Goal: Information Seeking & Learning: Check status

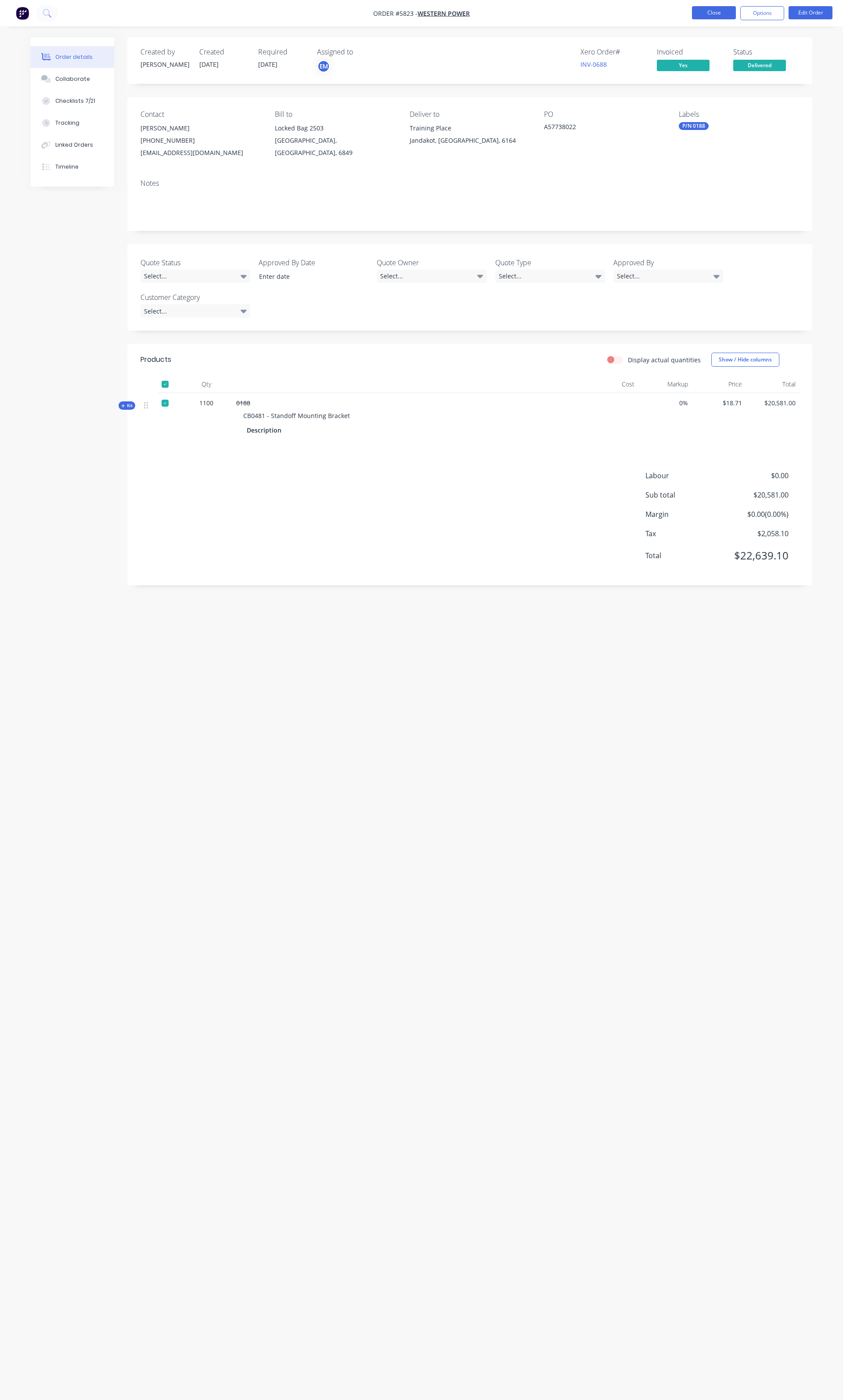
click at [696, 12] on button "Close" at bounding box center [714, 12] width 44 height 13
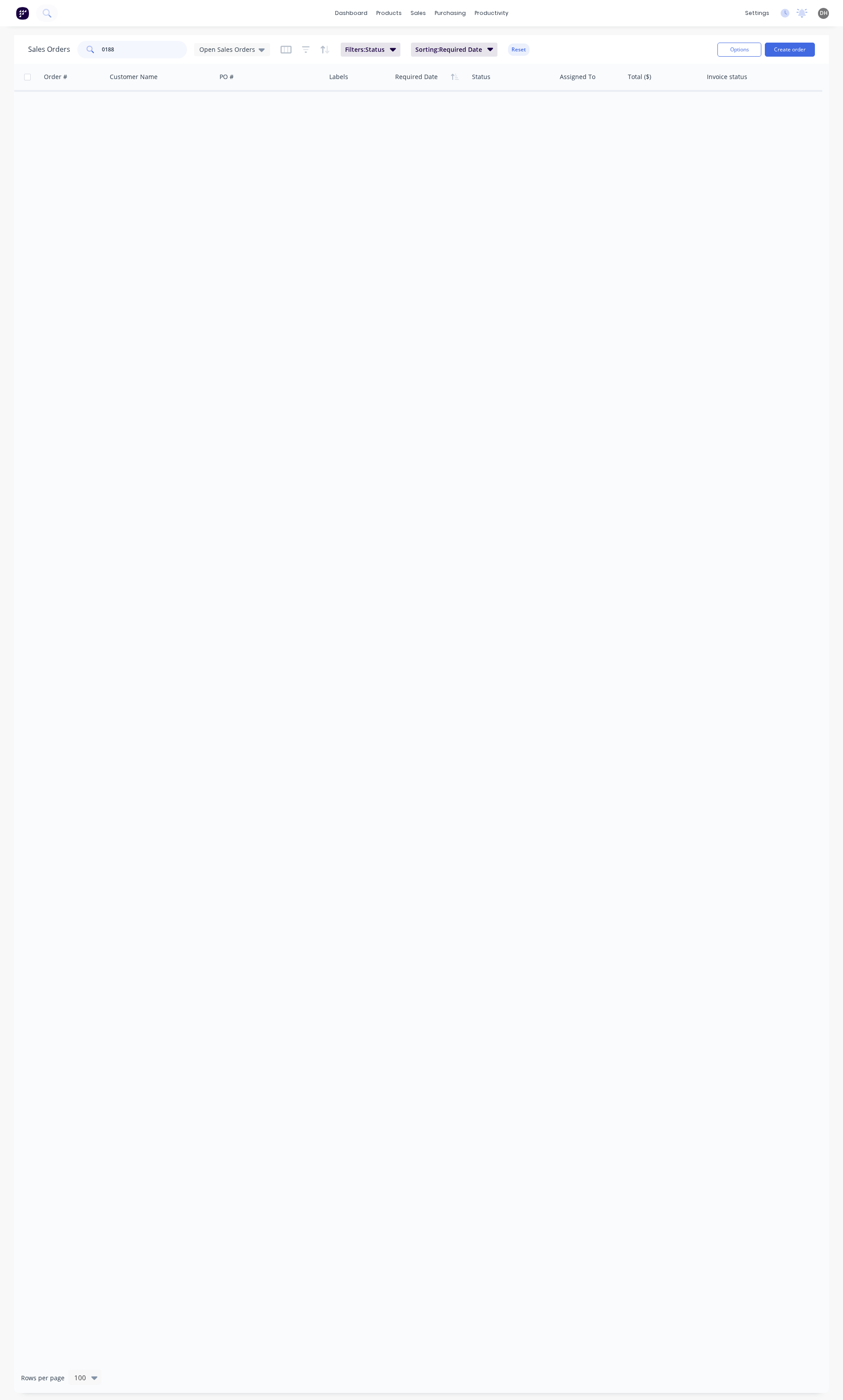
click at [150, 46] on input "0188" at bounding box center [145, 49] width 86 height 17
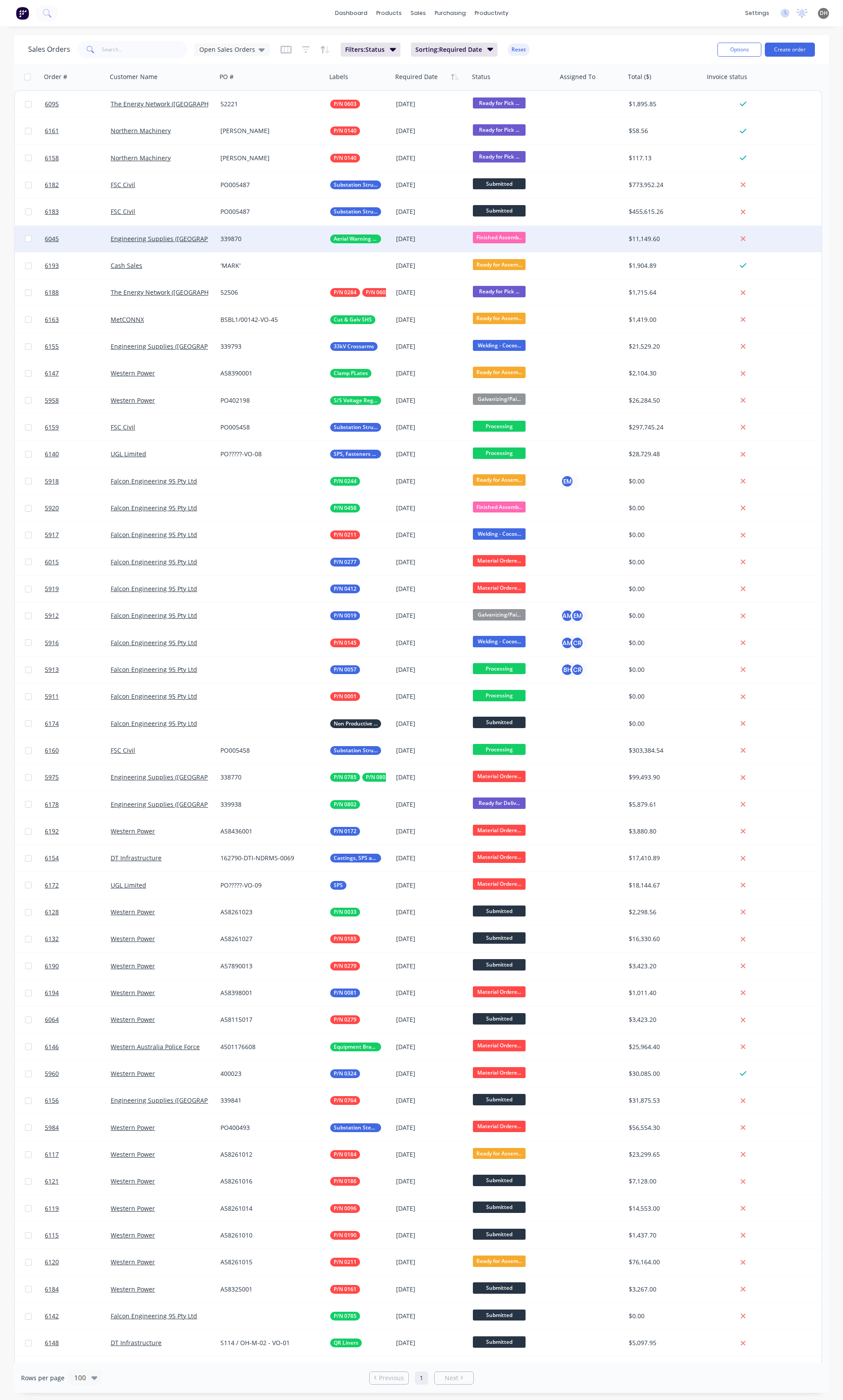
click at [517, 236] on span "Finished Assemb..." at bounding box center [499, 238] width 53 height 11
click at [508, 364] on span "Ready for Pick Up" at bounding box center [502, 363] width 52 height 8
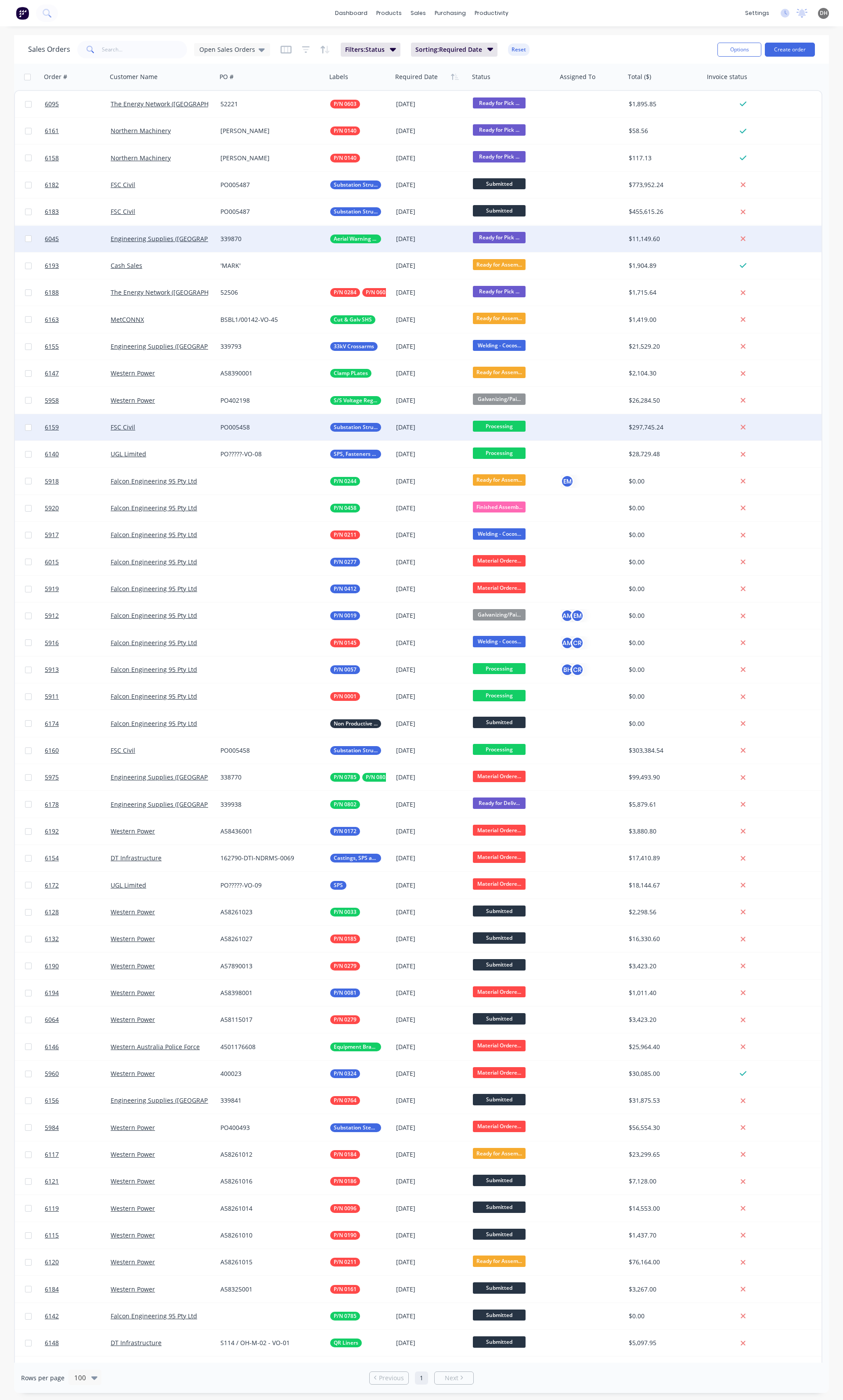
click at [497, 429] on span "Processing" at bounding box center [499, 426] width 53 height 11
click at [517, 543] on span "Welding - Wellard St" at bounding box center [506, 542] width 60 height 8
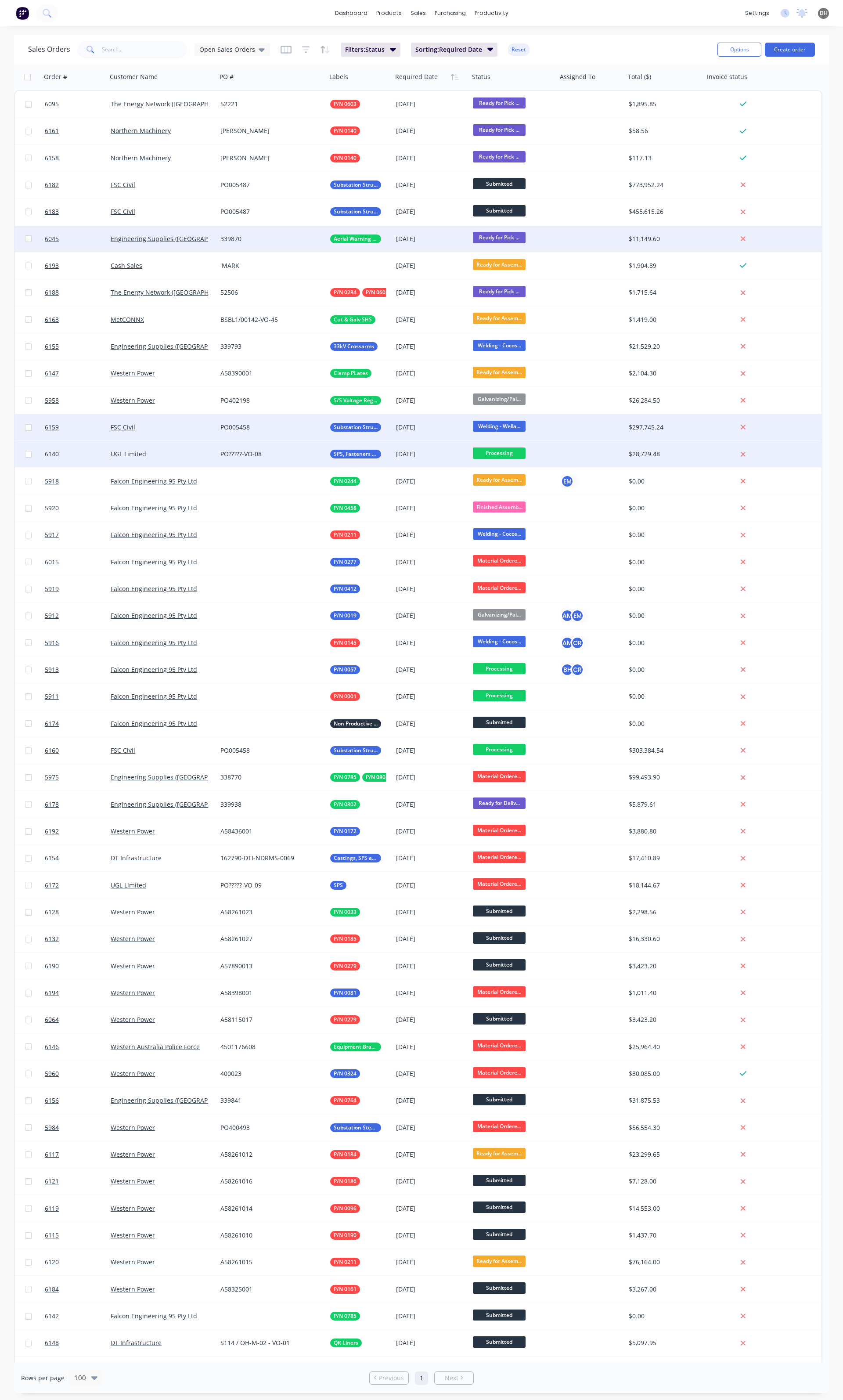
click at [492, 456] on span "Processing" at bounding box center [499, 453] width 53 height 11
click at [501, 533] on span "Welding - Cocos Dr" at bounding box center [504, 529] width 56 height 8
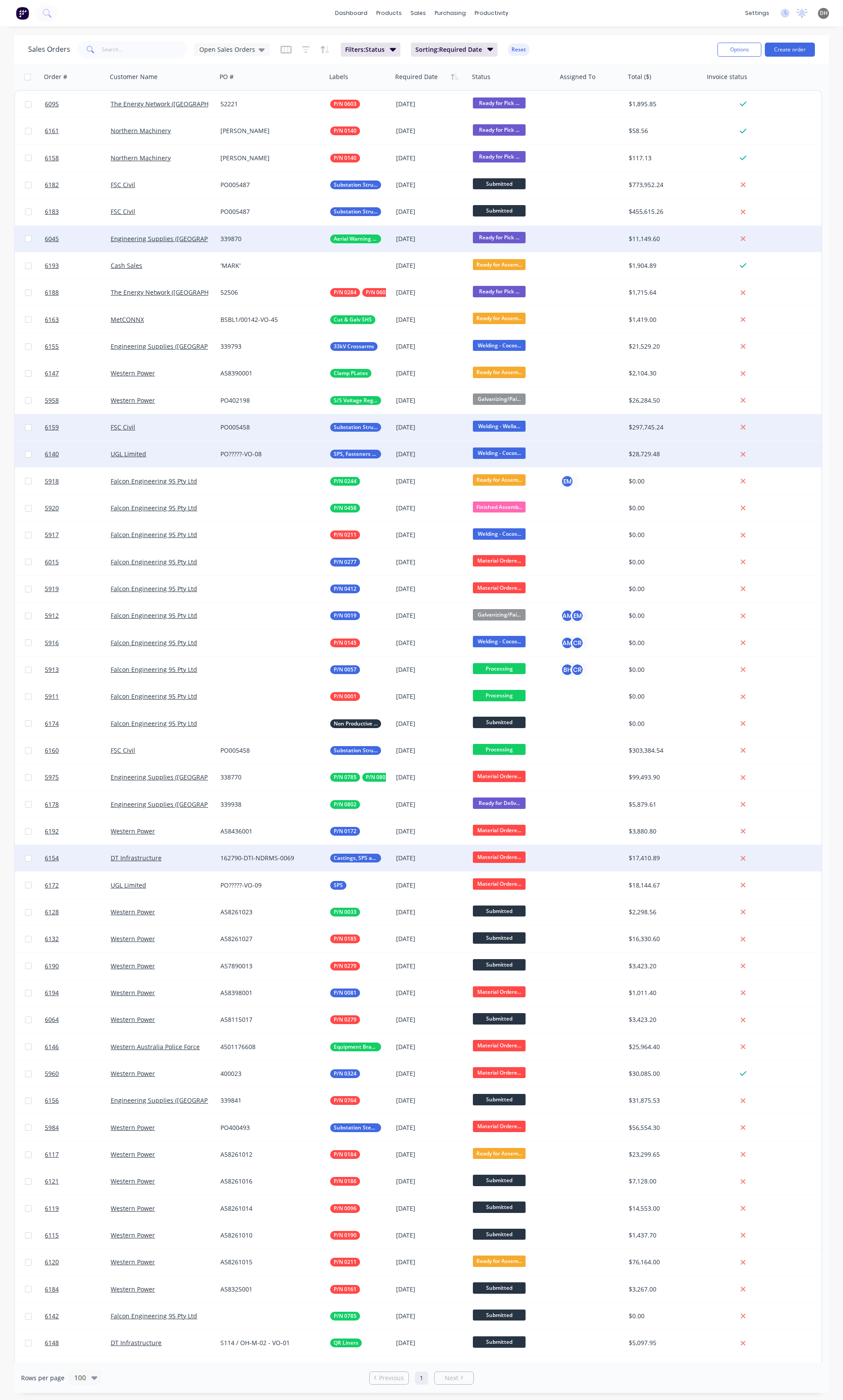
click at [514, 858] on span "Material Ordere..." at bounding box center [499, 857] width 53 height 11
click at [508, 918] on button "Processing" at bounding box center [516, 917] width 88 height 16
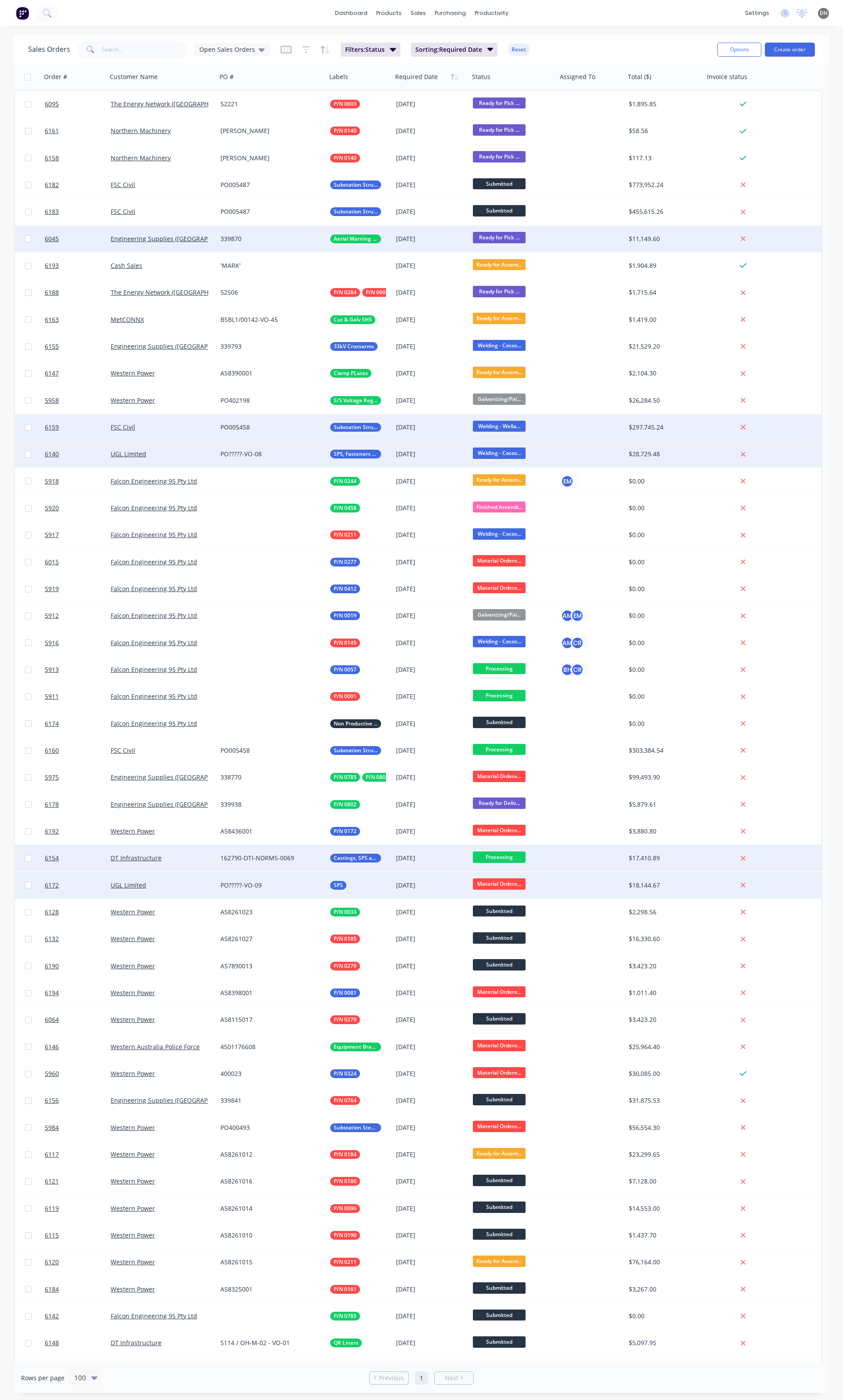
click at [489, 881] on span "Material Ordere..." at bounding box center [499, 884] width 53 height 11
click at [496, 945] on span "Processing" at bounding box center [492, 945] width 32 height 8
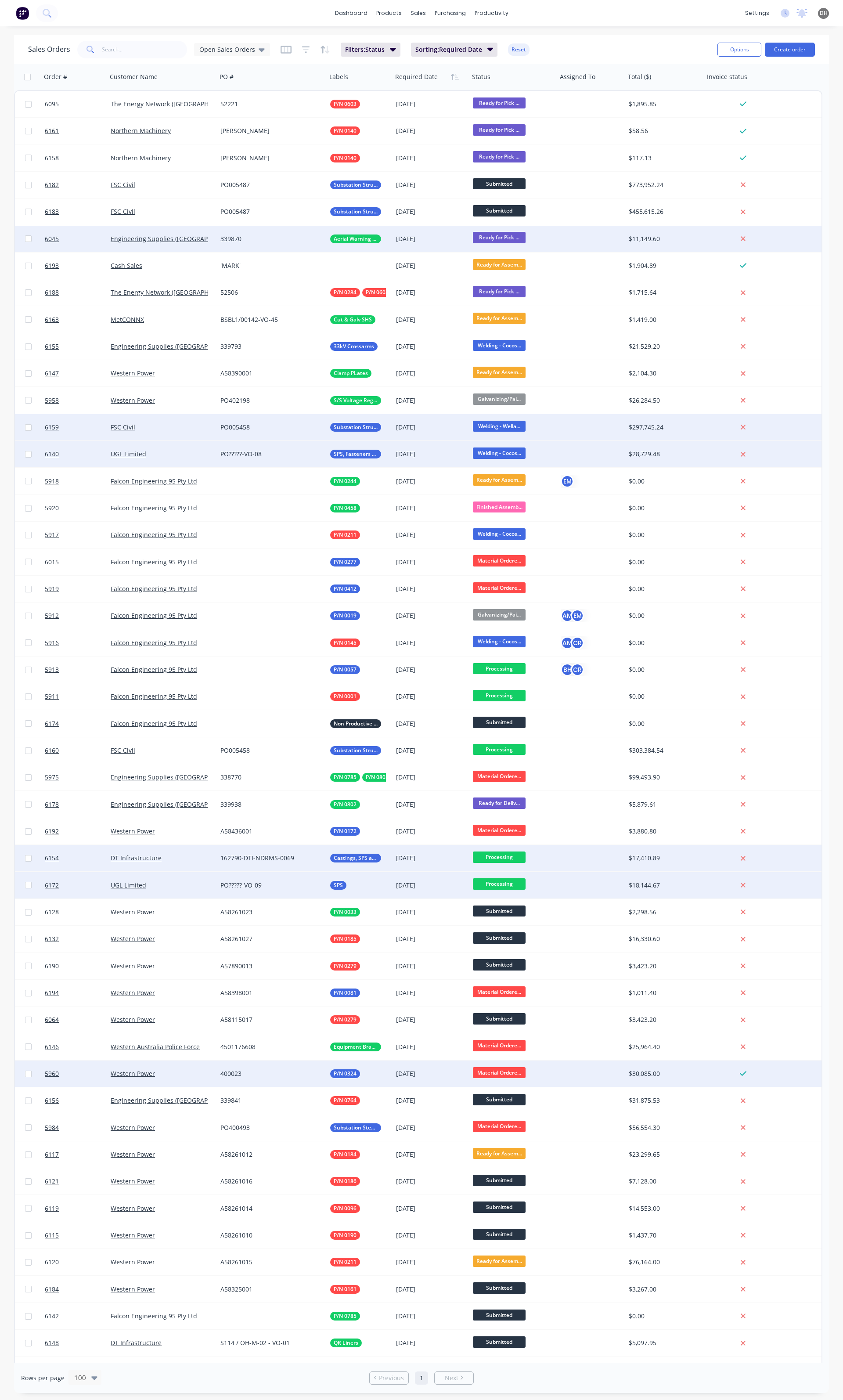
click at [489, 1072] on span "Material Ordere..." at bounding box center [499, 1073] width 53 height 11
click at [504, 1129] on span "Processing" at bounding box center [492, 1133] width 32 height 8
click at [190, 460] on div "UGL Limited" at bounding box center [162, 454] width 110 height 26
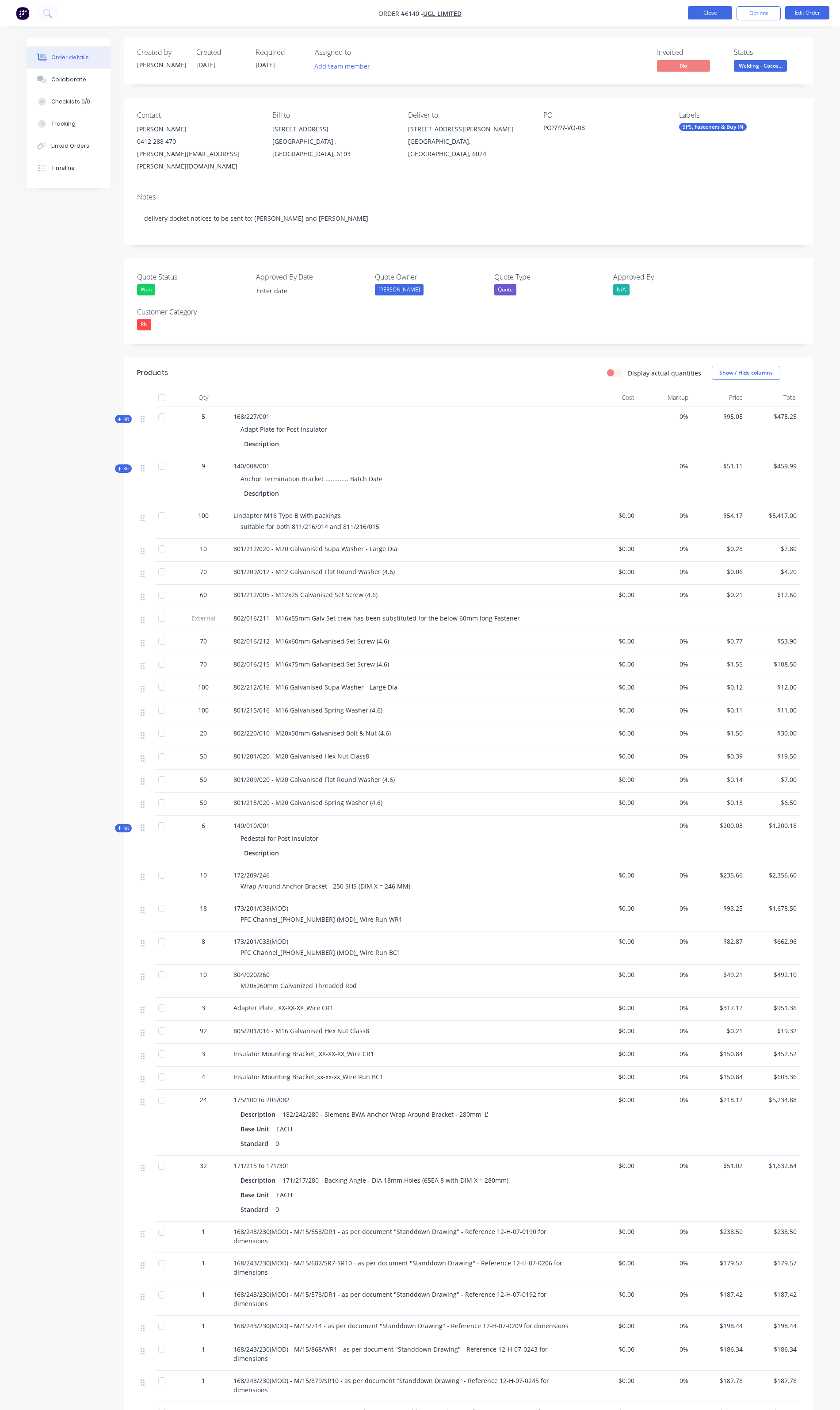
click at [697, 19] on button "Close" at bounding box center [710, 13] width 44 height 13
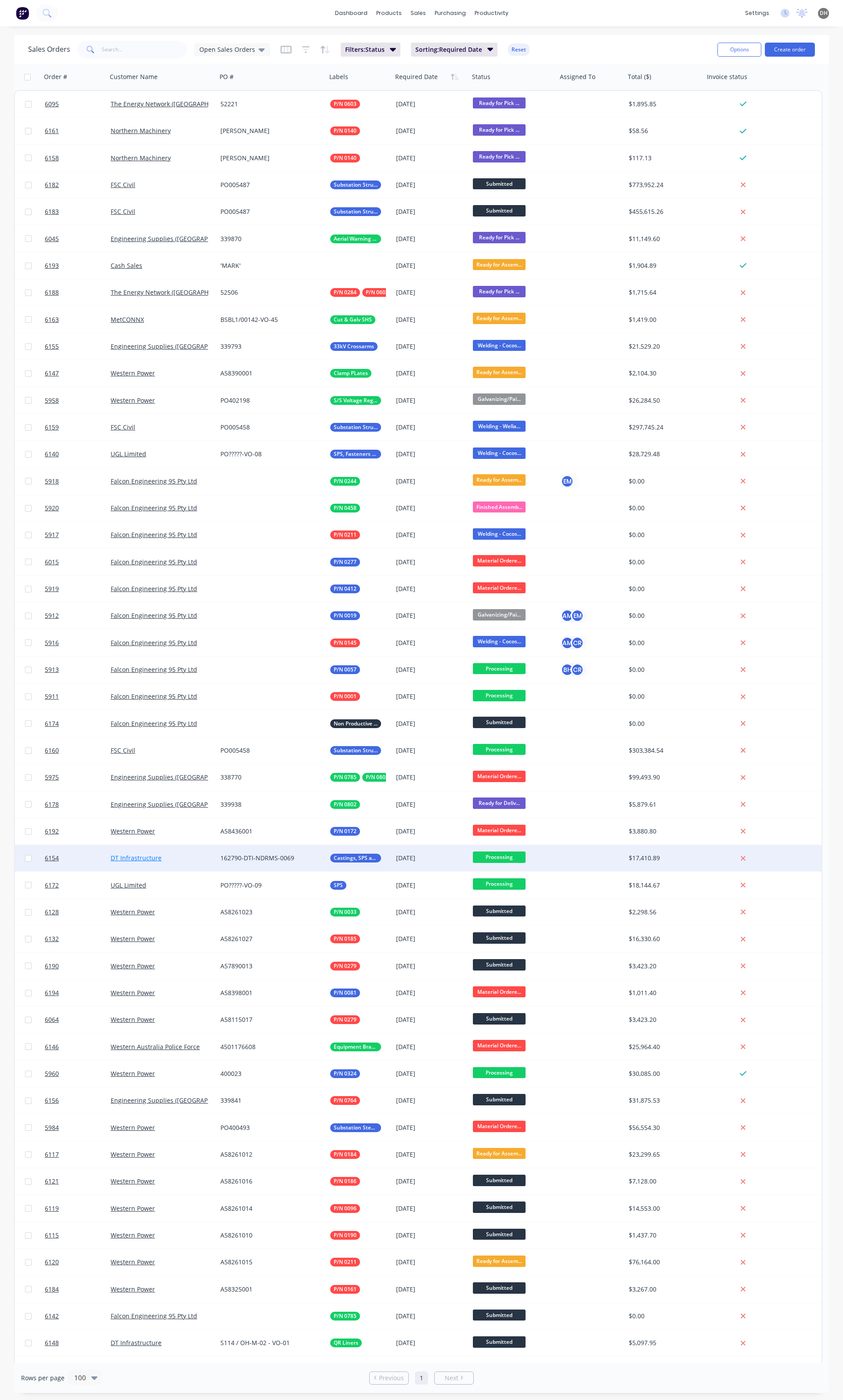
click at [129, 859] on link "DT Infrastructure" at bounding box center [136, 858] width 51 height 8
click at [370, 861] on span "Castings, SPS and Buy In" at bounding box center [355, 858] width 44 height 9
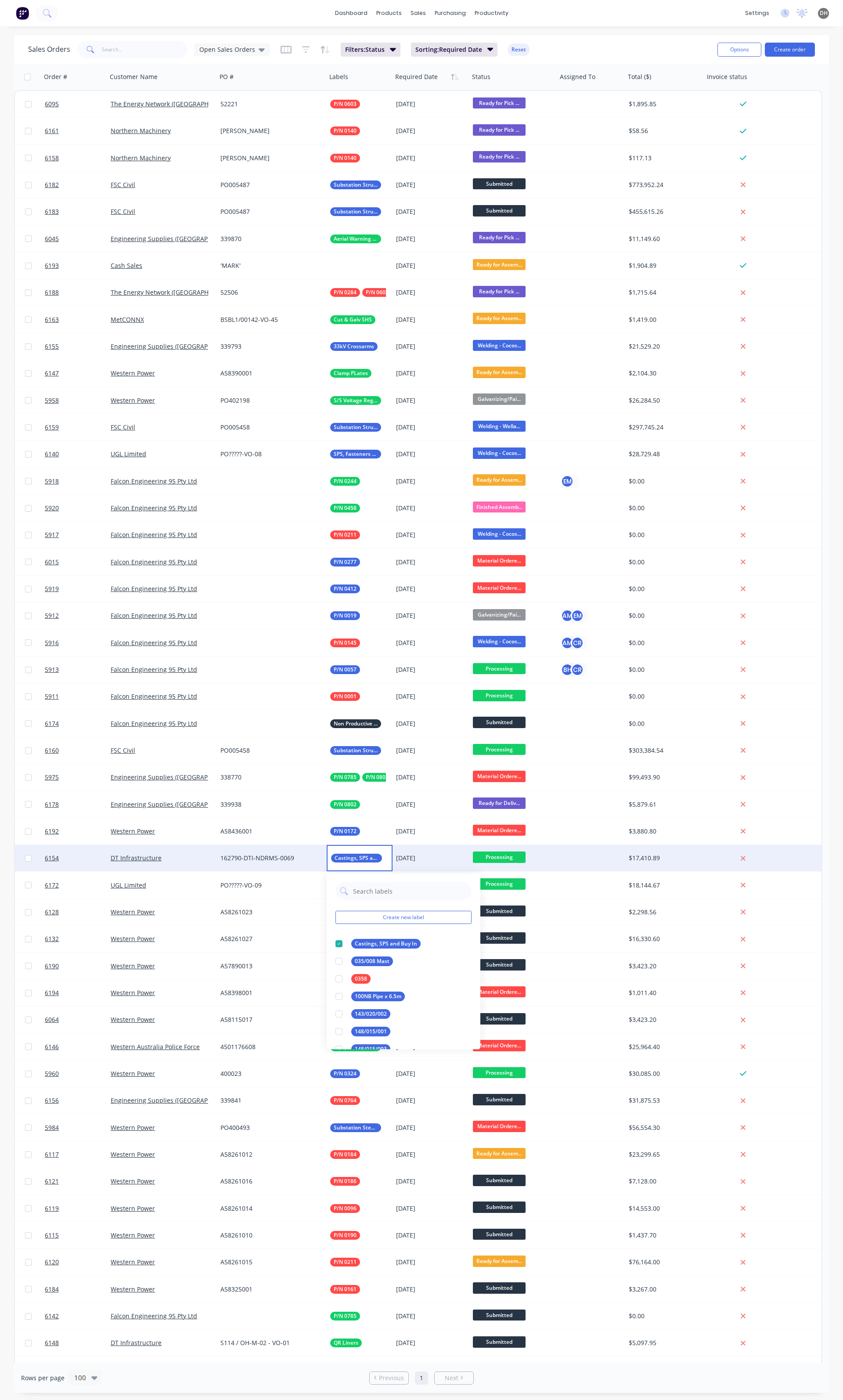
click at [311, 859] on div "162790-DTI-NDRMS-0069" at bounding box center [269, 858] width 97 height 9
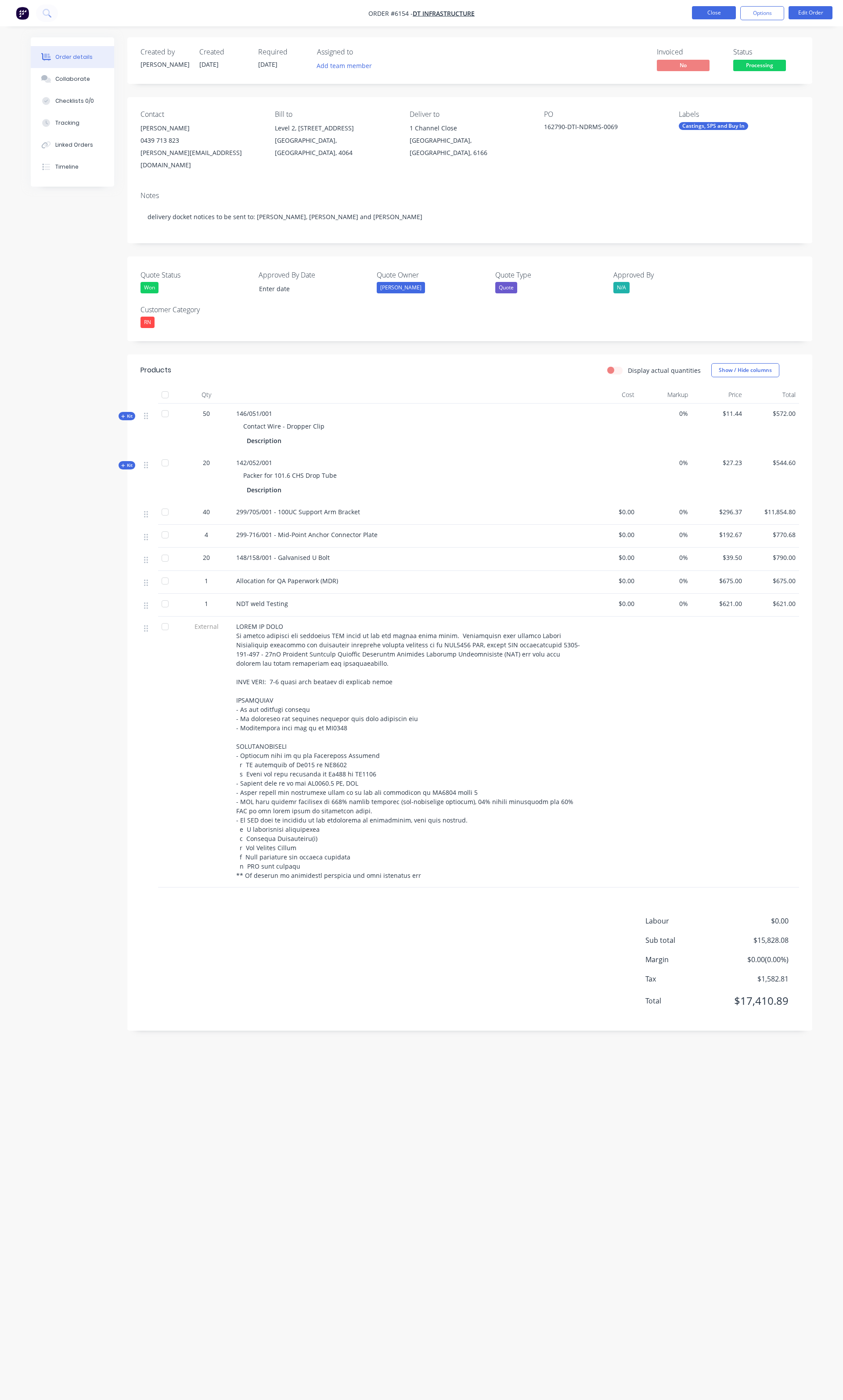
click at [705, 8] on button "Close" at bounding box center [714, 12] width 44 height 13
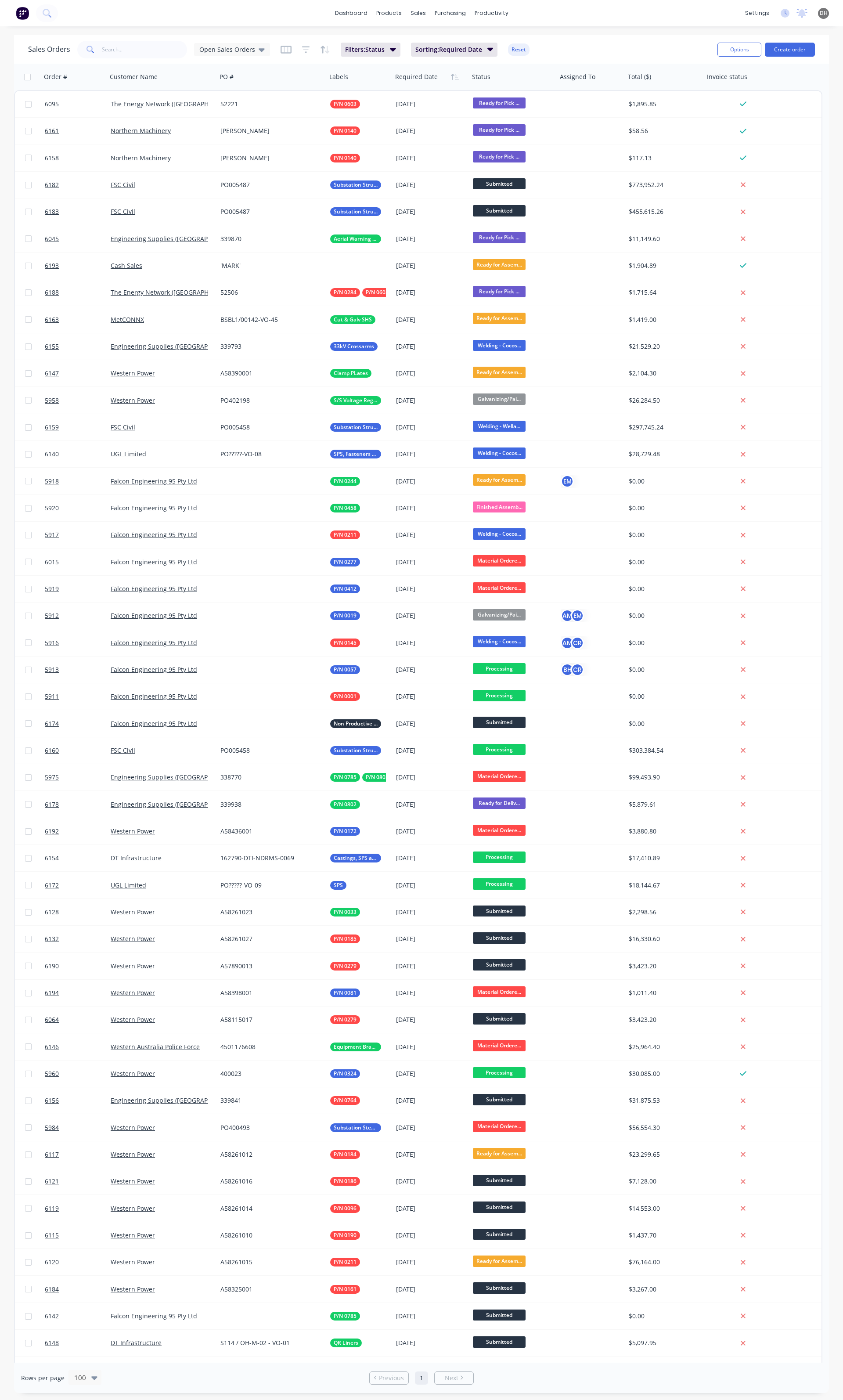
click at [215, 58] on div "Sales Orders Open Sales Orders" at bounding box center [149, 49] width 242 height 17
click at [107, 58] on div "Sales Orders Open Sales Orders Filters: Status Sorting: Required Date Reset" at bounding box center [370, 49] width 683 height 22
click at [111, 54] on input "text" at bounding box center [145, 49] width 86 height 17
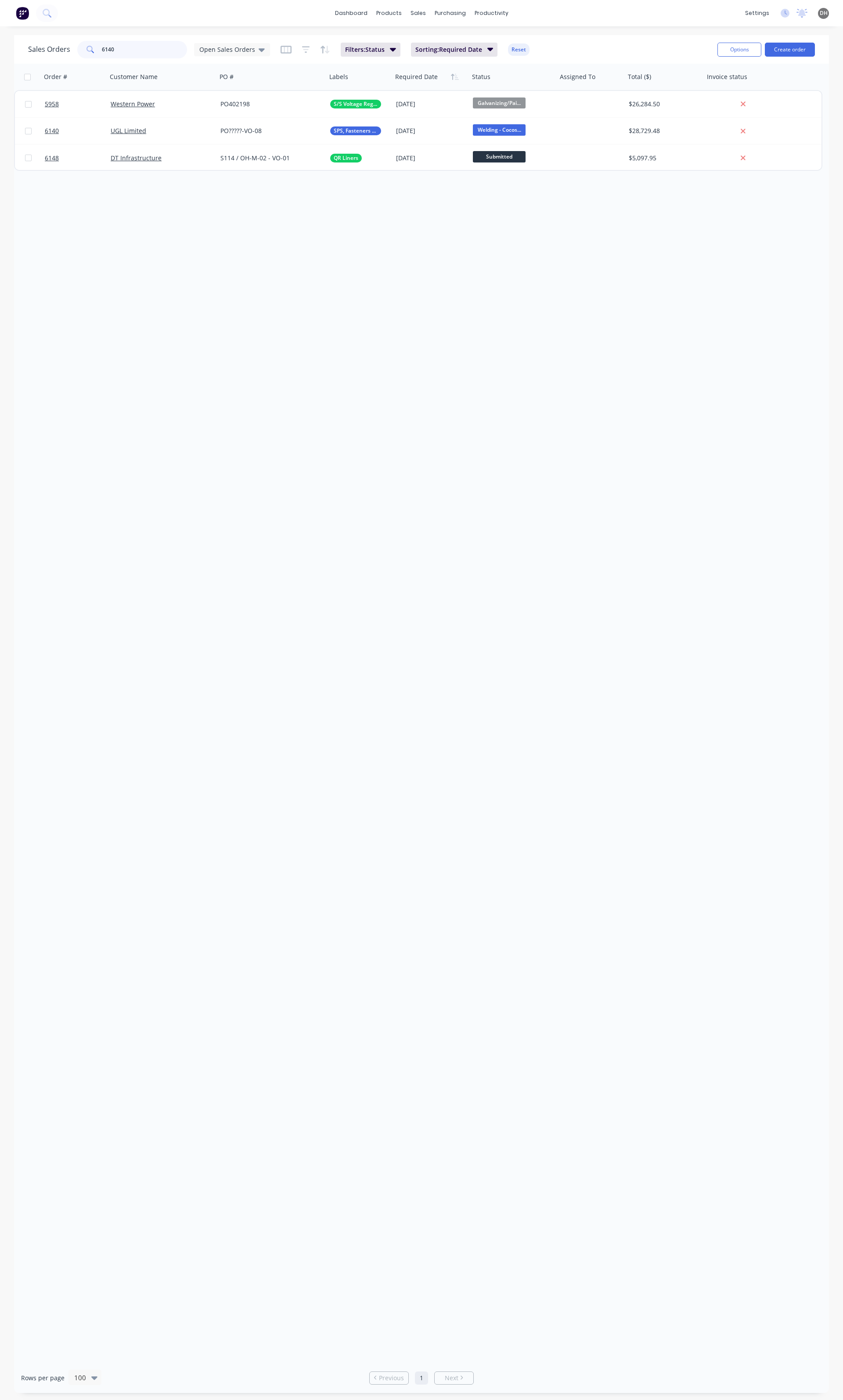
type input "6140"
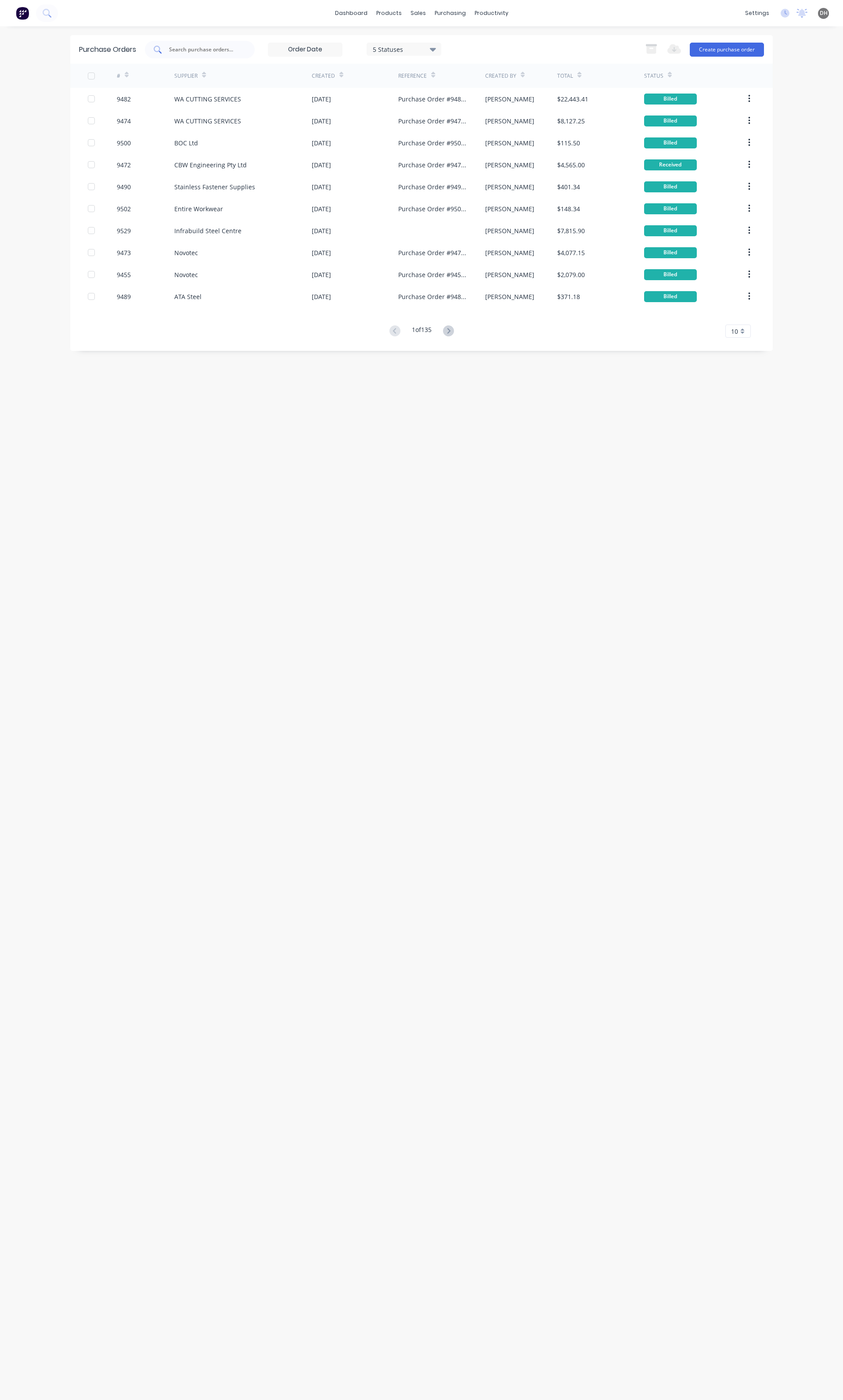
click at [199, 41] on div at bounding box center [200, 49] width 110 height 17
click at [193, 55] on div at bounding box center [200, 49] width 110 height 17
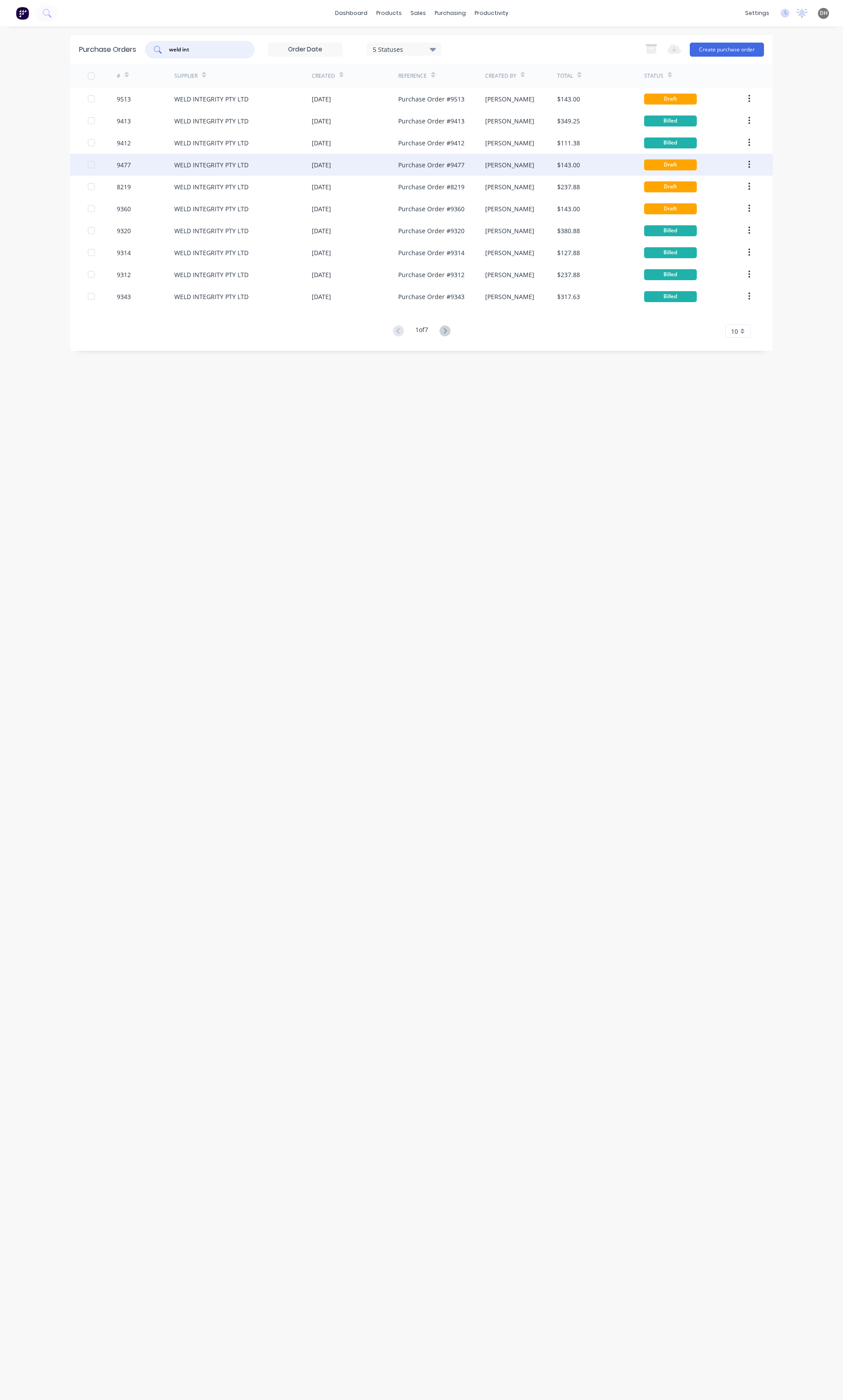
type input "weld int"
click at [233, 166] on div "WELD INTEGRITY PTY LTD" at bounding box center [211, 165] width 74 height 9
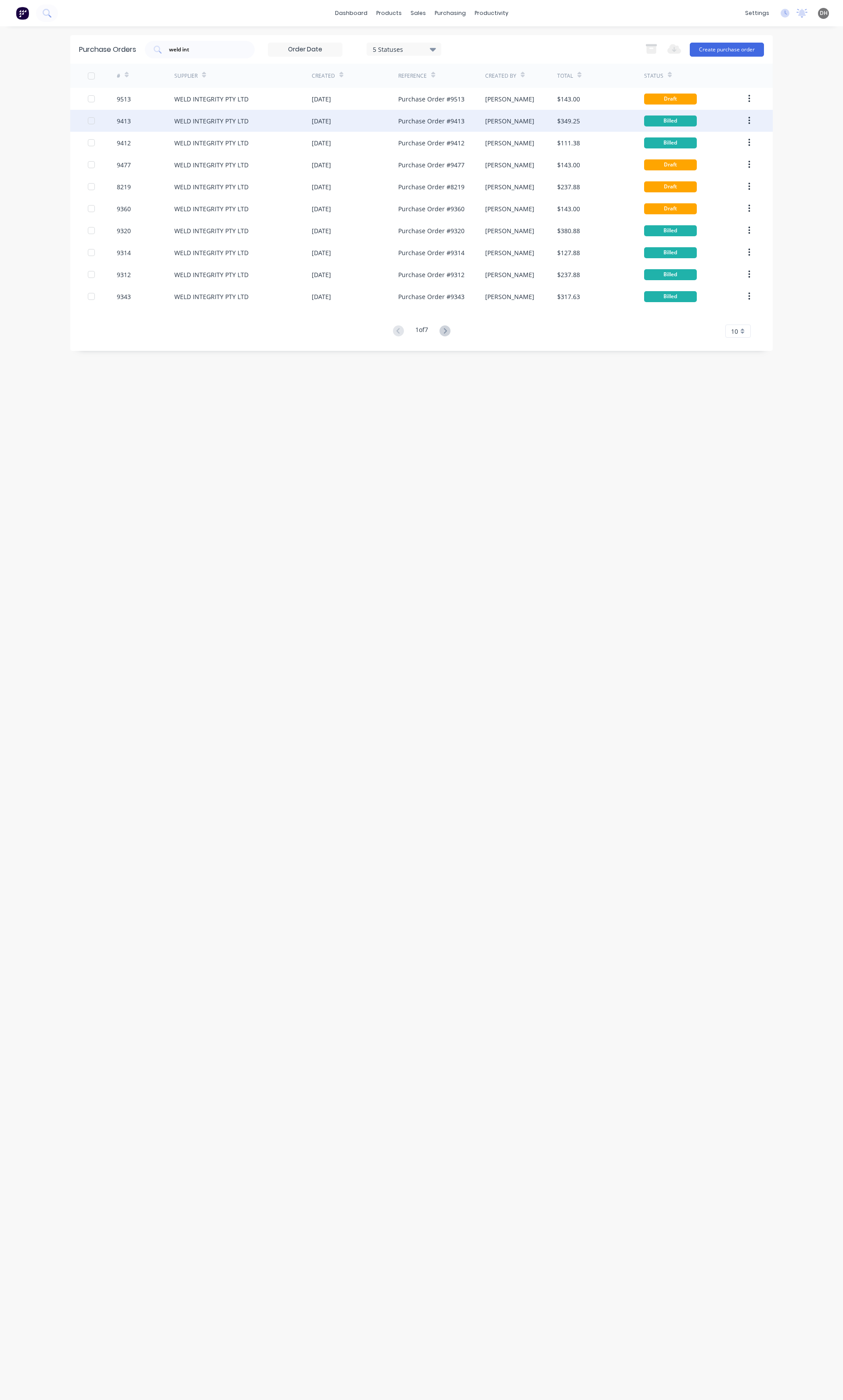
click at [292, 130] on div "WELD INTEGRITY PTY LTD" at bounding box center [243, 121] width 138 height 22
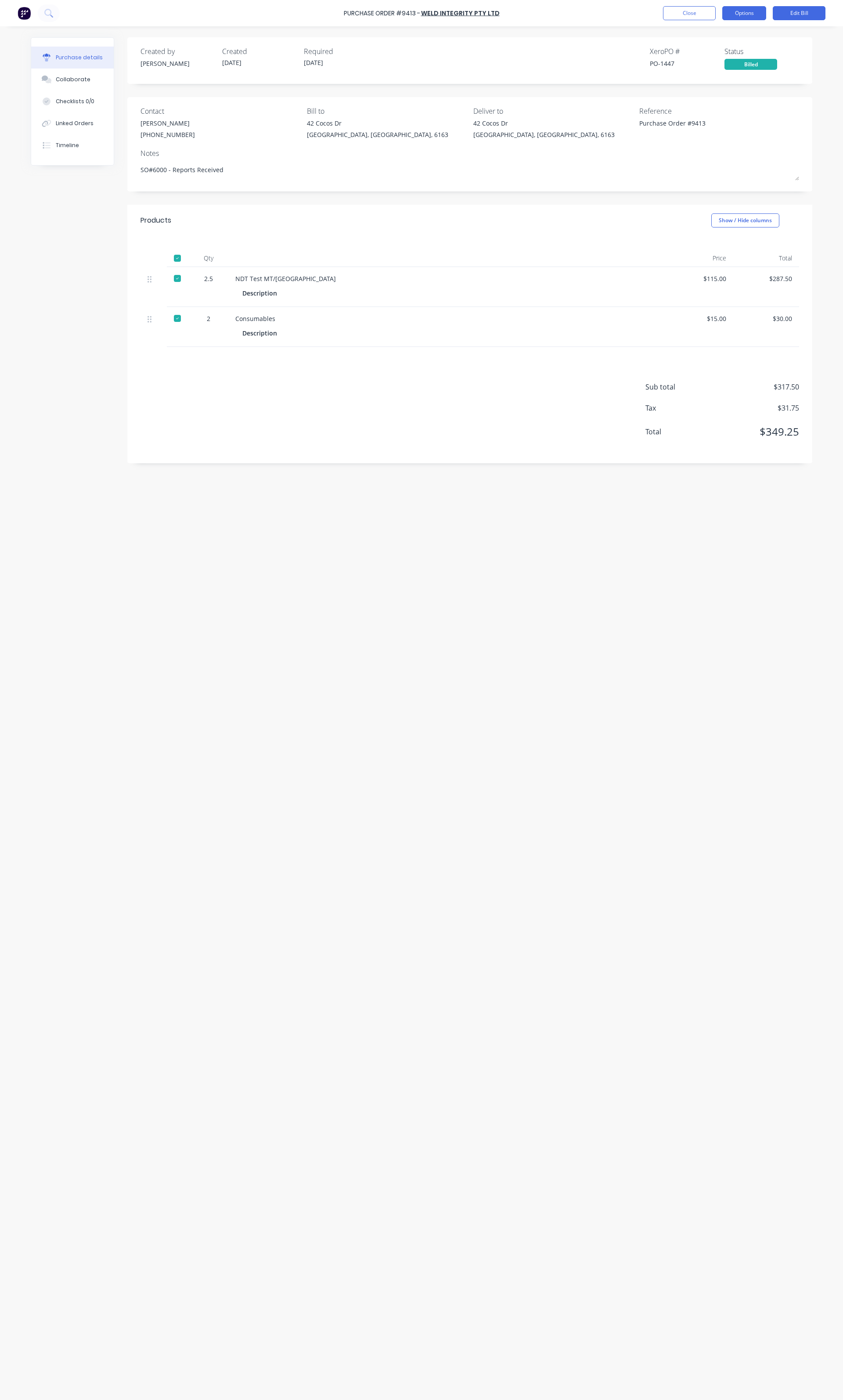
click at [743, 20] on button "Options" at bounding box center [744, 13] width 44 height 14
click at [710, 94] on div "Duplicate" at bounding box center [725, 92] width 67 height 12
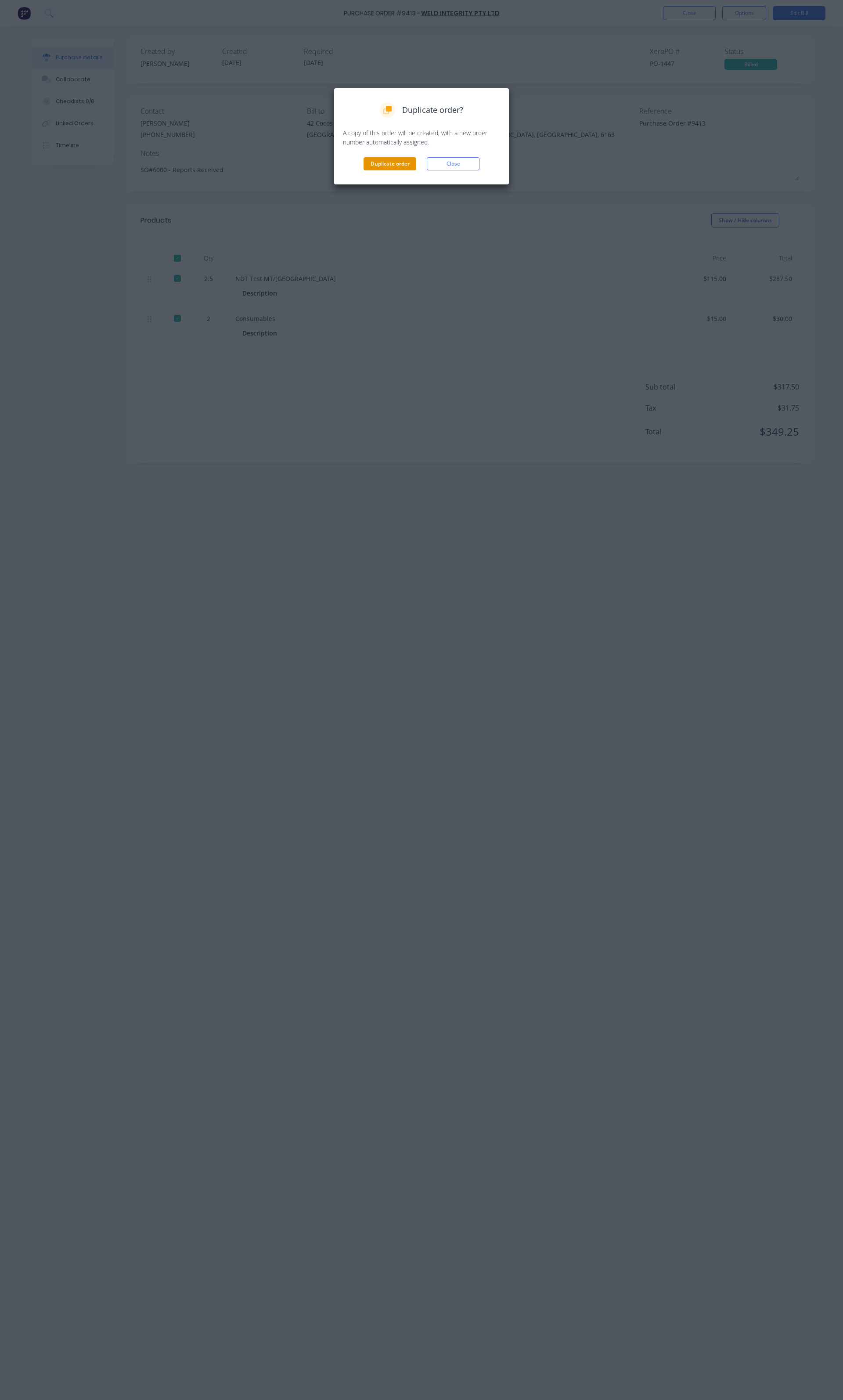
click at [402, 162] on button "Duplicate order" at bounding box center [390, 164] width 53 height 13
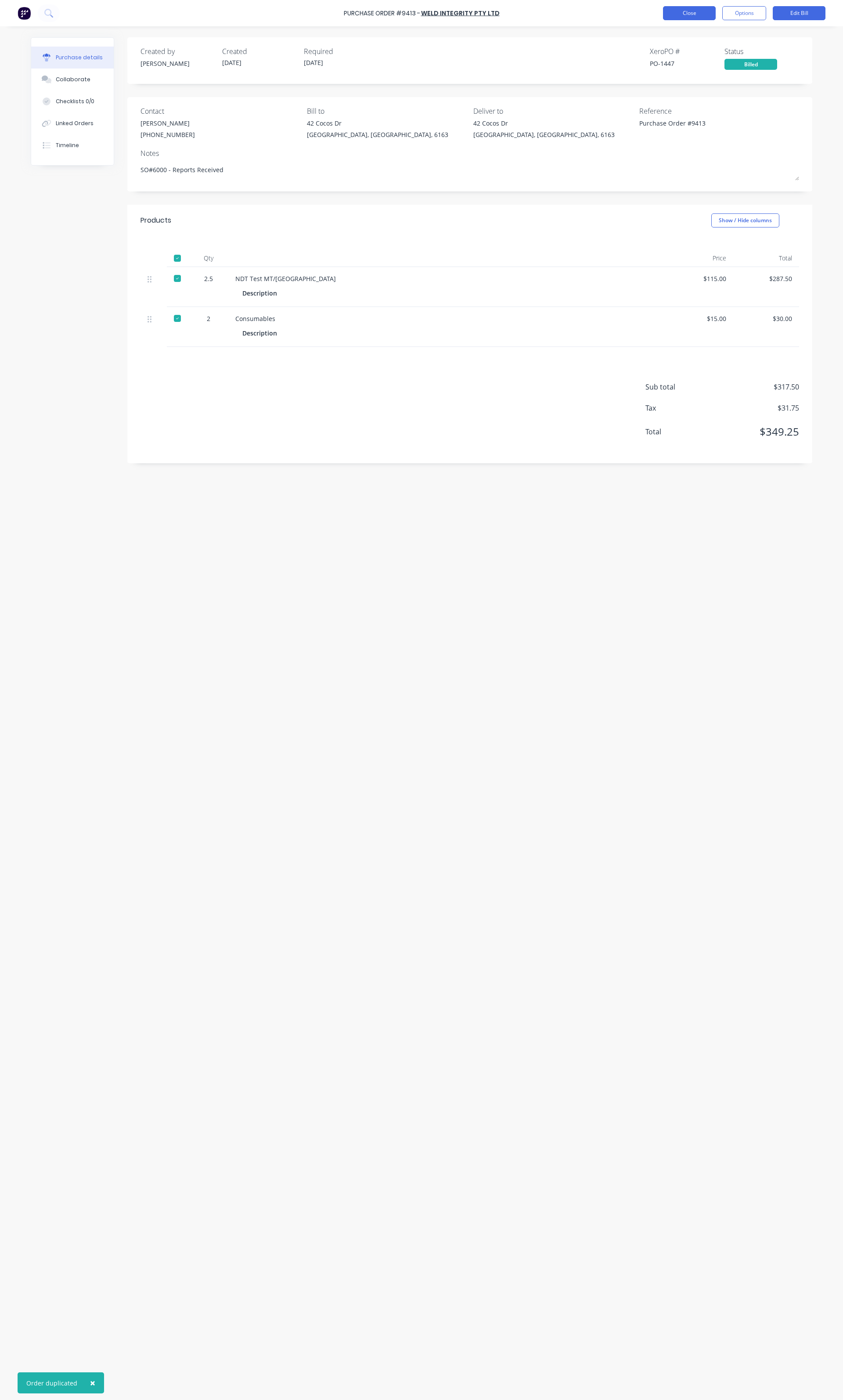
click at [696, 15] on button "Close" at bounding box center [689, 13] width 53 height 14
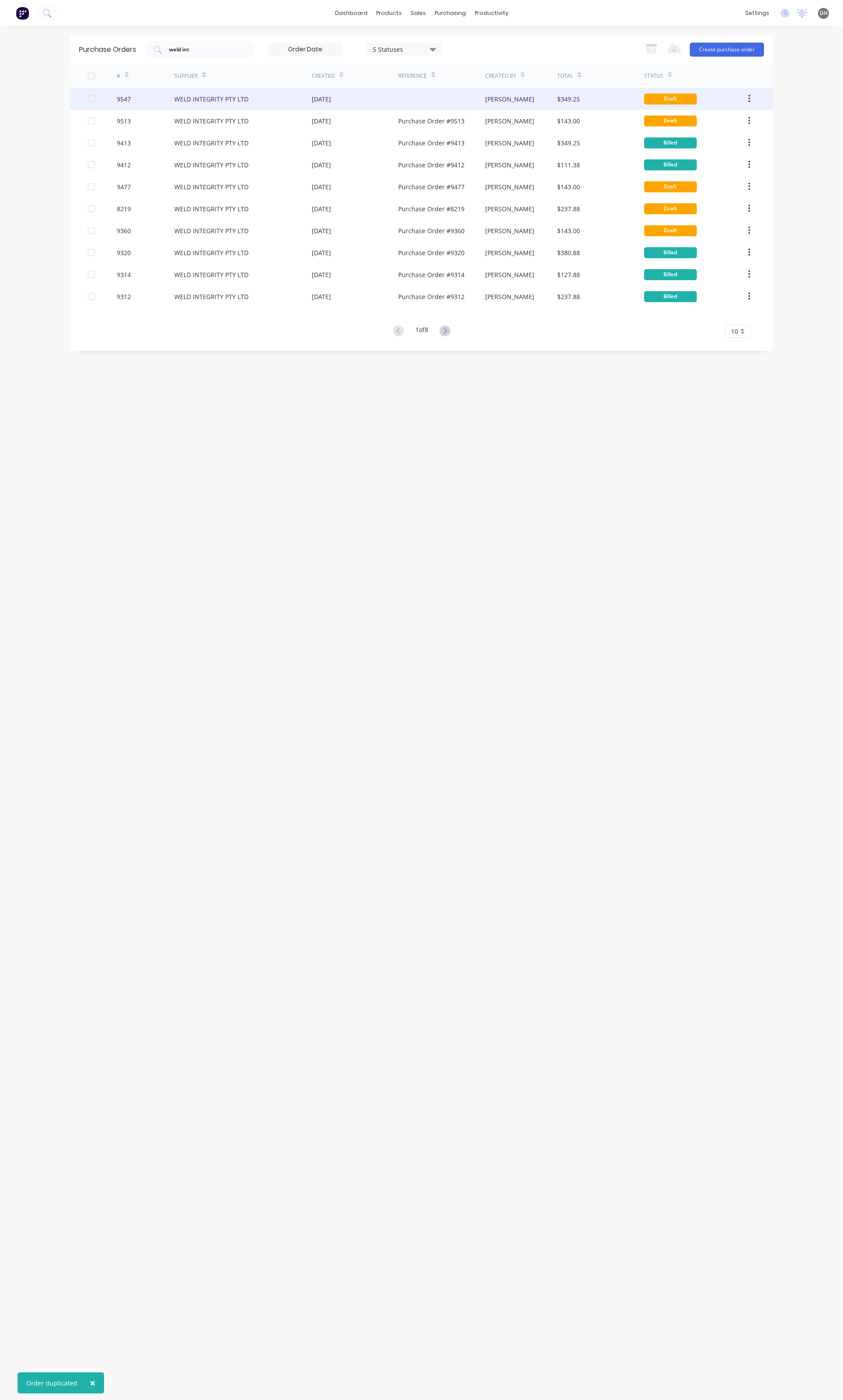
click at [201, 101] on div "WELD INTEGRITY PTY LTD" at bounding box center [211, 99] width 74 height 9
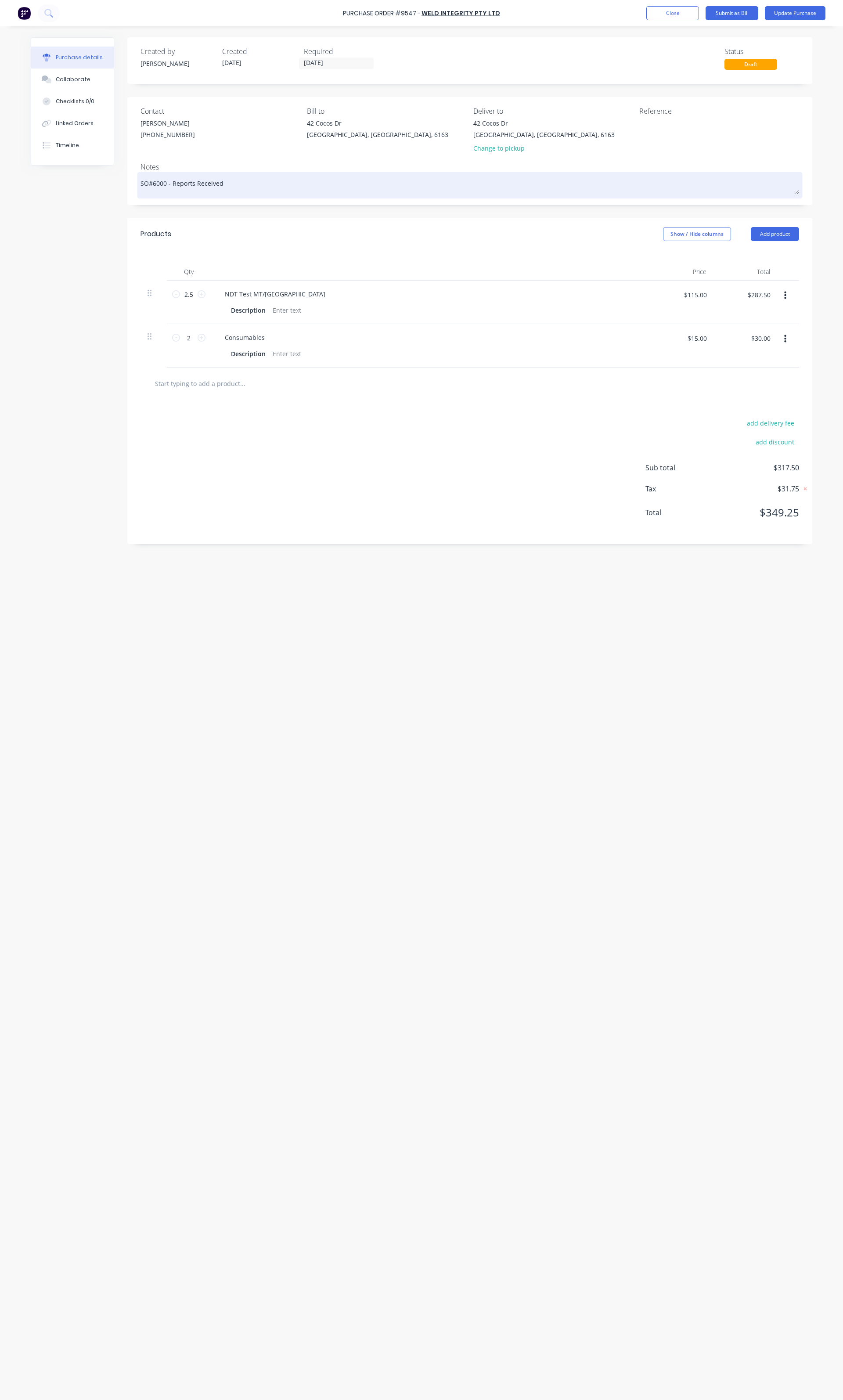
drag, startPoint x: 239, startPoint y: 179, endPoint x: 152, endPoint y: 174, distance: 87.1
click at [152, 174] on textarea "SO#6000 - Reports Received" at bounding box center [470, 184] width 659 height 20
type textarea "x"
type textarea "SO#6"
type textarea "x"
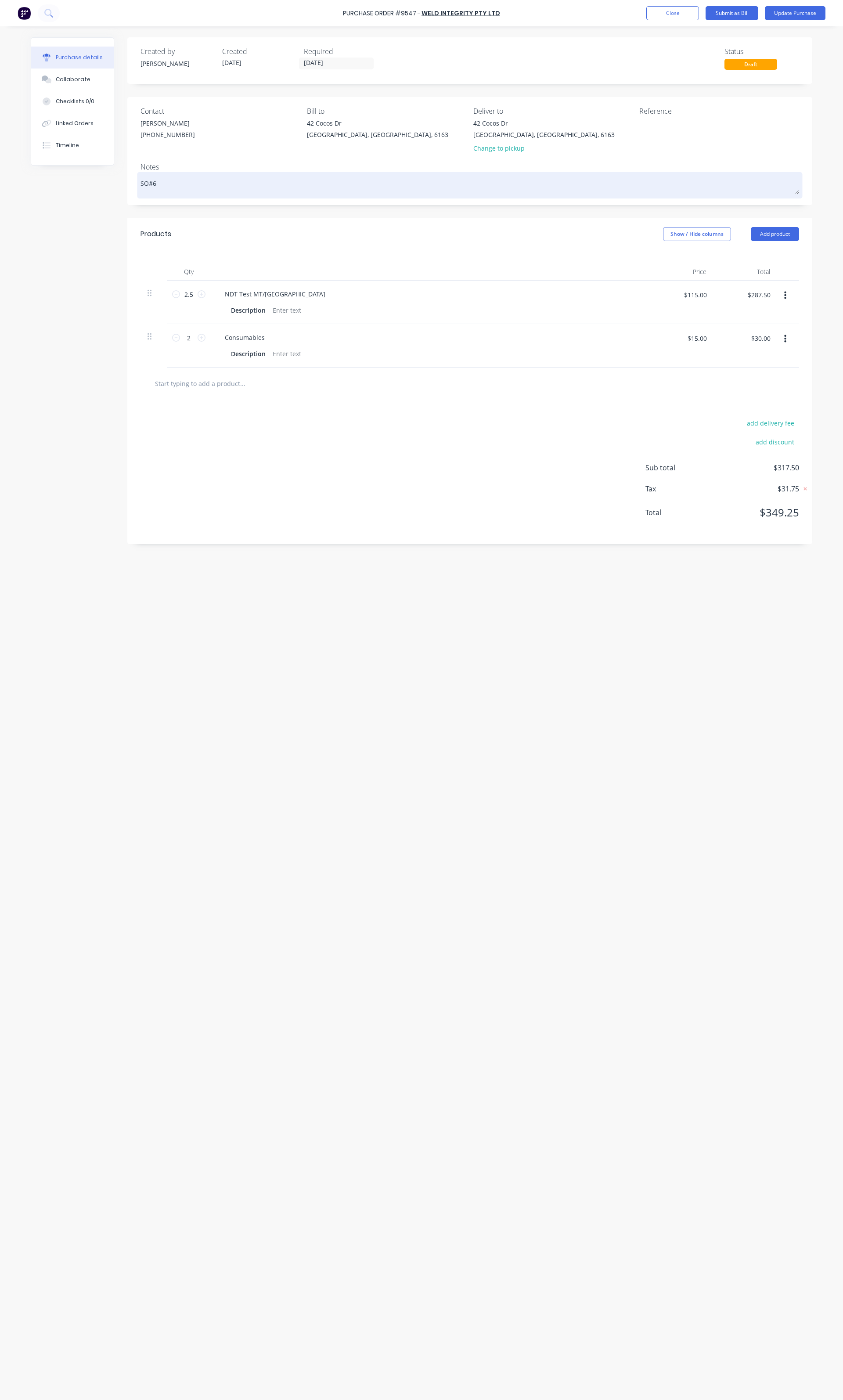
type textarea "SO#61"
type textarea "x"
type textarea "SO#614"
type textarea "x"
type textarea "SO#6140"
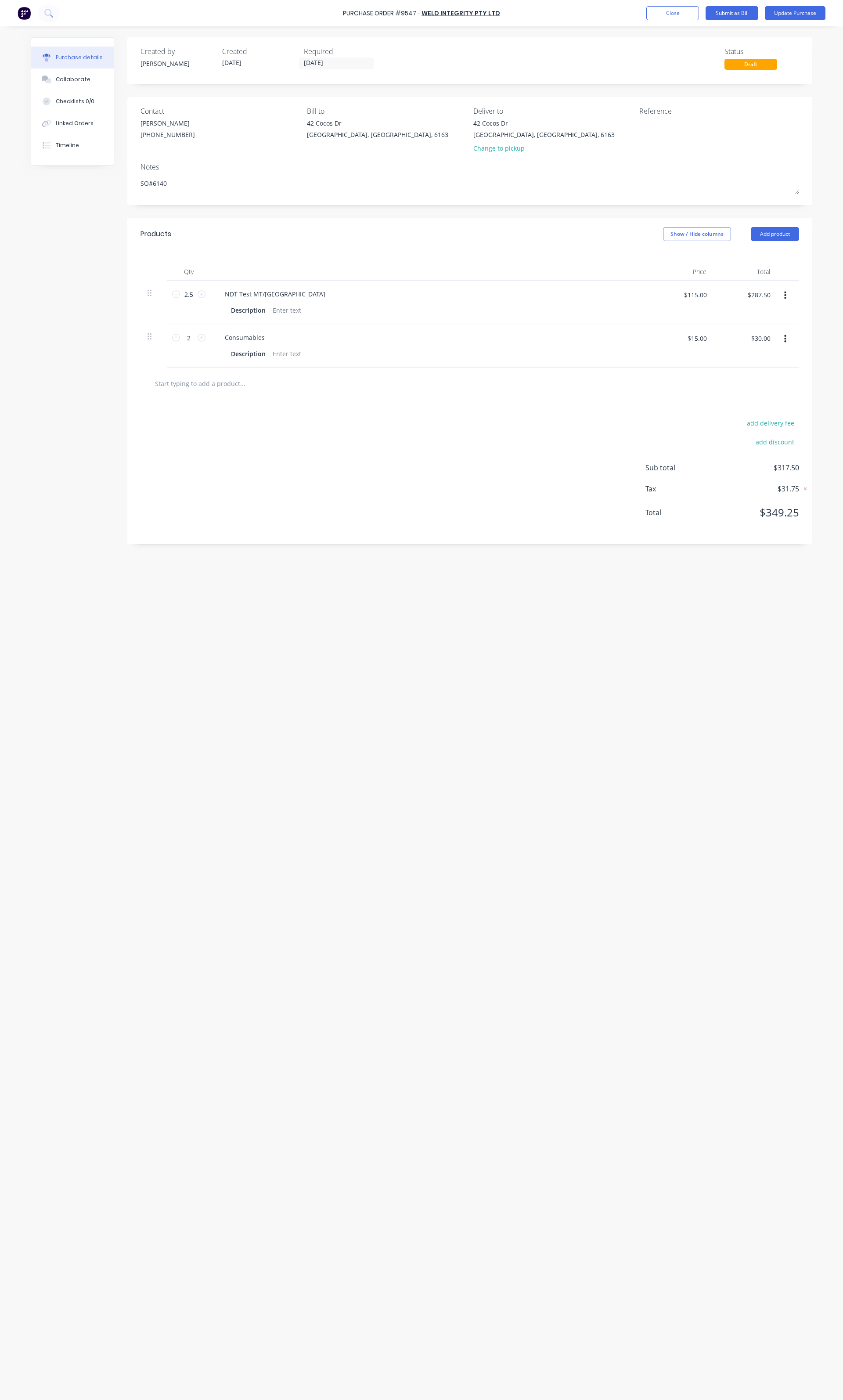
type textarea "x"
type textarea "SO#6140"
type textarea "x"
type textarea "SO#6140"
click at [183, 295] on input "2.5" at bounding box center [189, 294] width 17 height 13
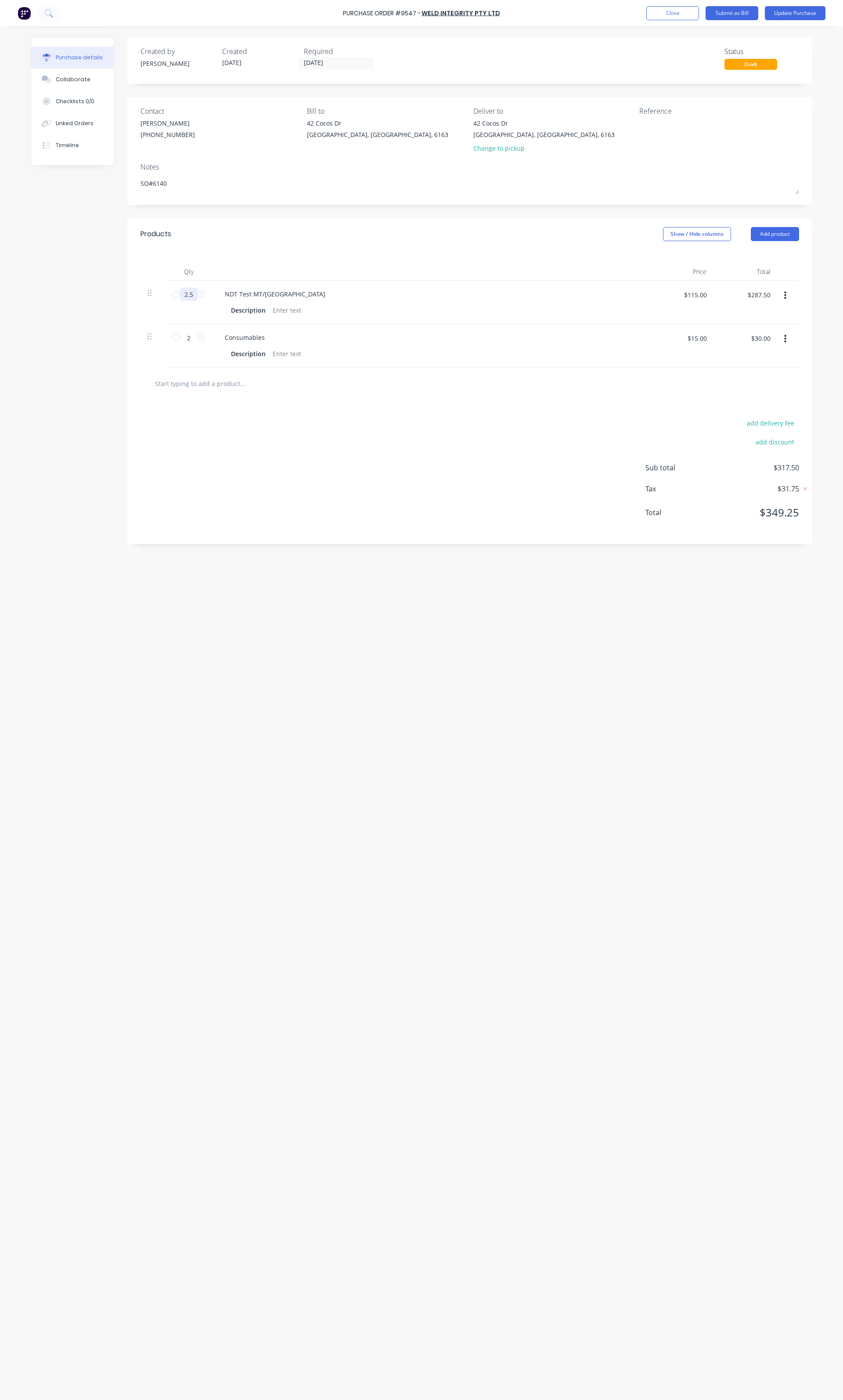
type textarea "x"
type input "1"
type textarea "x"
type input "$115.00"
type input "1"
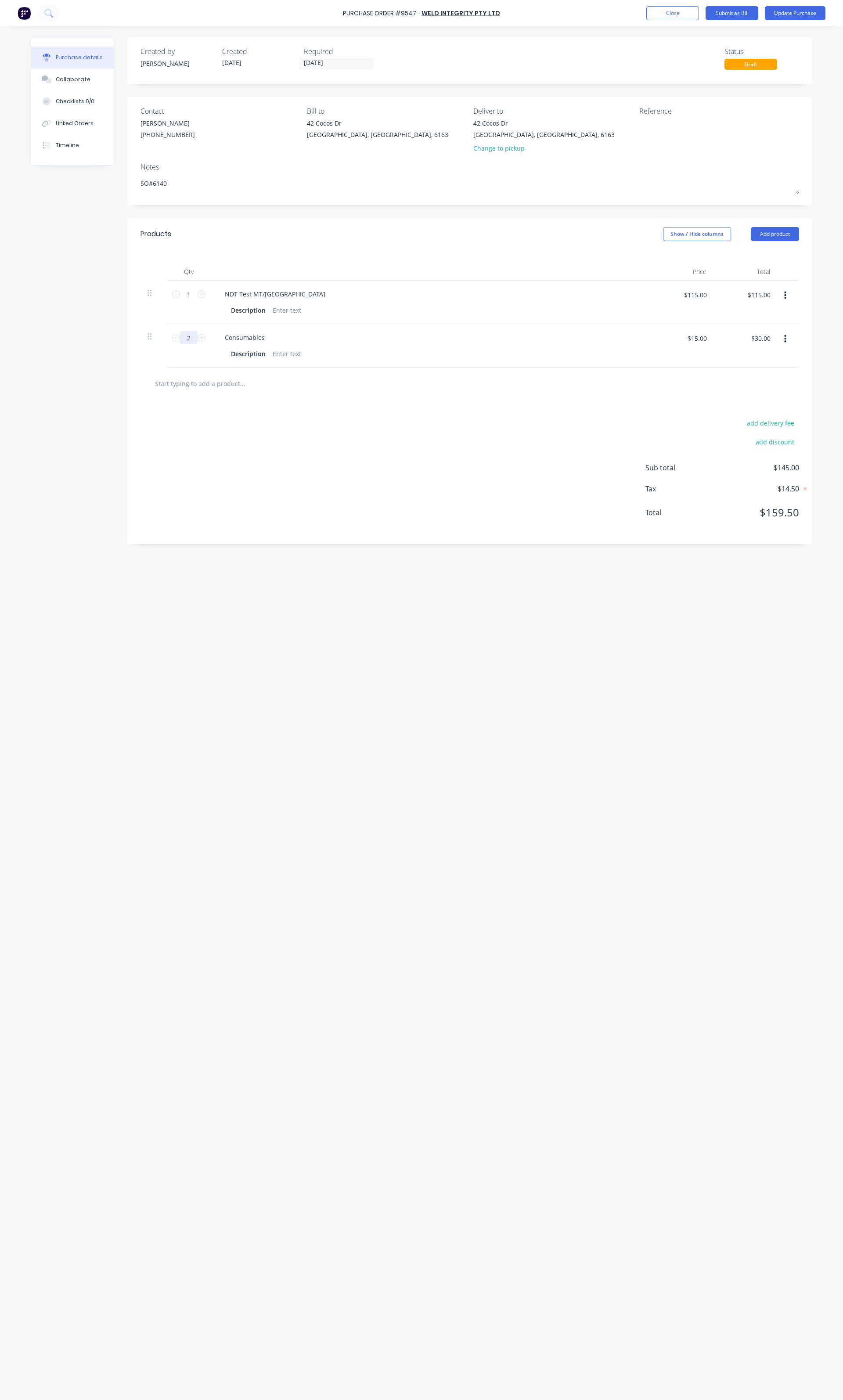
click at [187, 343] on input "2" at bounding box center [189, 338] width 17 height 13
type textarea "x"
type input "1"
type textarea "x"
type input "$15.00"
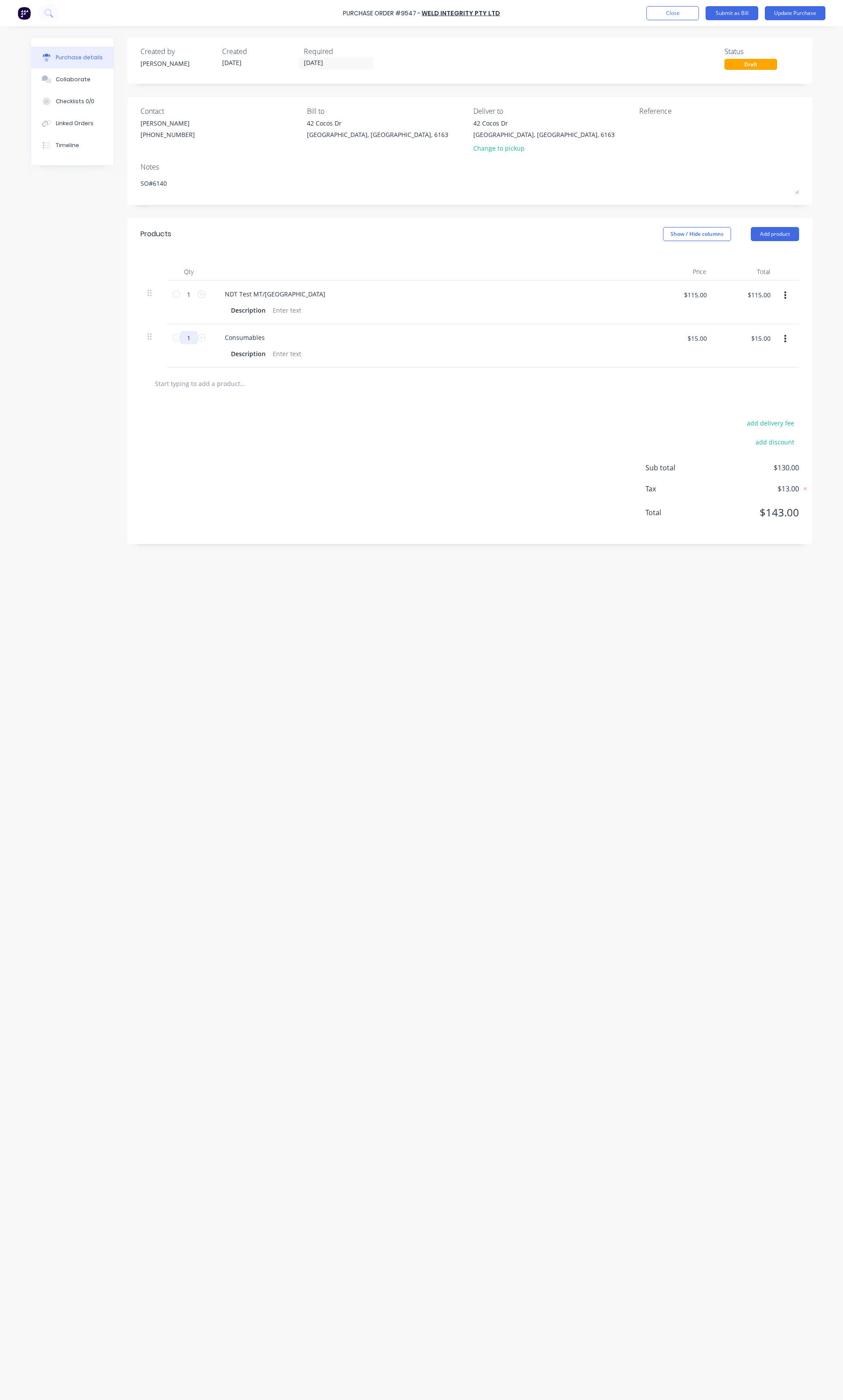
type input "1"
click at [310, 70] on div "Required 15/08/25" at bounding box center [341, 58] width 74 height 24
click at [317, 64] on input "15/08/25" at bounding box center [336, 64] width 74 height 11
click at [392, 157] on div "22" at bounding box center [399, 158] width 17 height 17
type textarea "x"
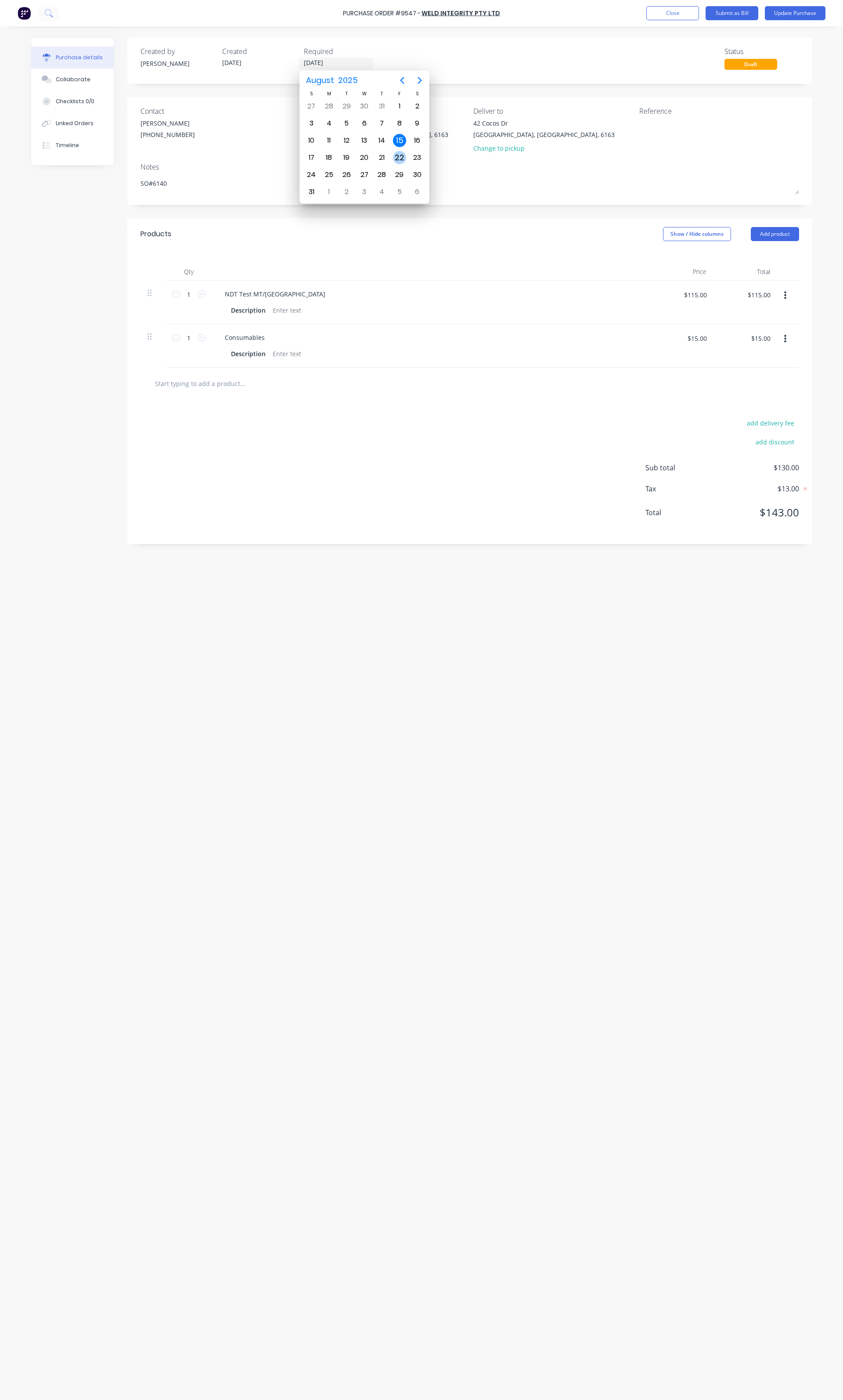
type input "22/08/25"
click at [787, 11] on button "Update Purchase" at bounding box center [796, 13] width 61 height 14
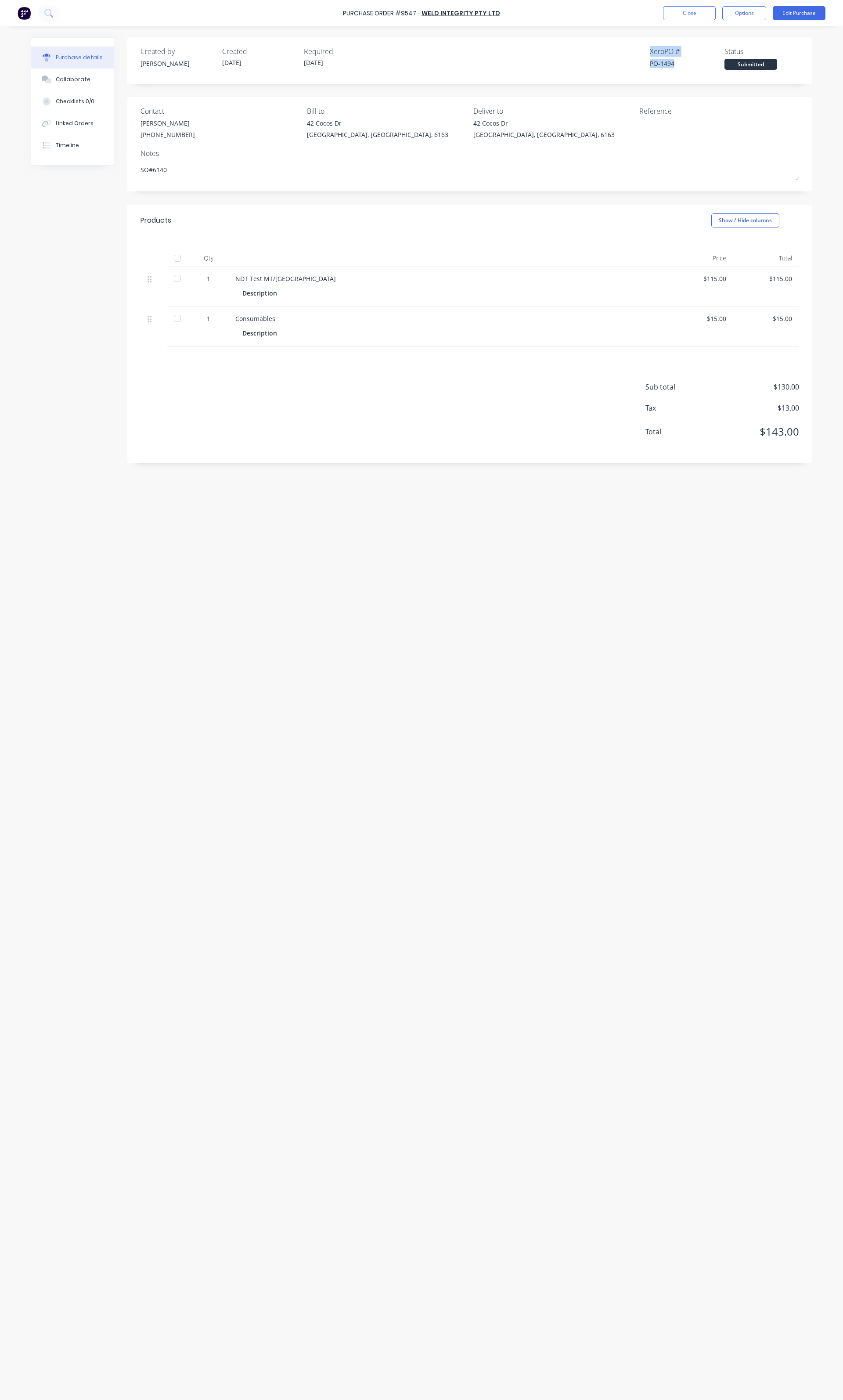
drag, startPoint x: 677, startPoint y: 67, endPoint x: 640, endPoint y: 54, distance: 39.2
click at [640, 54] on div "Created by Daniel Created 15/08/25 Required 22/08/25 Xero PO # PO-1494 Status S…" at bounding box center [470, 61] width 685 height 47
copy div "Xero PO # PO-1494"
click at [777, 13] on button "Edit Purchase" at bounding box center [799, 13] width 53 height 14
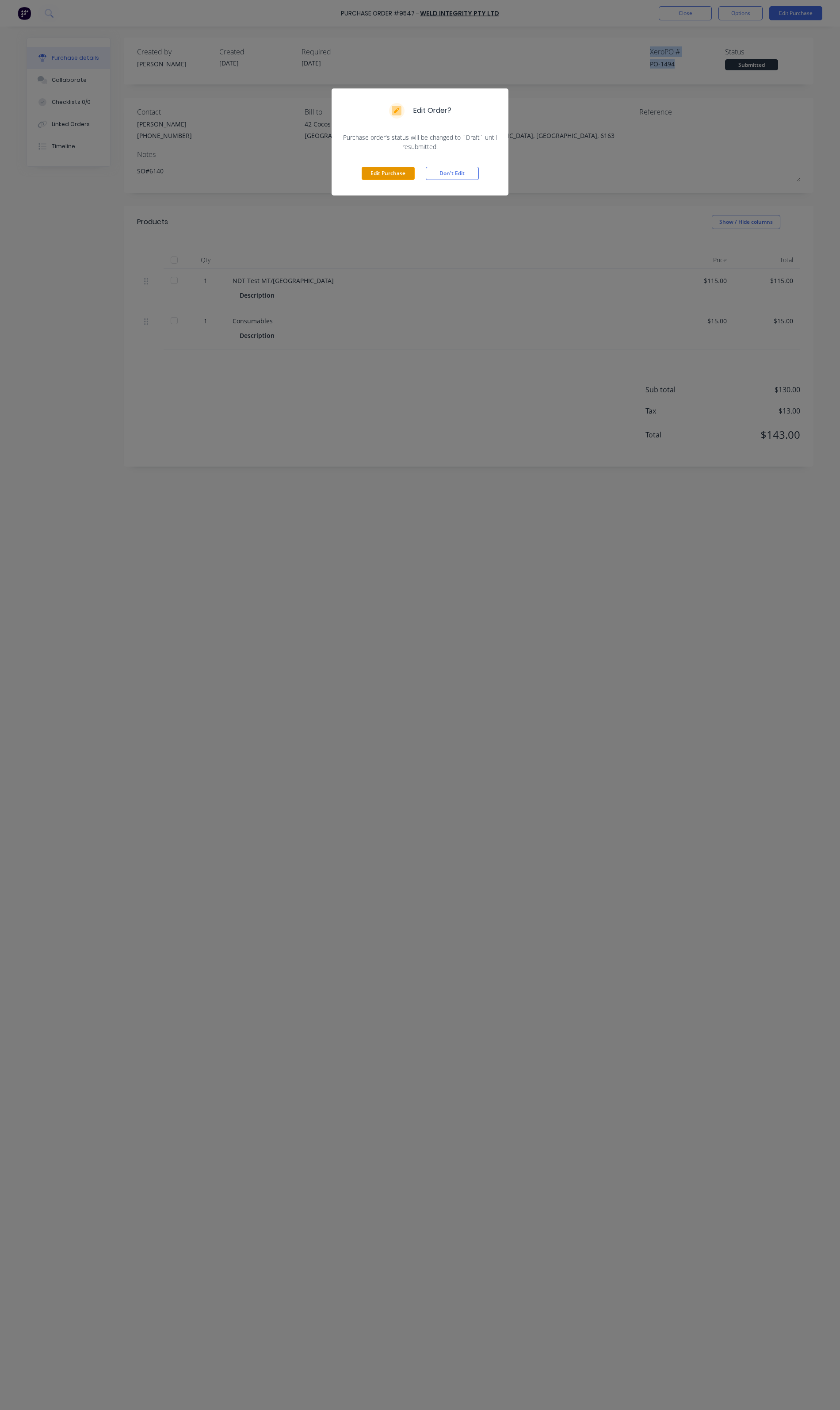
click at [383, 170] on button "Edit Purchase" at bounding box center [388, 174] width 53 height 13
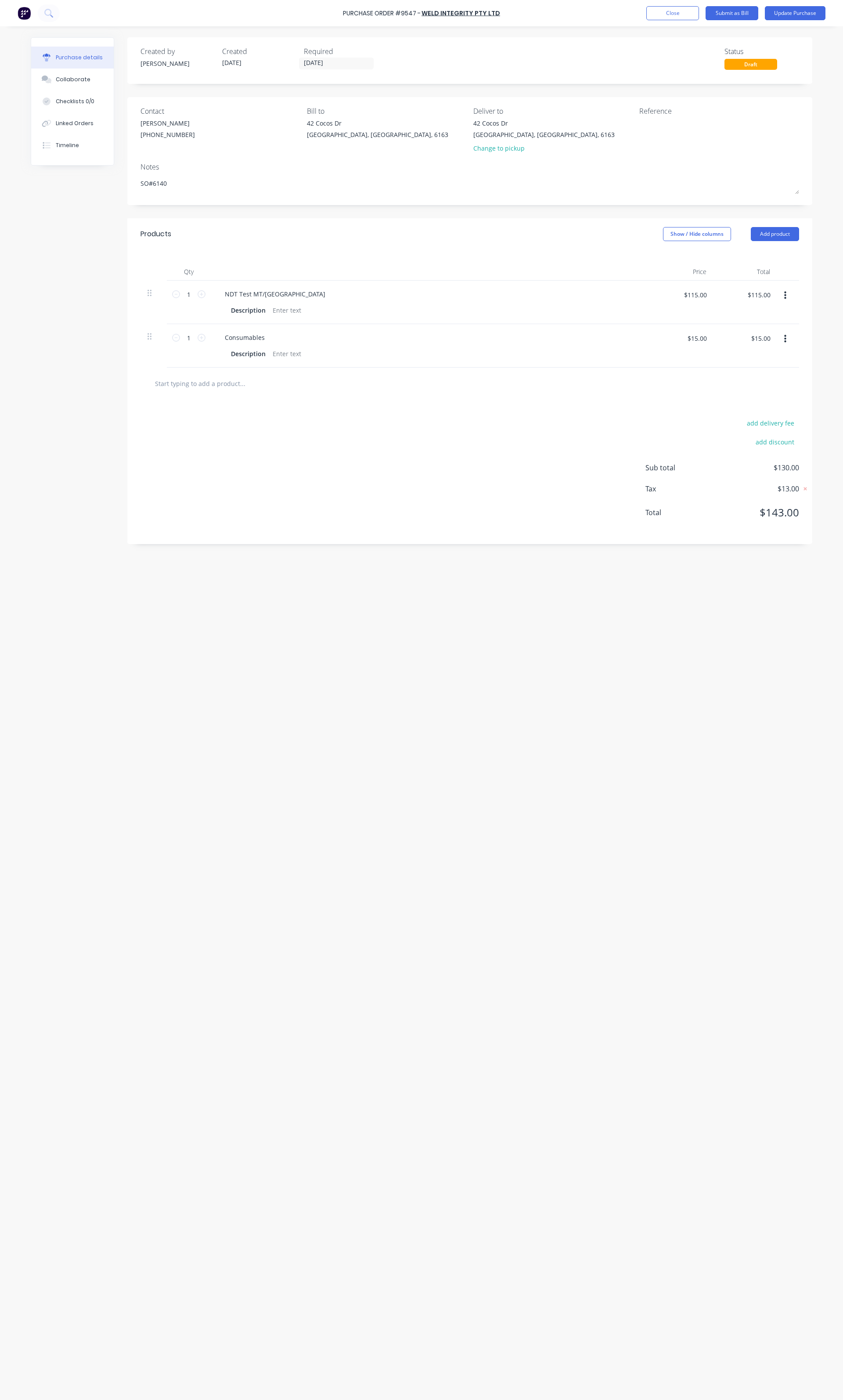
type textarea "x"
click at [678, 109] on div "Reference" at bounding box center [719, 111] width 160 height 10
click at [673, 124] on textarea at bounding box center [694, 128] width 110 height 20
paste textarea "Xero PO # PO-1494"
type textarea "SO6140 Xero PO #PO-1494"
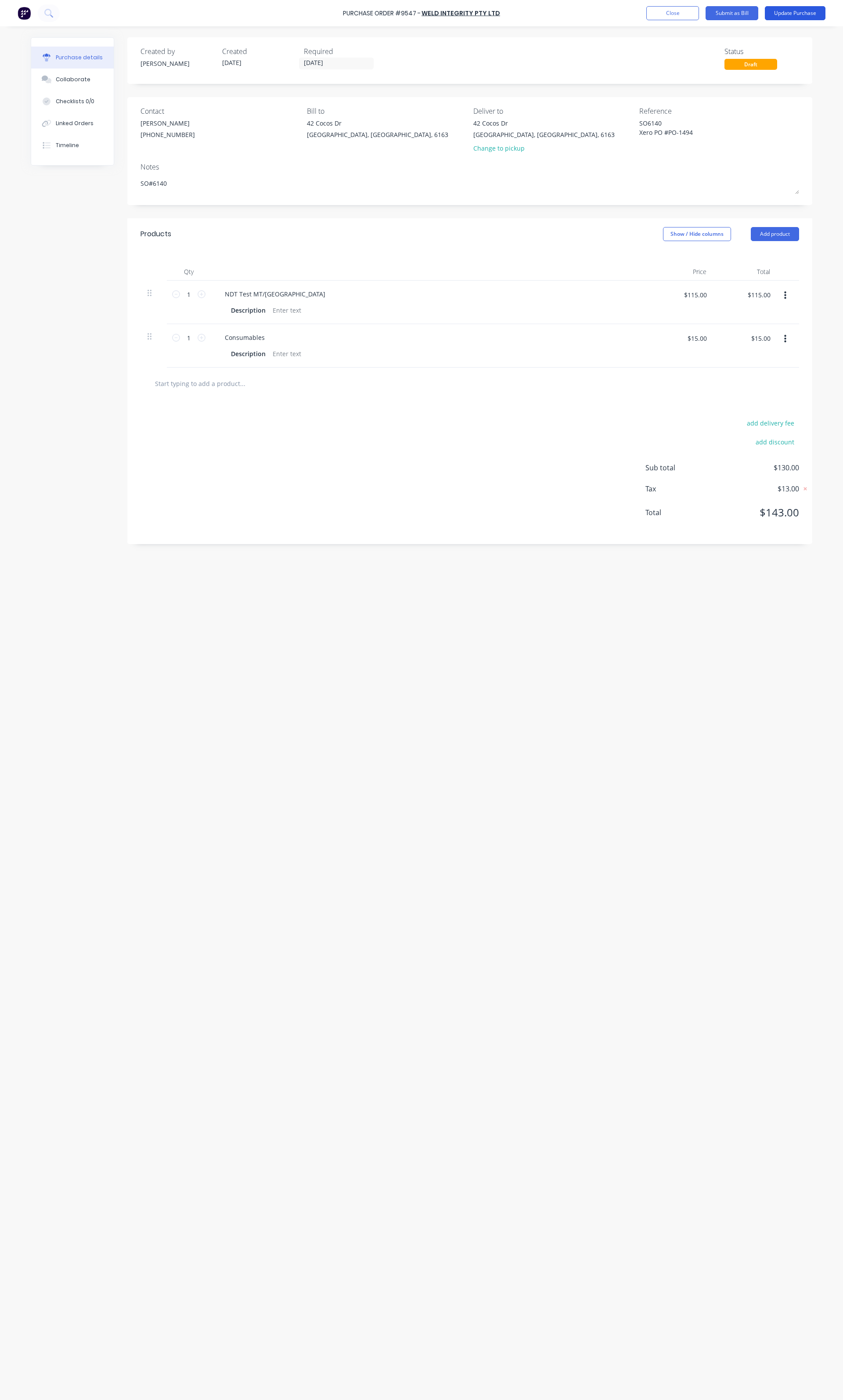
type textarea "x"
type textarea "SO6140 Xero PO #PO-1494"
click at [805, 10] on button "Update Purchase" at bounding box center [796, 13] width 61 height 14
click at [789, 9] on button "Edit Purchase" at bounding box center [799, 13] width 53 height 14
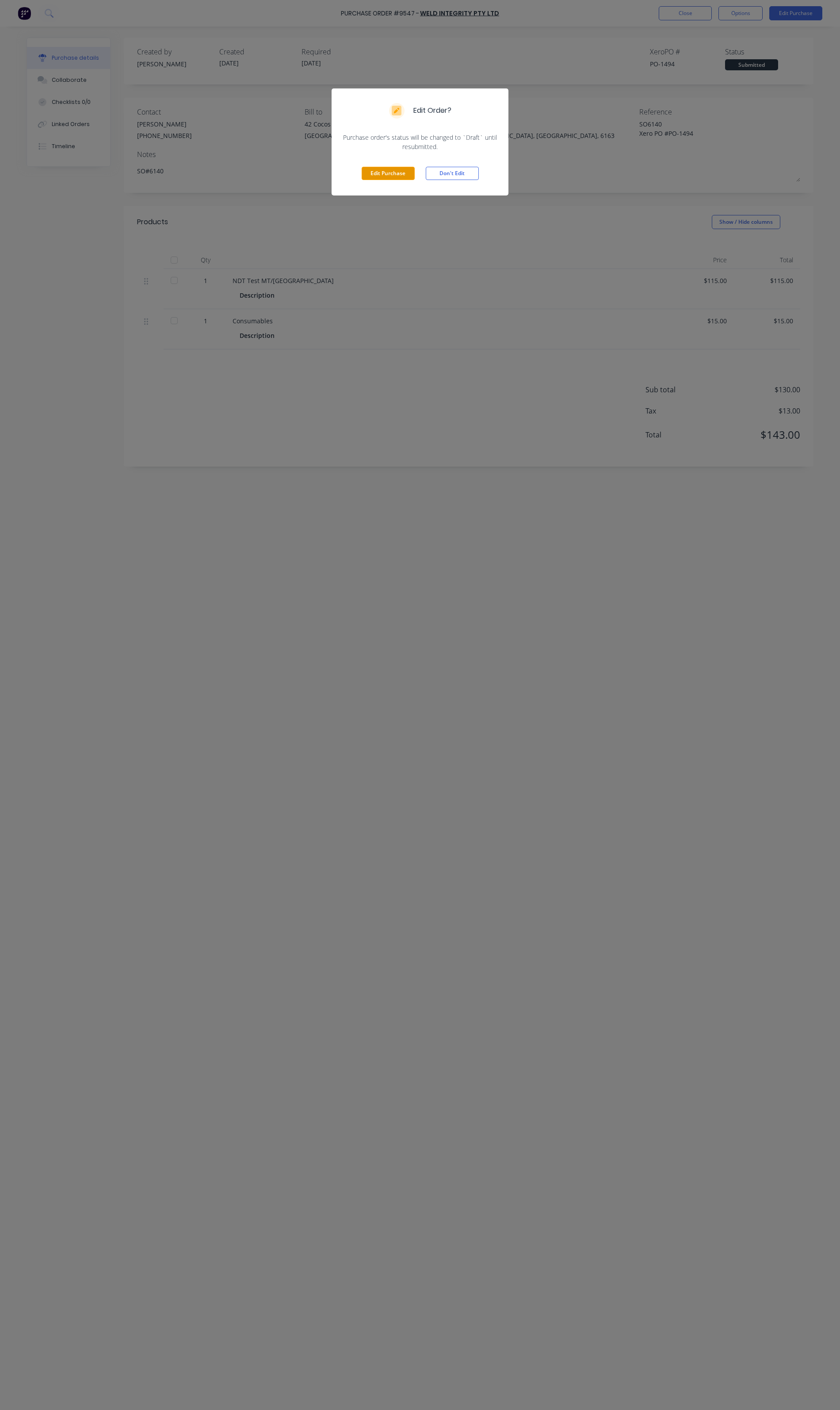
click at [377, 175] on button "Edit Purchase" at bounding box center [388, 174] width 53 height 13
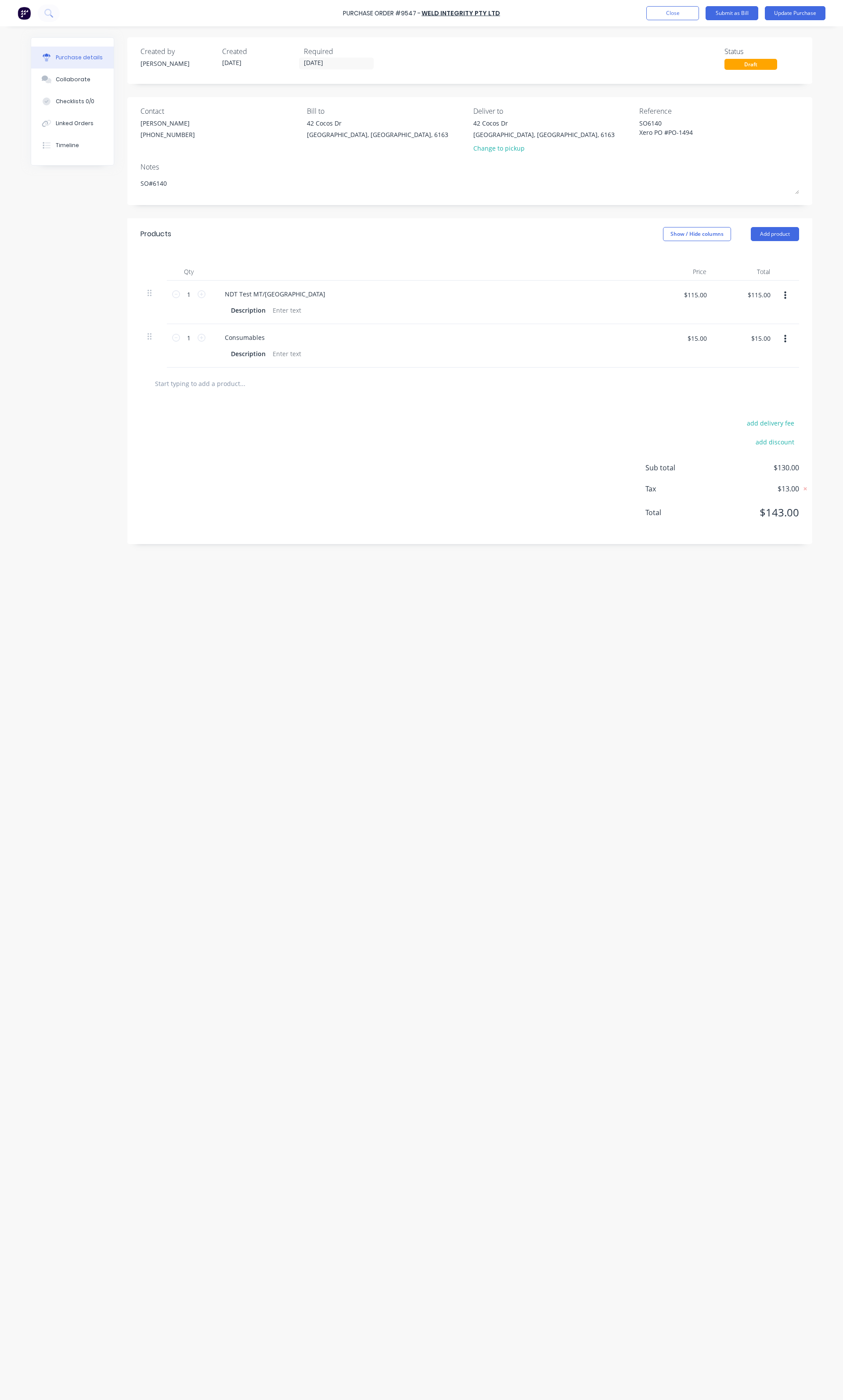
click at [660, 21] on div "Purchase Order #9547 - WELD INTEGRITY PTY LTD Add product Close Submit as Bill …" at bounding box center [421, 13] width 843 height 26
type textarea "x"
click at [661, 12] on button "Close" at bounding box center [672, 13] width 53 height 14
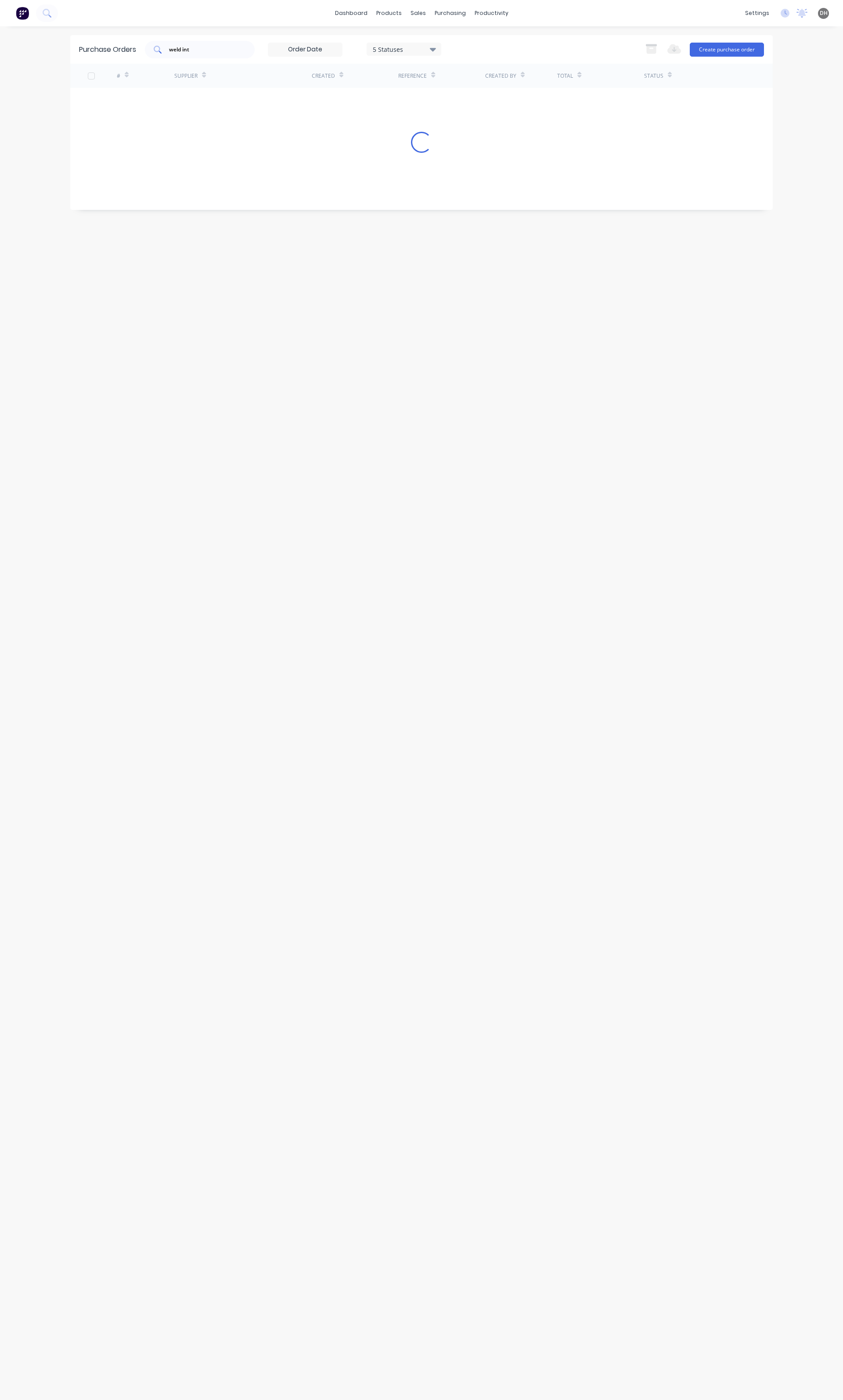
click at [211, 46] on input "weld int" at bounding box center [204, 49] width 73 height 9
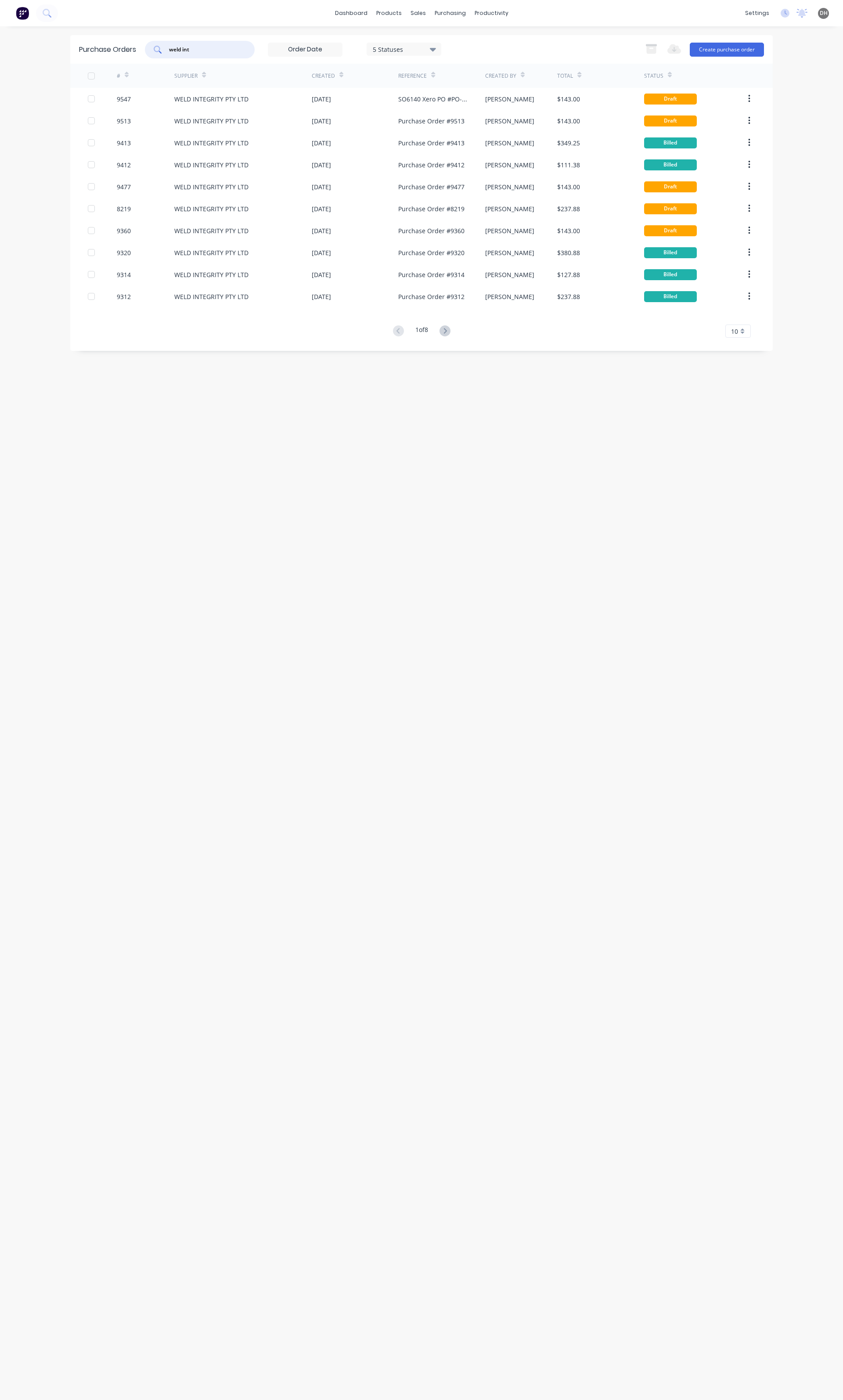
click at [211, 46] on input "weld int" at bounding box center [204, 49] width 73 height 9
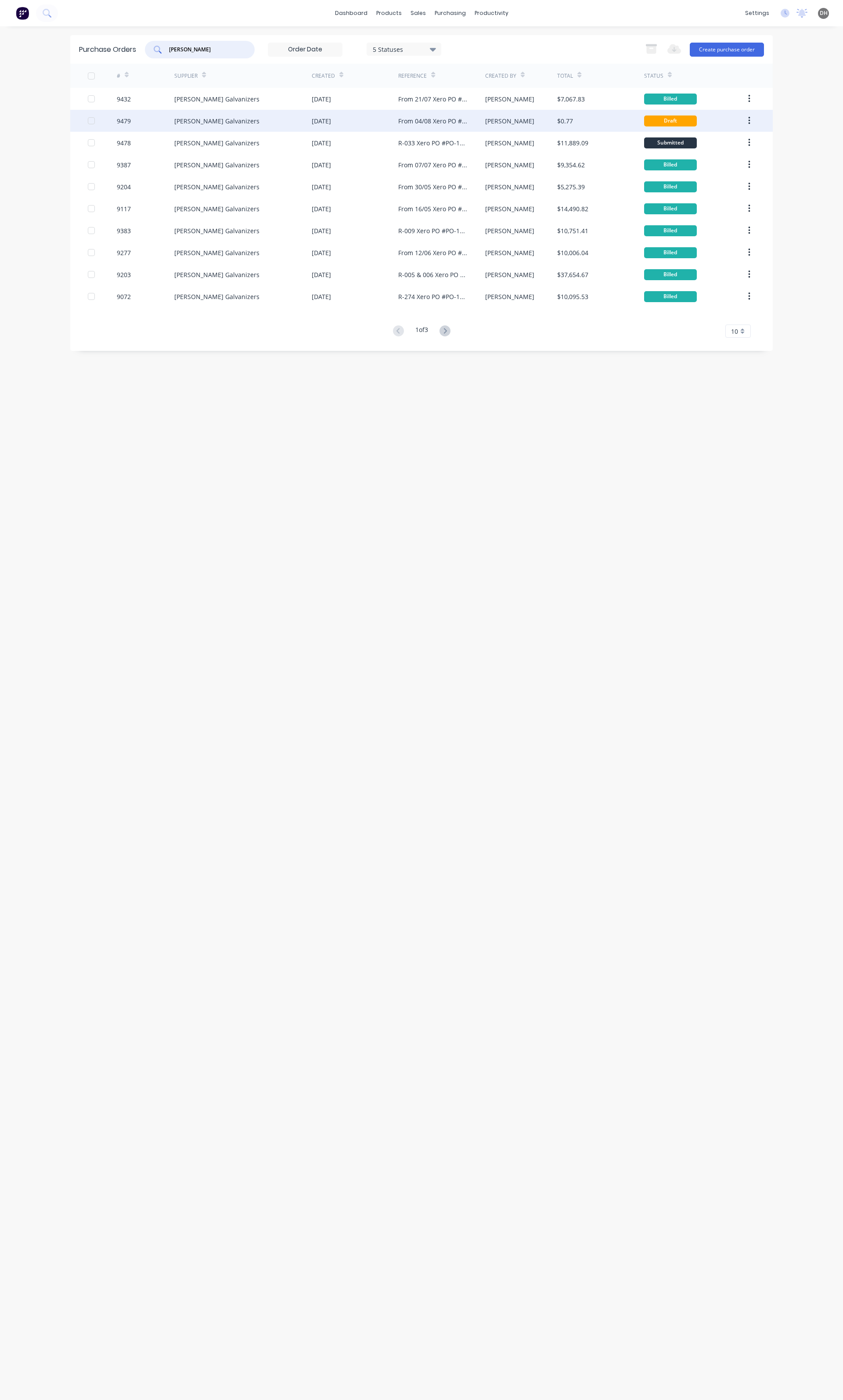
type input "[PERSON_NAME]"
click at [203, 120] on div "[PERSON_NAME] Galvanizers" at bounding box center [217, 121] width 85 height 9
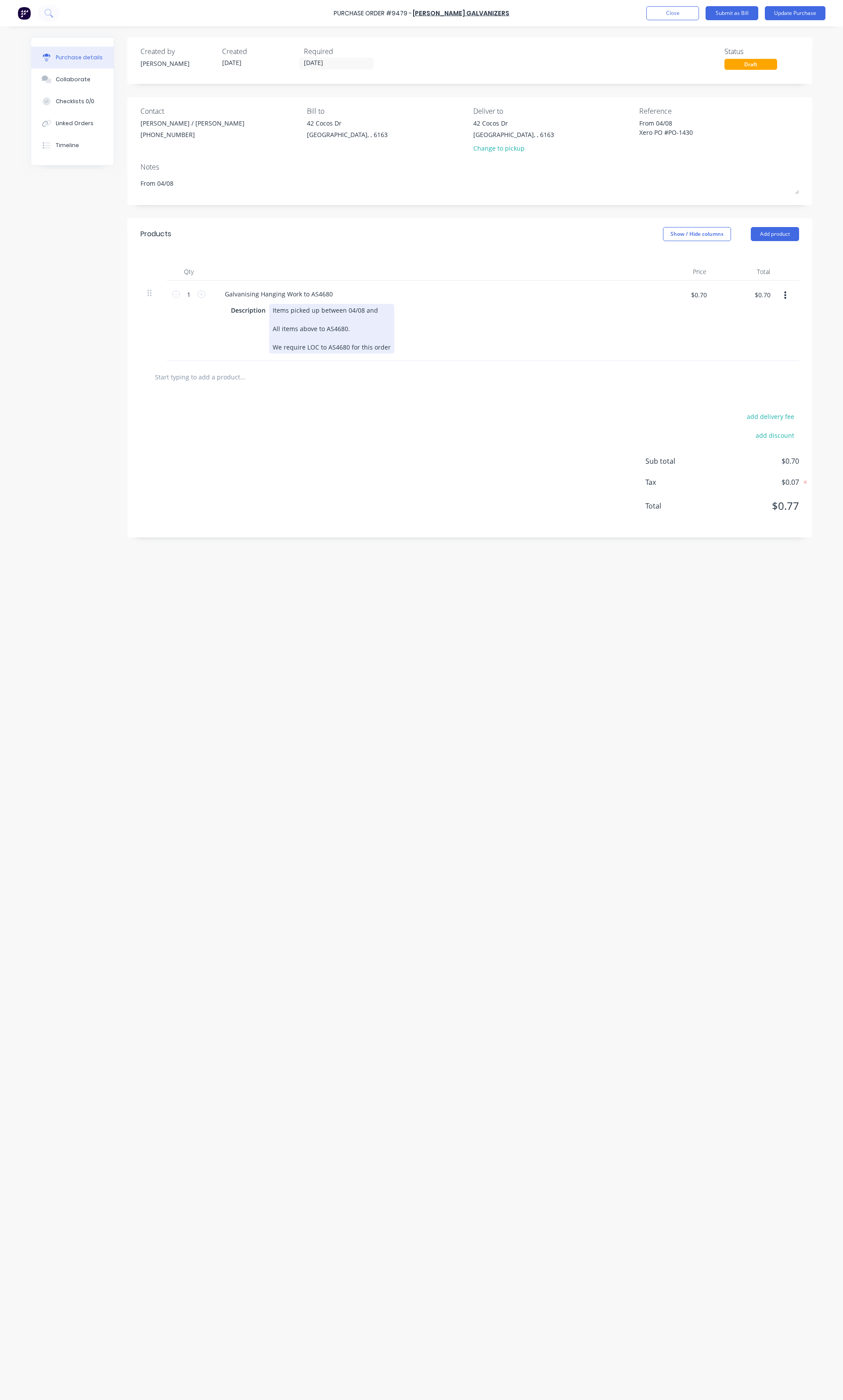
type textarea "x"
click at [287, 314] on div "Items picked up between 04/08 and All items above to AS4680. We require LOC to …" at bounding box center [332, 328] width 125 height 49
click at [310, 320] on div "SO6075 Items picked up between 04/08 and All items above to AS4680. We require …" at bounding box center [332, 333] width 125 height 59
click at [188, 295] on input "1" at bounding box center [189, 294] width 17 height 13
type textarea "x"
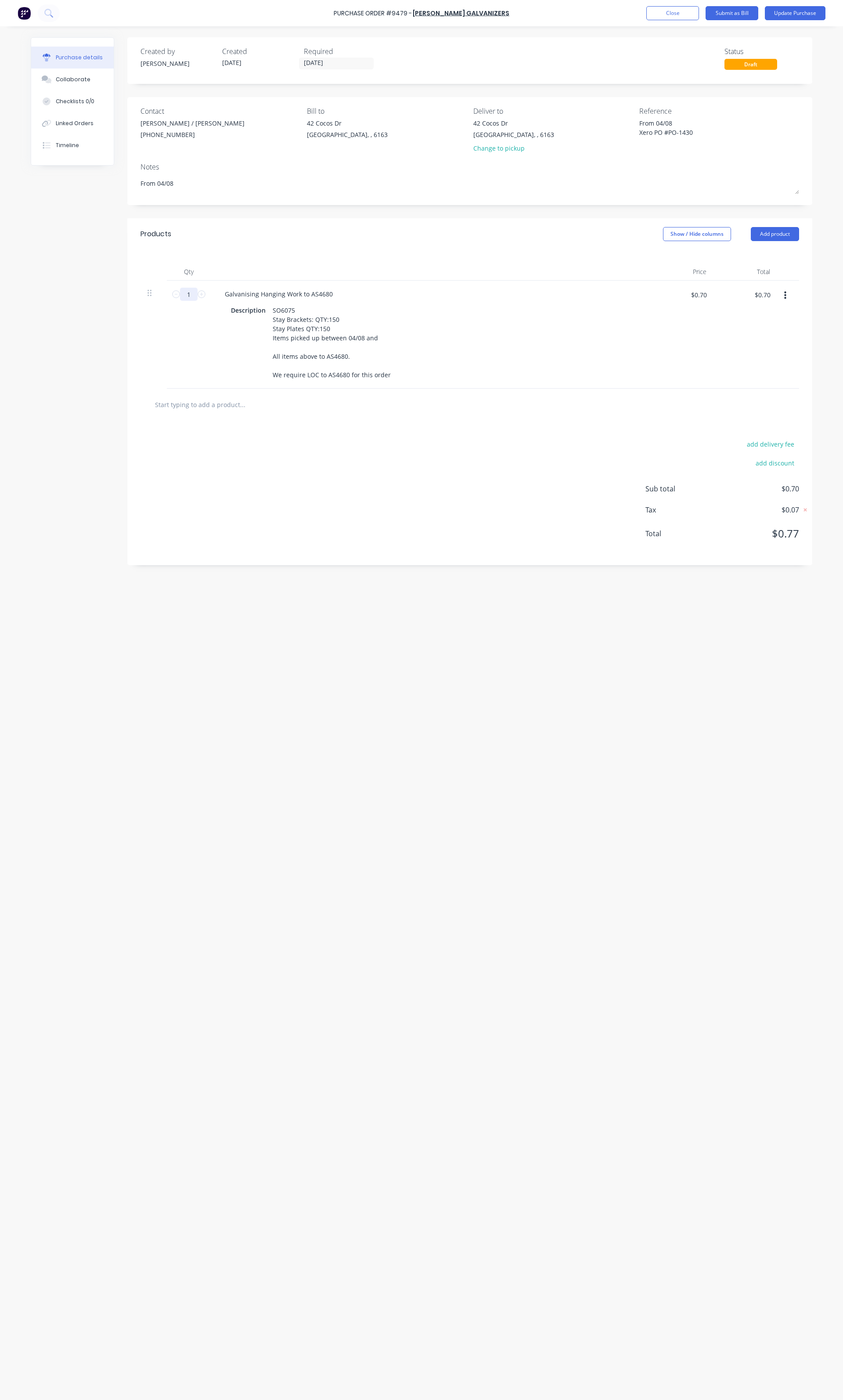
type input "3"
type textarea "x"
type input "$2.10"
type textarea "x"
type input "32"
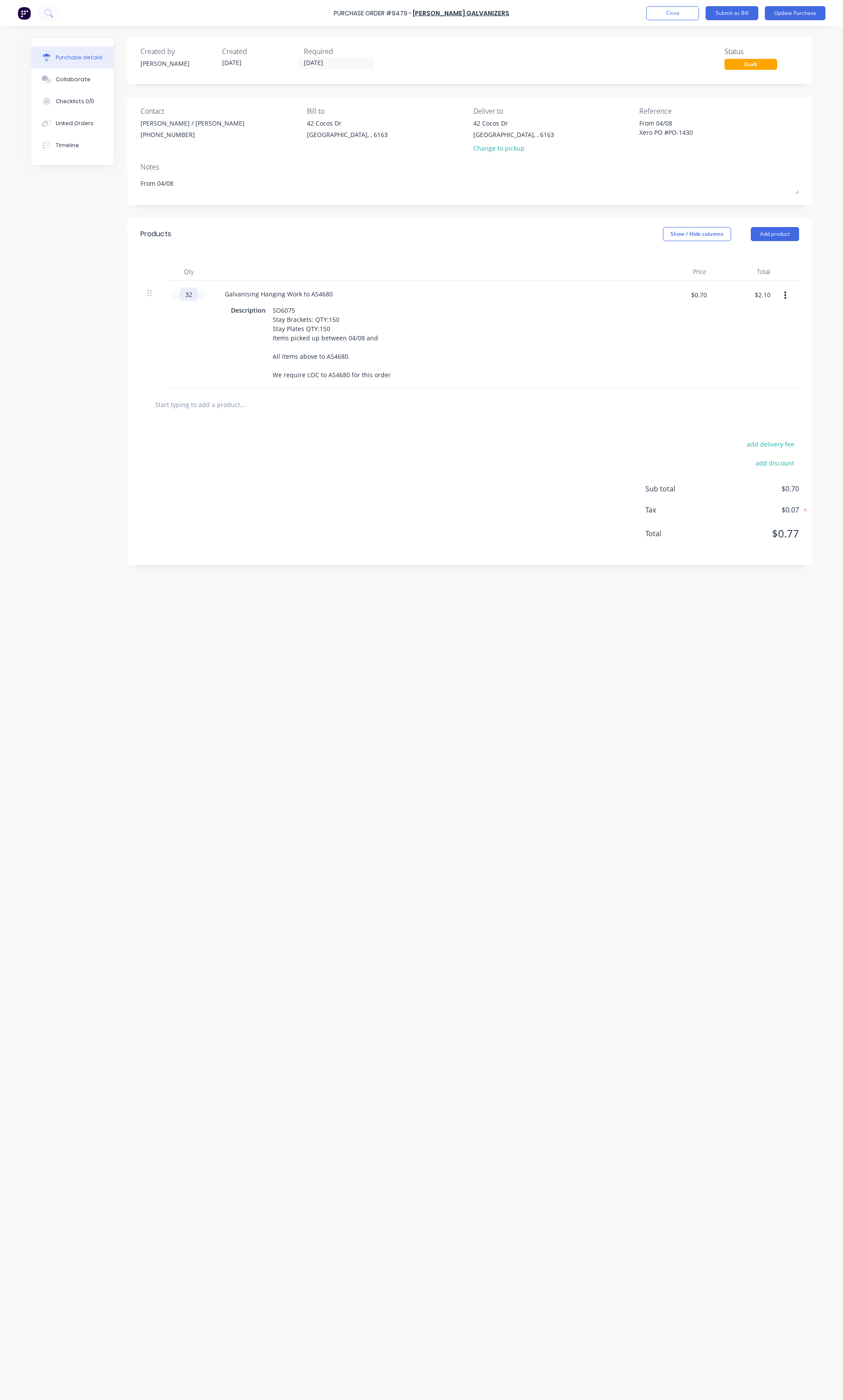
type textarea "x"
type input "$22.40"
type textarea "x"
type input "320"
type textarea "x"
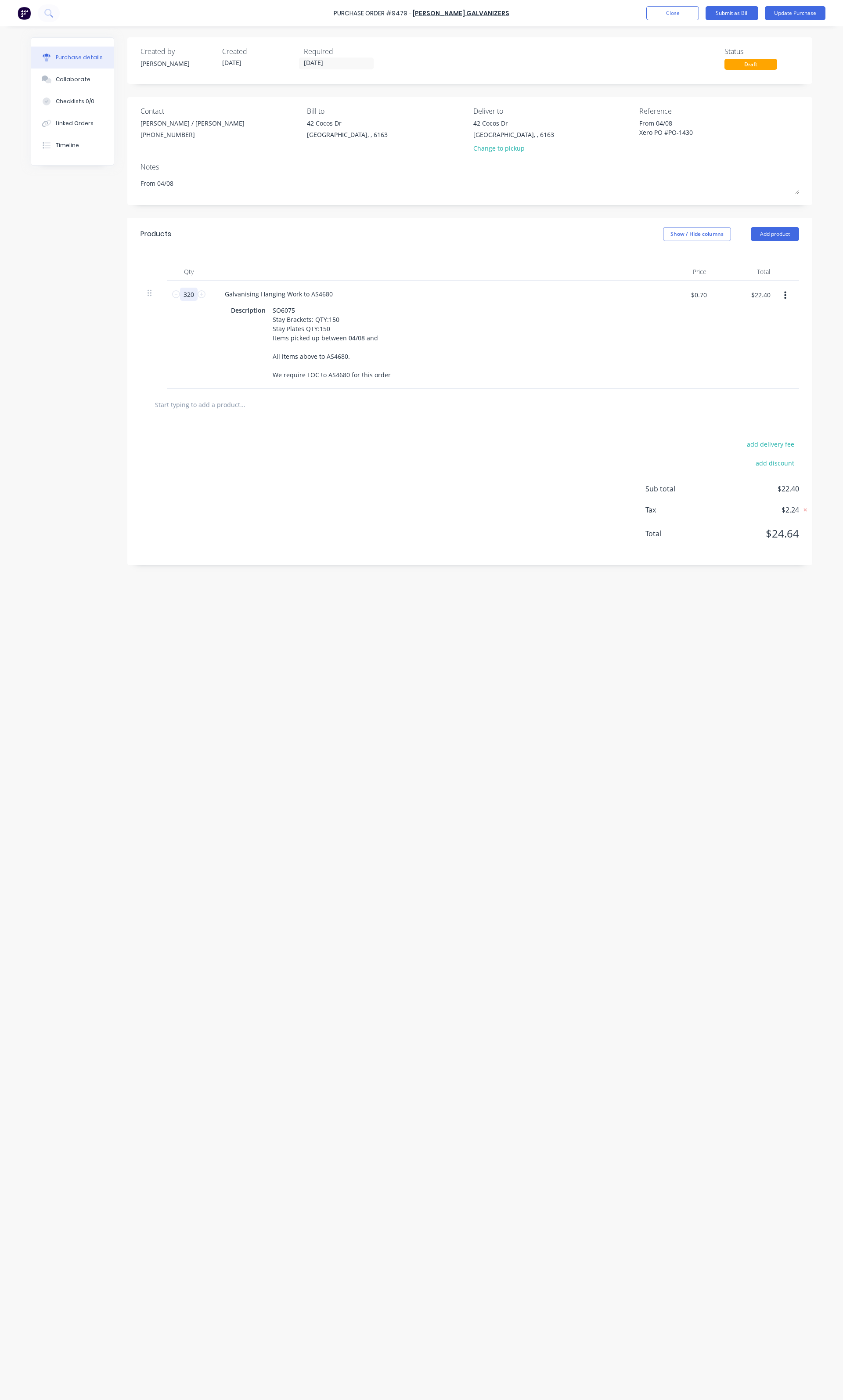
type input "$224.00"
type textarea "x"
type input "3207"
type textarea "x"
type input "$2,244.90"
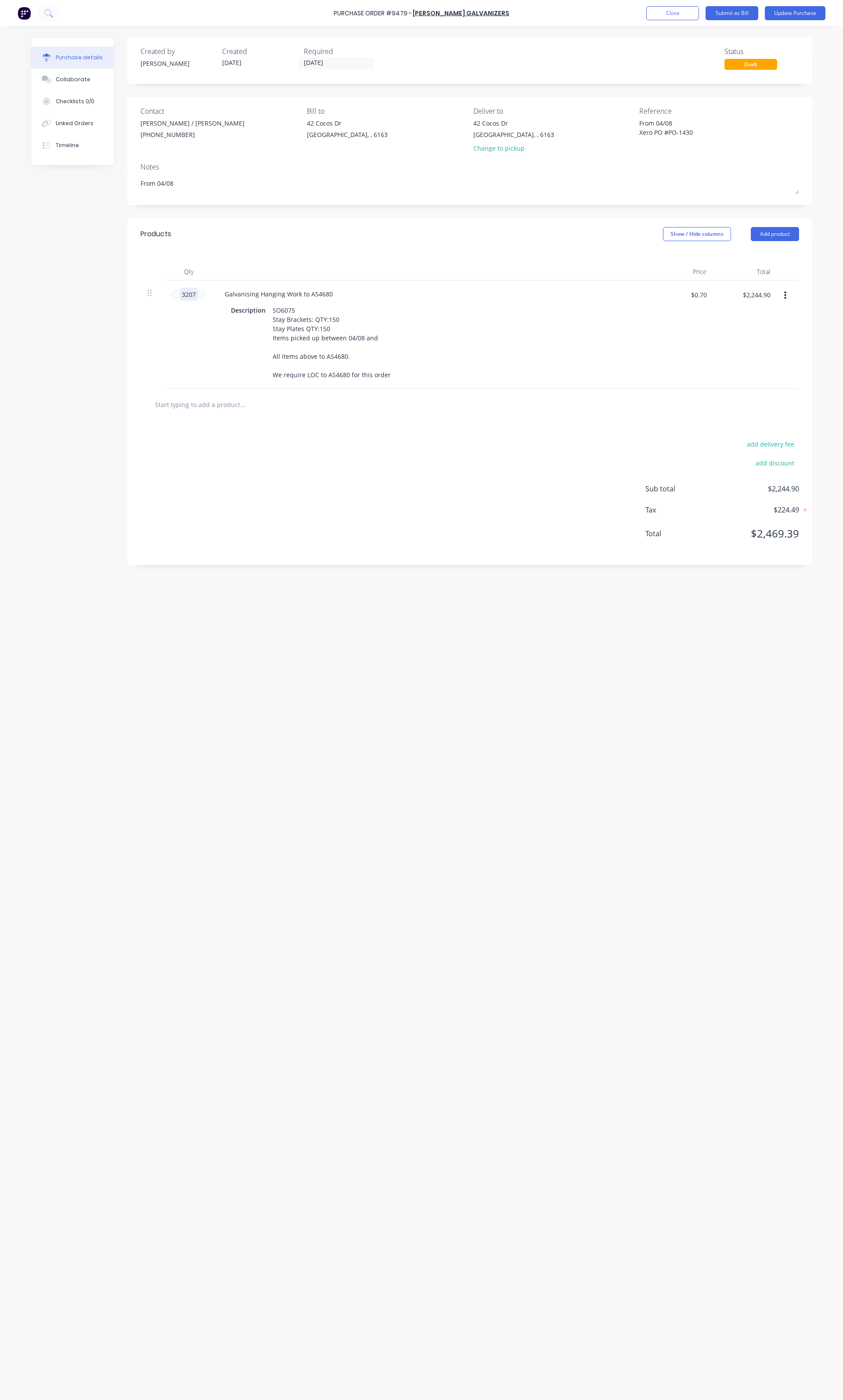
type input "3207"
type textarea "x"
click at [692, 297] on input "$0.70" at bounding box center [698, 295] width 26 height 14
type input "0.75"
type textarea "x"
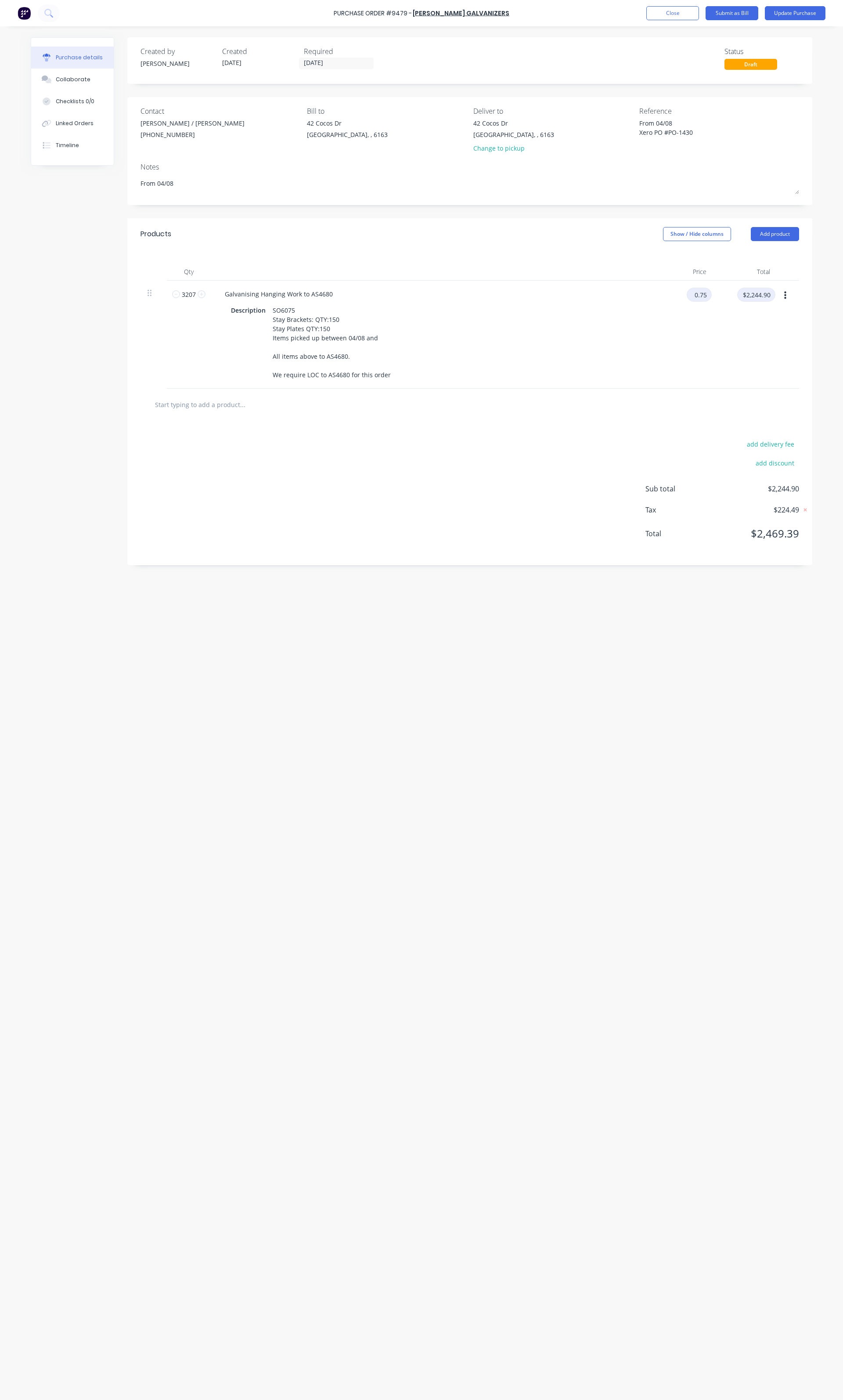
type input "$0.75"
type input "$2,405.25"
click at [659, 330] on div "$0.75 $0.75" at bounding box center [682, 334] width 64 height 108
click at [786, 301] on button "button" at bounding box center [785, 295] width 21 height 16
click at [758, 340] on button "Duplicate" at bounding box center [758, 336] width 74 height 17
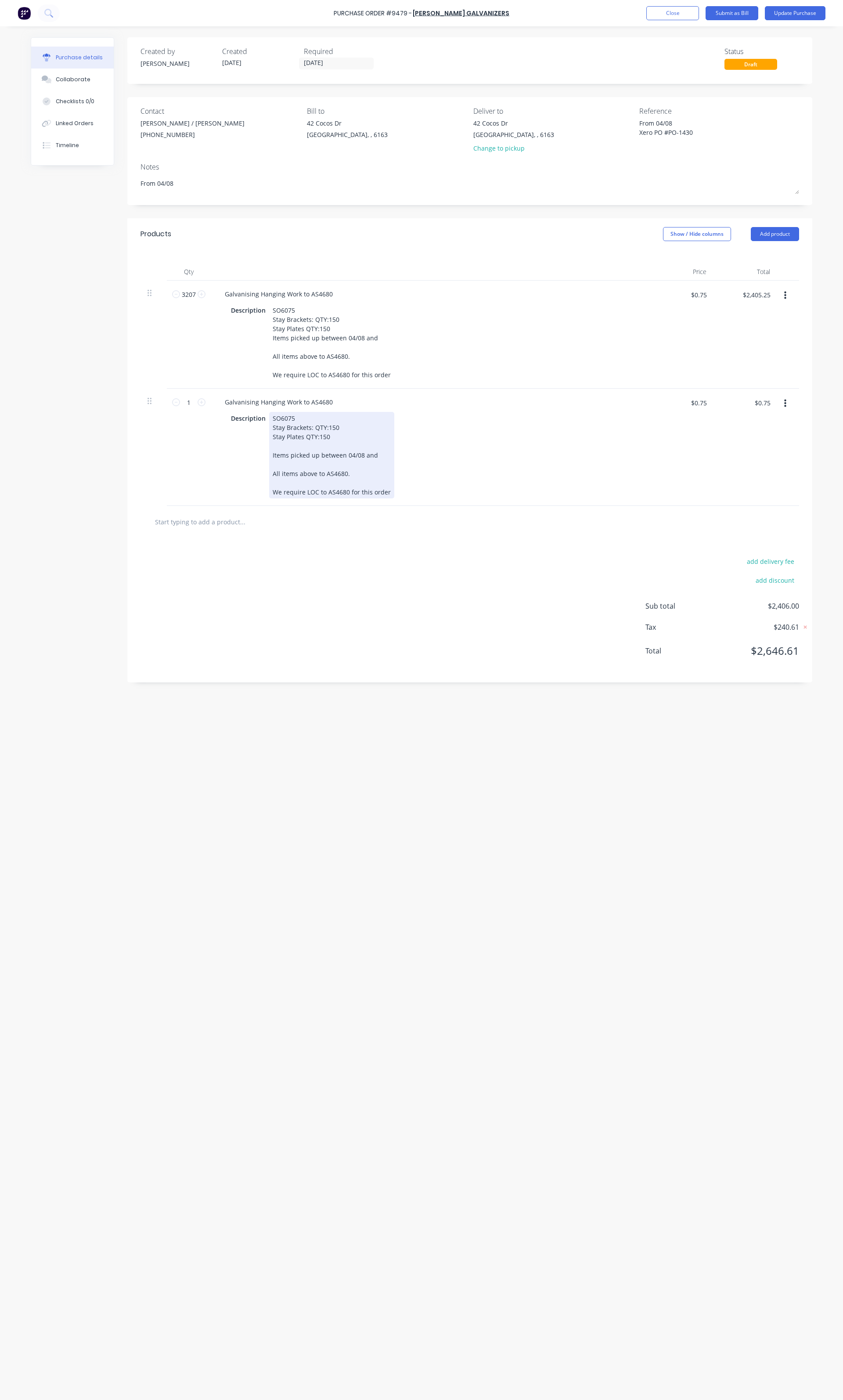
click at [388, 498] on div "Description SO6075 Stay Brackets: QTY:150 Stay Plates QTY:150 Items picked up b…" at bounding box center [429, 455] width 402 height 86
type textarea "x"
drag, startPoint x: 386, startPoint y: 501, endPoint x: 257, endPoint y: 418, distance: 153.4
click at [257, 418] on div "Galvanising Hanging Work to AS4680 Description SO6075 Stay Brackets: QTY:150 St…" at bounding box center [430, 447] width 439 height 117
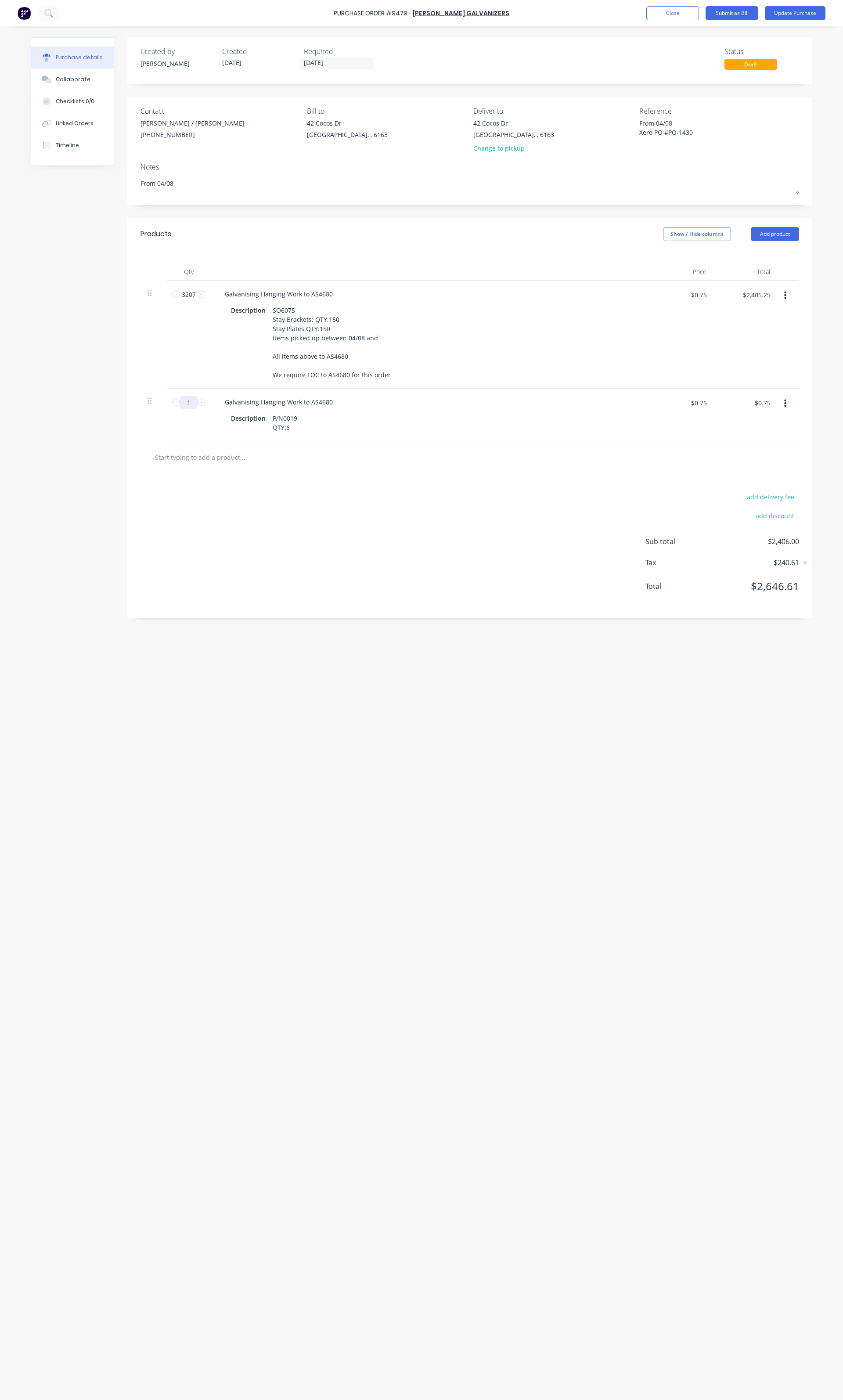
click at [184, 409] on input "1" at bounding box center [189, 402] width 17 height 13
type textarea "x"
type input "4"
type textarea "x"
type input "$3.00"
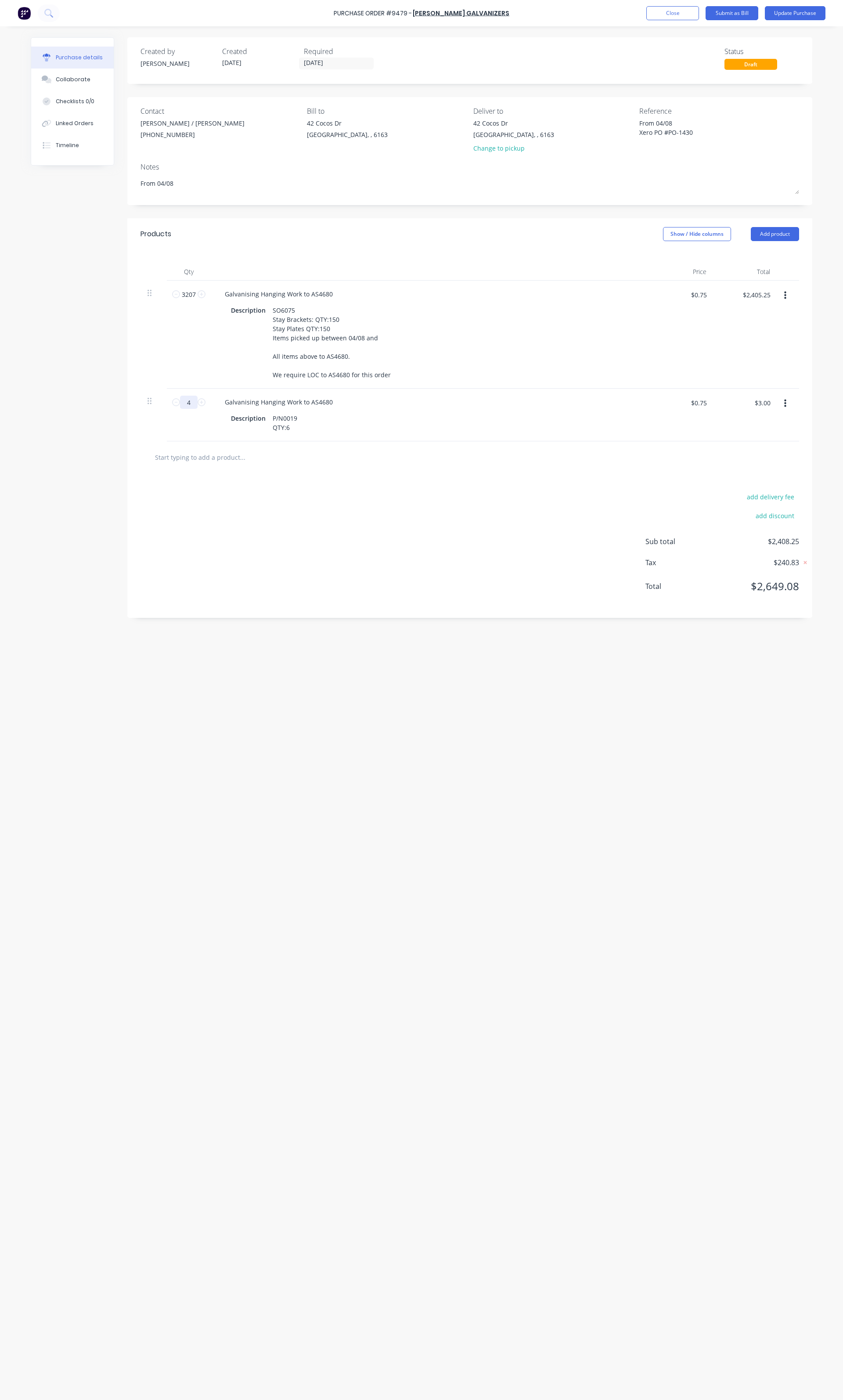
type textarea "x"
type input "42"
type textarea "x"
type input "$31.50"
type textarea "x"
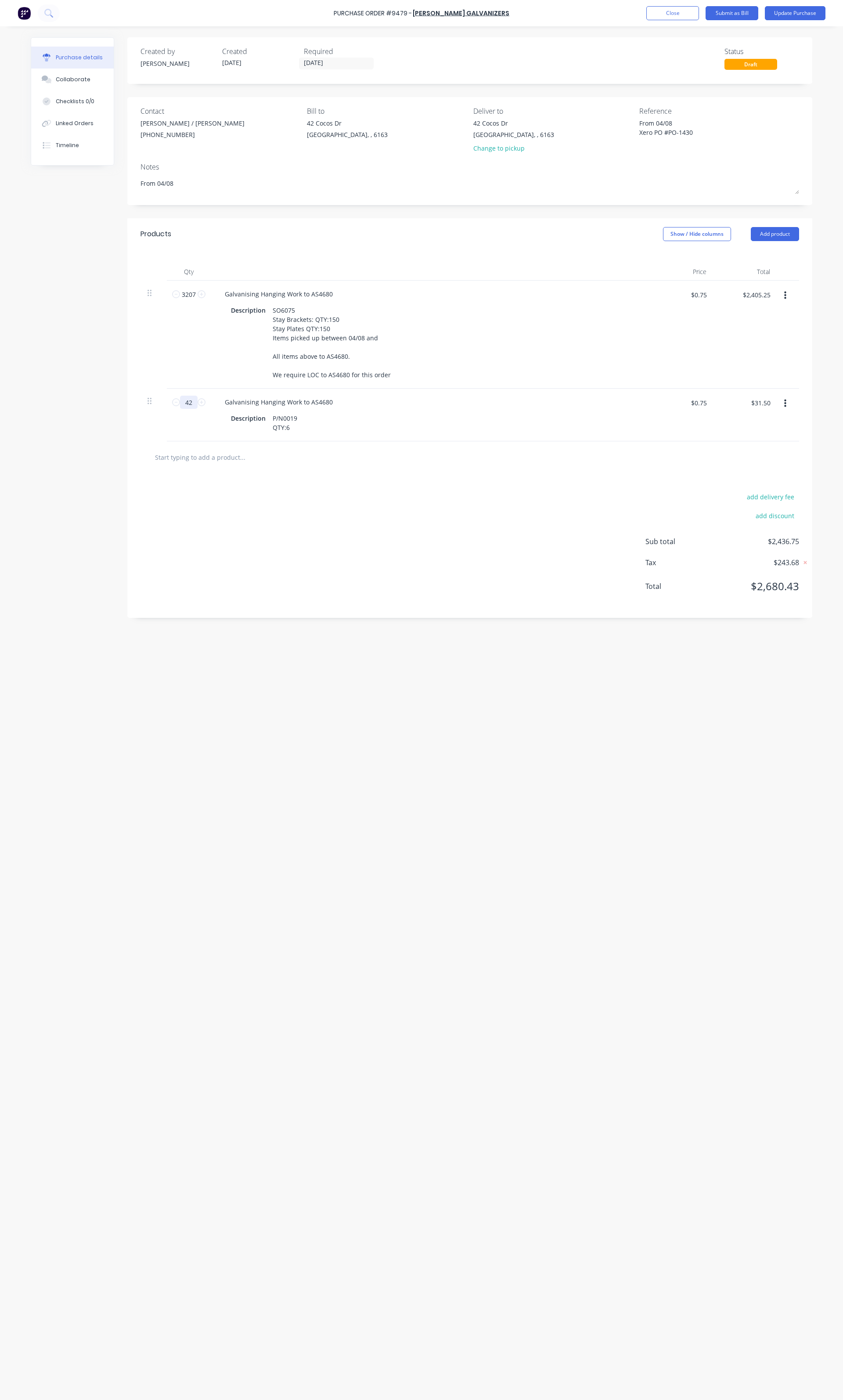
type input "426"
type textarea "x"
type input "$319.50"
type input "426"
click at [784, 408] on icon "button" at bounding box center [785, 403] width 2 height 8
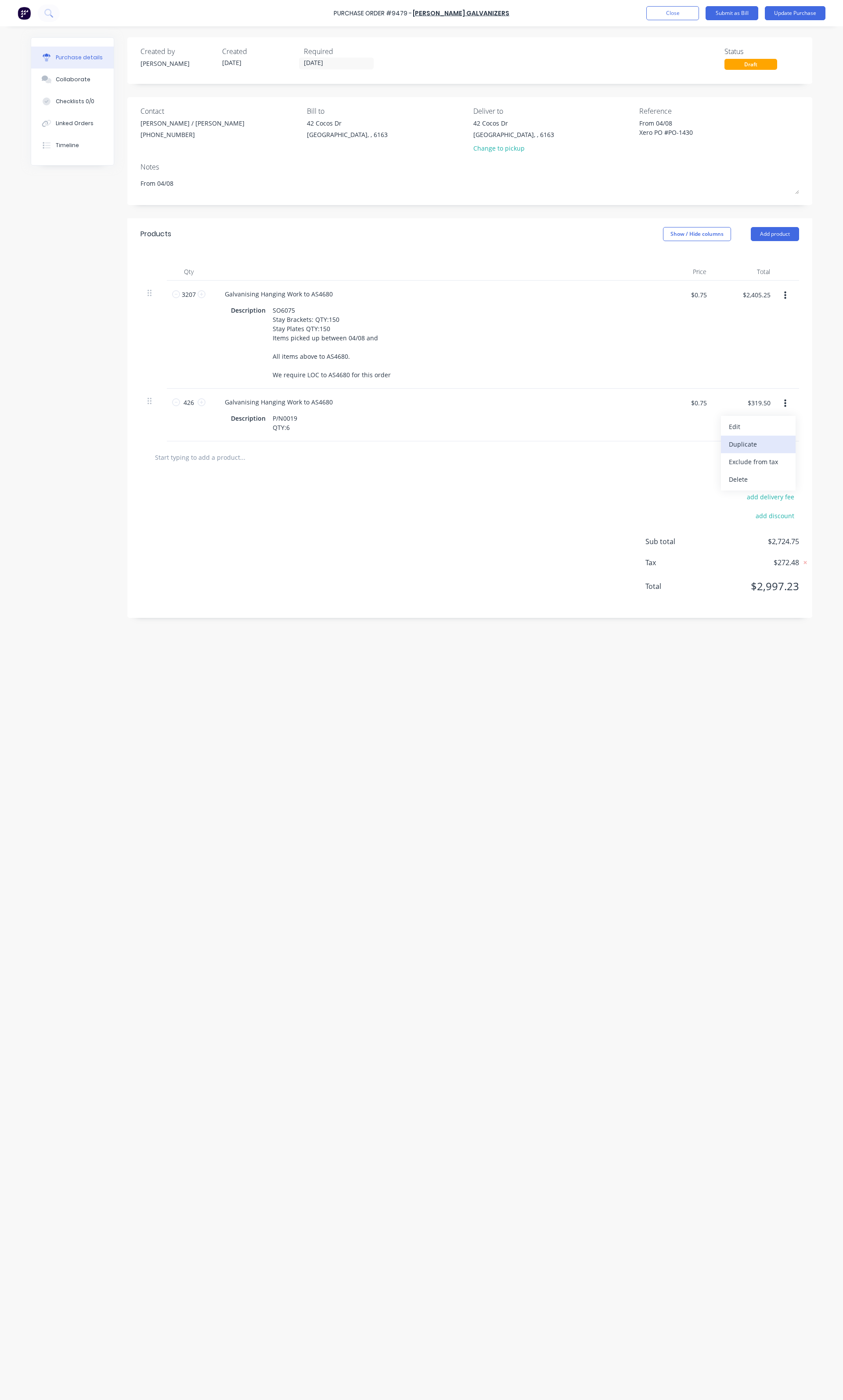
click at [766, 453] on button "Duplicate" at bounding box center [758, 445] width 74 height 17
type textarea "x"
drag, startPoint x: 296, startPoint y: 489, endPoint x: 273, endPoint y: 482, distance: 24.0
click at [273, 482] on div "P/N0019 QTY:6" at bounding box center [285, 476] width 32 height 22
click at [194, 461] on input "1" at bounding box center [189, 455] width 17 height 13
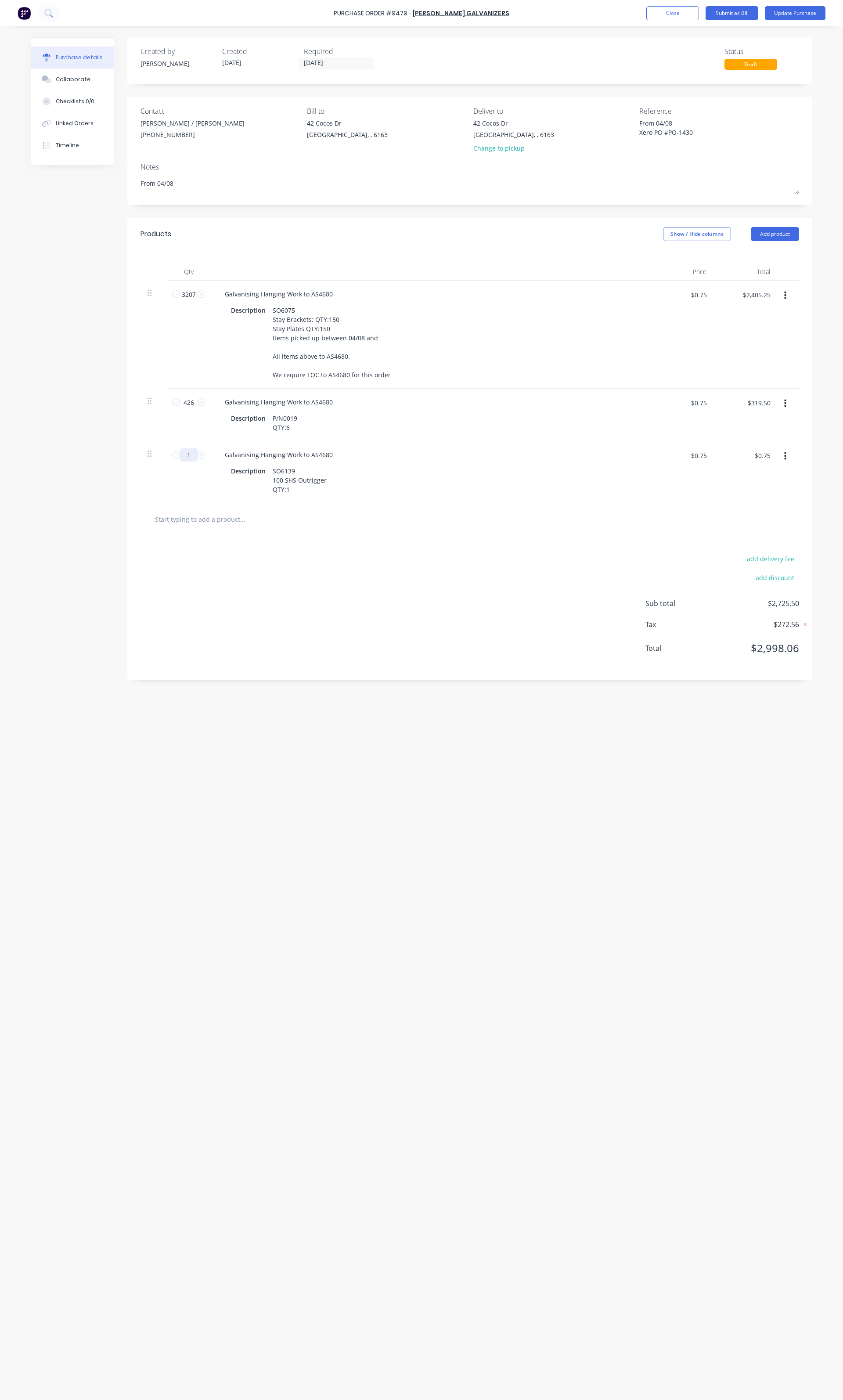
click at [191, 461] on input "1" at bounding box center [189, 455] width 17 height 13
type textarea "x"
type input "14"
type textarea "x"
type input "$10.50"
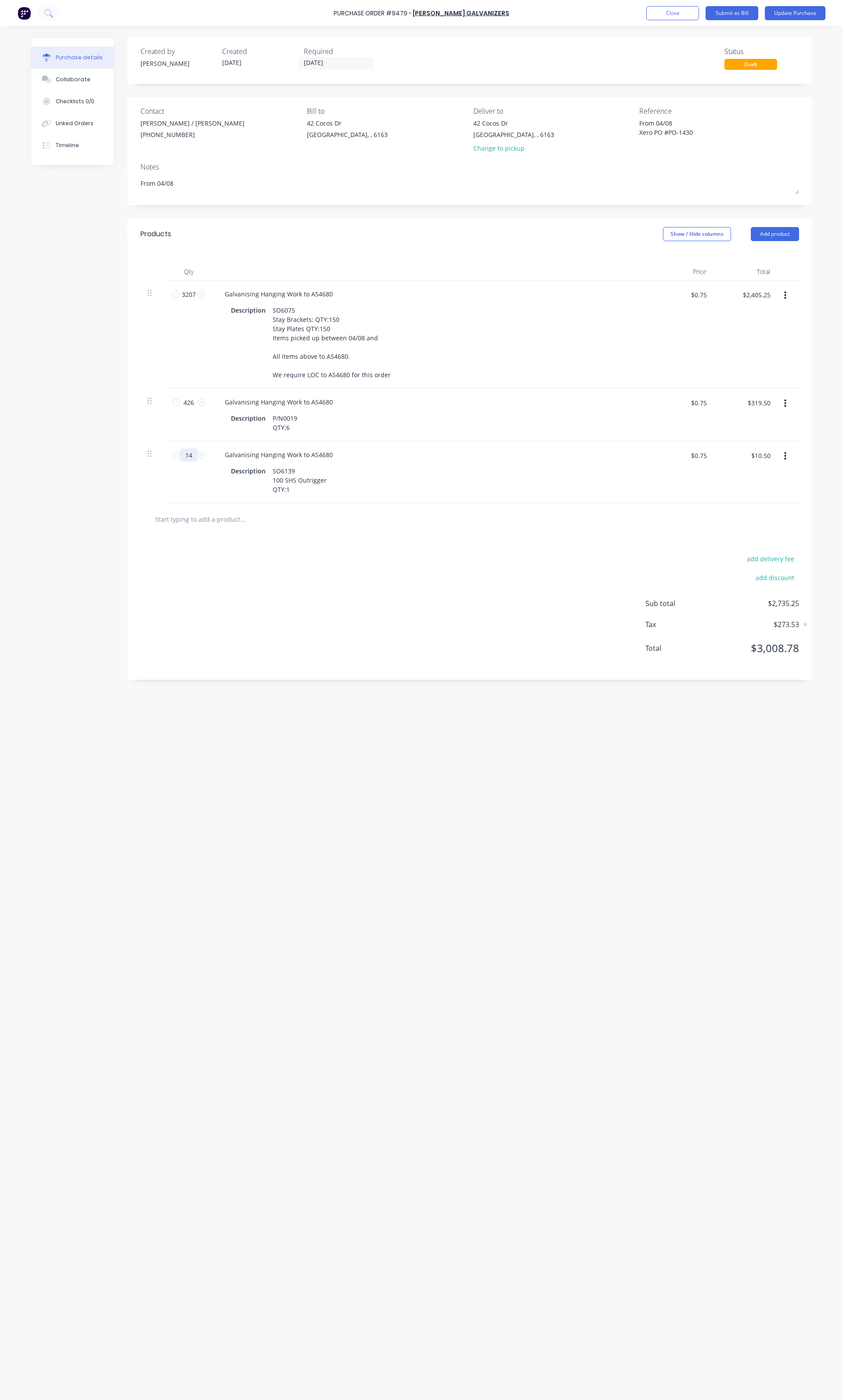
type textarea "x"
type input "142"
type textarea "x"
type input "$106.50"
type input "142"
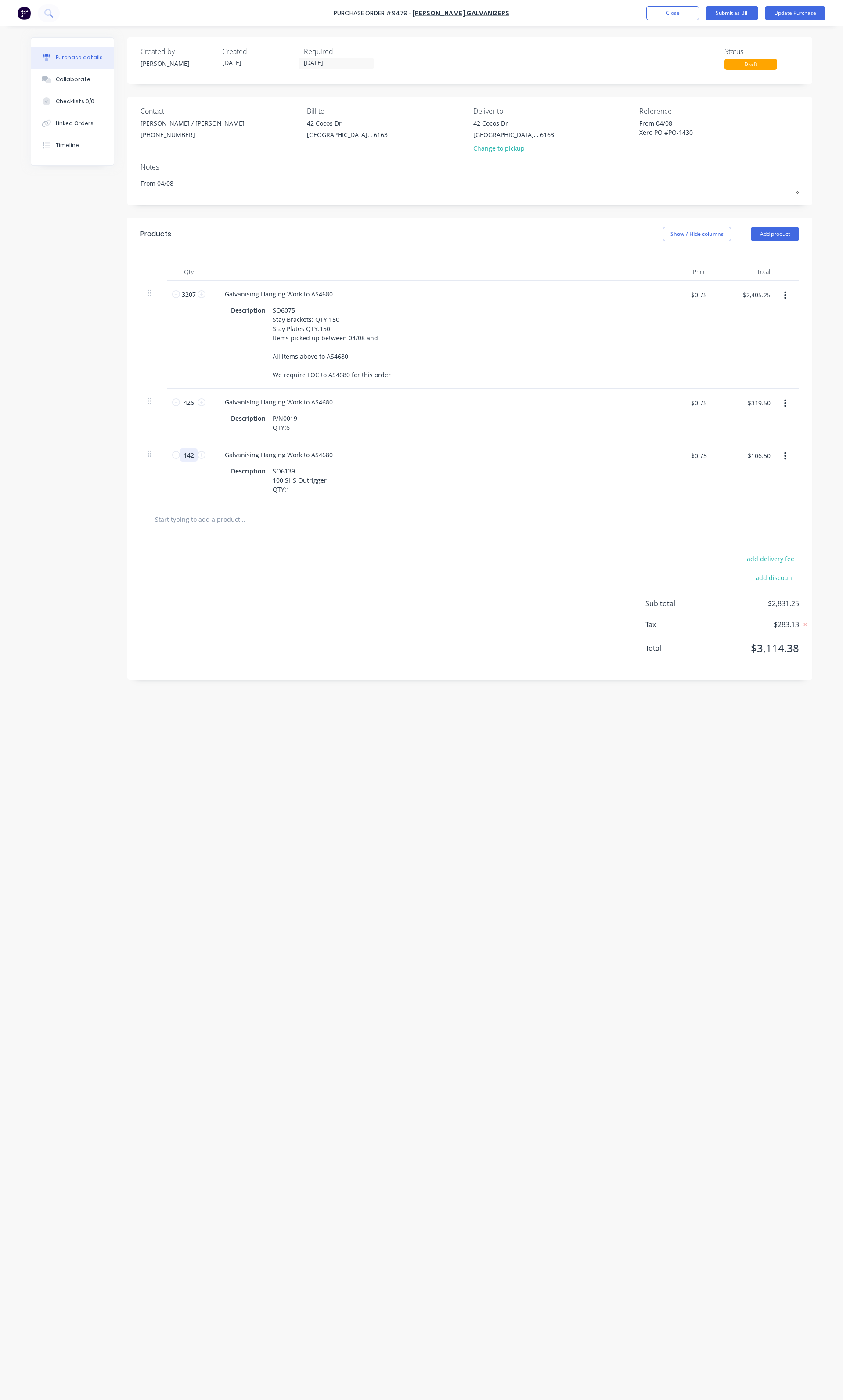
click at [192, 461] on input "142" at bounding box center [189, 455] width 17 height 13
type textarea "x"
type input "4"
type textarea "x"
type input "$3.00"
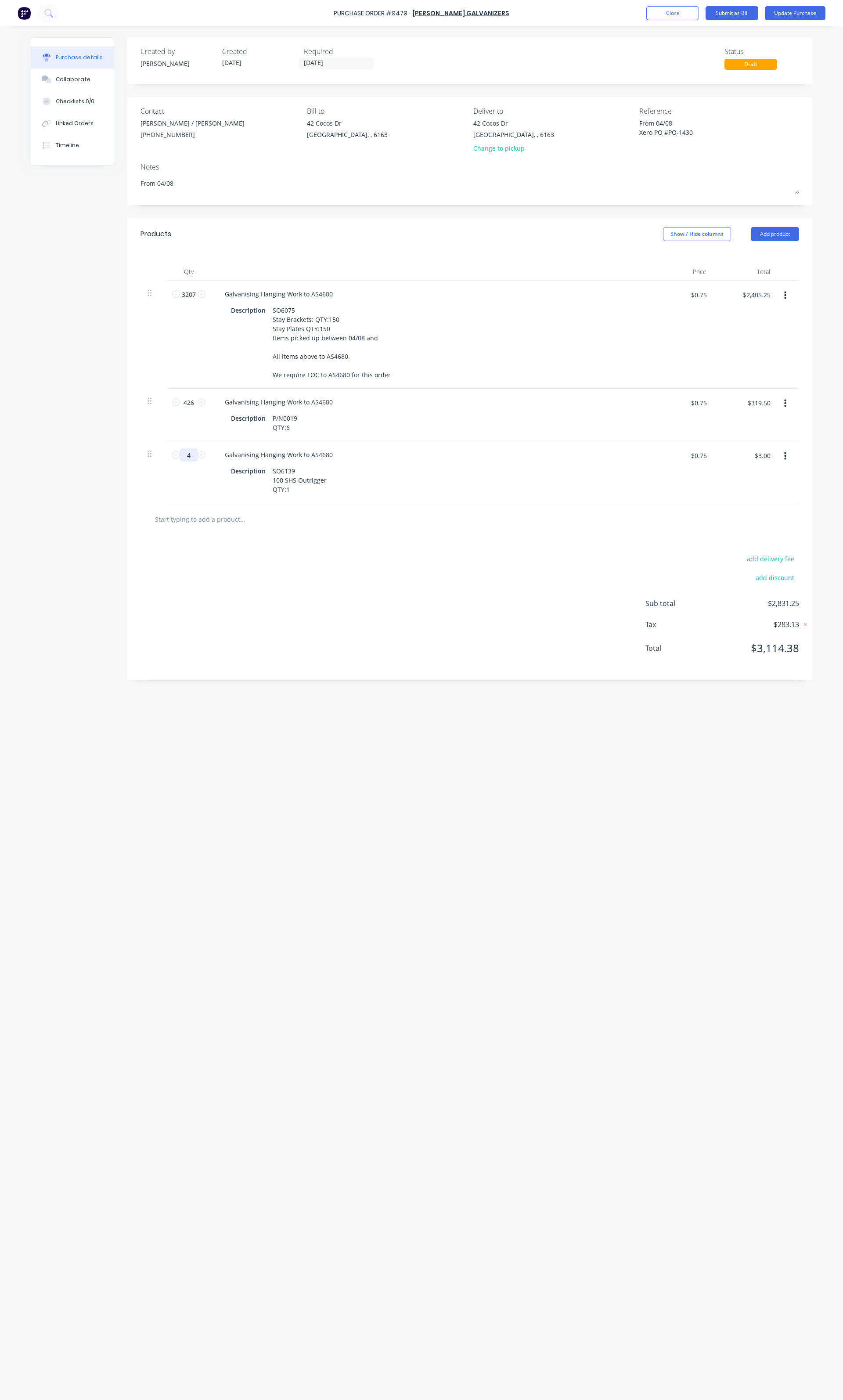
type textarea "x"
type input "42"
type textarea "x"
type input "$31.50"
type input "42"
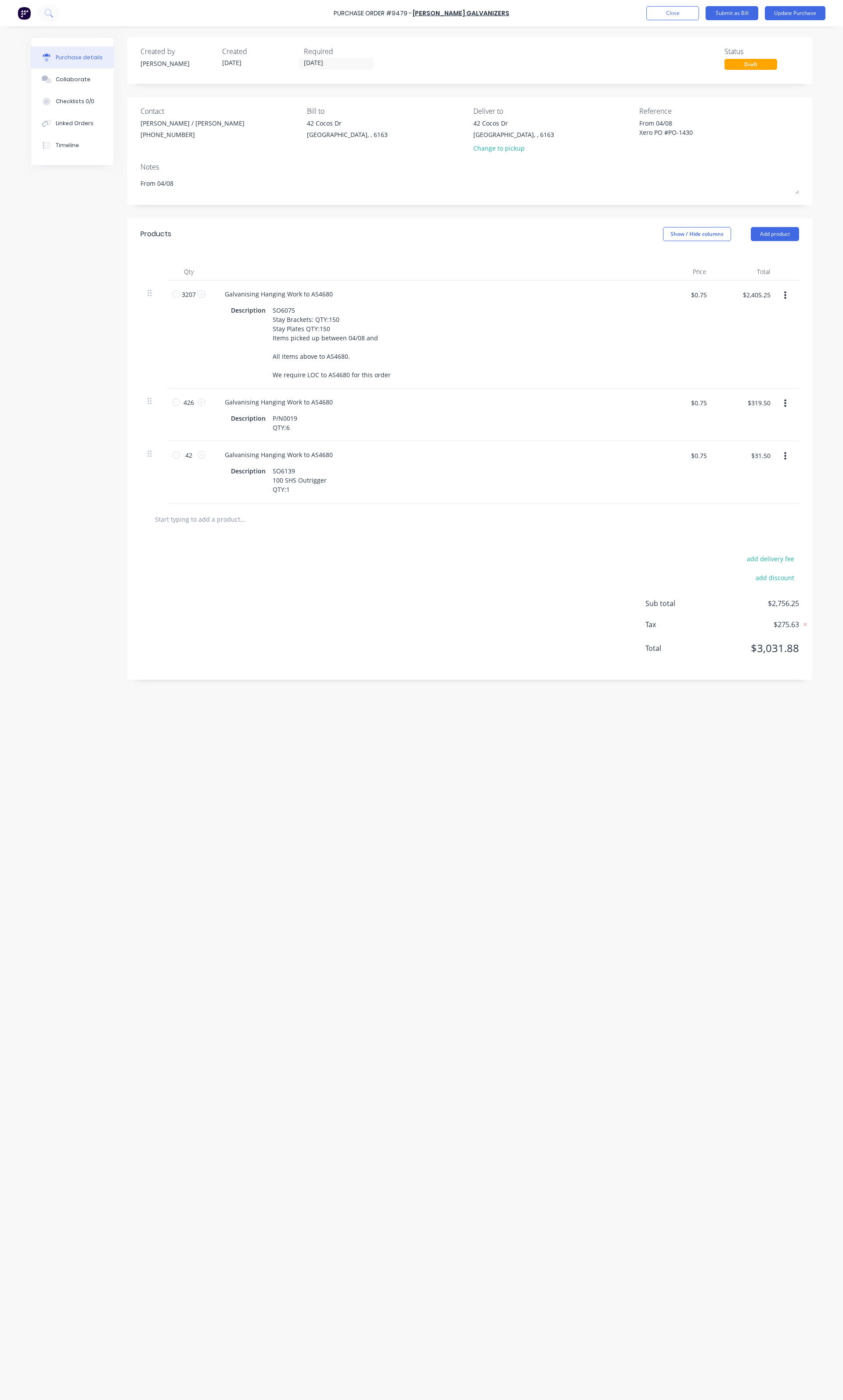
click at [788, 464] on button "button" at bounding box center [785, 456] width 21 height 16
click at [750, 504] on button "Duplicate" at bounding box center [758, 497] width 74 height 17
type textarea "x"
drag, startPoint x: 295, startPoint y: 566, endPoint x: 271, endPoint y: 543, distance: 33.2
click at [271, 543] on div "SO6139 100 SHS Outrigger QTY:1" at bounding box center [299, 542] width 61 height 31
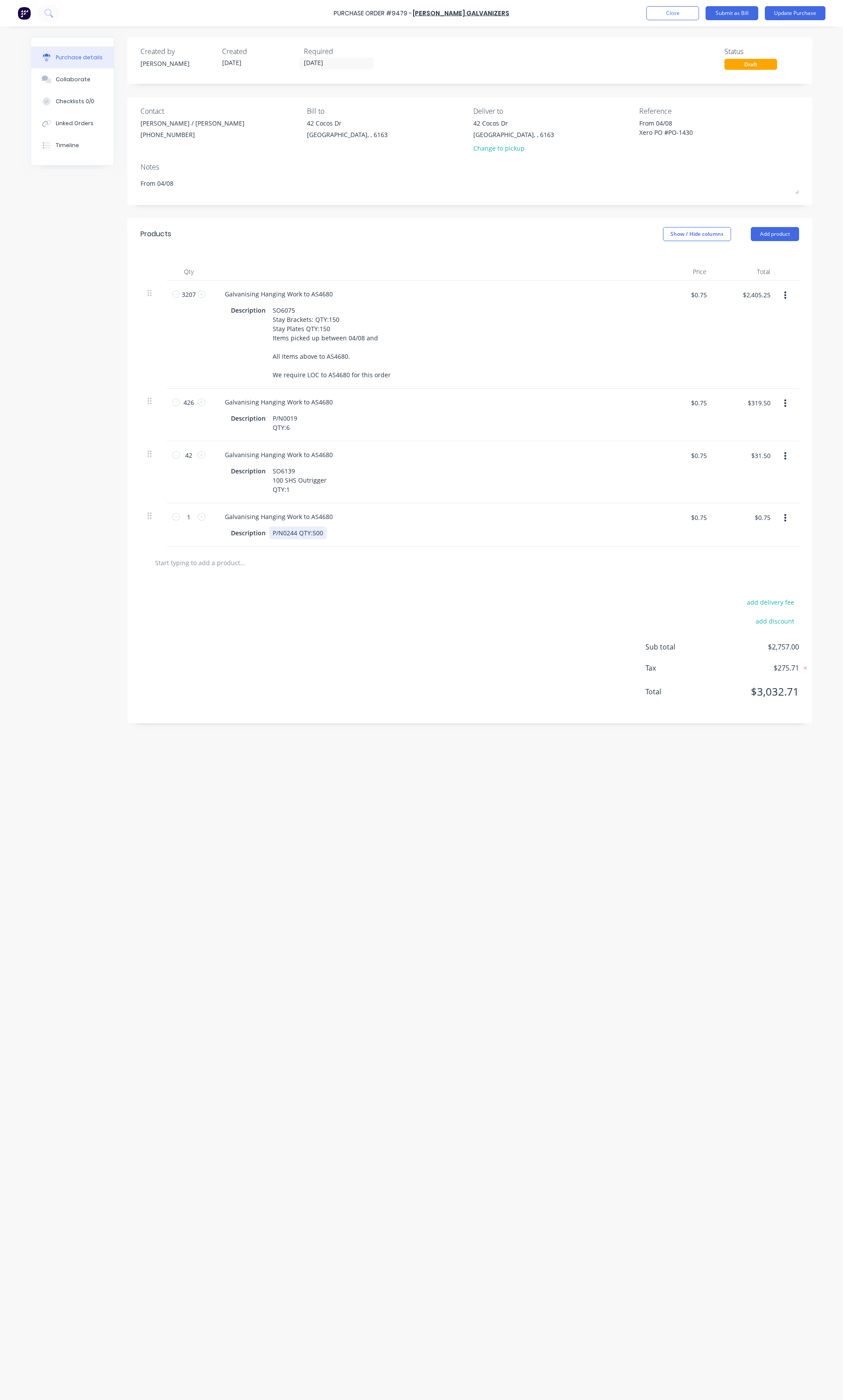
click at [299, 539] on div "P/N0244 QTY:500" at bounding box center [298, 533] width 58 height 12
click at [782, 526] on button "button" at bounding box center [785, 518] width 21 height 16
click at [761, 563] on button "Duplicate" at bounding box center [758, 559] width 74 height 17
type textarea "x"
drag, startPoint x: 290, startPoint y: 599, endPoint x: 284, endPoint y: 595, distance: 7.2
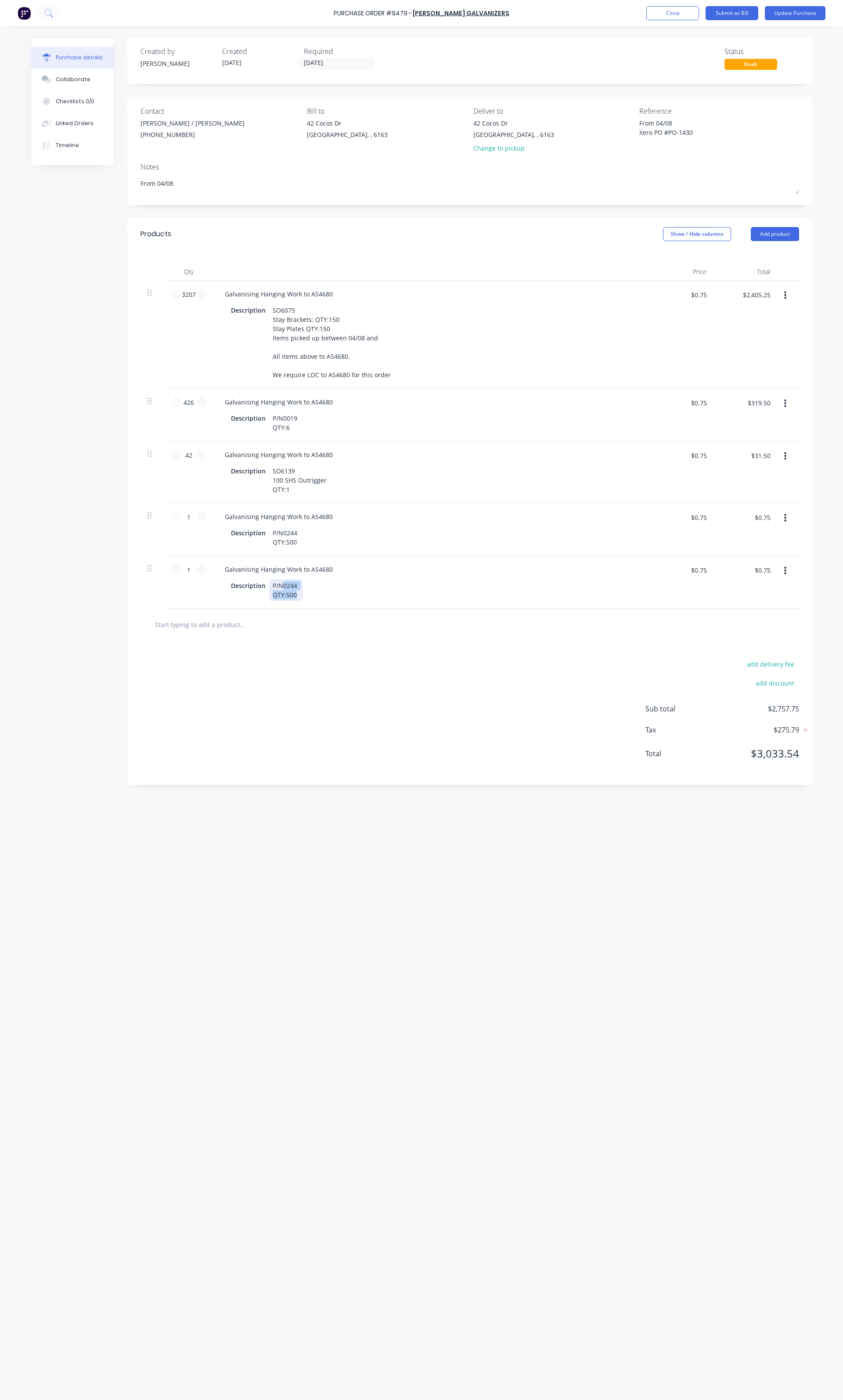
click at [284, 595] on div "P/N0244 QTY:500" at bounding box center [285, 590] width 33 height 22
click at [189, 576] on input "1" at bounding box center [189, 570] width 17 height 13
type textarea "x"
type input "16"
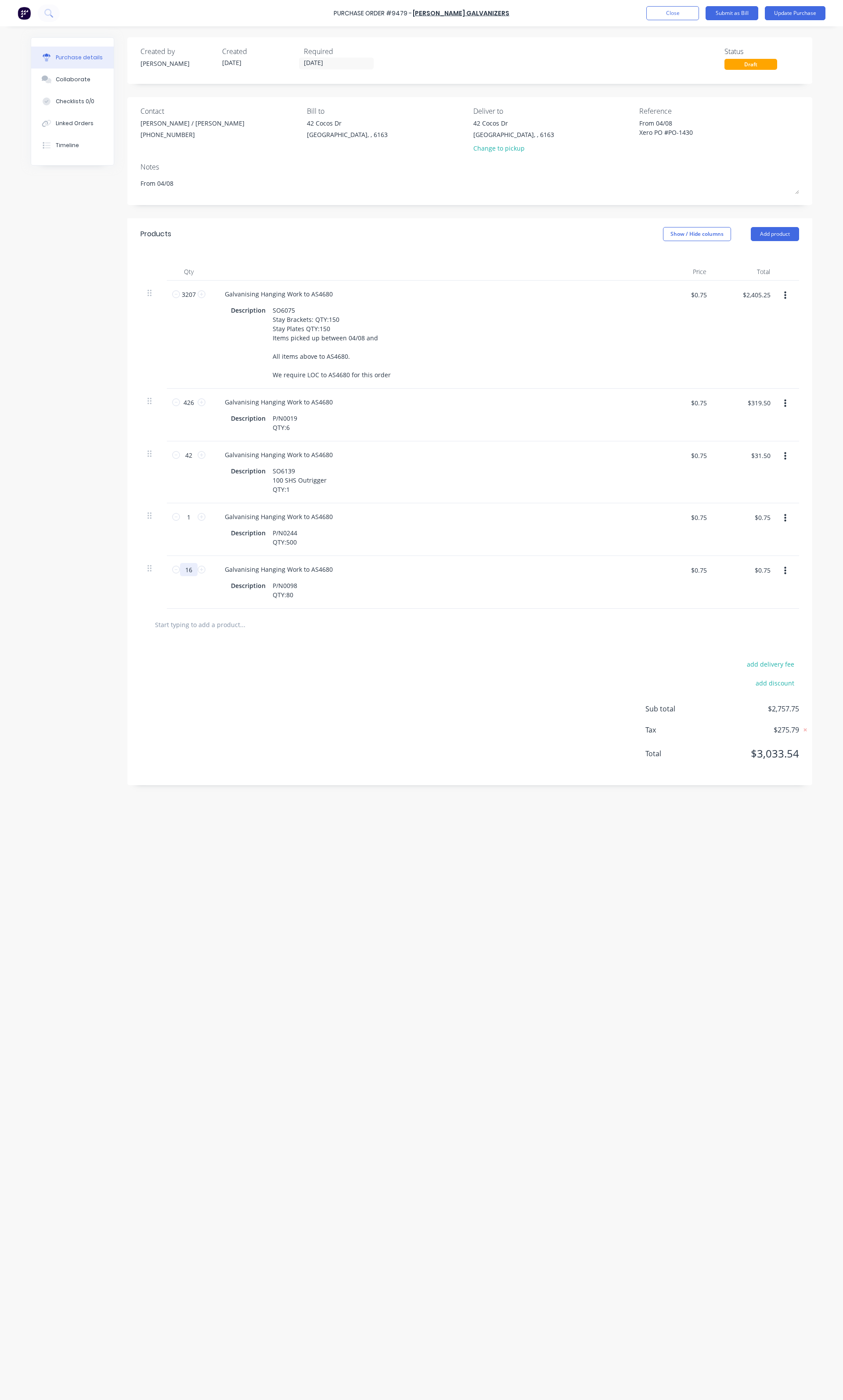
type textarea "x"
type input "$12.00"
type textarea "x"
type input "160"
type textarea "x"
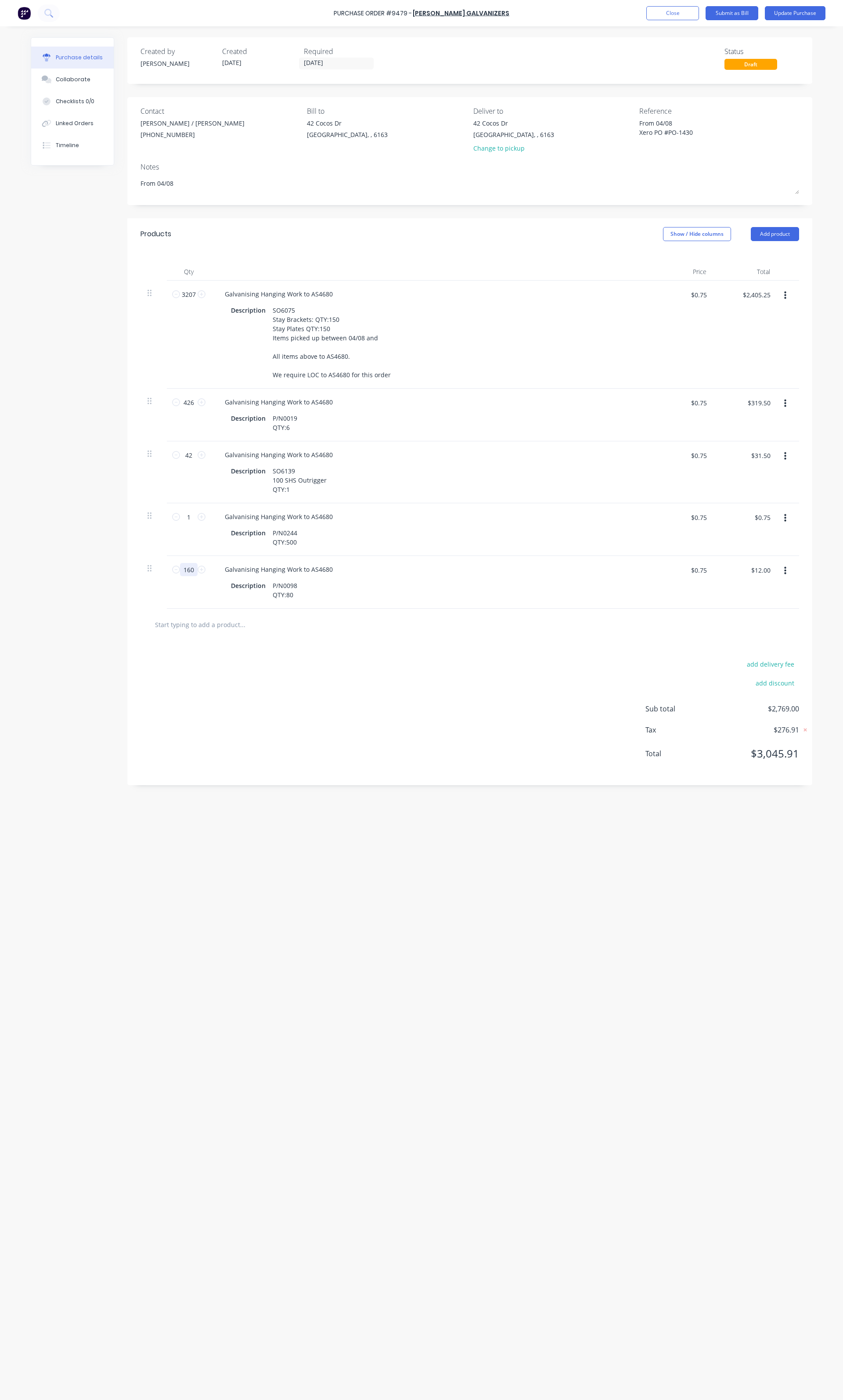
type input "$120.00"
type input "160"
click at [186, 523] on input "1" at bounding box center [189, 517] width 17 height 13
type textarea "x"
type input "11"
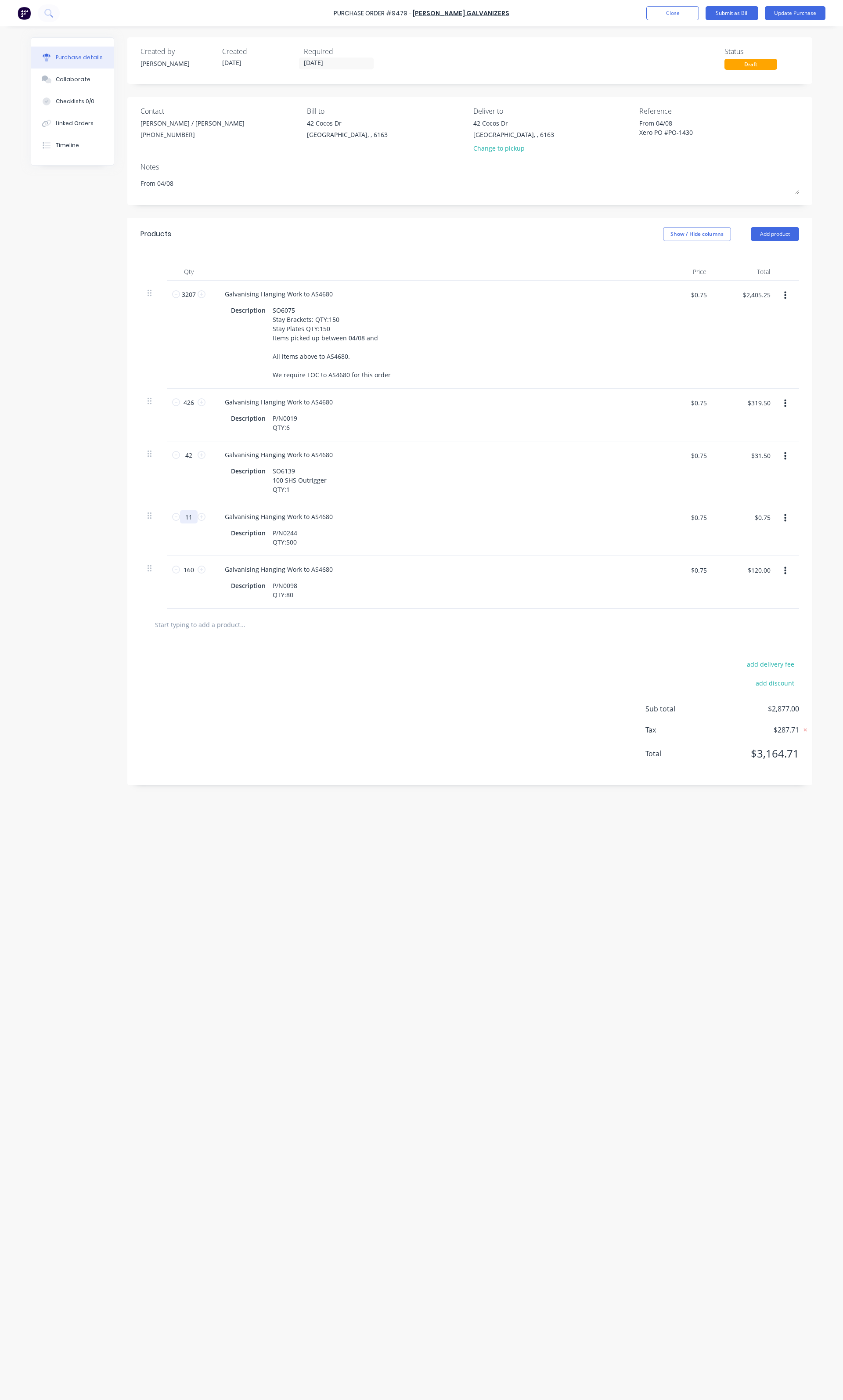
type textarea "x"
type input "$8.25"
type textarea "x"
type input "115"
type textarea "x"
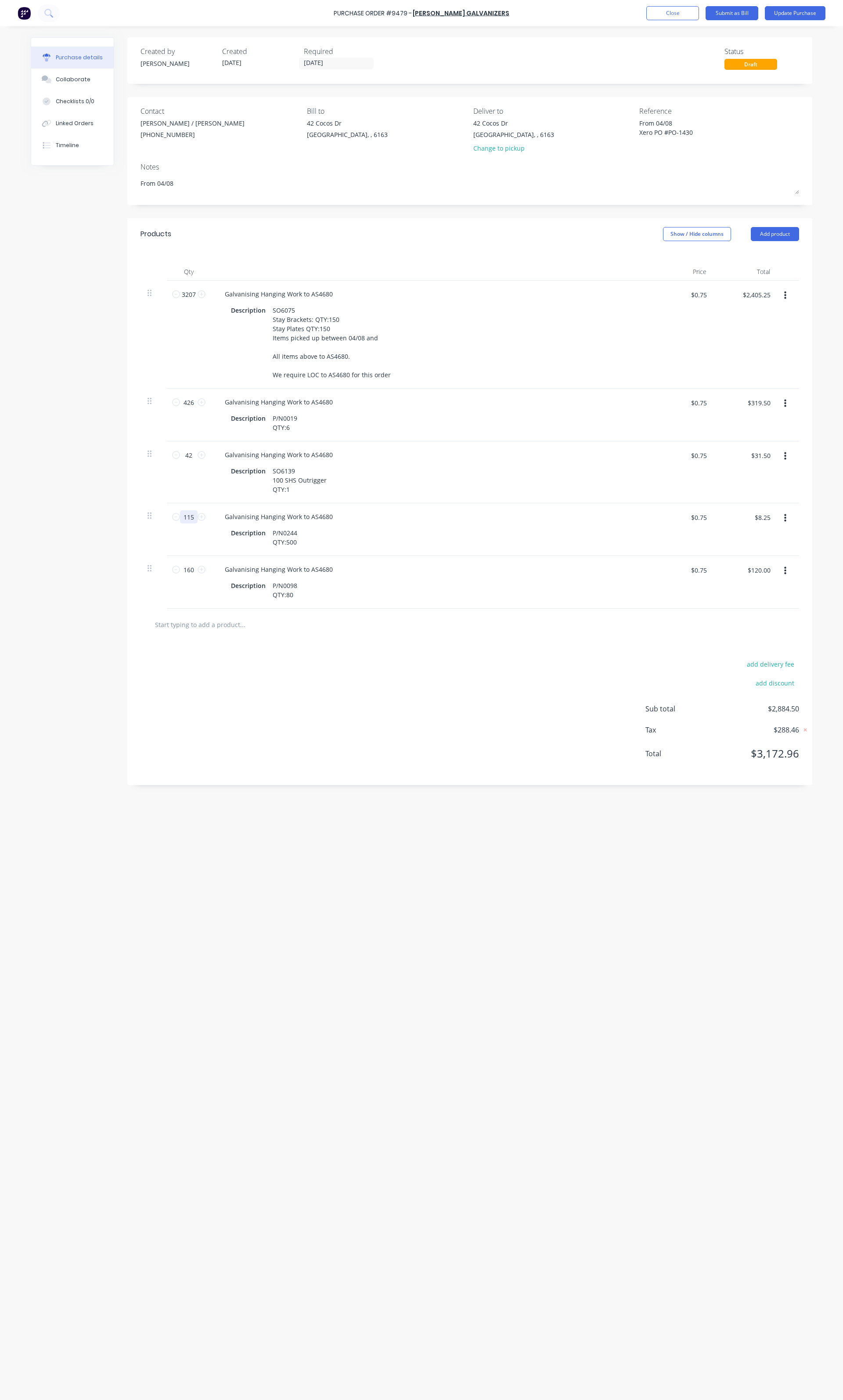
type input "$86.25"
type textarea "x"
type input "1150"
type textarea "x"
type input "$862.50"
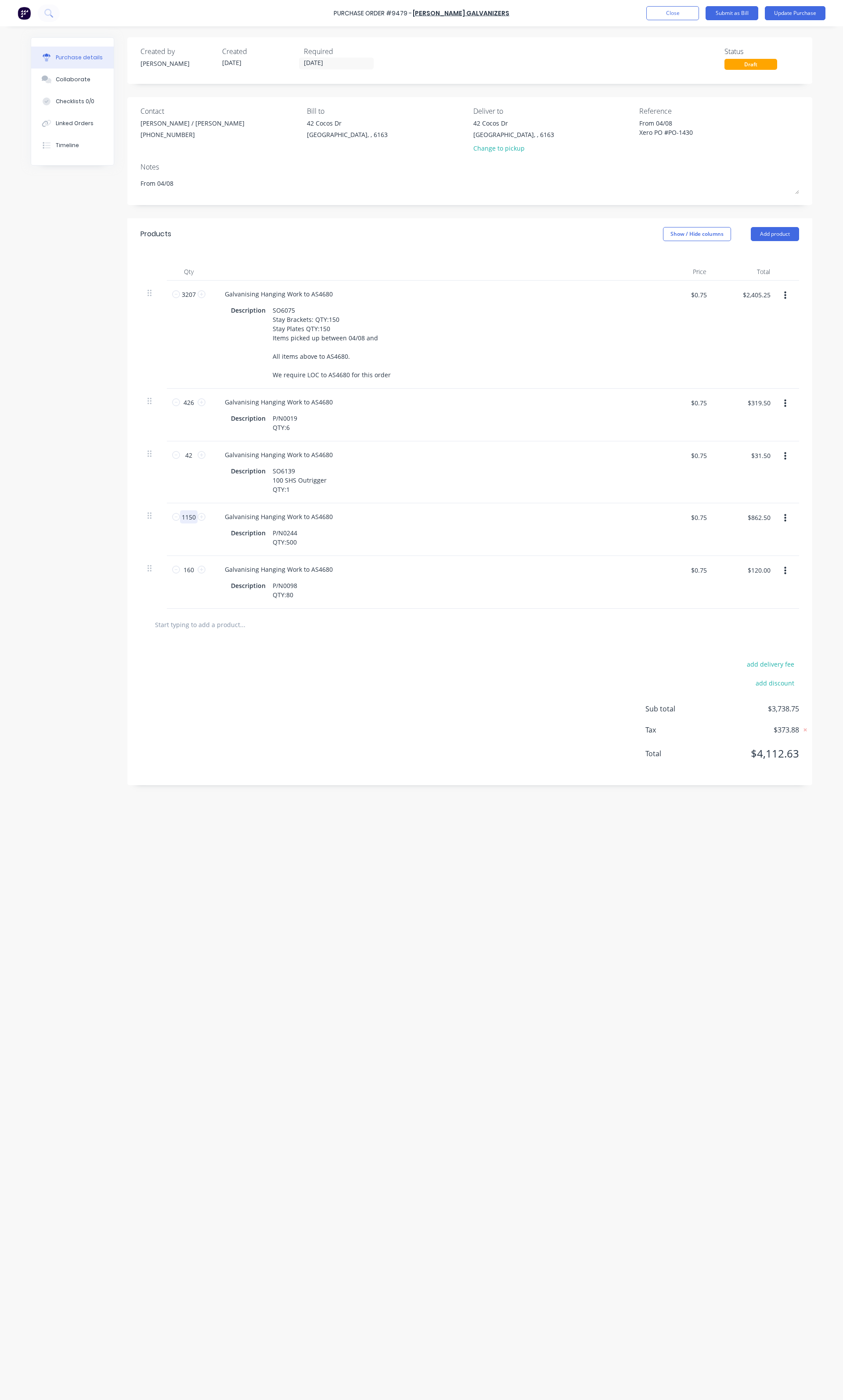
type input "1150"
click at [798, 16] on button "Update Purchase" at bounding box center [796, 13] width 61 height 14
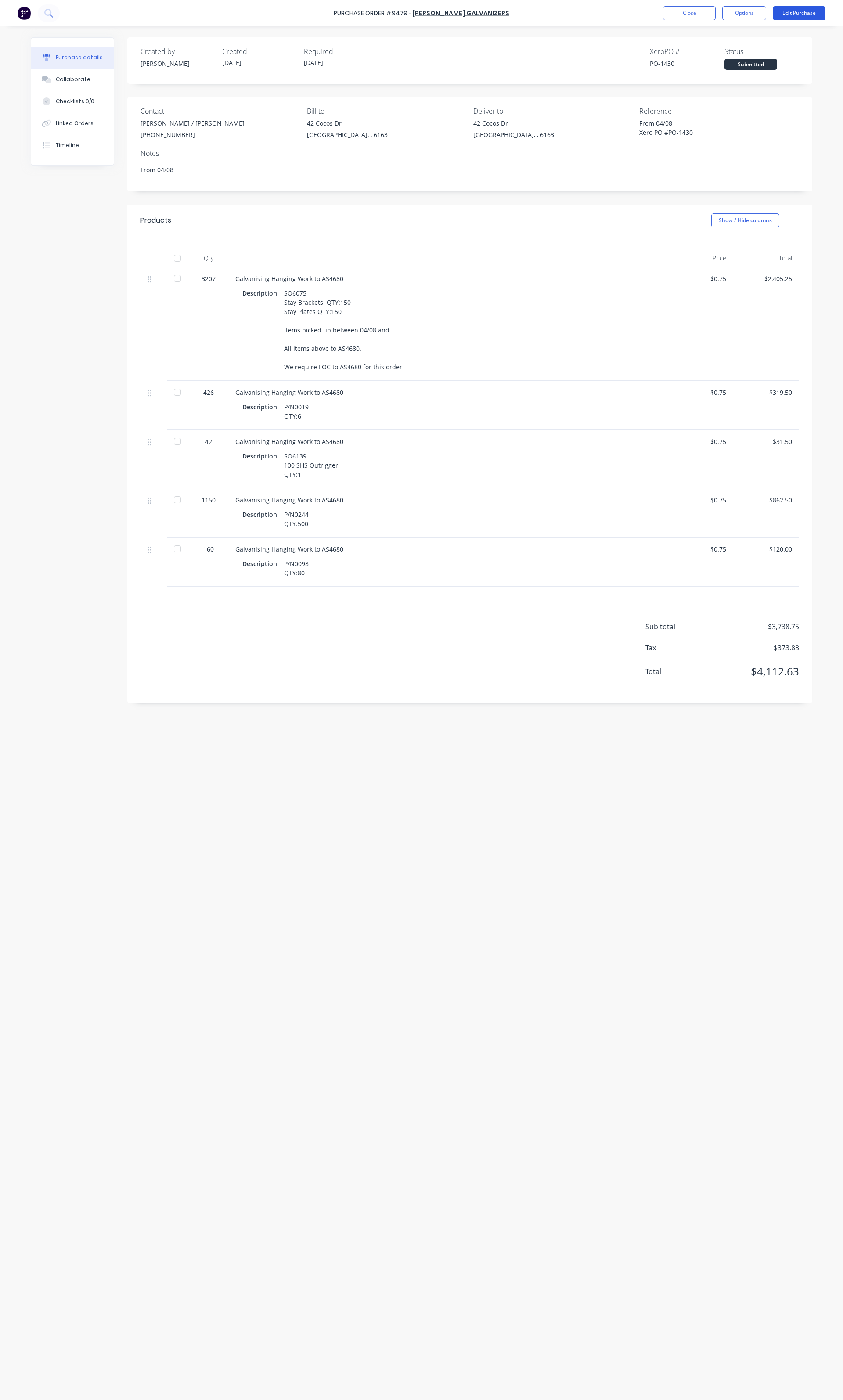
click at [803, 10] on button "Edit Purchase" at bounding box center [799, 13] width 53 height 14
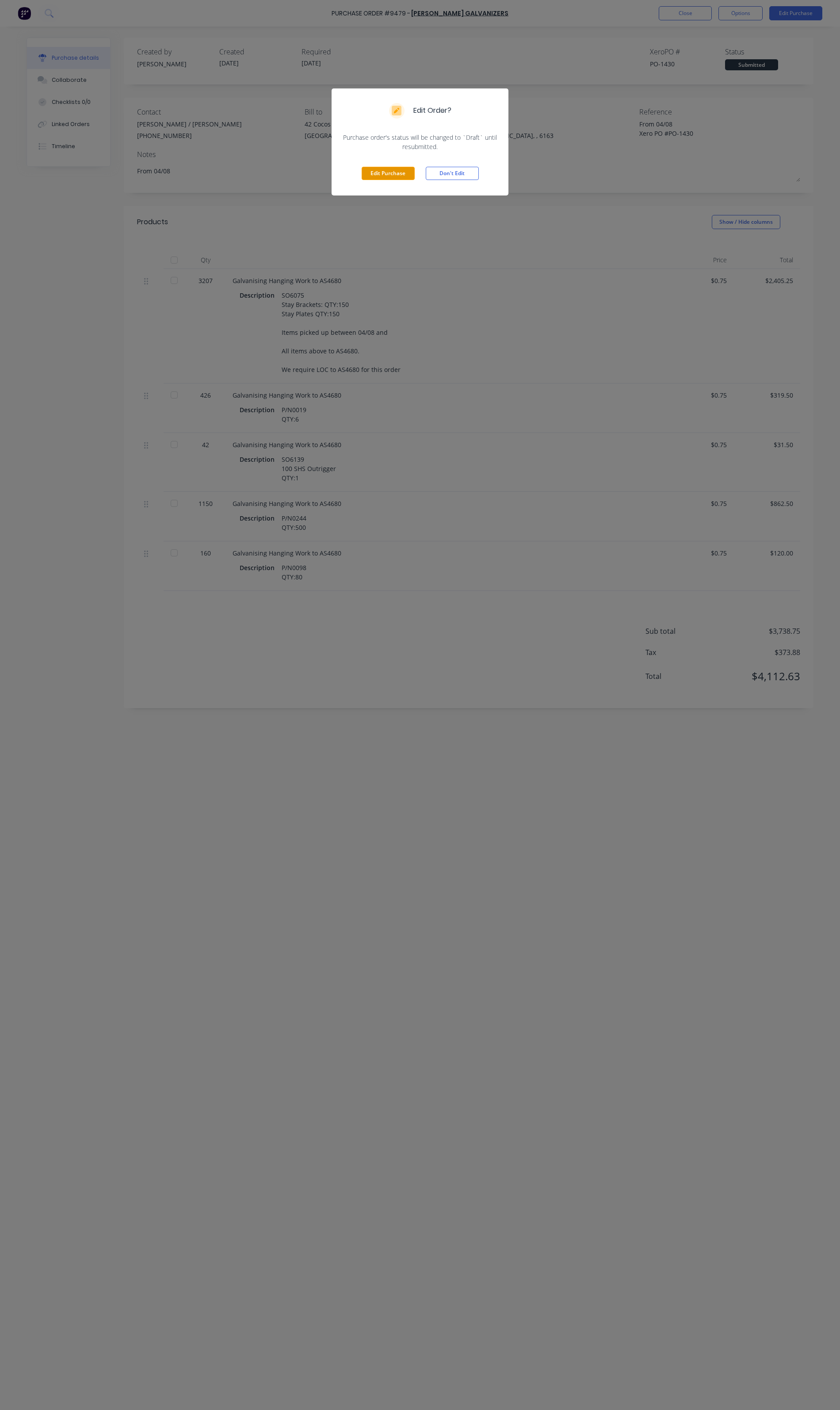
click at [402, 177] on button "Edit Purchase" at bounding box center [388, 174] width 53 height 13
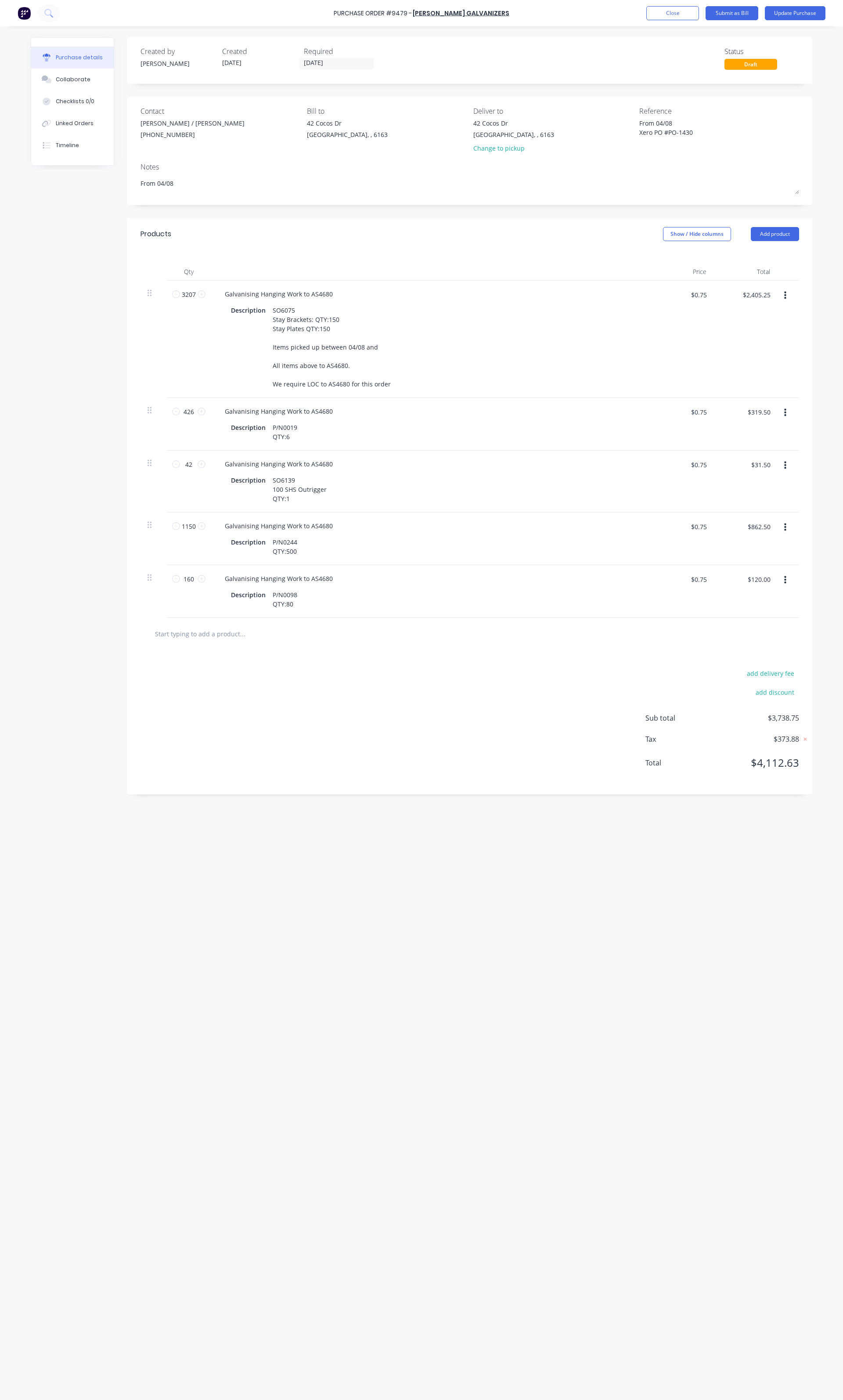
click at [789, 580] on button "button" at bounding box center [785, 580] width 21 height 16
click at [752, 620] on button "Duplicate" at bounding box center [758, 621] width 74 height 17
type textarea "x"
drag, startPoint x: 296, startPoint y: 659, endPoint x: 273, endPoint y: 645, distance: 26.9
click at [273, 645] on div "P/N0098 QTY:80" at bounding box center [285, 652] width 32 height 22
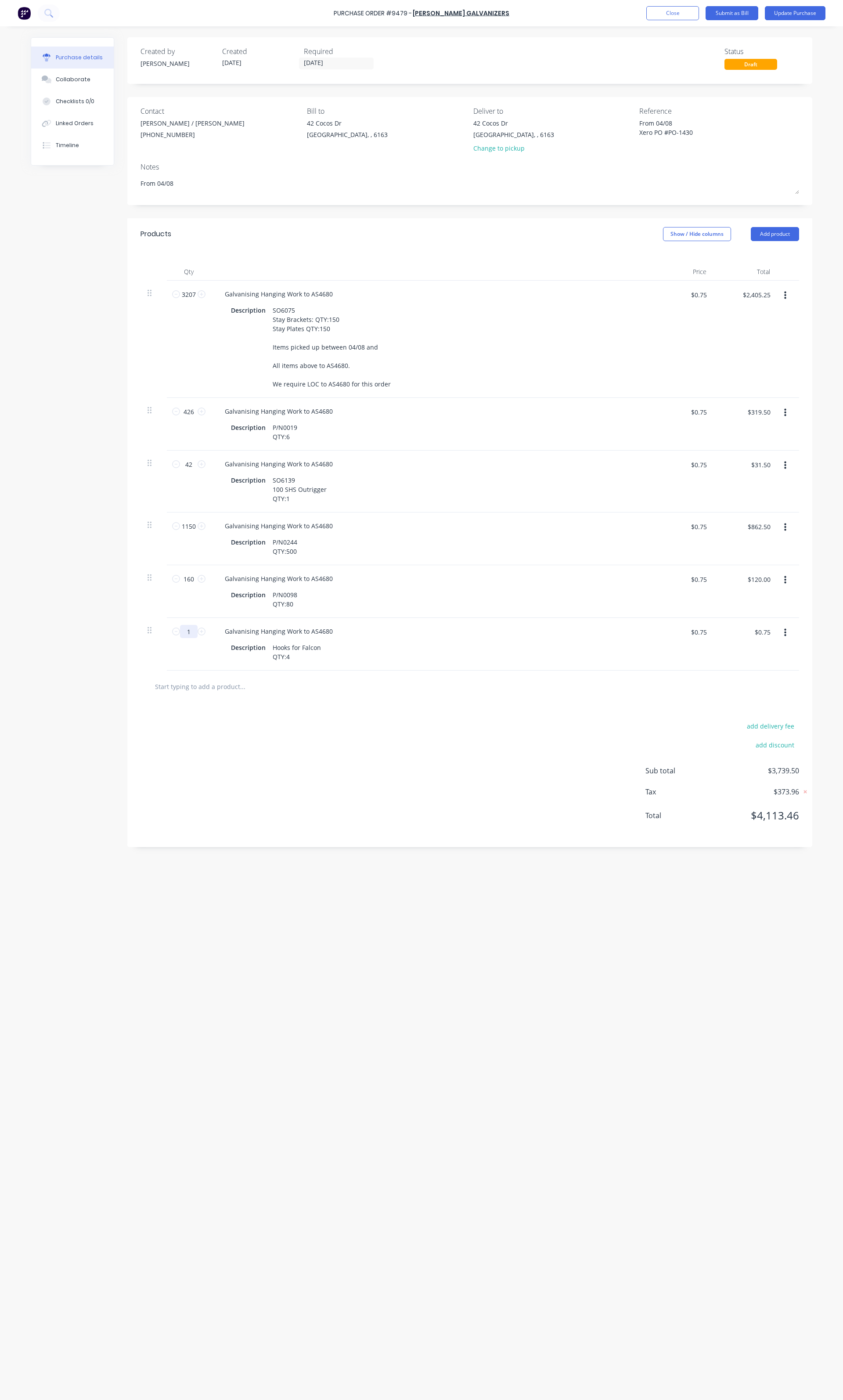
click at [186, 634] on input "1" at bounding box center [189, 632] width 17 height 13
type textarea "x"
type input "6"
type textarea "x"
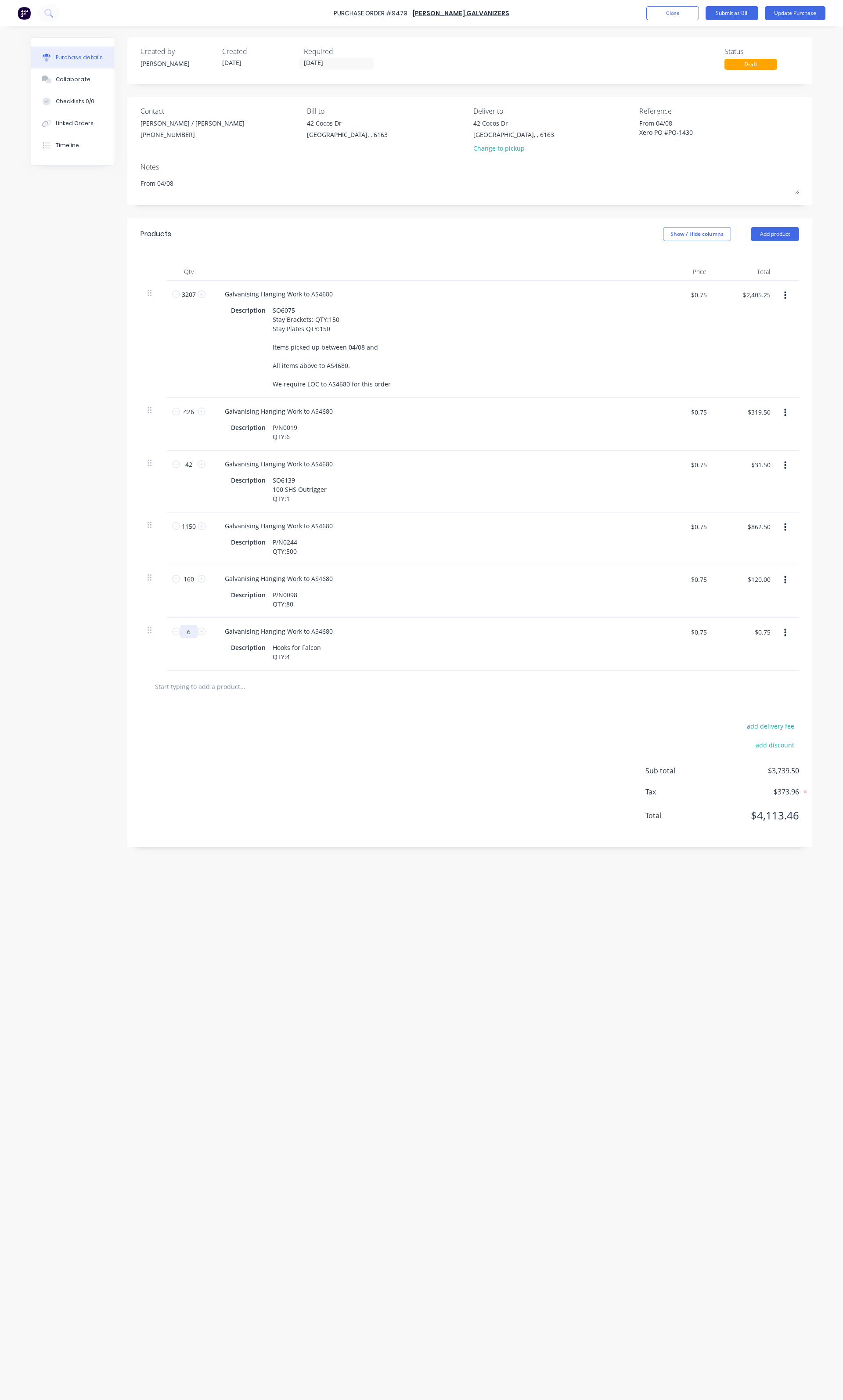
type input "$4.50"
type textarea "x"
type input "65"
type textarea "x"
type input "$48.75"
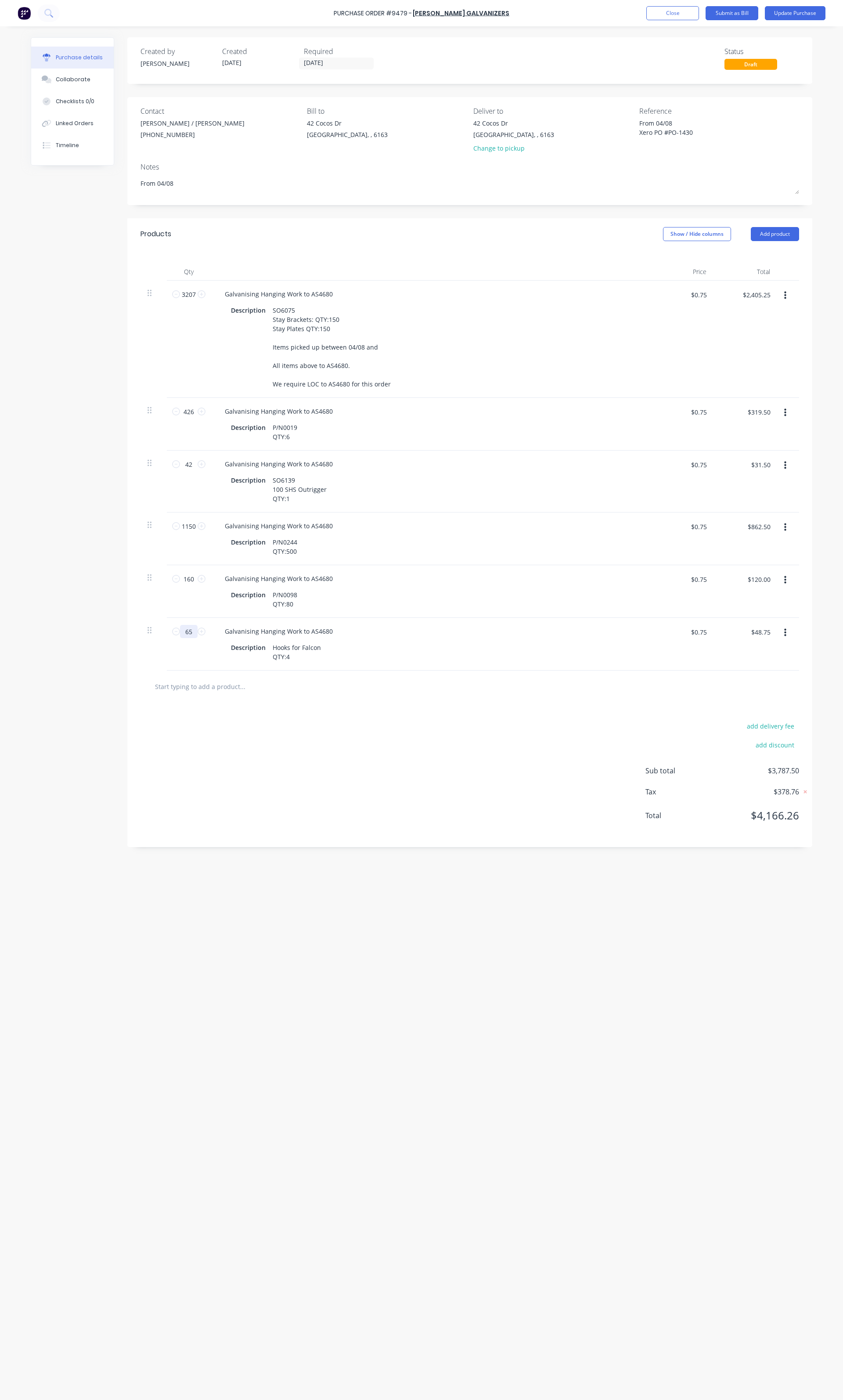
type input "65"
click at [788, 638] on button "button" at bounding box center [785, 633] width 21 height 16
click at [747, 669] on button "Duplicate" at bounding box center [758, 673] width 74 height 17
type textarea "x"
drag, startPoint x: 291, startPoint y: 710, endPoint x: 273, endPoint y: 703, distance: 19.3
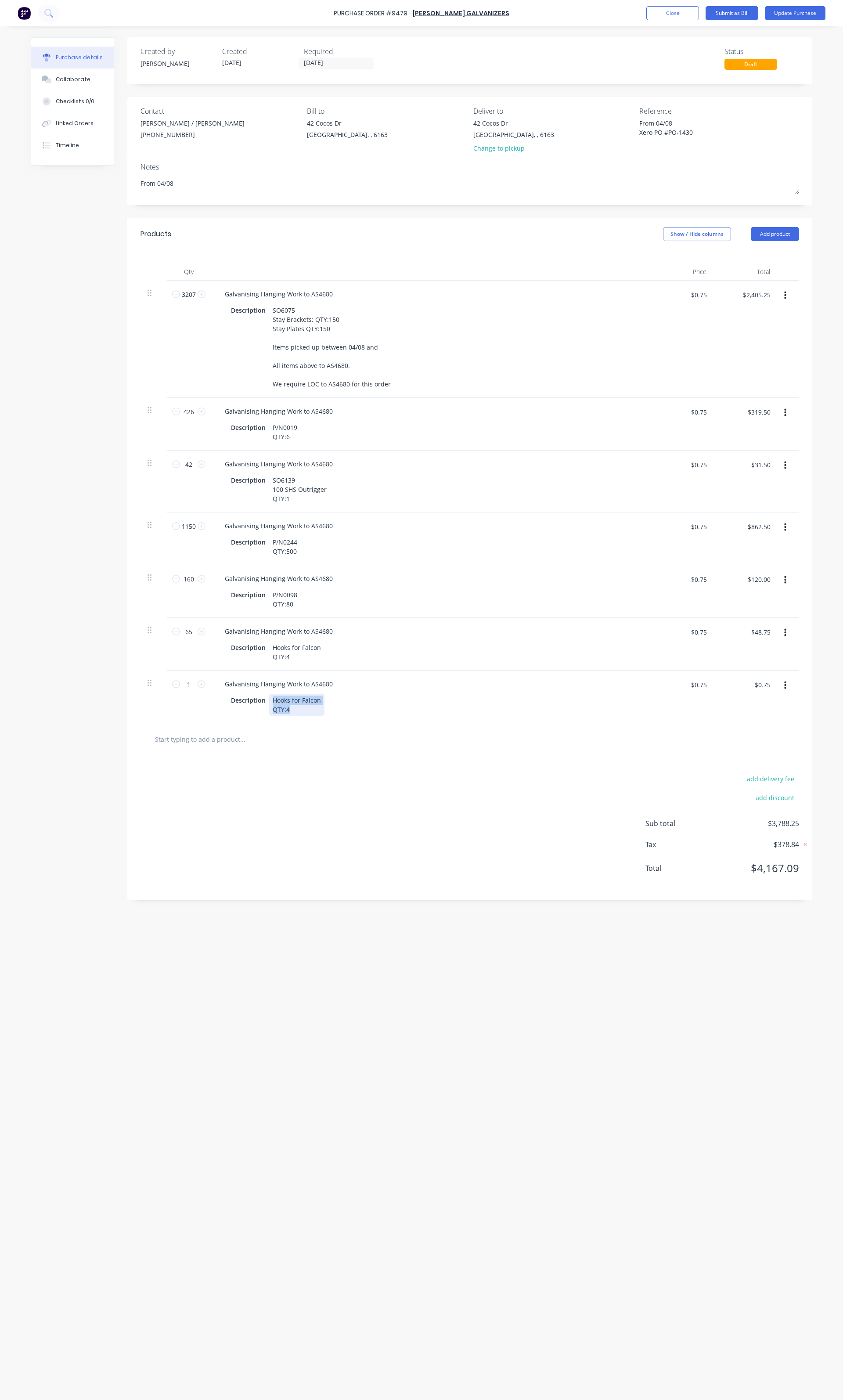
click at [273, 703] on div "Hooks for Falcon QTY:4" at bounding box center [297, 705] width 55 height 22
drag, startPoint x: 299, startPoint y: 707, endPoint x: 290, endPoint y: 710, distance: 9.5
click at [299, 707] on div "Description SO6155" at bounding box center [429, 705] width 402 height 22
click at [289, 710] on div "SO6155" at bounding box center [284, 705] width 29 height 22
click at [185, 689] on input "1" at bounding box center [189, 684] width 17 height 13
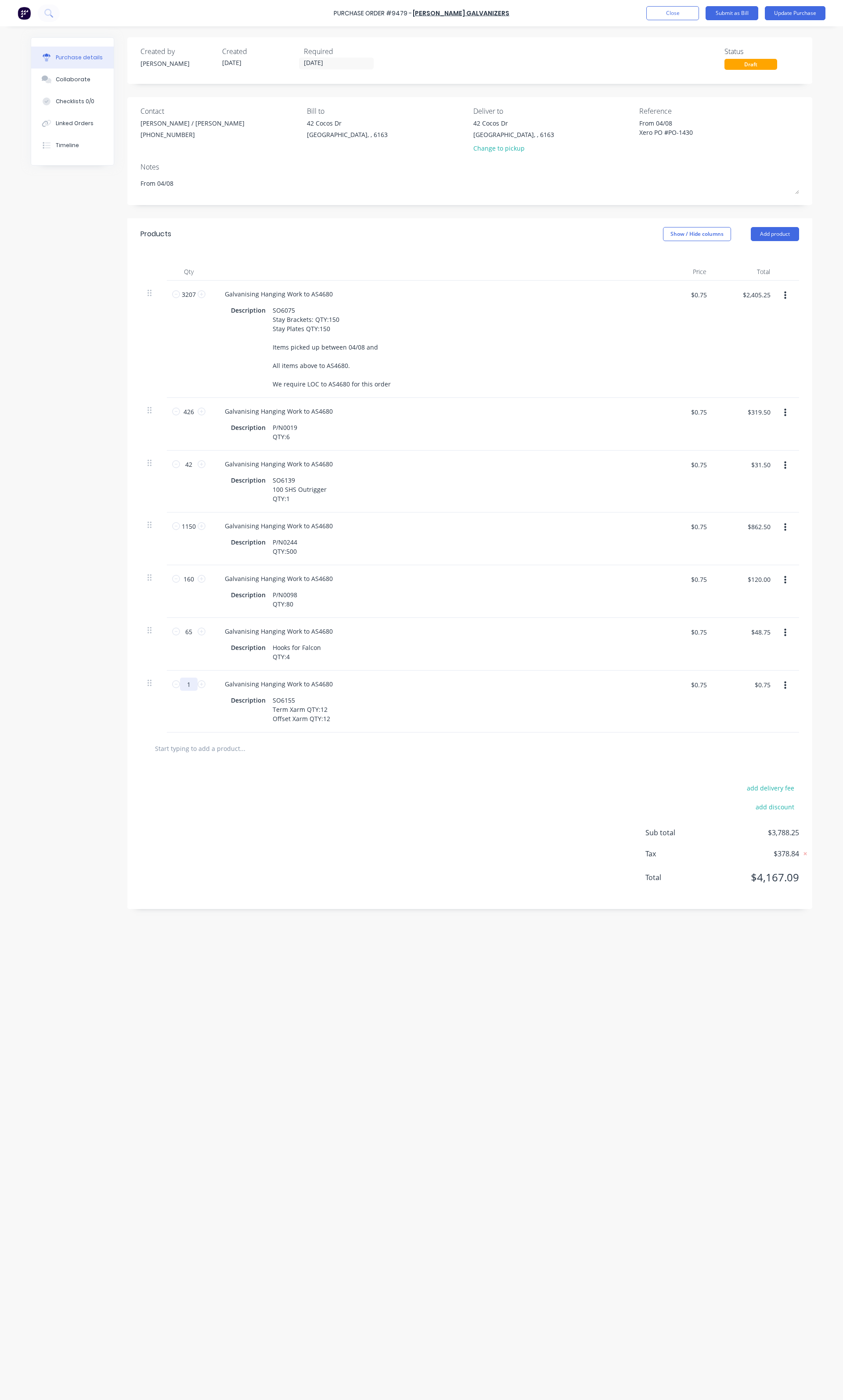
type textarea "x"
type input "19"
type textarea "x"
type input "$14.25"
type textarea "x"
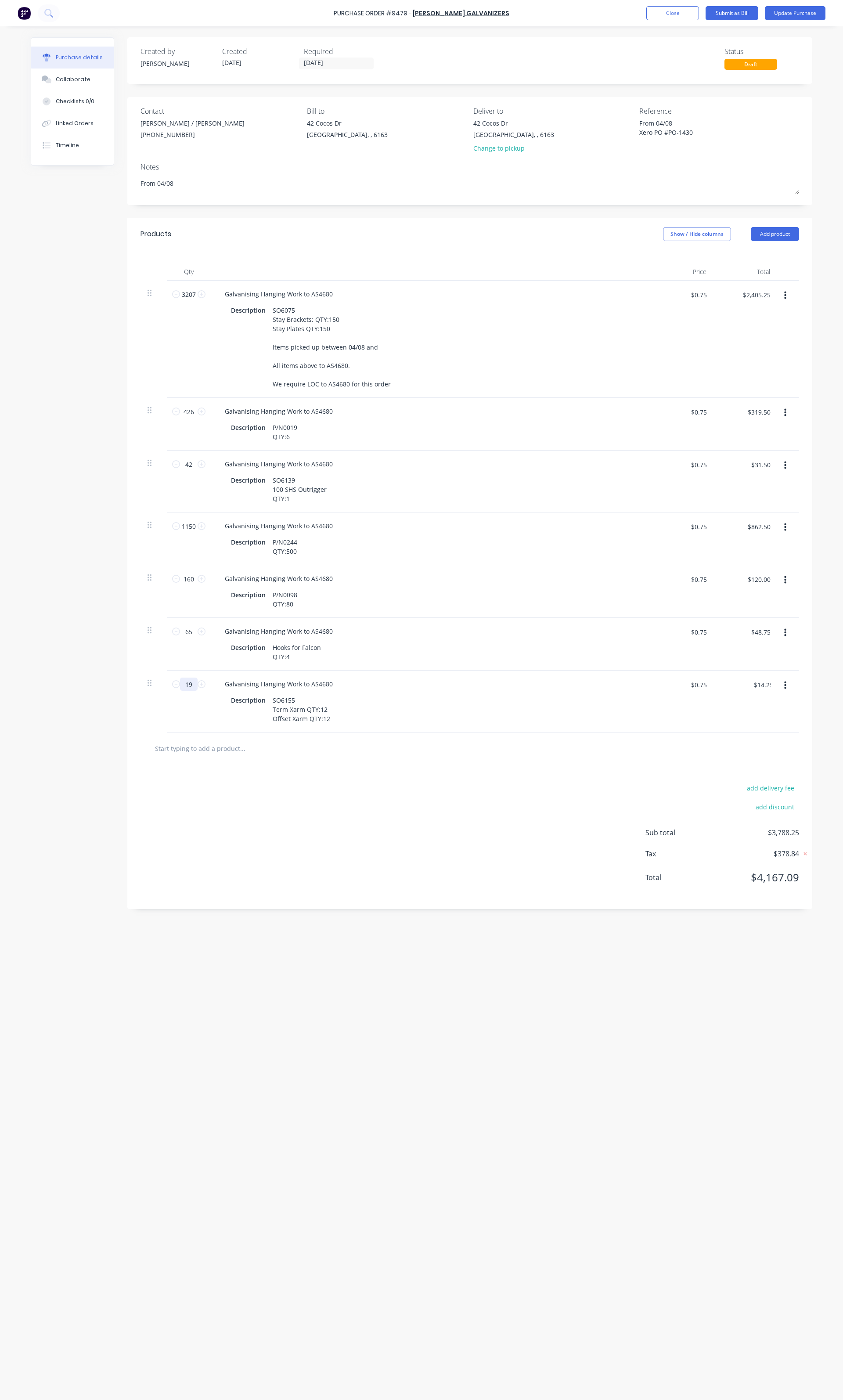
type input "197"
type textarea "x"
type input "$147.75"
type textarea "x"
type input "1974"
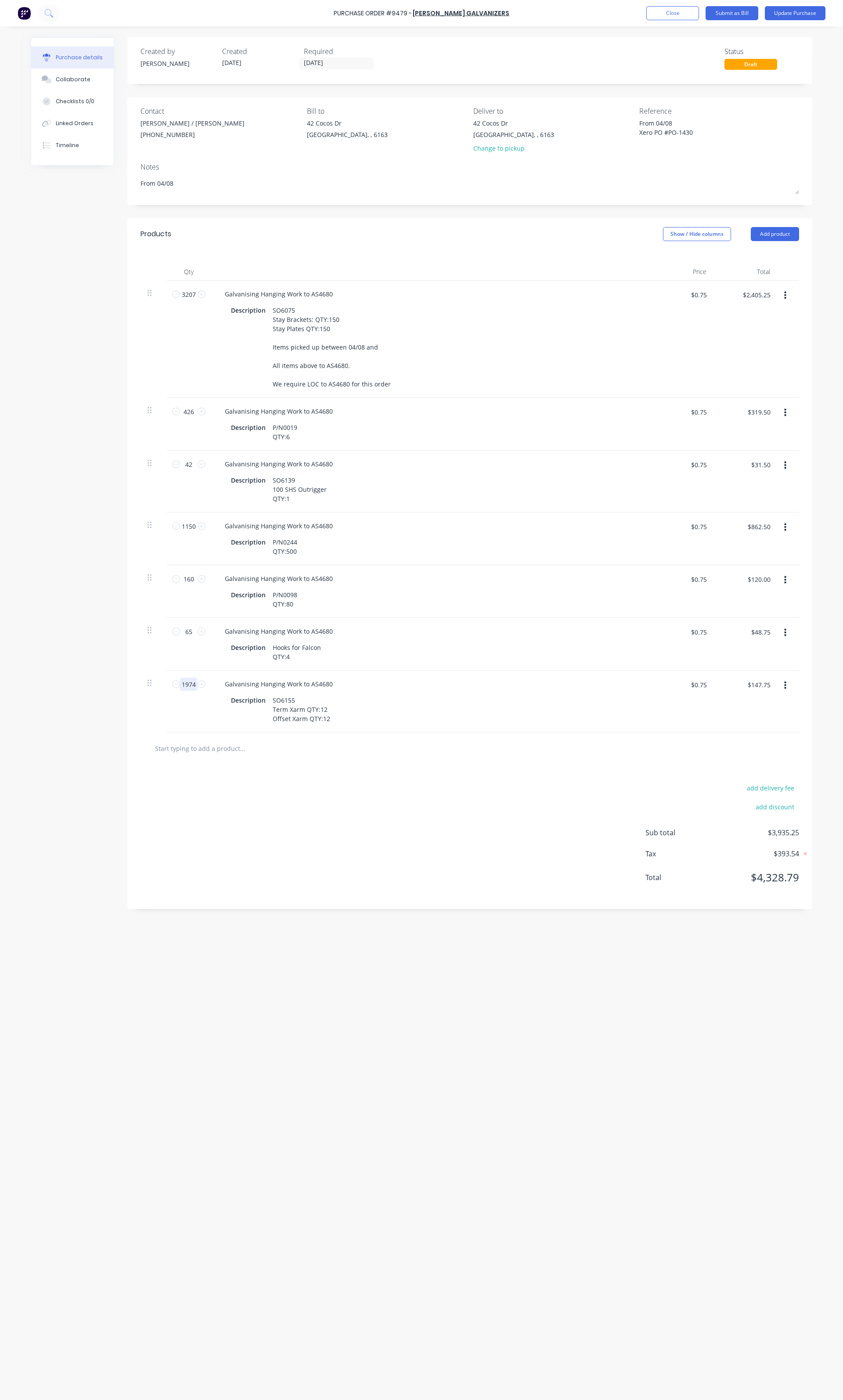
type textarea "x"
type input "$1,480.50"
type input "1974"
click at [785, 690] on icon "button" at bounding box center [785, 685] width 2 height 8
click at [758, 724] on button "Duplicate" at bounding box center [758, 726] width 74 height 17
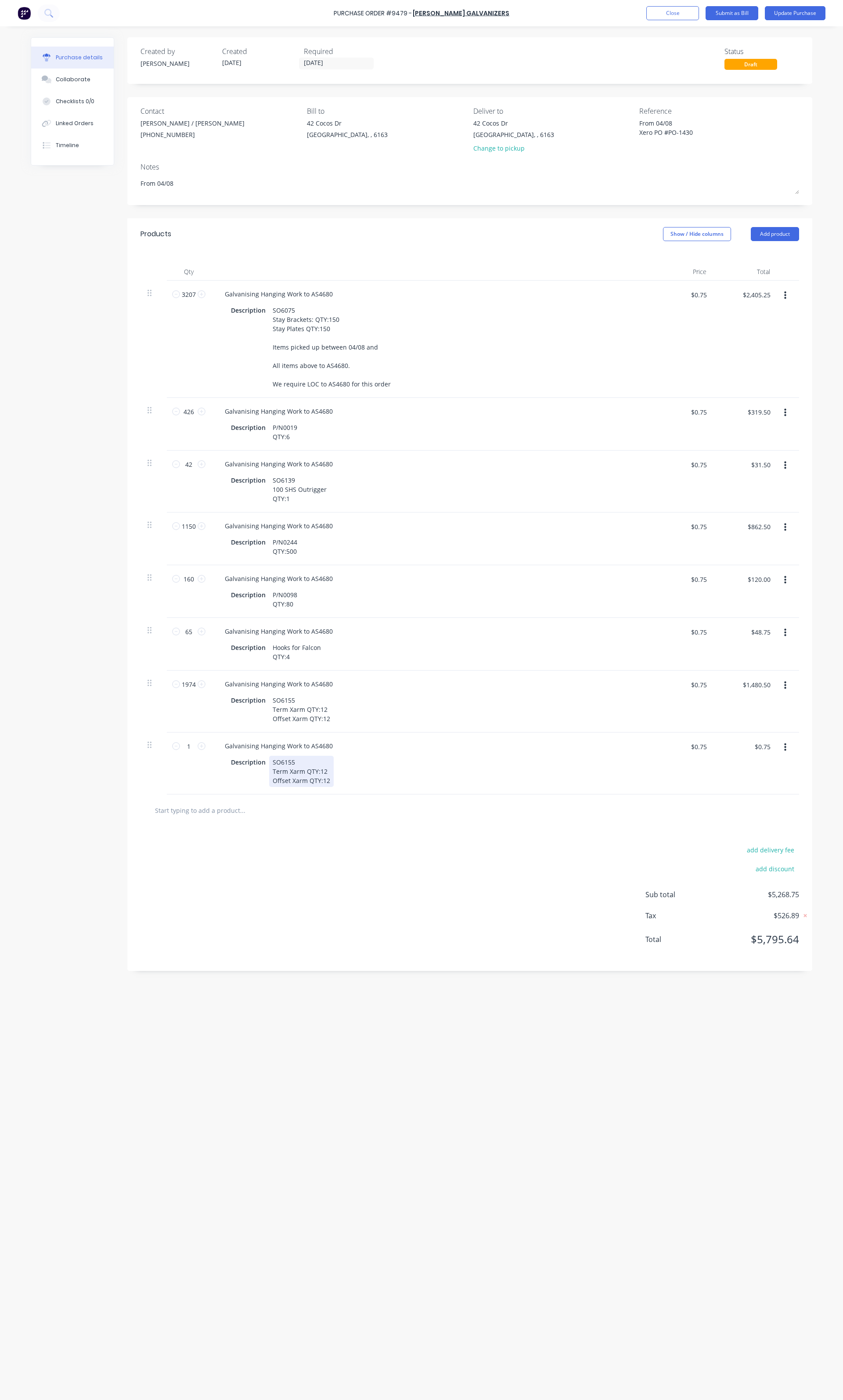
type textarea "x"
drag, startPoint x: 330, startPoint y: 784, endPoint x: 287, endPoint y: 765, distance: 47.0
click at [287, 765] on div "SO6155 Term Xarm QTY:12 Offset Xarm QTY:12" at bounding box center [301, 771] width 65 height 31
click at [186, 747] on input "1" at bounding box center [189, 746] width 17 height 13
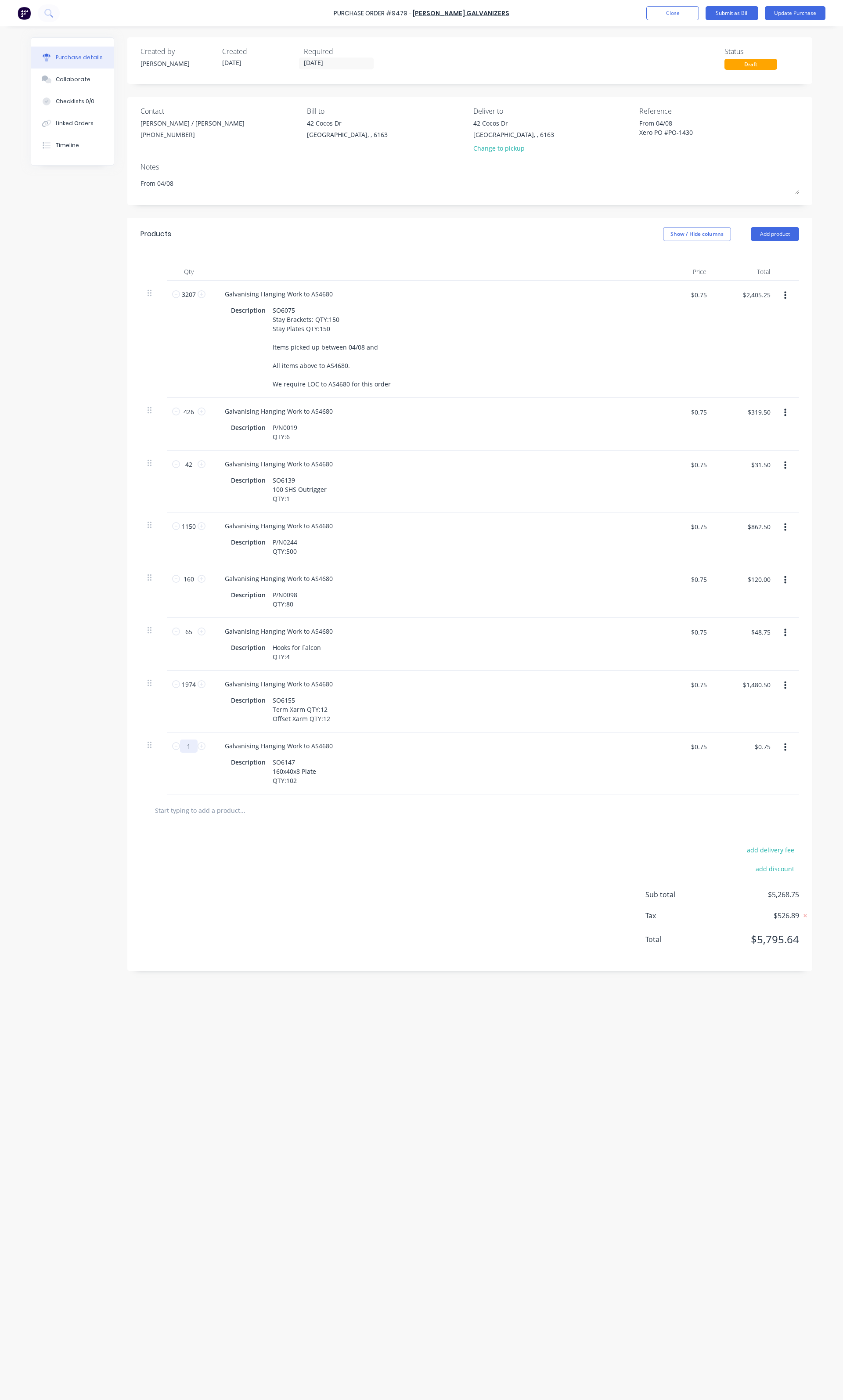
type textarea "x"
type input "41"
type textarea "x"
type input "$30.75"
type input "41"
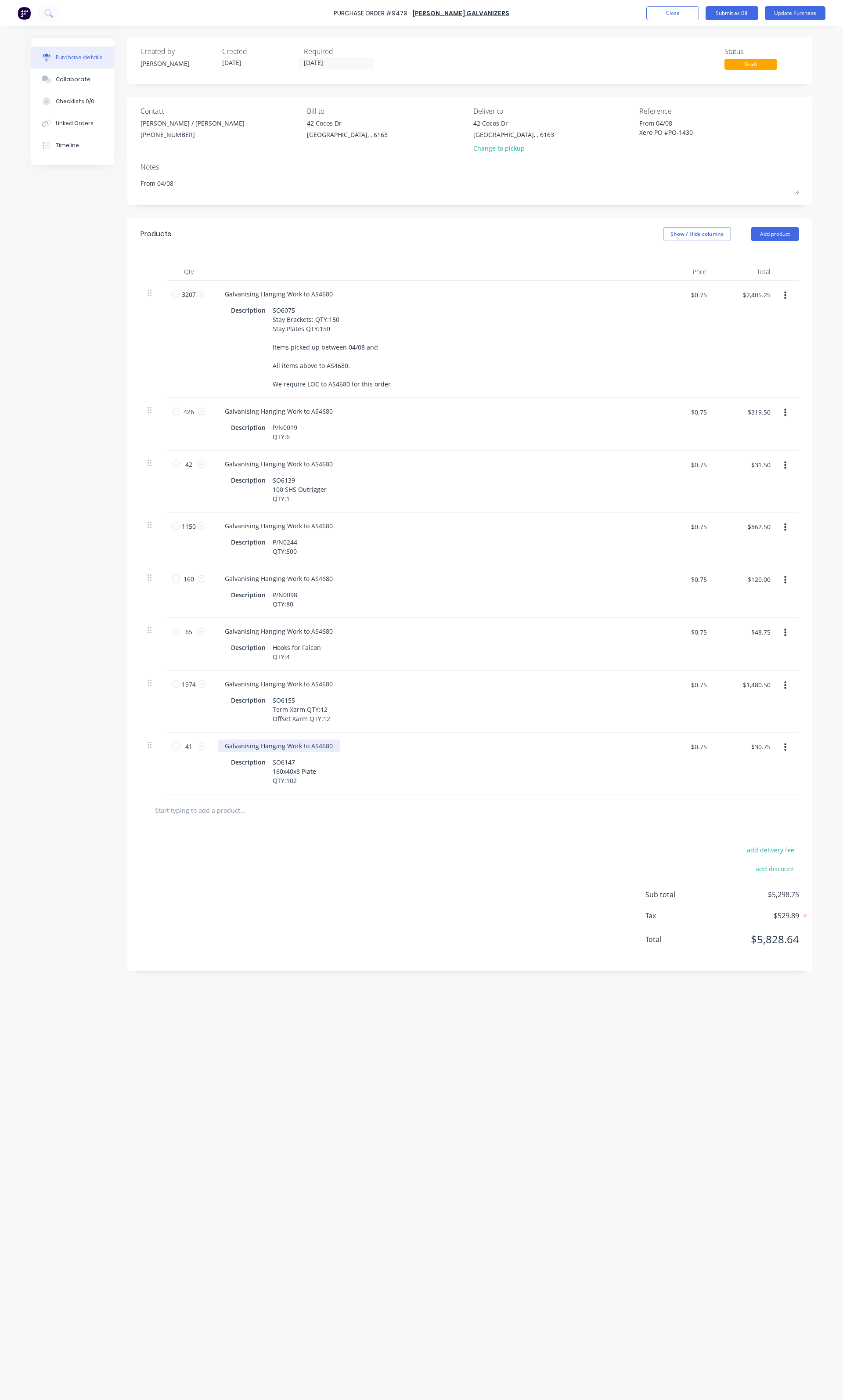
type textarea "x"
drag, startPoint x: 285, startPoint y: 750, endPoint x: 261, endPoint y: 746, distance: 24.3
click at [261, 746] on div "Galvanising Hanging Work to AS4680" at bounding box center [279, 746] width 122 height 12
type textarea "x"
click at [692, 752] on input "$0.75" at bounding box center [698, 747] width 26 height 14
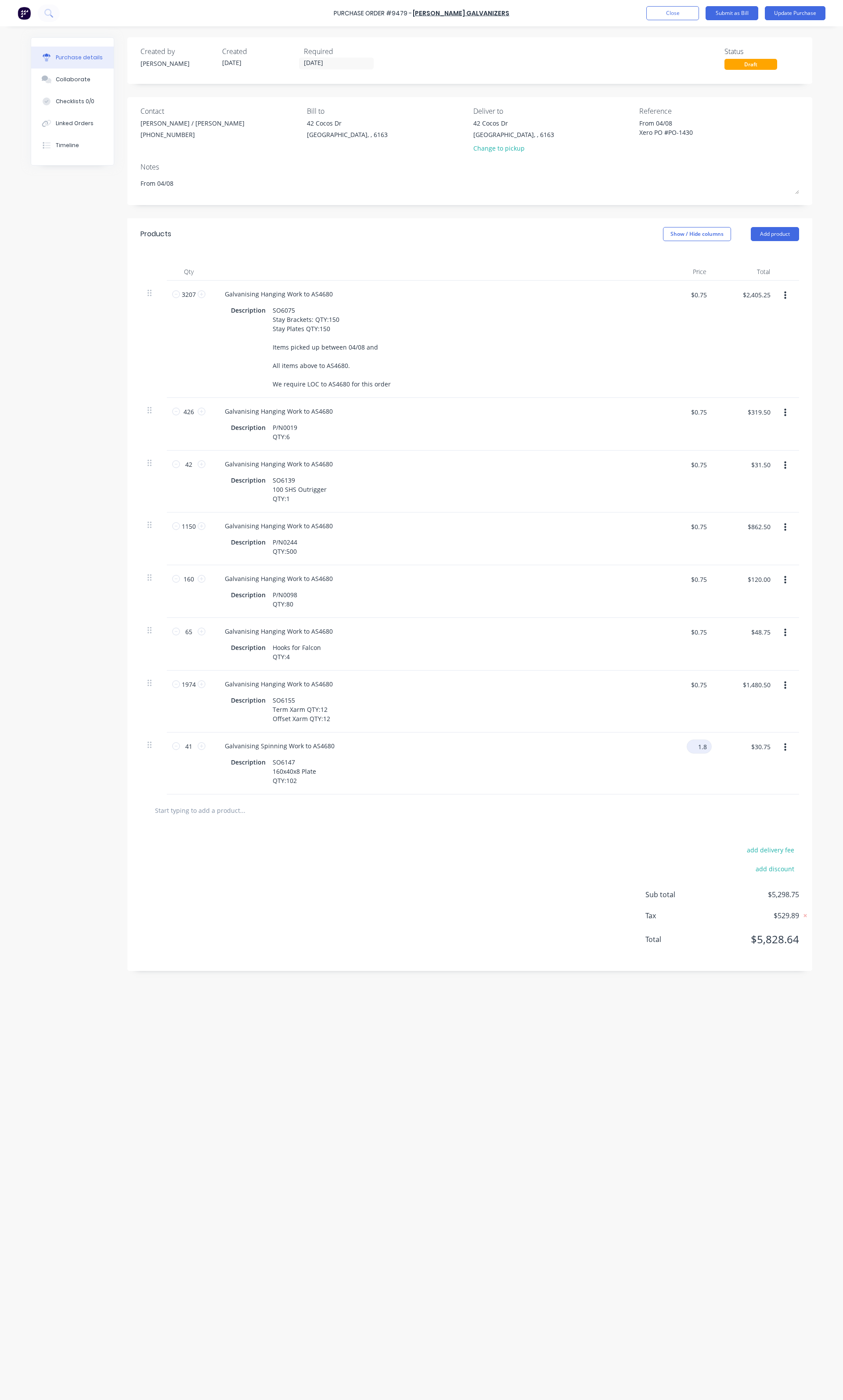
type input "1.8"
type textarea "x"
type input "$1.80"
type input "$73.80"
click at [427, 909] on div "add delivery fee add discount Sub total $5,341.80 Tax $534.19 Total $5,875.99" at bounding box center [470, 899] width 685 height 145
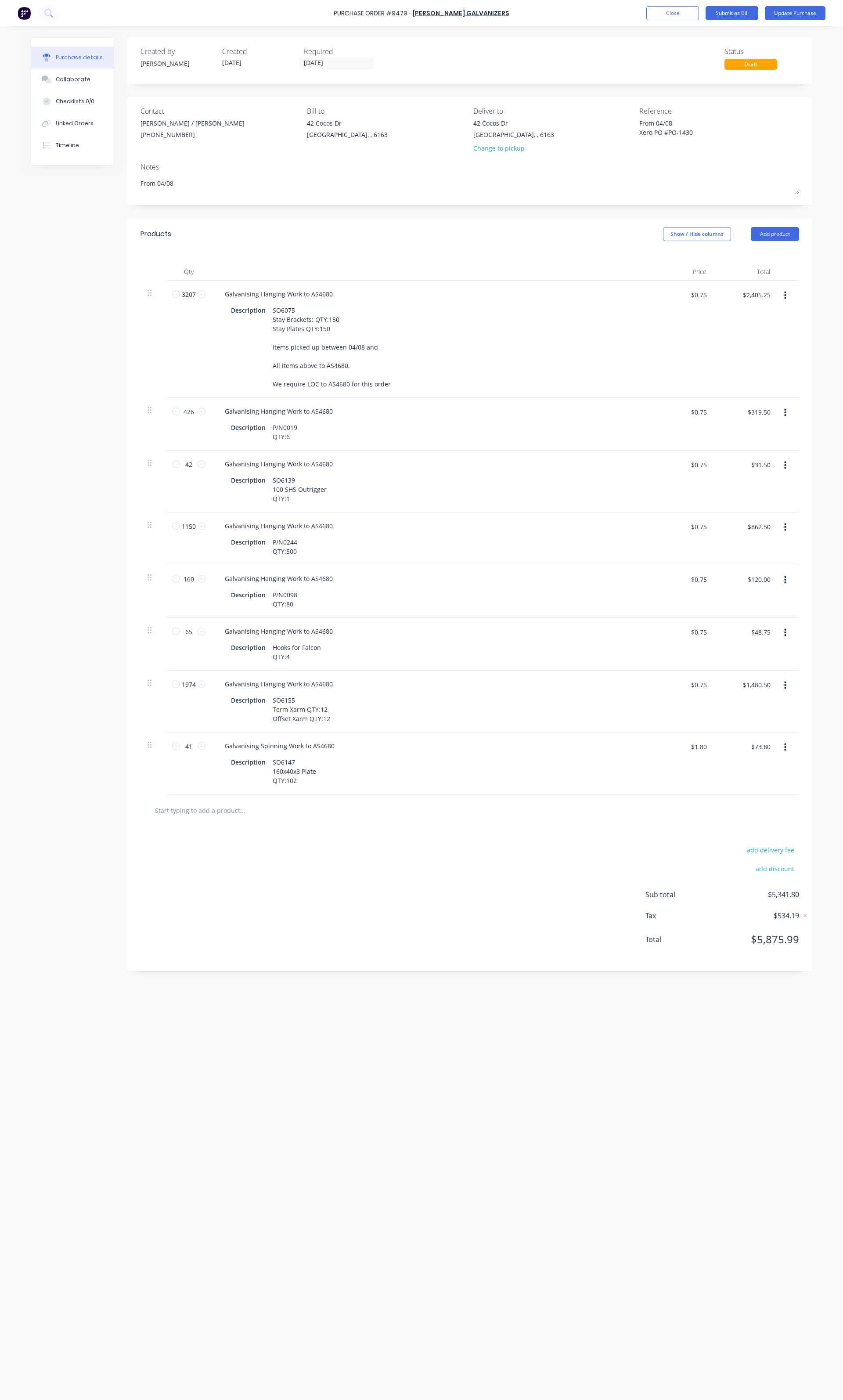
click at [786, 689] on icon "button" at bounding box center [785, 685] width 2 height 10
click at [767, 729] on button "Duplicate" at bounding box center [758, 726] width 74 height 17
type textarea "x"
type input "1"
type input "$0.75"
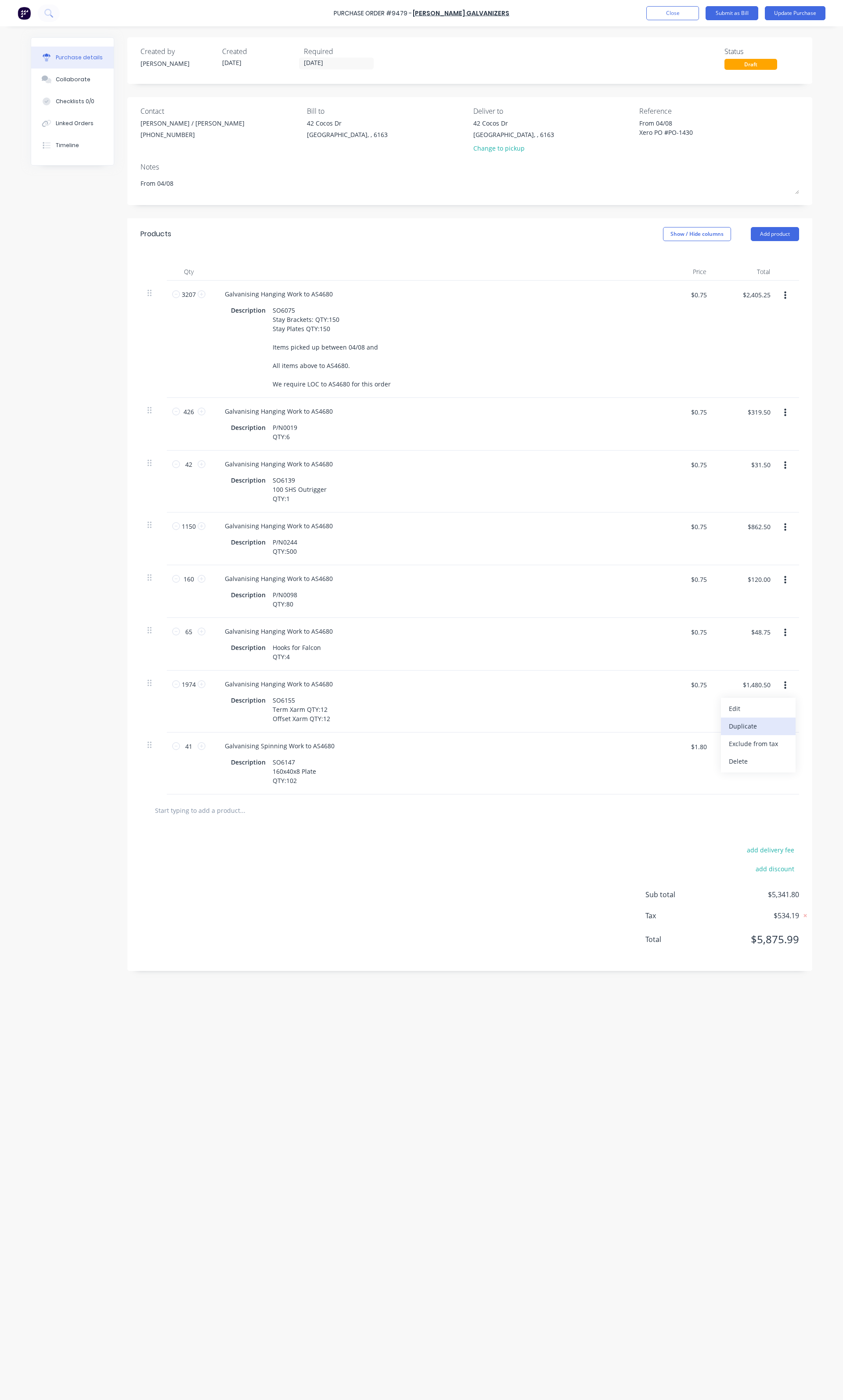
type input "$0.75"
drag, startPoint x: 149, startPoint y: 746, endPoint x: 153, endPoint y: 831, distance: 85.1
click at [153, 831] on div "Products Show / Hide columns Add product Qty Price Total 3207 3207 Galvanising …" at bounding box center [470, 595] width 685 height 753
type textarea "x"
type input "41"
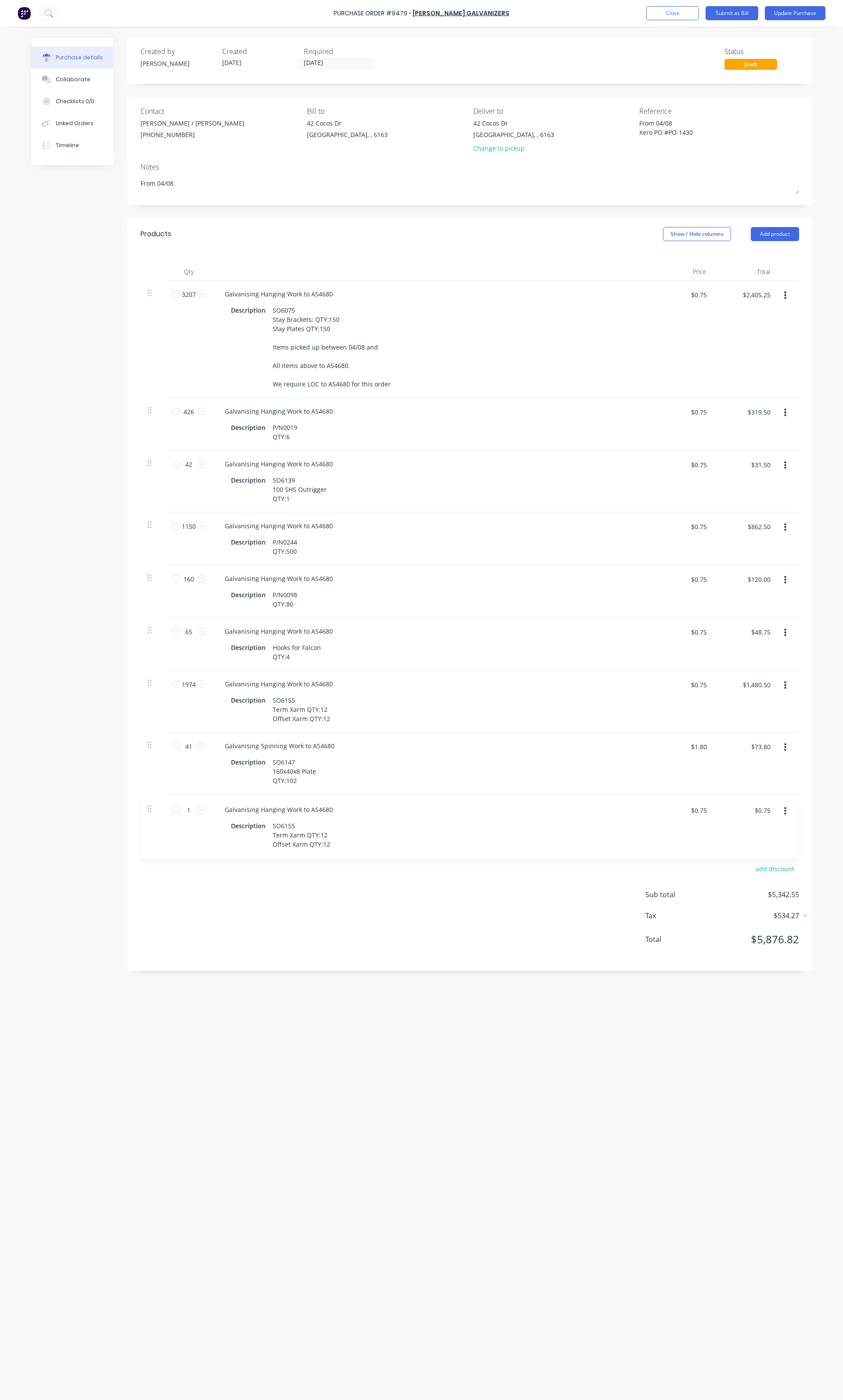
type input "$1.80"
type input "$73.80"
type input "1"
type input "$0.75"
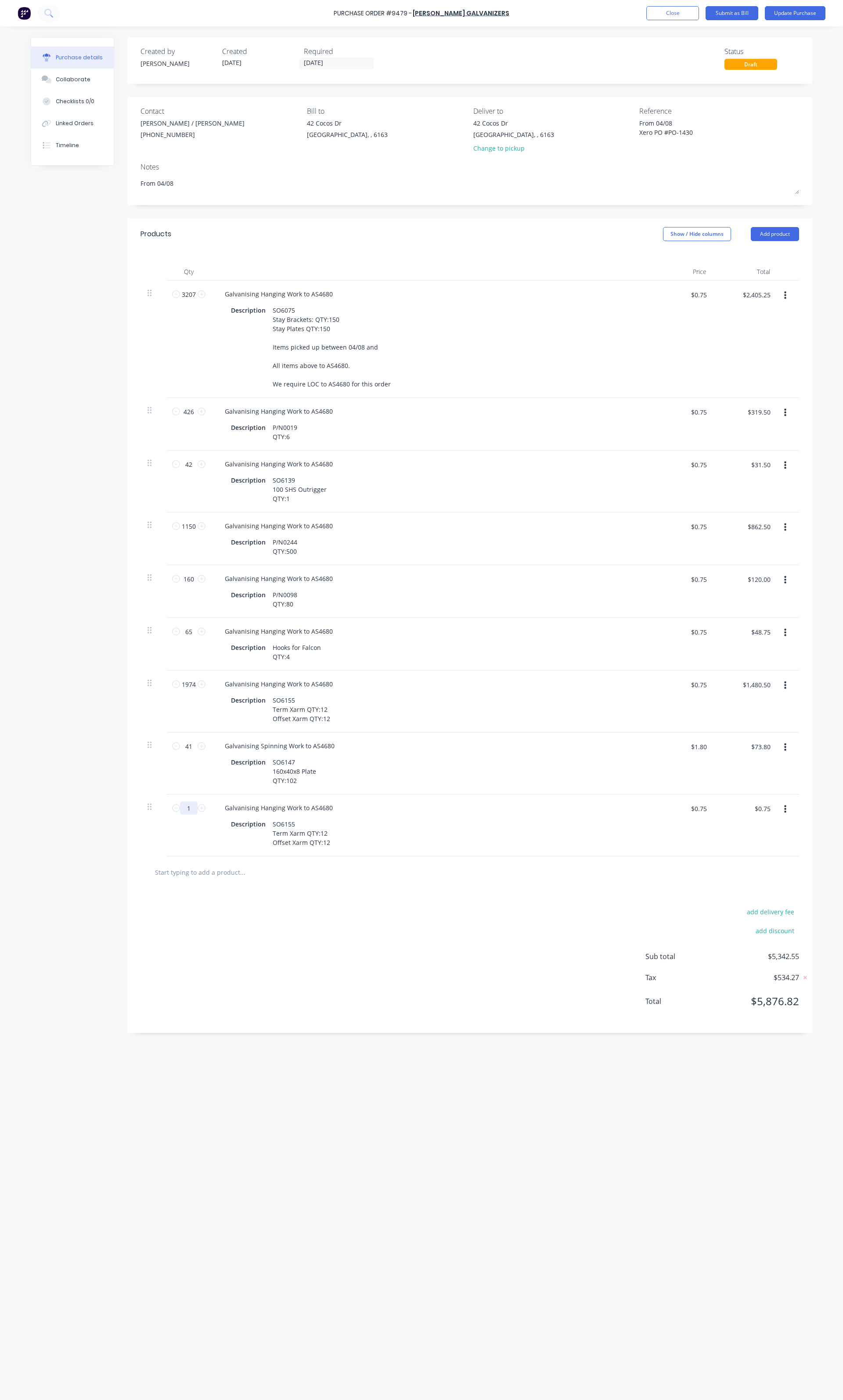
click at [195, 811] on input "1" at bounding box center [189, 808] width 17 height 13
type textarea "x"
type input "6"
type textarea "x"
type input "$4.50"
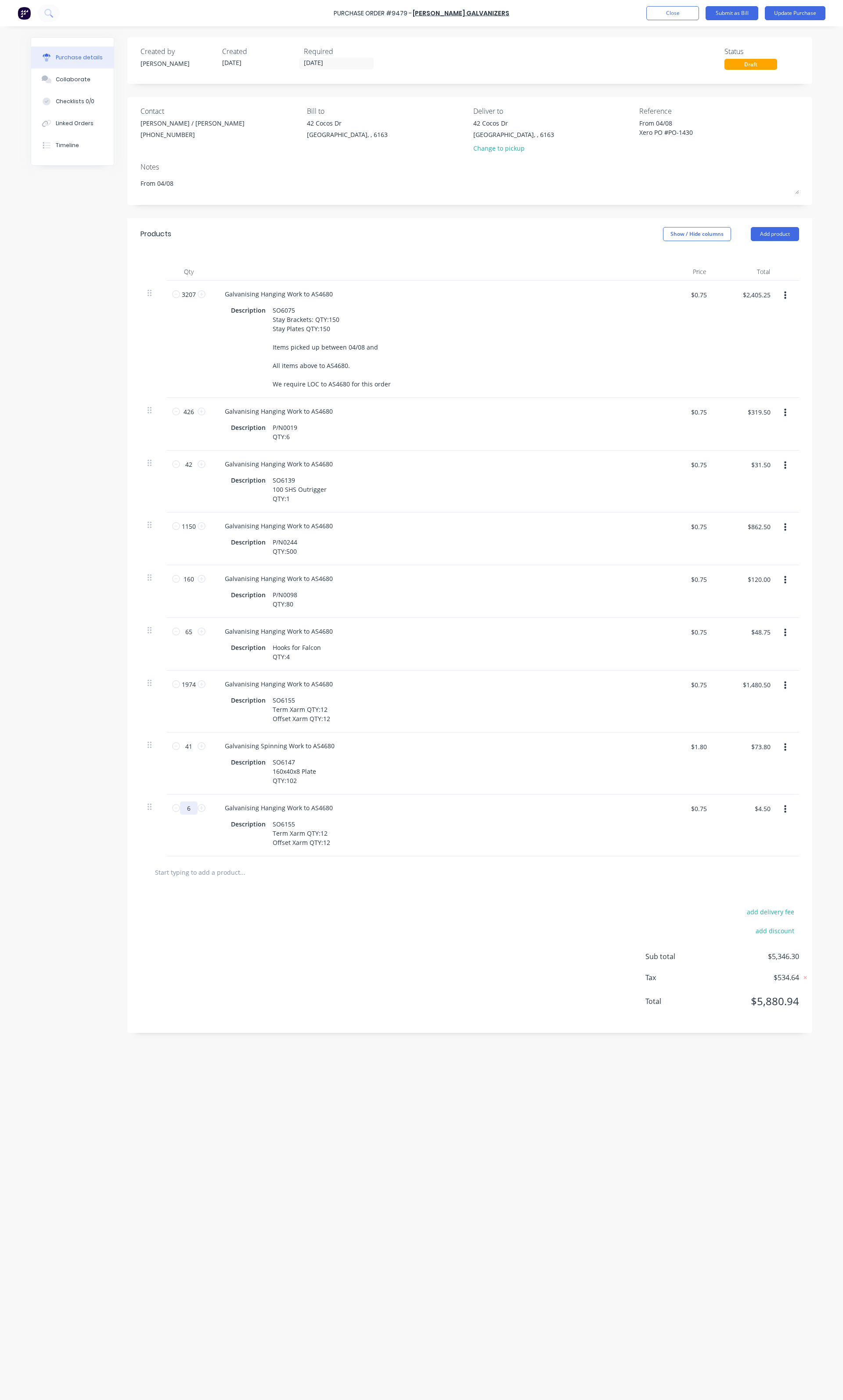
type textarea "x"
type input "64"
type textarea "x"
type input "$48.00"
type textarea "x"
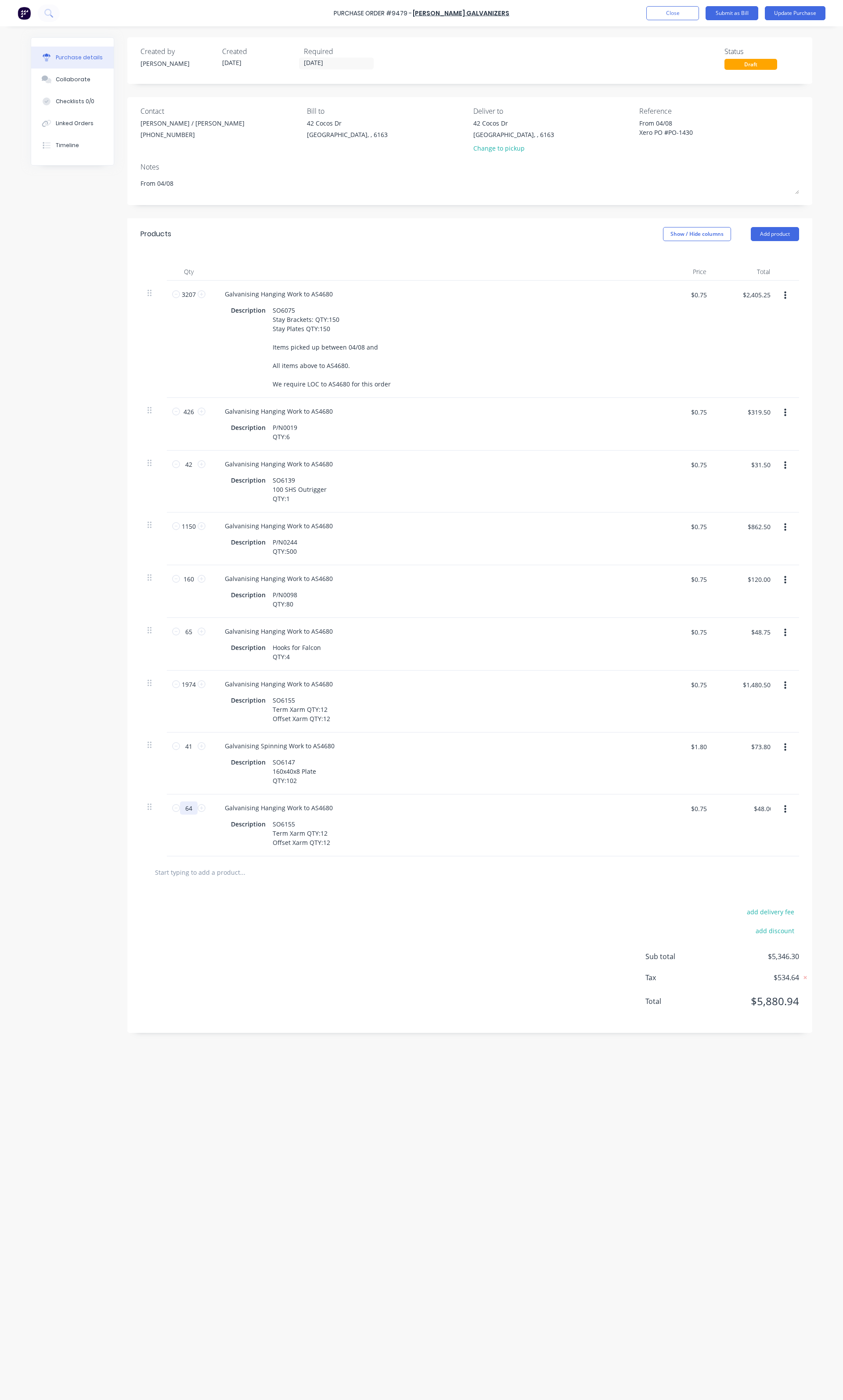
type input "645"
type textarea "x"
type input "$483.75"
type input "645"
click at [314, 844] on div "SO6155 Term Xarm QTY:12 Offset Xarm QTY:12" at bounding box center [301, 833] width 65 height 31
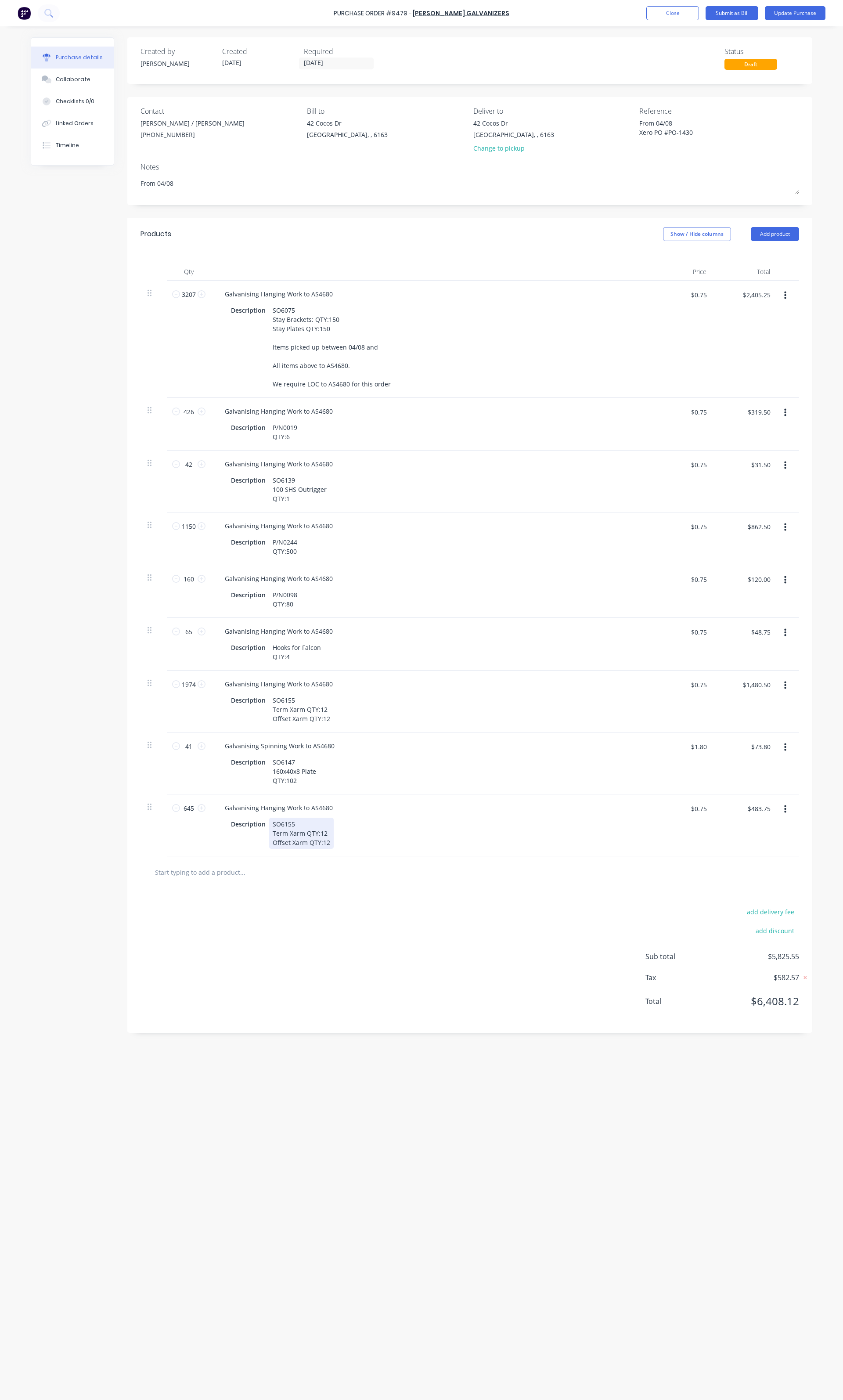
type textarea "x"
drag, startPoint x: 330, startPoint y: 845, endPoint x: 294, endPoint y: 827, distance: 40.2
click at [294, 827] on div "SO6155 Term Xarm QTY:12 Offset Xarm QTY:12" at bounding box center [301, 833] width 65 height 31
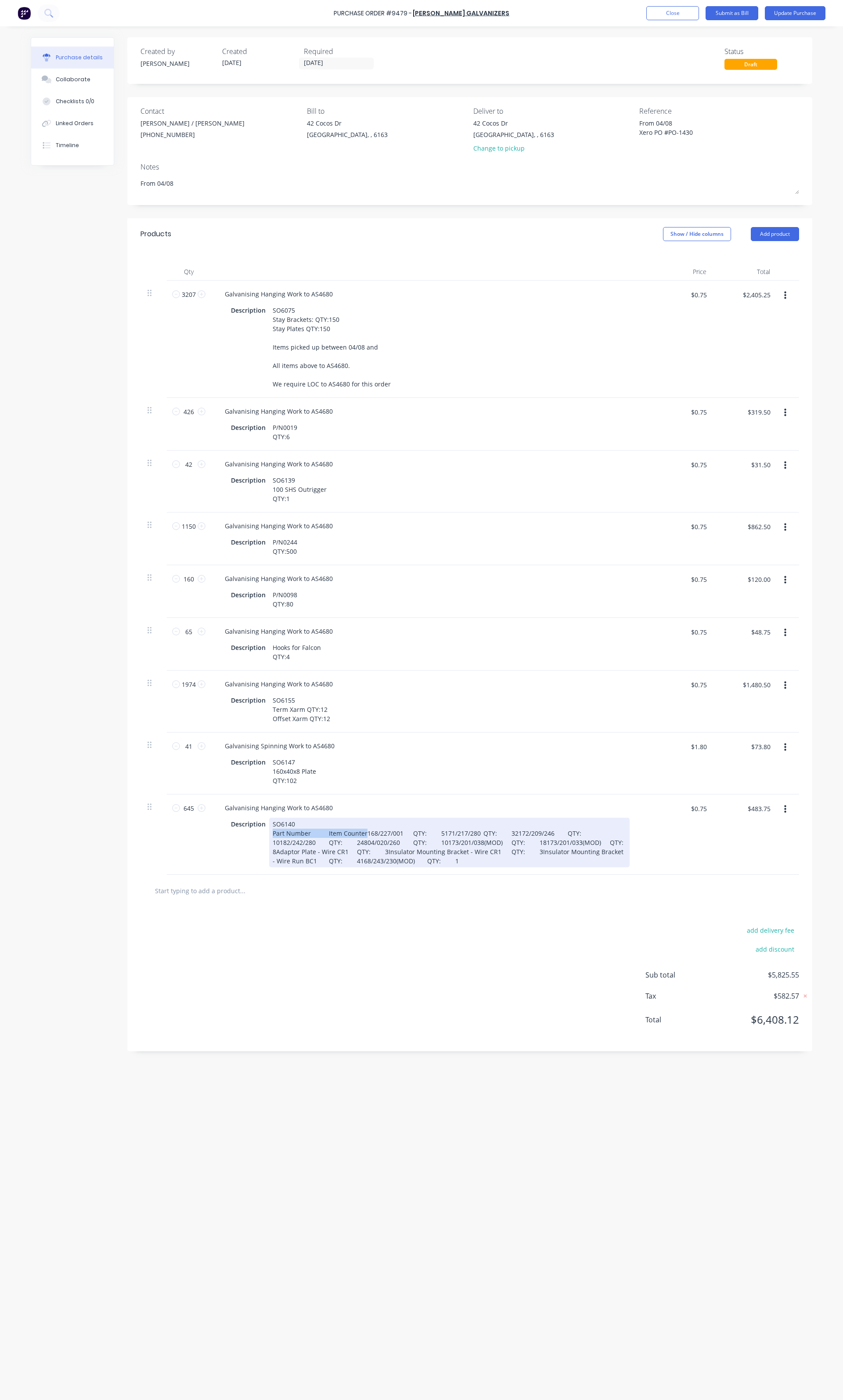
drag, startPoint x: 374, startPoint y: 833, endPoint x: 273, endPoint y: 833, distance: 101.0
click at [273, 833] on div "SO6140 Part Number Item Counter168/227/001 QTY: 5171/217/280 QTY: 32172/209/246…" at bounding box center [449, 842] width 360 height 49
click at [343, 835] on div "SO6140 168/227/001 QTY: 5171/217/280 QTY: 32172/209/246 QTY: 10182/242/280 QTY:…" at bounding box center [449, 842] width 360 height 49
click at [341, 844] on div "SO6140 168/227/001 QTY: 5 171/217/280 QTY: 32172/209/246 QTY: 10182/242/280 QTY…" at bounding box center [449, 847] width 360 height 59
click at [343, 854] on div "SO6140 168/227/001 QTY: 5 171/217/280 QTY: 32 172/209/246 QTY: 10182/242/280 QT…" at bounding box center [449, 847] width 360 height 59
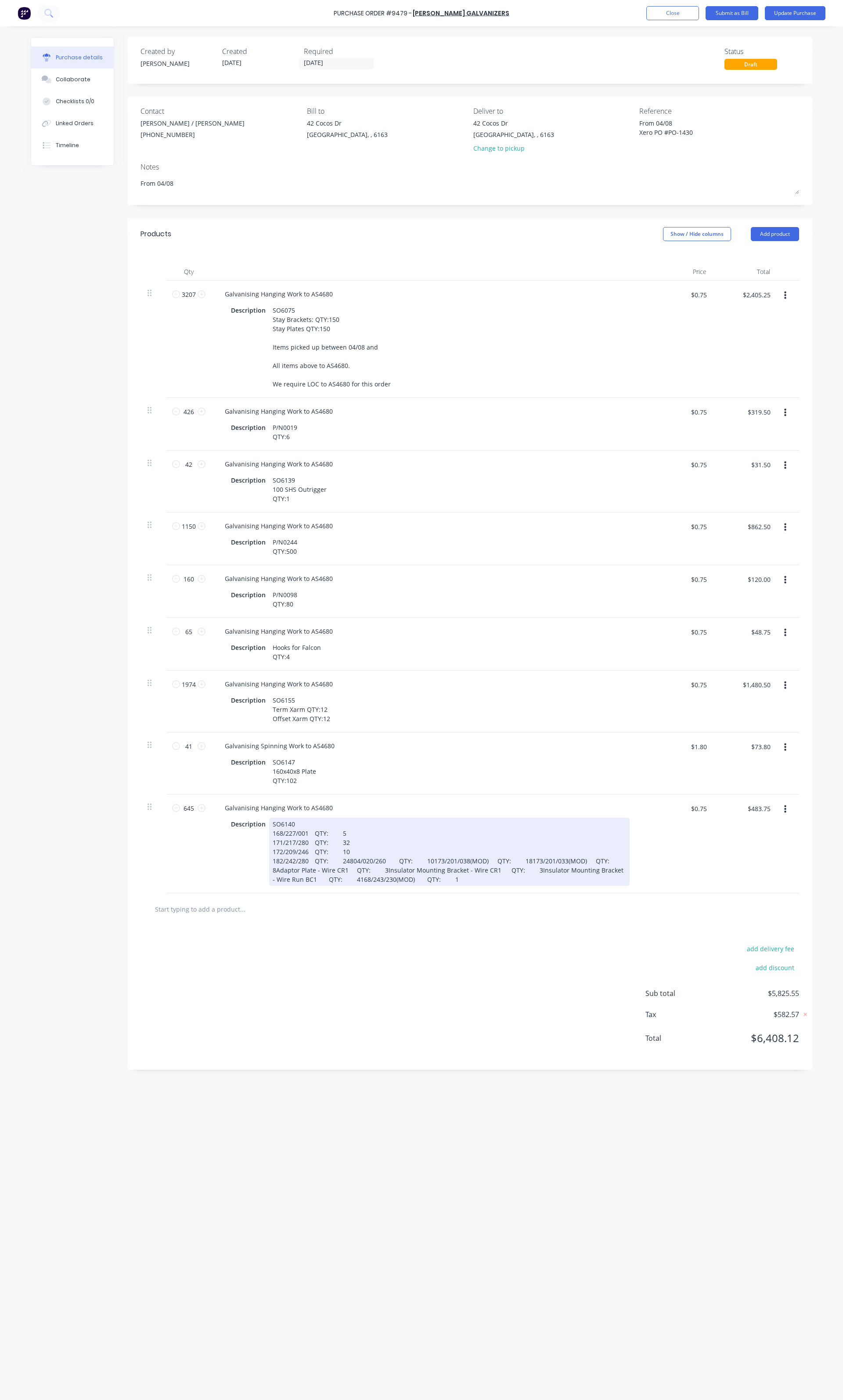
click at [341, 862] on div "SO6140 168/227/001 QTY: 5 171/217/280 QTY: 32 172/209/246 QTY: 10 182/242/280 Q…" at bounding box center [449, 852] width 360 height 68
click at [345, 873] on div "SO6140 168/227/001 QTY: 5 171/217/280 QTY: 32 172/209/246 QTY: 10 182/242/280 Q…" at bounding box center [449, 857] width 360 height 77
click at [370, 882] on div "SO6140 168/227/001 QTY: 5 171/217/280 QTY: 32 172/209/246 QTY: 10 182/242/280 Q…" at bounding box center [449, 861] width 360 height 86
click at [367, 887] on div "SO6140 168/227/001 QTY: 5 171/217/280 QTY: 32 172/209/246 QTY: 10 182/242/280 Q…" at bounding box center [449, 861] width 360 height 86
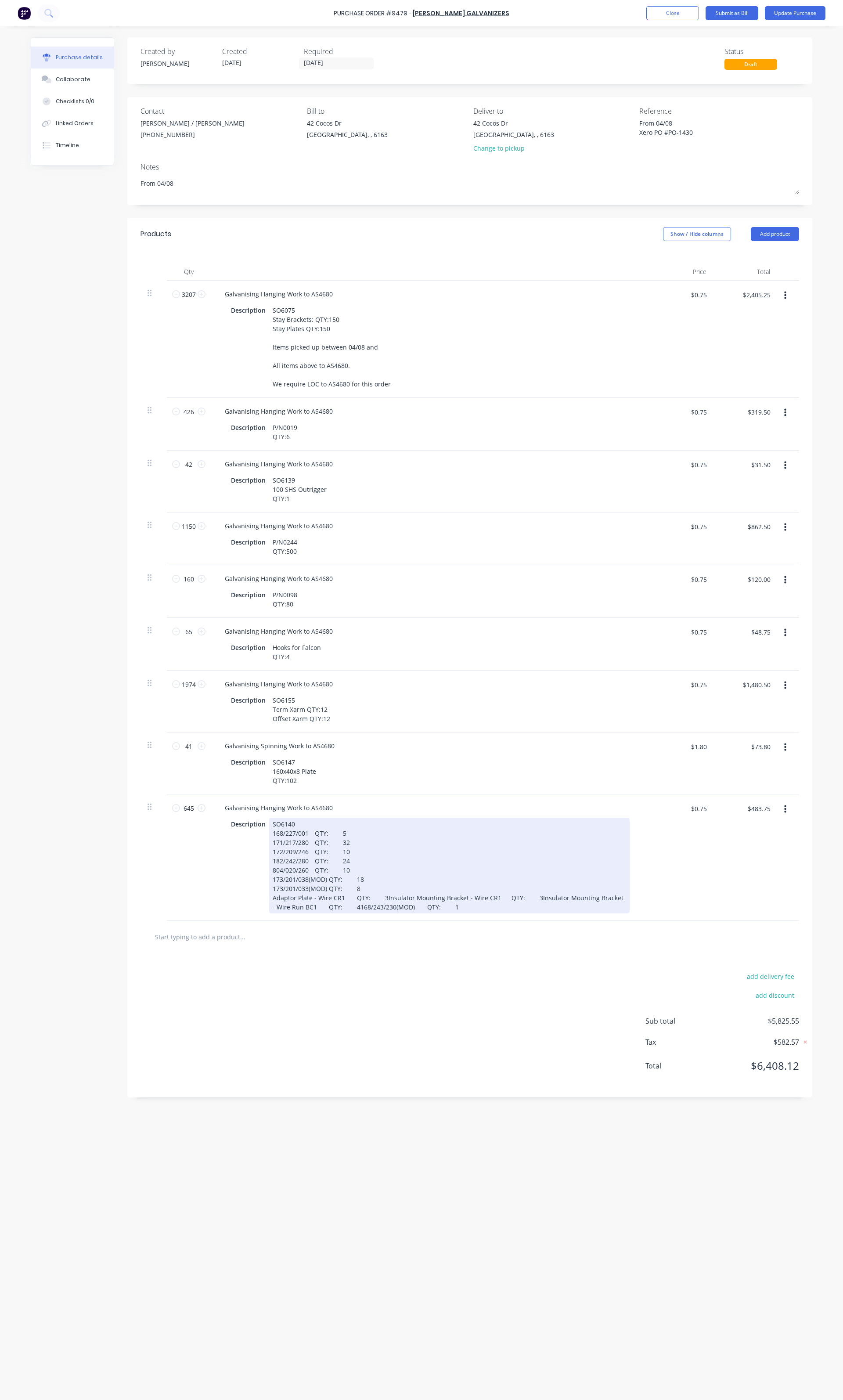
click at [378, 901] on div "SO6140 168/227/001 QTY: 5 171/217/280 QTY: 32 172/209/246 QTY: 10 182/242/280 Q…" at bounding box center [449, 866] width 360 height 96
click at [415, 907] on div "SO6140 168/227/001 QTY: 5 171/217/280 QTY: 32 172/209/246 QTY: 10 182/242/280 Q…" at bounding box center [449, 870] width 360 height 105
click at [429, 916] on div "SO6140 168/227/001 QTY: 5 171/217/280 QTY: 32 172/209/246 QTY: 10 182/242/280 Q…" at bounding box center [408, 870] width 278 height 105
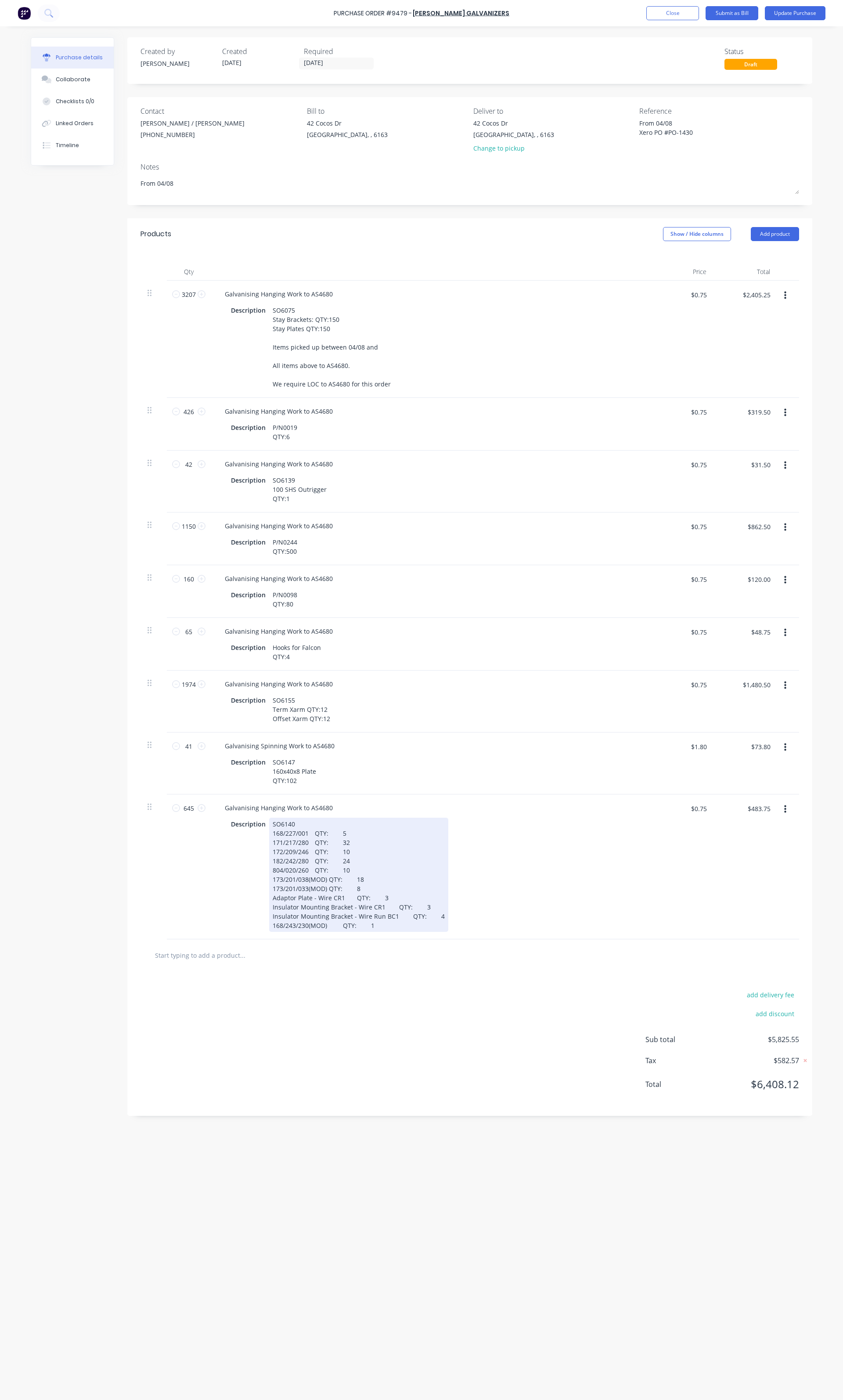
click at [368, 928] on div "SO6140 168/227/001 QTY: 5 171/217/280 QTY: 32 172/209/246 QTY: 10 182/242/280 Q…" at bounding box center [359, 875] width 179 height 114
click at [273, 840] on div "SO6140 168/227/001 QTY: 5 171/217/280 QTY: 32 172/209/246 QTY: 10 182/242/280 Q…" at bounding box center [359, 875] width 179 height 114
drag, startPoint x: 355, startPoint y: 841, endPoint x: 340, endPoint y: 839, distance: 15.1
click at [355, 841] on div "SO6140 140/010/001 QTY: 168/227/001 QTY: 5 171/217/280 QTY: 32 172/209/246 QTY:…" at bounding box center [359, 870] width 179 height 105
click at [333, 836] on div "SO6140 140/010/001 QTY: 168/227/001 QTY: 5 171/217/280 QTY: 32 172/209/246 QTY:…" at bounding box center [359, 870] width 179 height 105
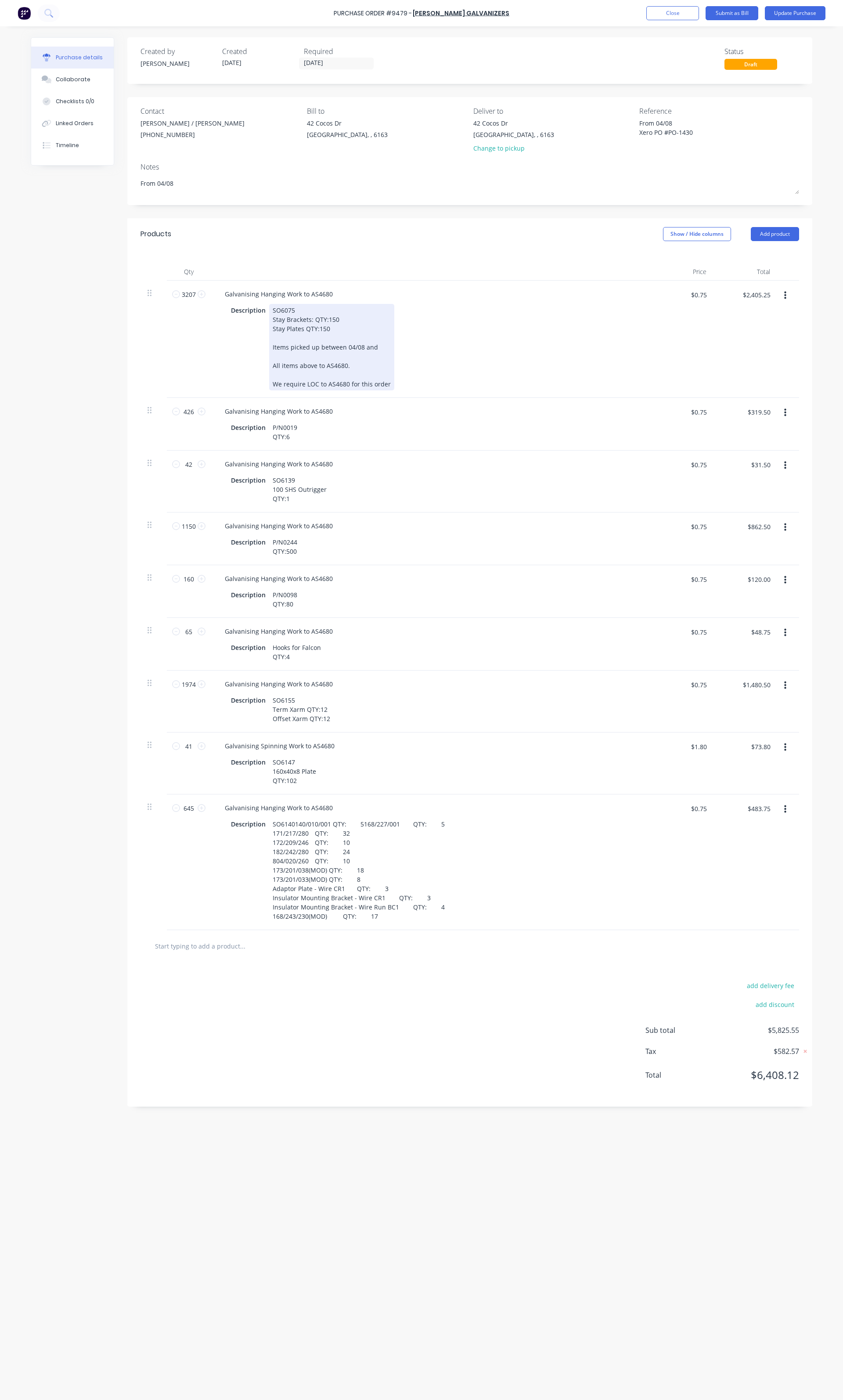
type textarea "x"
drag, startPoint x: 385, startPoint y: 388, endPoint x: 267, endPoint y: 349, distance: 124.3
click at [267, 349] on div "Description SO6075 Stay Brackets: QTY:150 Stay Plates QTY:150 Items picked up b…" at bounding box center [429, 347] width 402 height 86
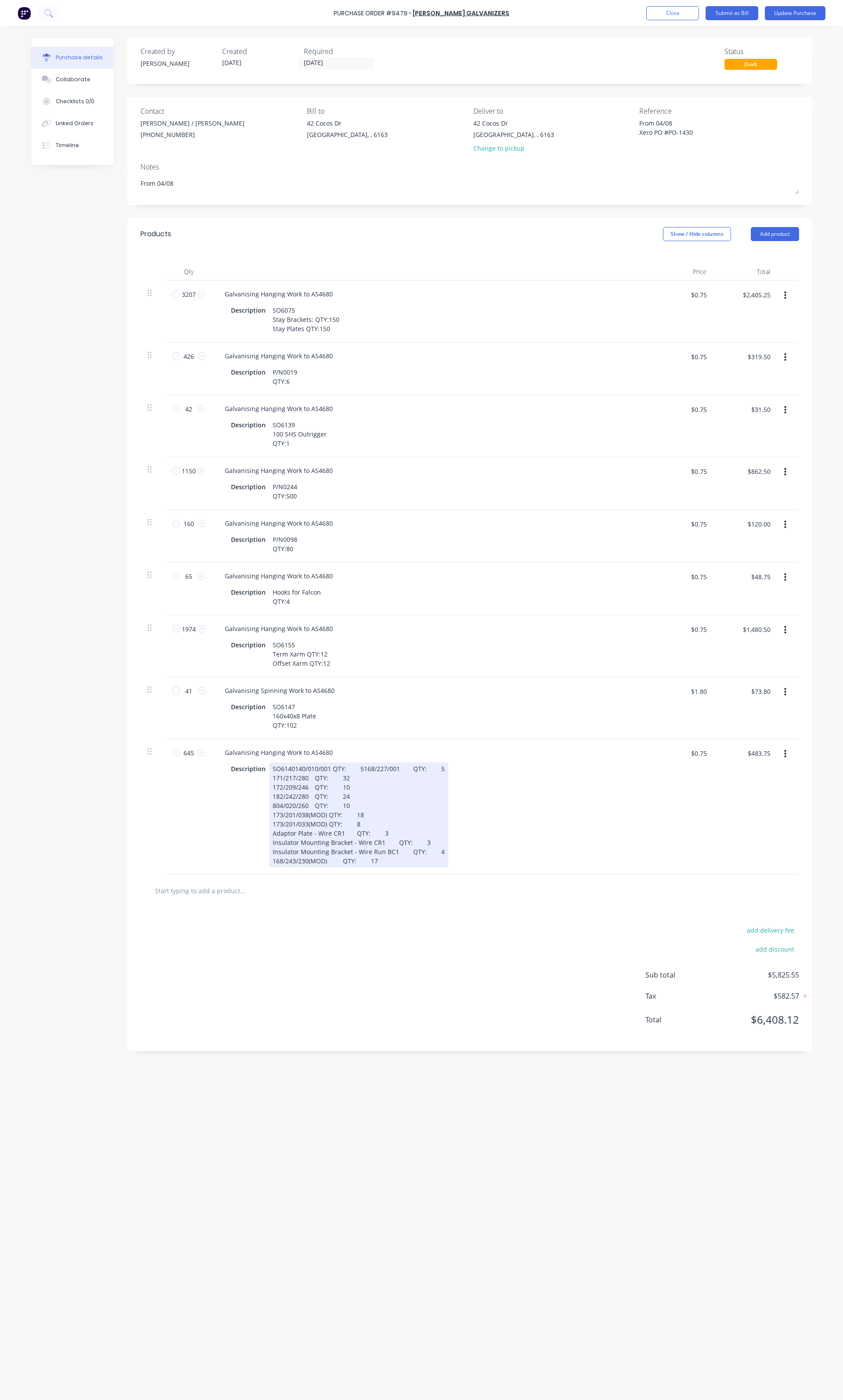
click at [377, 867] on div "SO6140 140/010/001 QTY: 5 168/227/001 QTY: 5 171/217/280 QTY: 32 172/209/246 QT…" at bounding box center [359, 815] width 179 height 105
click at [374, 867] on div "SO6140 140/010/001 QTY: 5 168/227/001 QTY: 5 171/217/280 QTY: 32 172/209/246 QT…" at bounding box center [359, 815] width 179 height 105
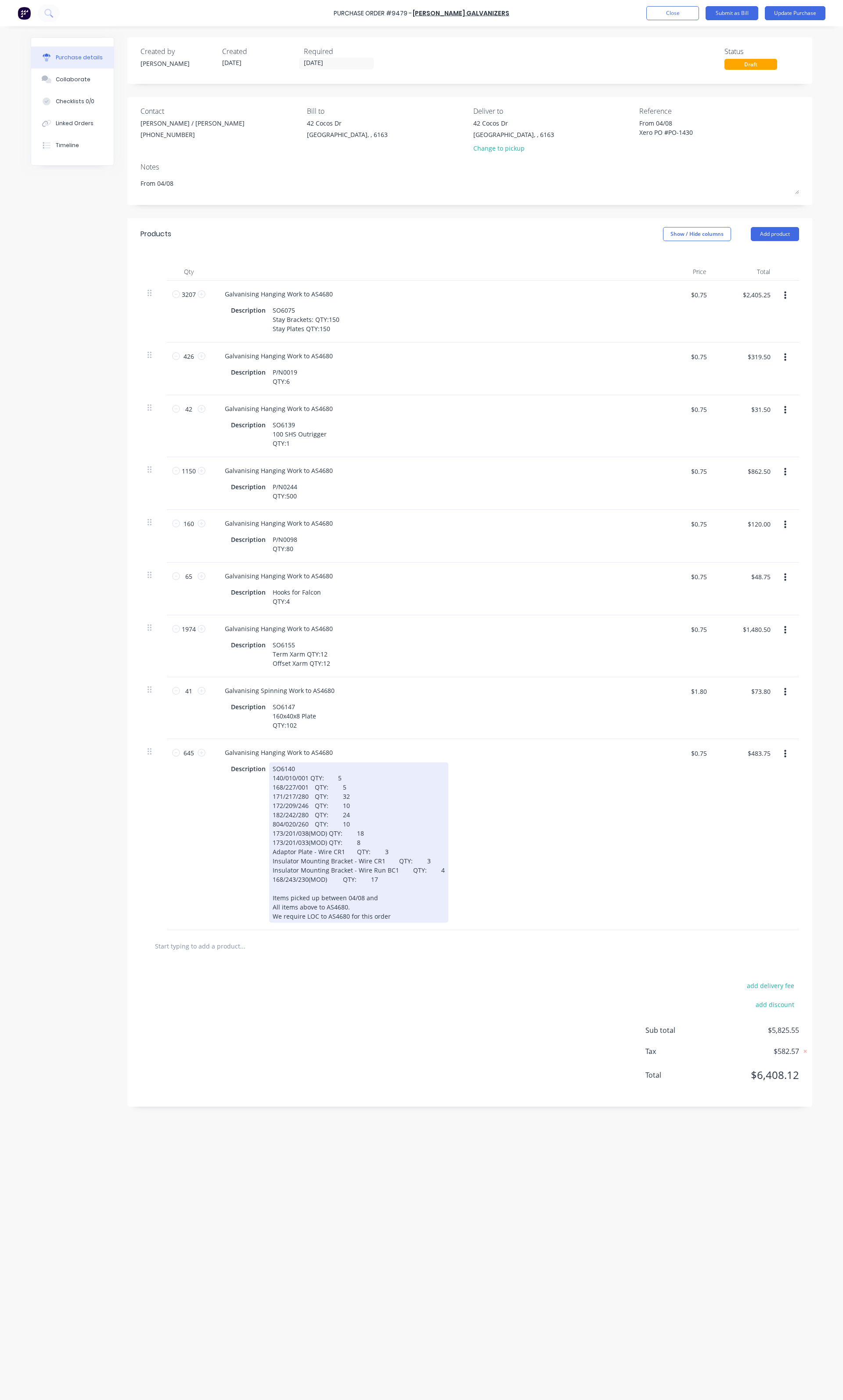
click at [374, 894] on div "SO6140 140/010/001 QTY: 5 168/227/001 QTY: 5 171/217/280 QTY: 32 172/209/246 QT…" at bounding box center [359, 842] width 179 height 160
click at [376, 899] on div "SO6140 140/010/001 QTY: 5 168/227/001 QTY: 5 171/217/280 QTY: 32 172/209/246 QT…" at bounding box center [359, 842] width 179 height 160
click at [365, 923] on div "SO6140 140/010/001 QTY: 5 168/227/001 QTY: 5 171/217/280 QTY: 32 172/209/246 QT…" at bounding box center [359, 842] width 179 height 160
click at [365, 921] on div "SO6140 140/010/001 QTY: 5 168/227/001 QTY: 5 171/217/280 QTY: 32 172/209/246 QT…" at bounding box center [359, 842] width 179 height 160
click at [382, 898] on div "SO6140 140/010/001 QTY: 5 168/227/001 QTY: 5 171/217/280 QTY: 32 172/209/246 QT…" at bounding box center [359, 842] width 179 height 160
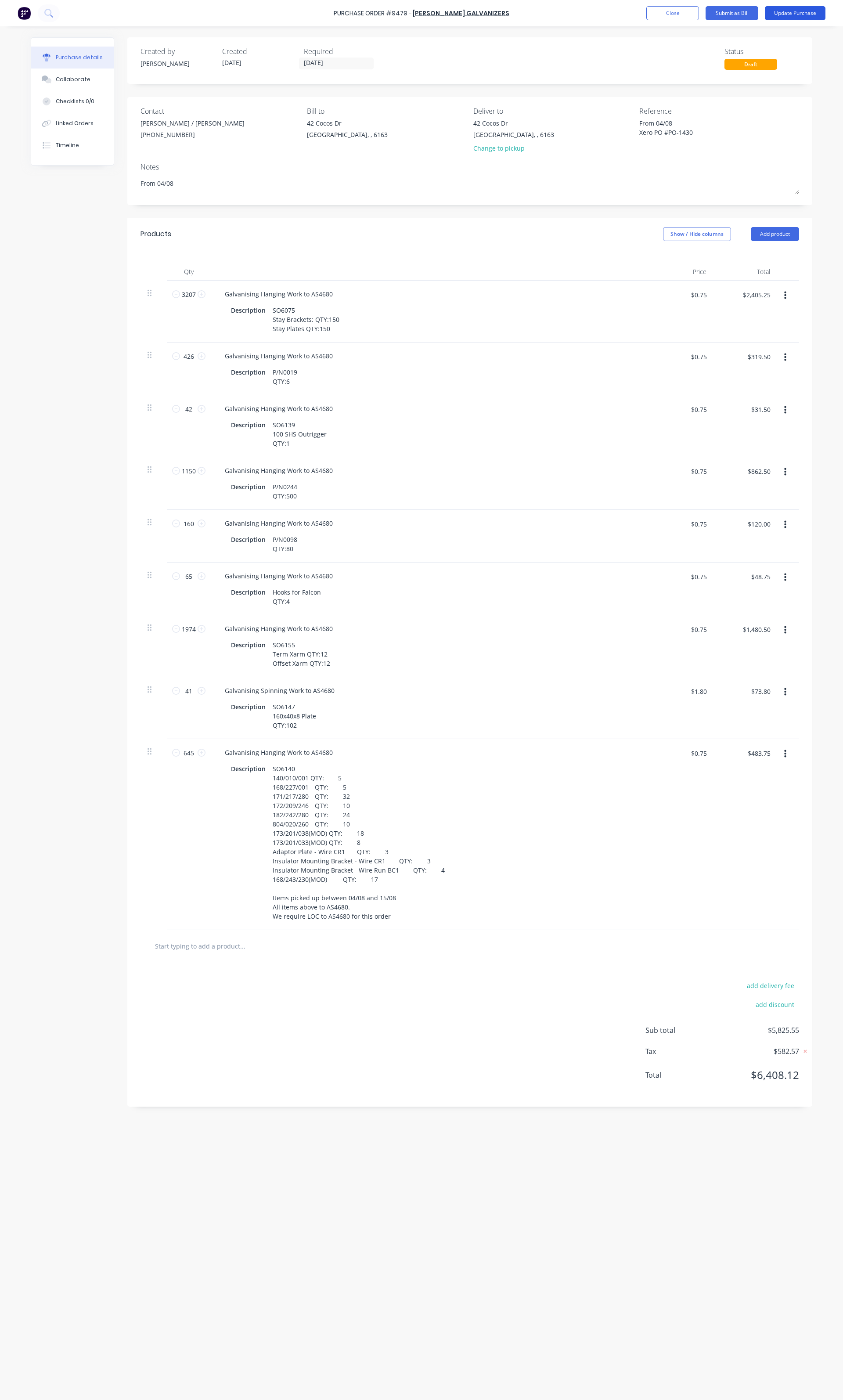
click at [796, 14] on button "Update Purchase" at bounding box center [796, 13] width 61 height 14
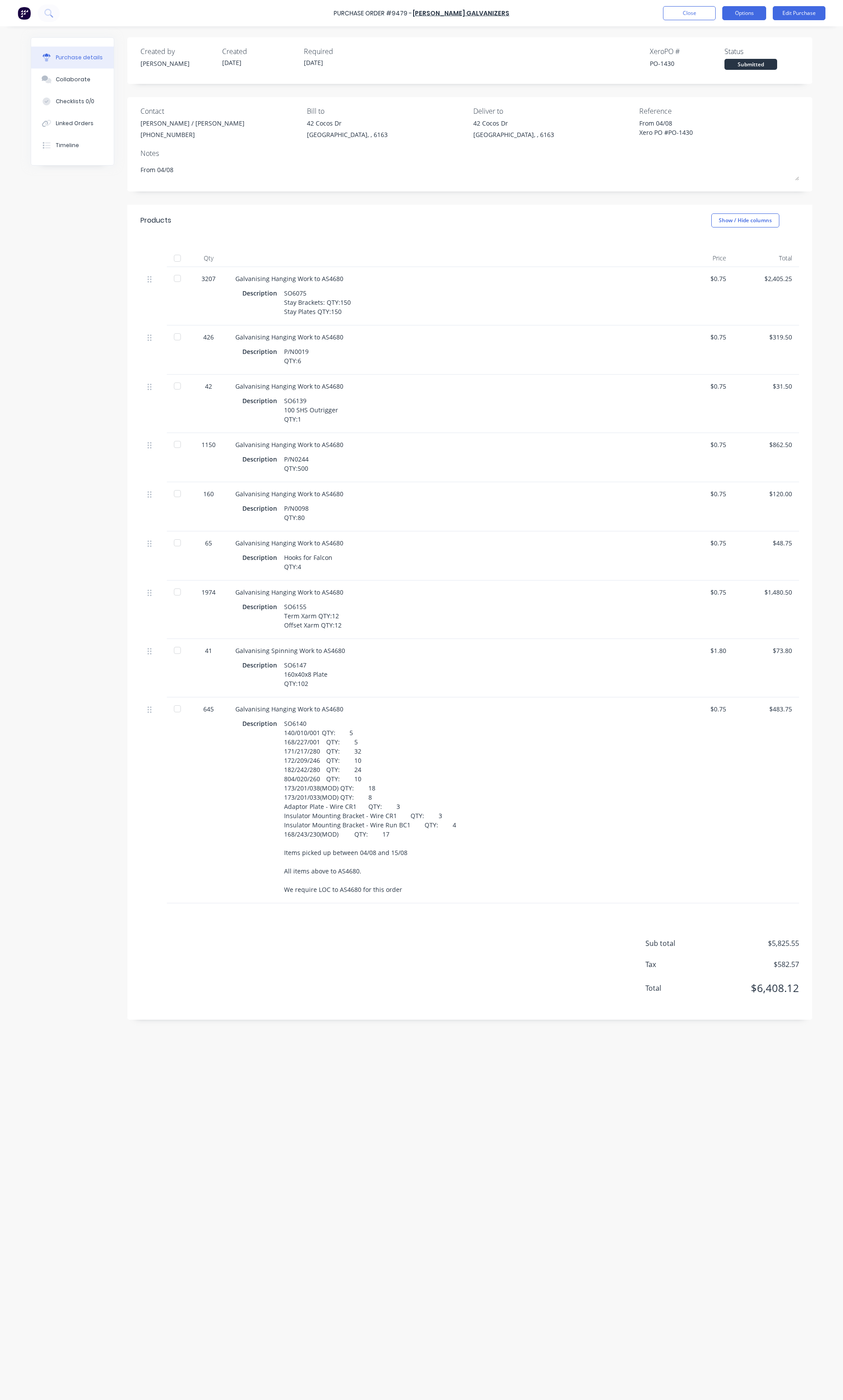
click at [753, 17] on button "Options" at bounding box center [744, 13] width 44 height 14
click at [735, 40] on div "Print / Email" at bounding box center [725, 35] width 67 height 12
click at [717, 54] on div "With pricing" at bounding box center [725, 53] width 67 height 12
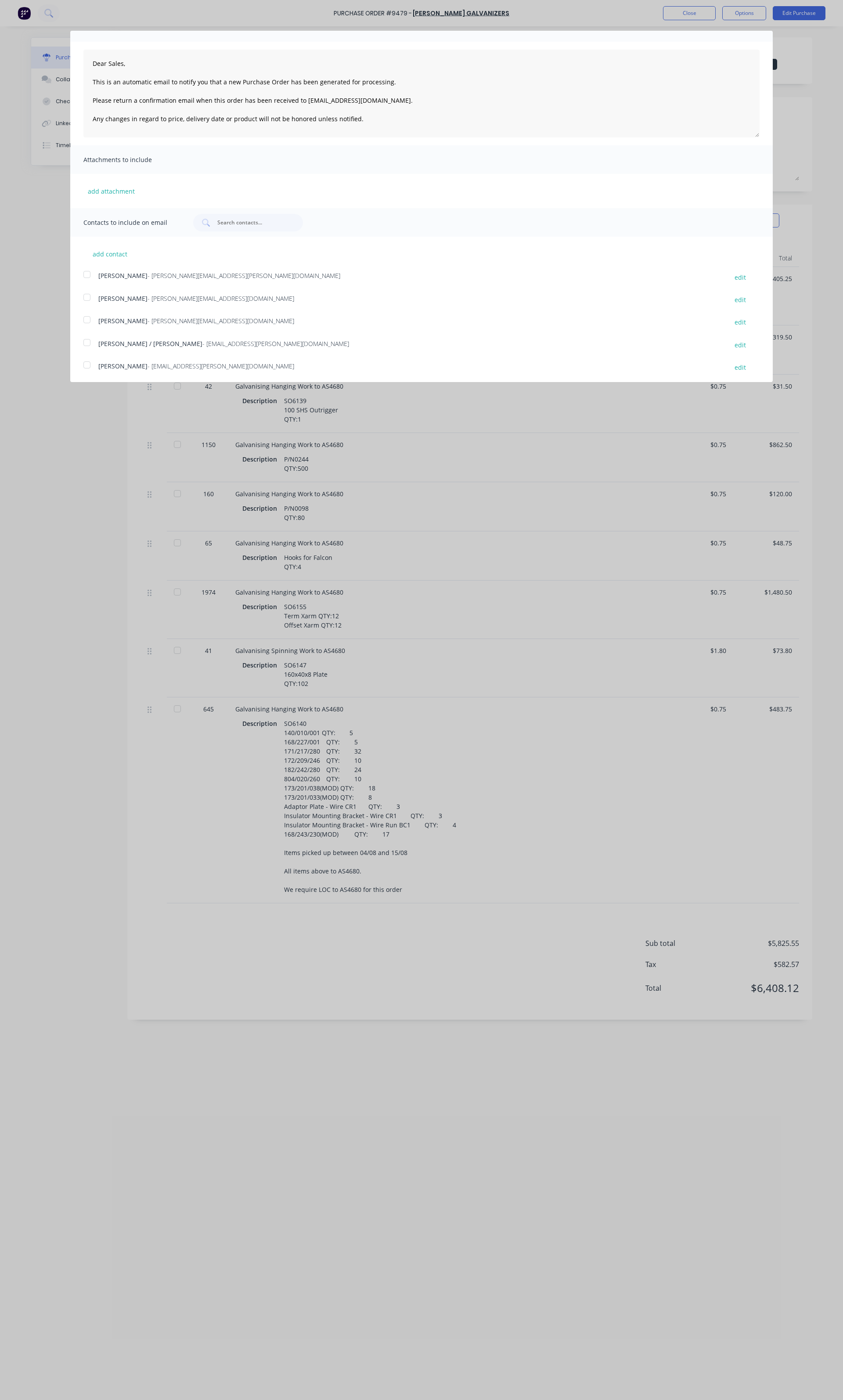
scroll to position [47, 0]
click at [123, 318] on span "[PERSON_NAME]" at bounding box center [123, 319] width 49 height 8
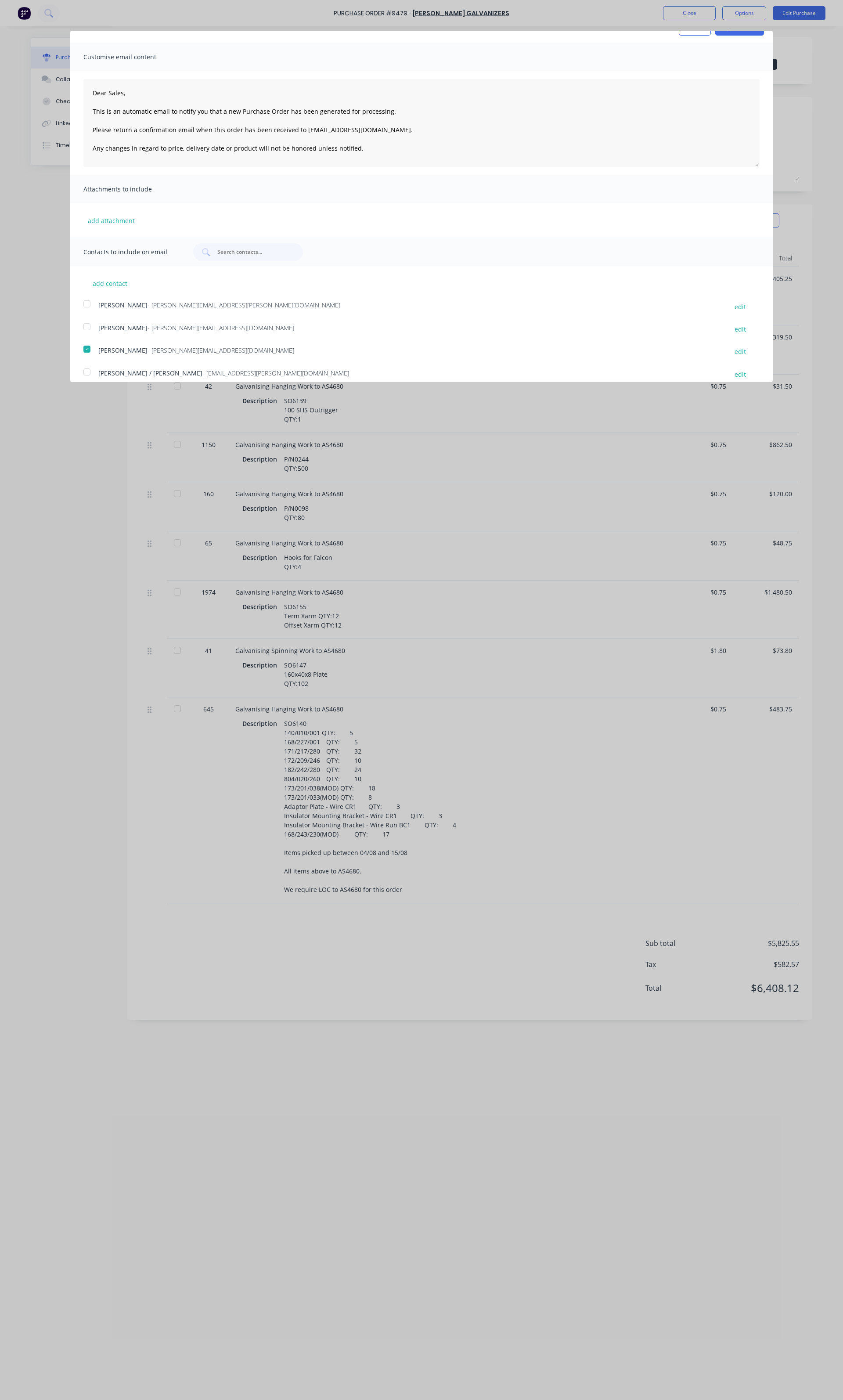
scroll to position [0, 0]
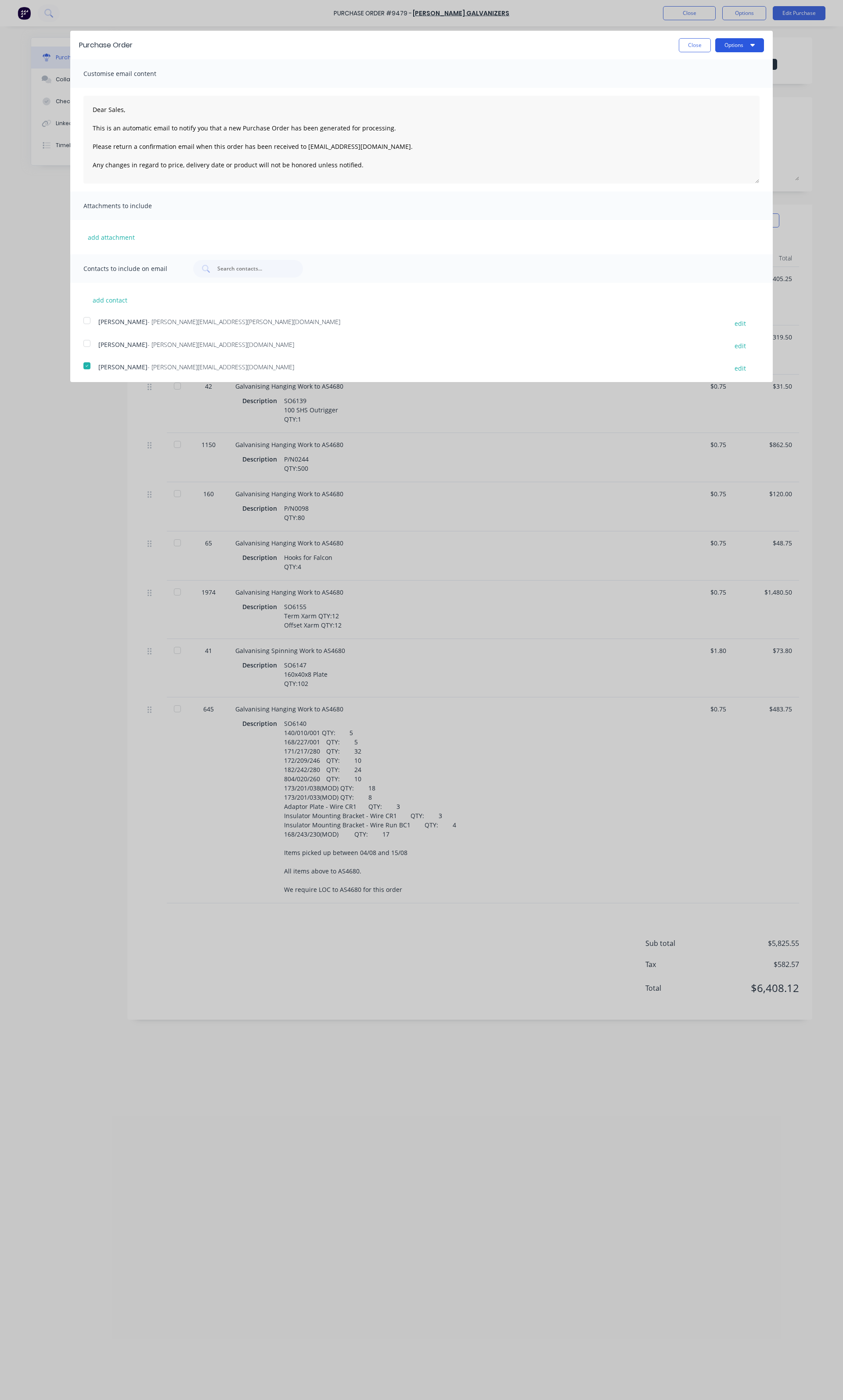
click at [752, 47] on button "Options" at bounding box center [740, 45] width 49 height 14
click at [690, 85] on div "Email" at bounding box center [722, 85] width 67 height 12
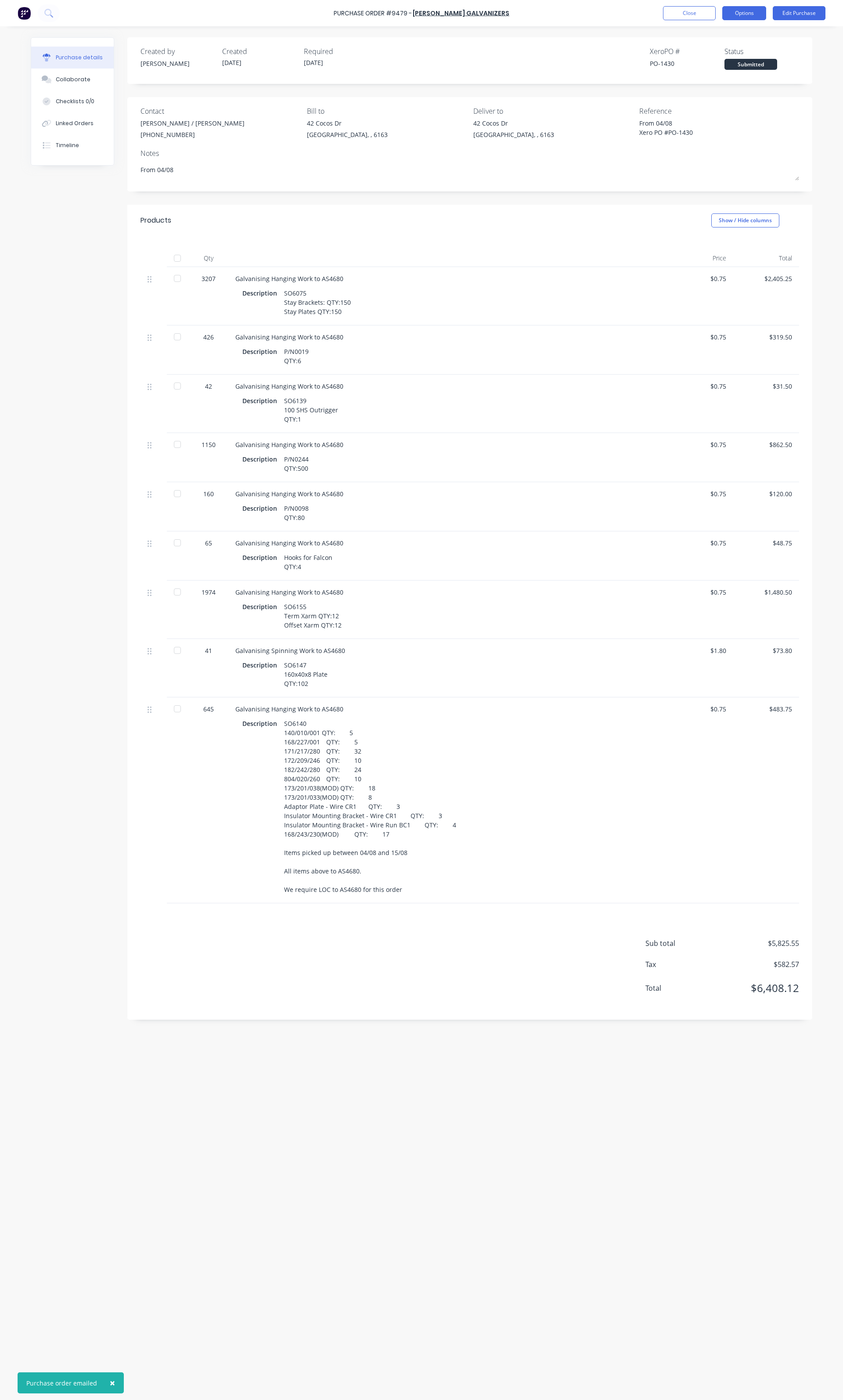
click at [726, 15] on button "Options" at bounding box center [744, 13] width 44 height 14
click at [709, 88] on div "Duplicate" at bounding box center [725, 88] width 67 height 12
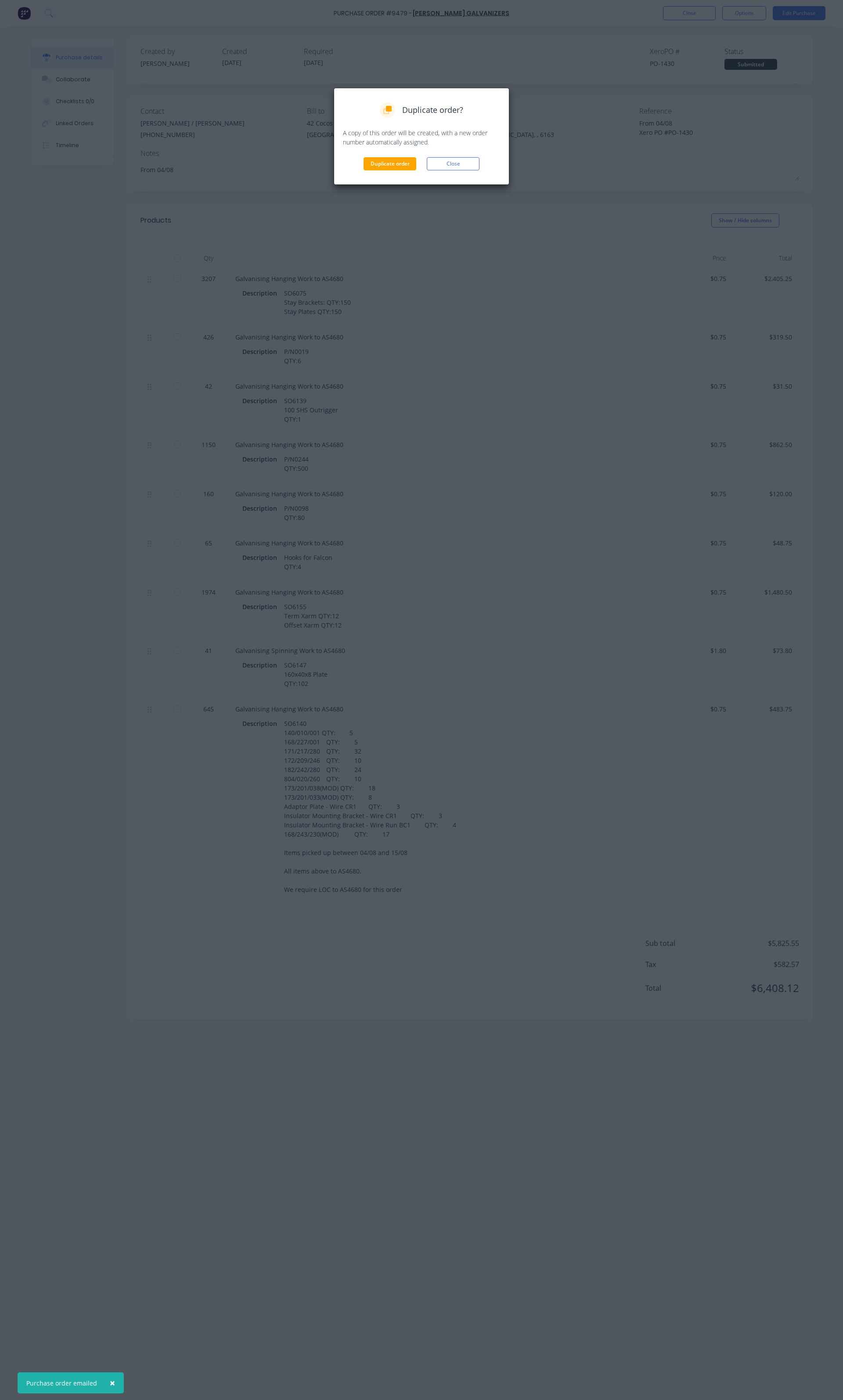
click at [379, 171] on div "Duplicate order? A copy of this order will be created, with a new order number …" at bounding box center [421, 136] width 176 height 97
click at [379, 167] on button "Duplicate order" at bounding box center [390, 164] width 53 height 13
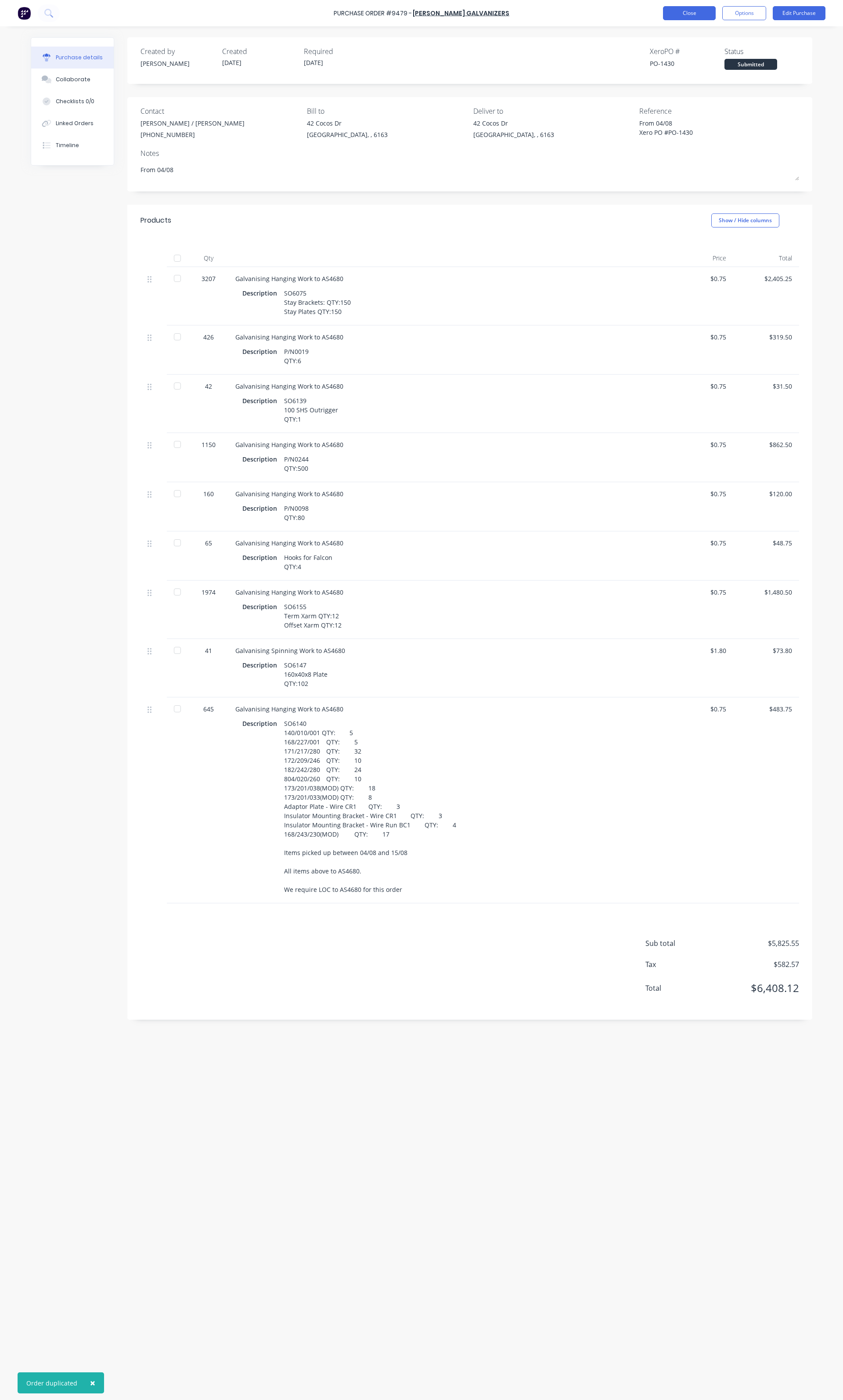
click at [700, 11] on button "Close" at bounding box center [689, 13] width 53 height 14
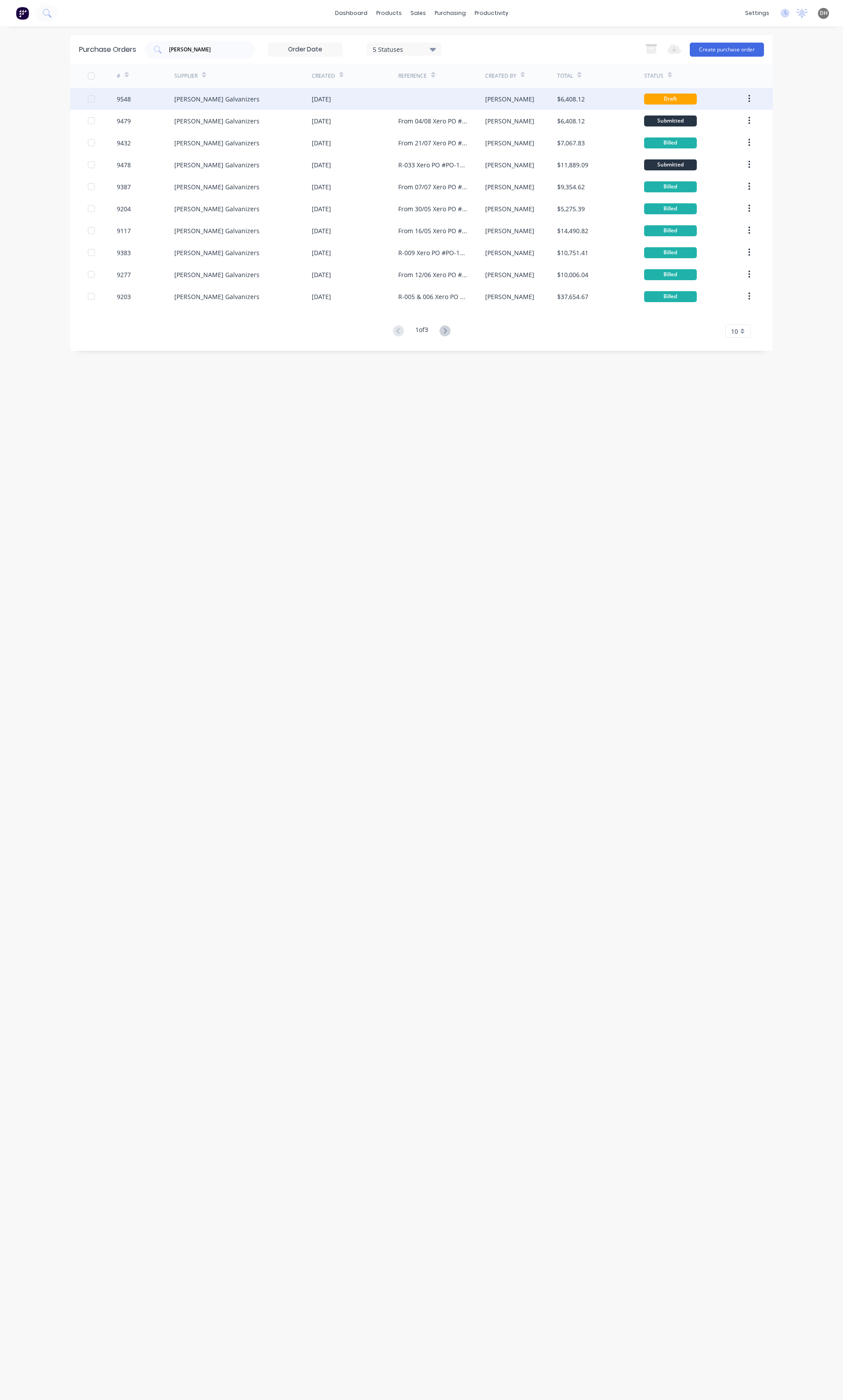
click at [209, 101] on div "[PERSON_NAME] Galvanizers" at bounding box center [217, 99] width 85 height 9
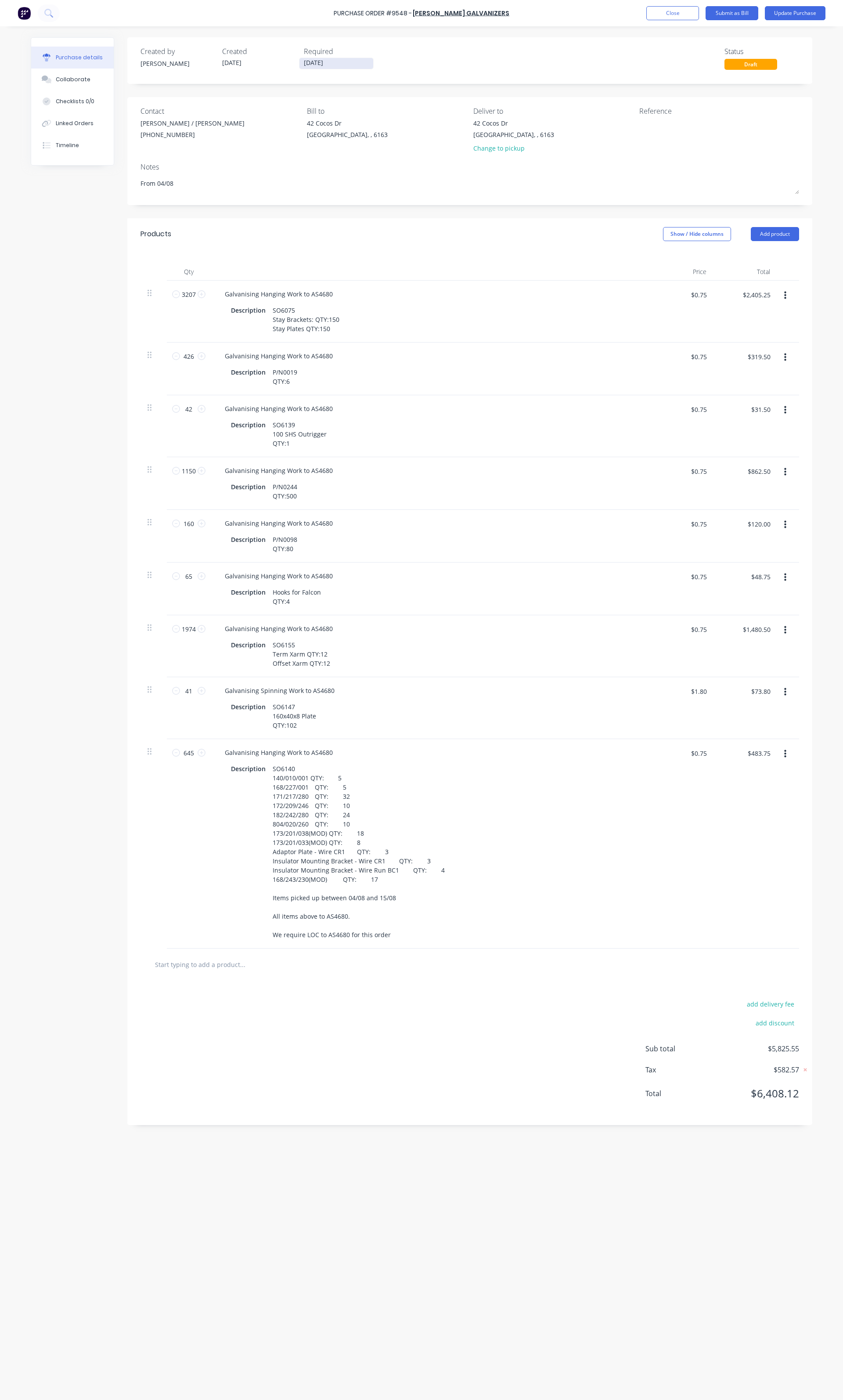
click at [321, 64] on input "15/08/25" at bounding box center [336, 64] width 74 height 11
click at [418, 80] on icon "Next page" at bounding box center [420, 80] width 10 height 10
click at [347, 179] on div "30" at bounding box center [347, 174] width 13 height 13
type textarea "x"
type input "30/09/25"
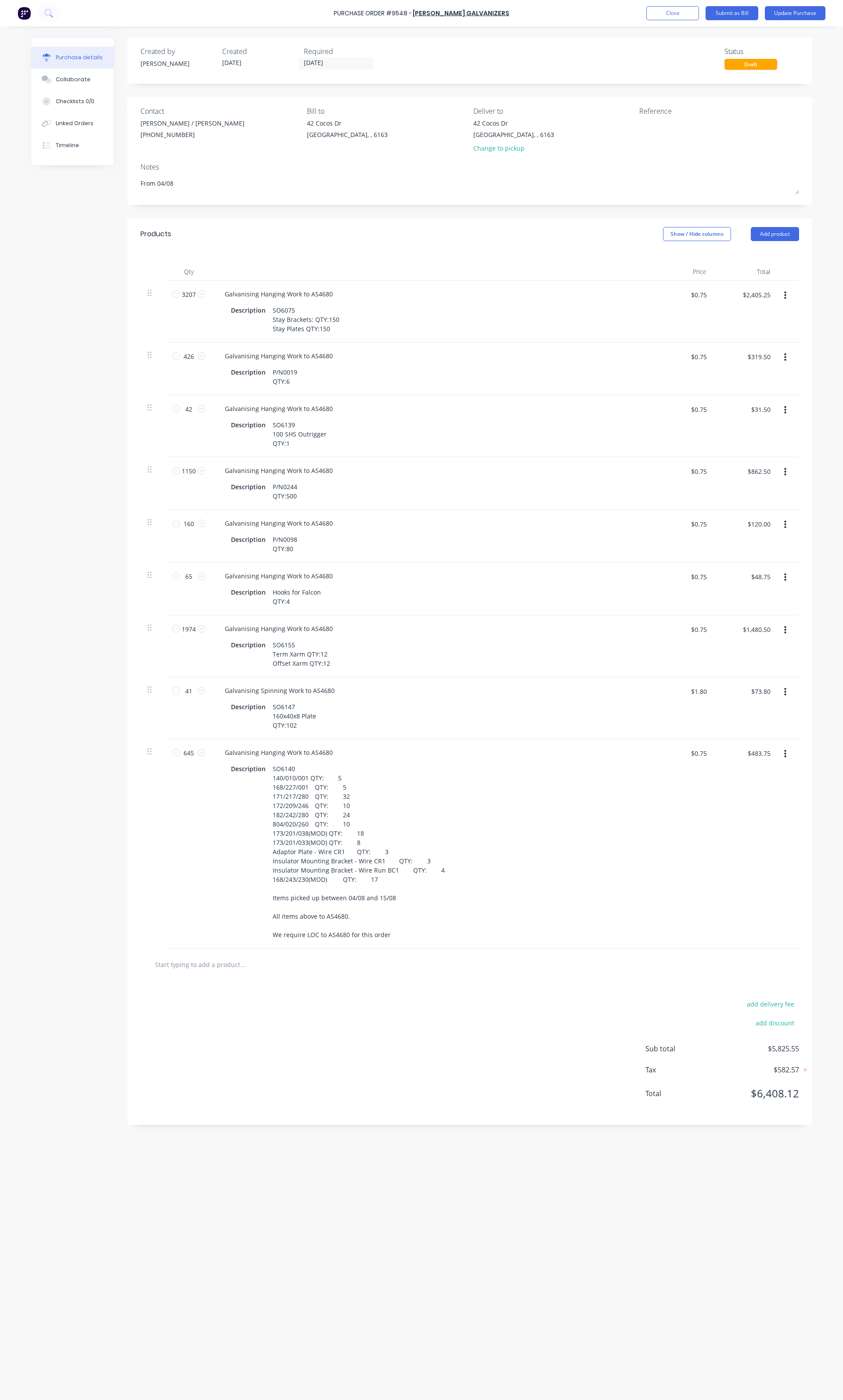
click at [785, 298] on icon "button" at bounding box center [785, 296] width 2 height 10
click at [748, 372] on button "Delete" at bounding box center [758, 371] width 74 height 17
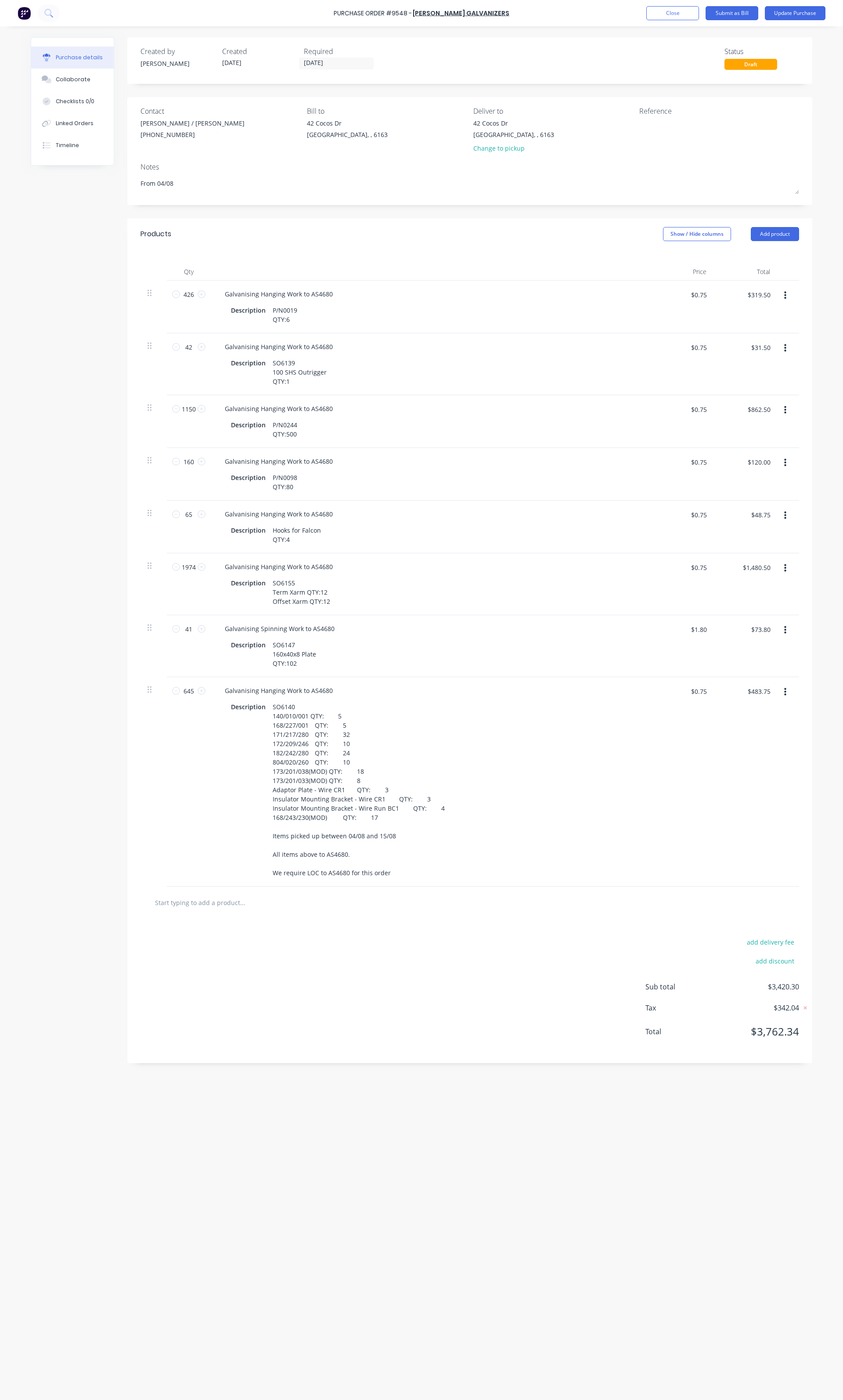
click at [782, 293] on button "button" at bounding box center [785, 295] width 21 height 16
click at [772, 367] on button "Delete" at bounding box center [758, 371] width 74 height 17
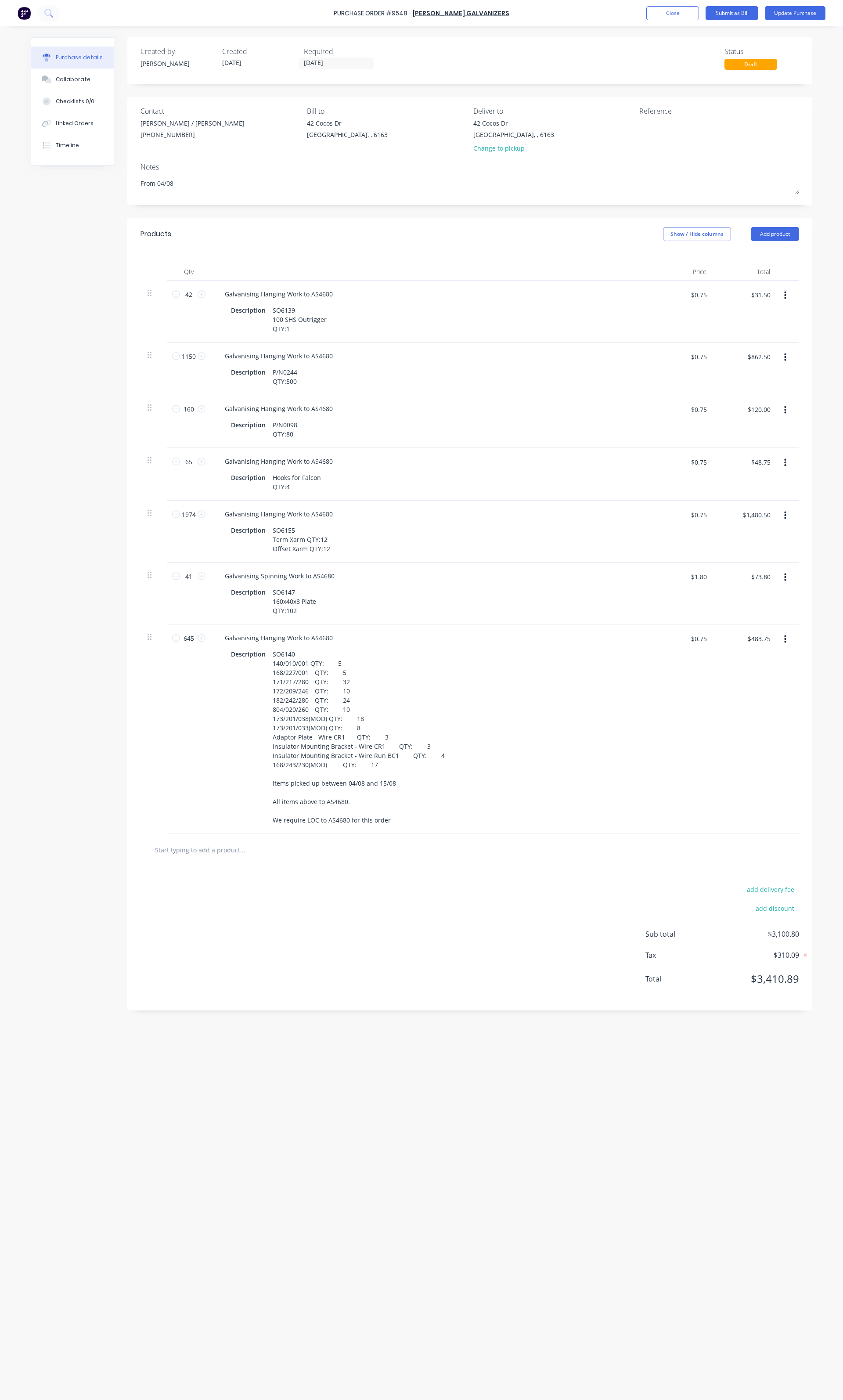
click at [787, 290] on button "button" at bounding box center [785, 295] width 21 height 16
click at [784, 379] on button "Delete" at bounding box center [758, 371] width 74 height 17
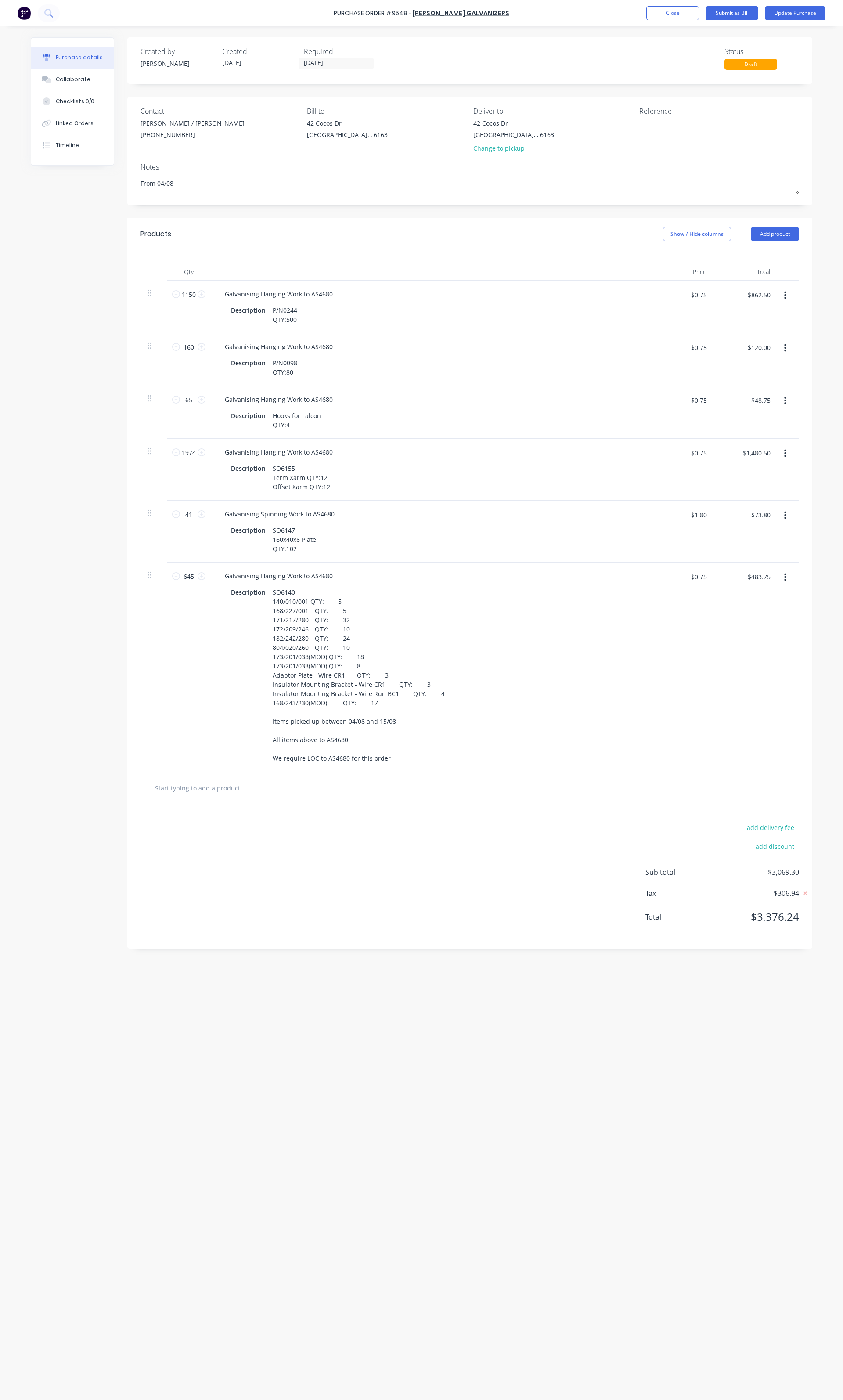
click at [791, 296] on button "button" at bounding box center [785, 295] width 21 height 16
click at [756, 368] on button "Delete" at bounding box center [758, 371] width 74 height 17
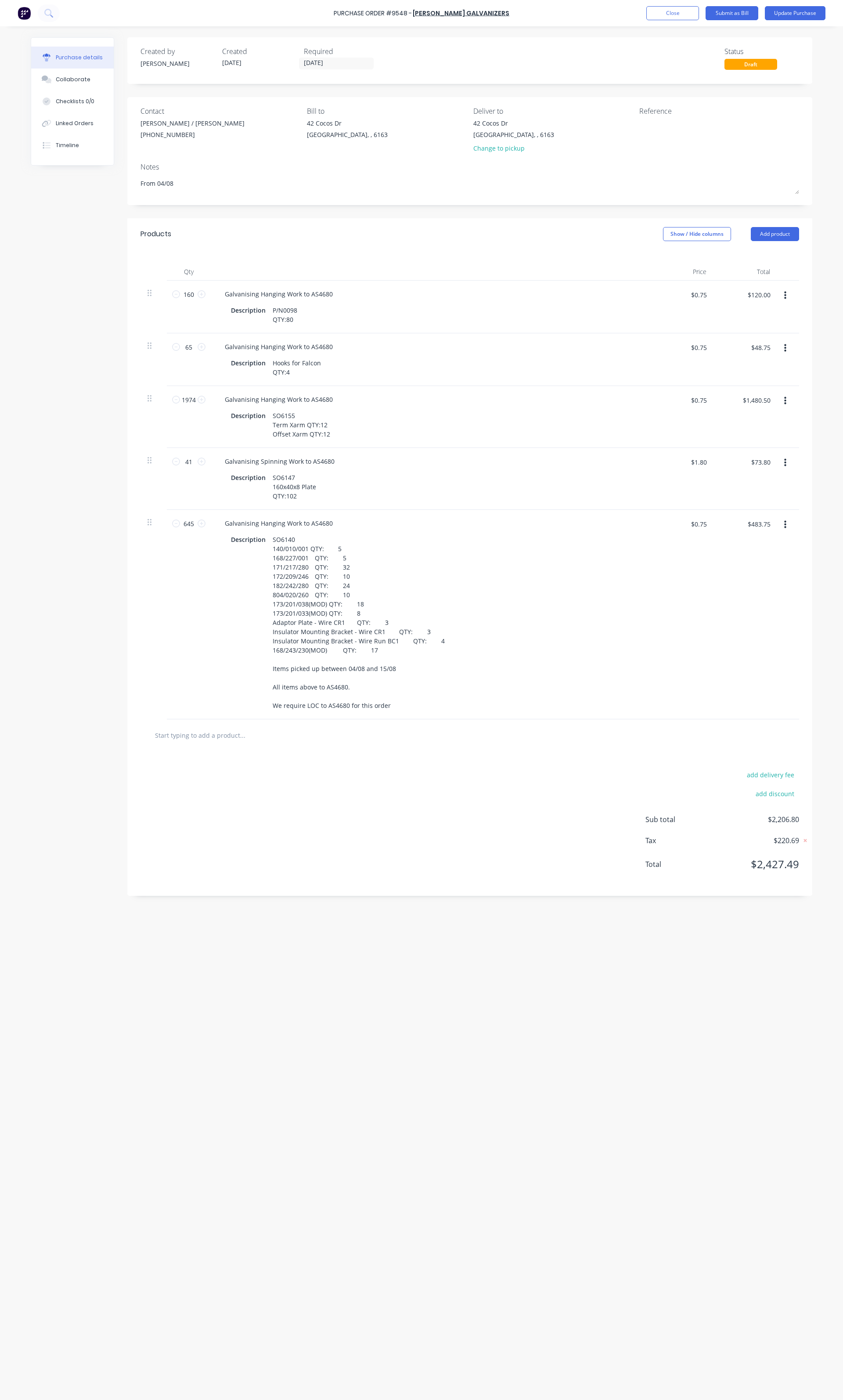
click at [787, 301] on button "button" at bounding box center [785, 295] width 21 height 16
click at [777, 366] on button "Delete" at bounding box center [758, 371] width 74 height 17
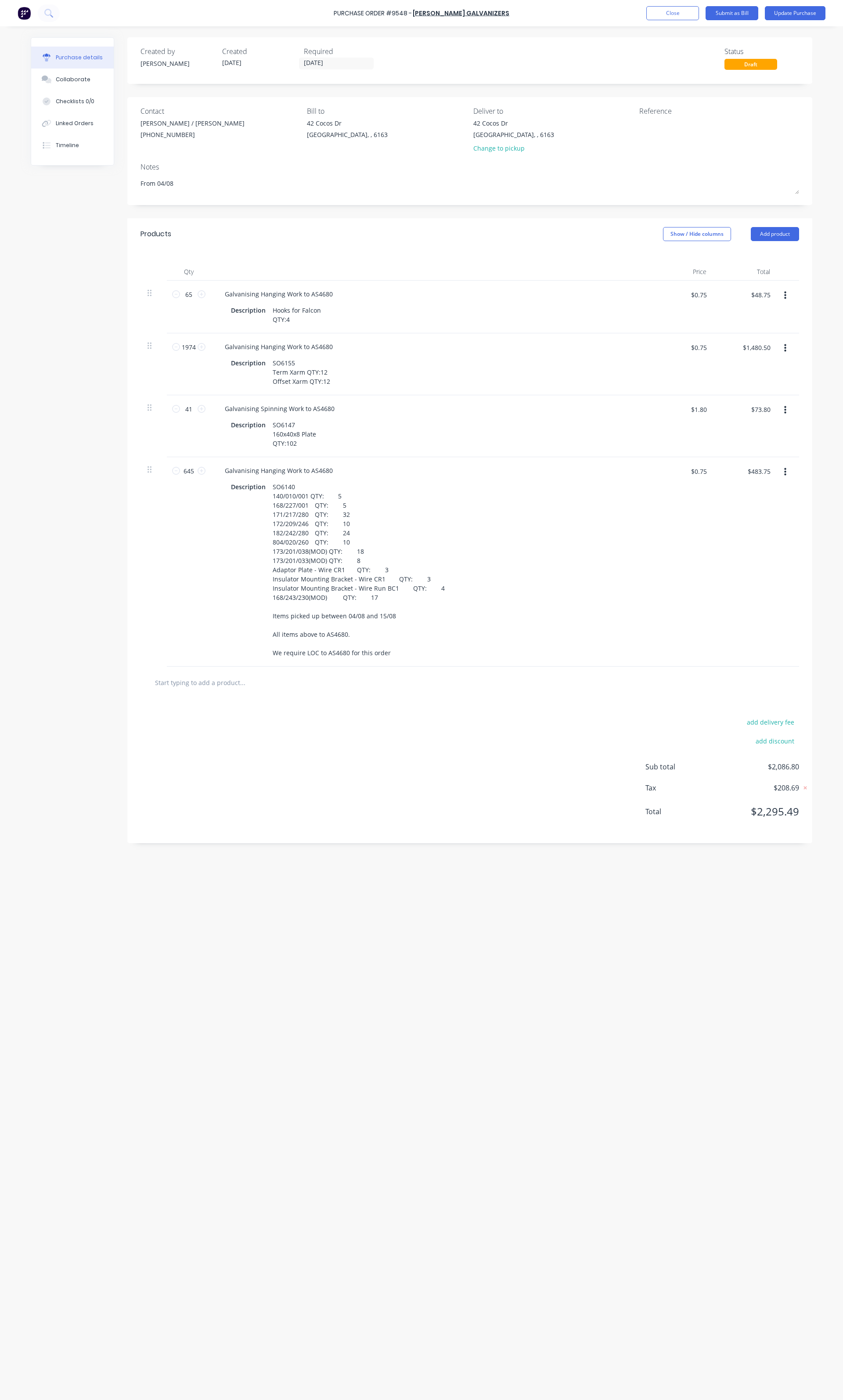
click at [784, 301] on icon "button" at bounding box center [785, 296] width 2 height 10
click at [784, 365] on button "Delete" at bounding box center [758, 371] width 74 height 17
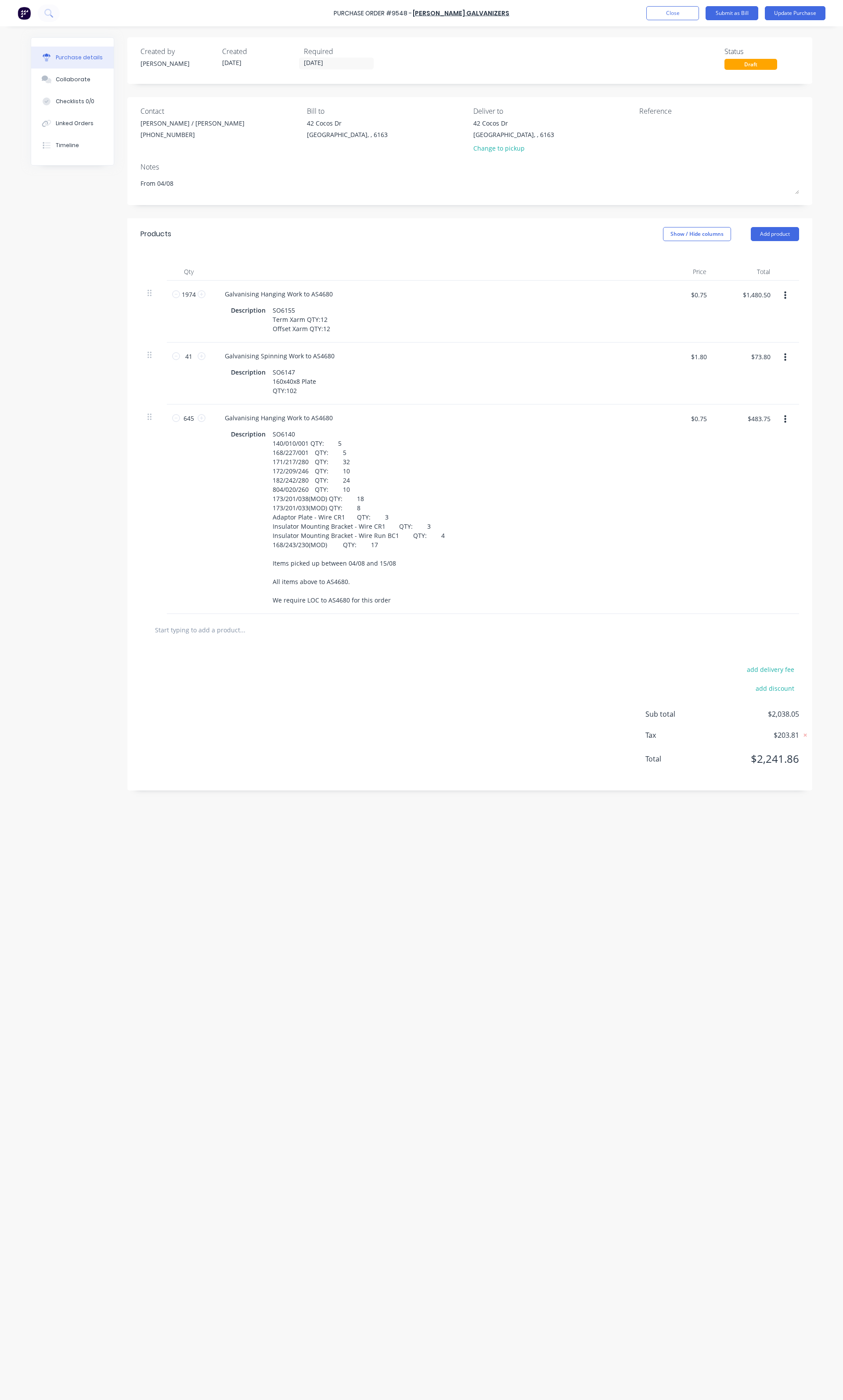
click at [787, 303] on button "button" at bounding box center [785, 295] width 21 height 16
click at [780, 373] on button "Delete" at bounding box center [758, 371] width 74 height 17
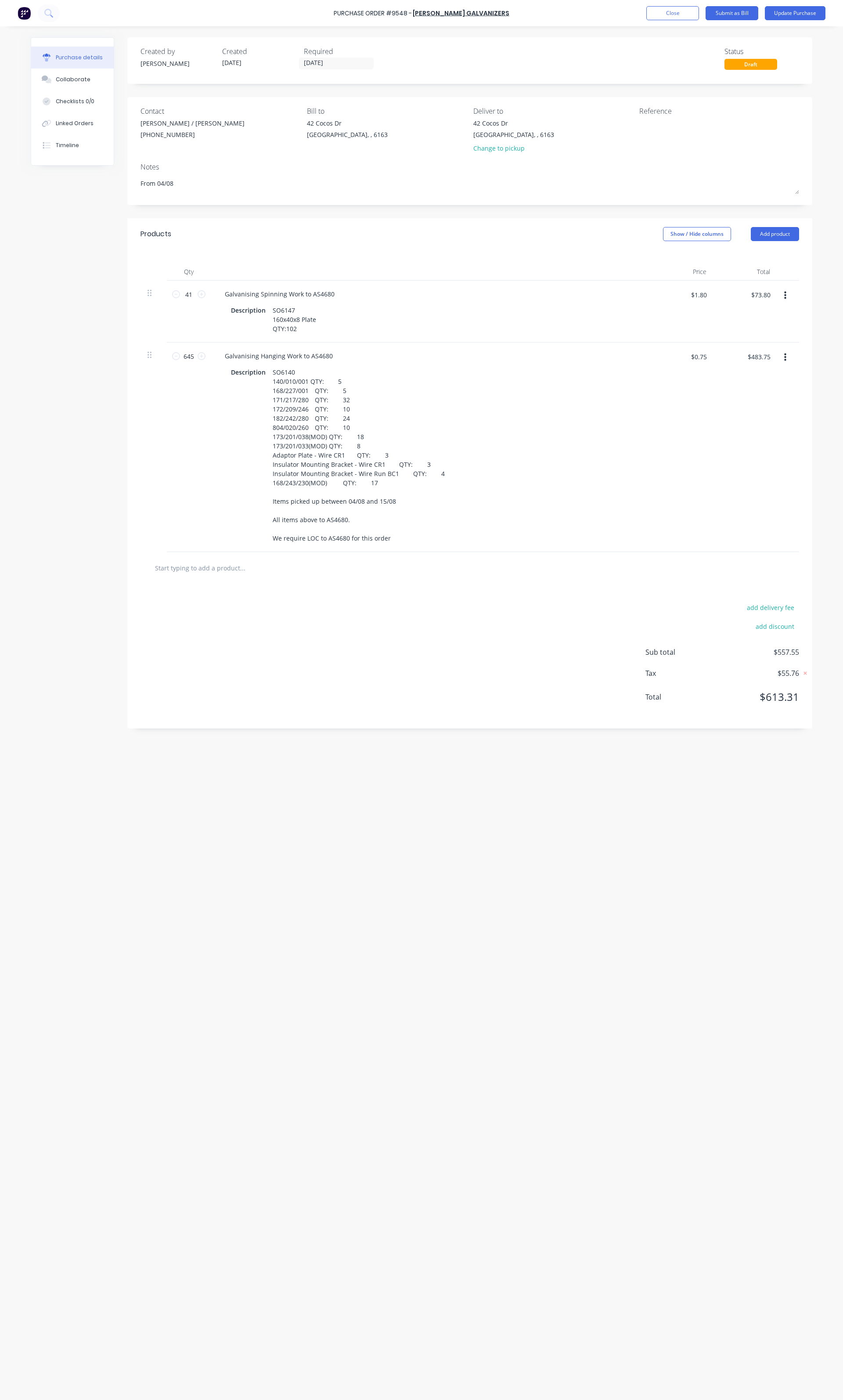
click at [794, 294] on button "button" at bounding box center [785, 295] width 21 height 16
click at [764, 368] on button "Delete" at bounding box center [758, 371] width 74 height 17
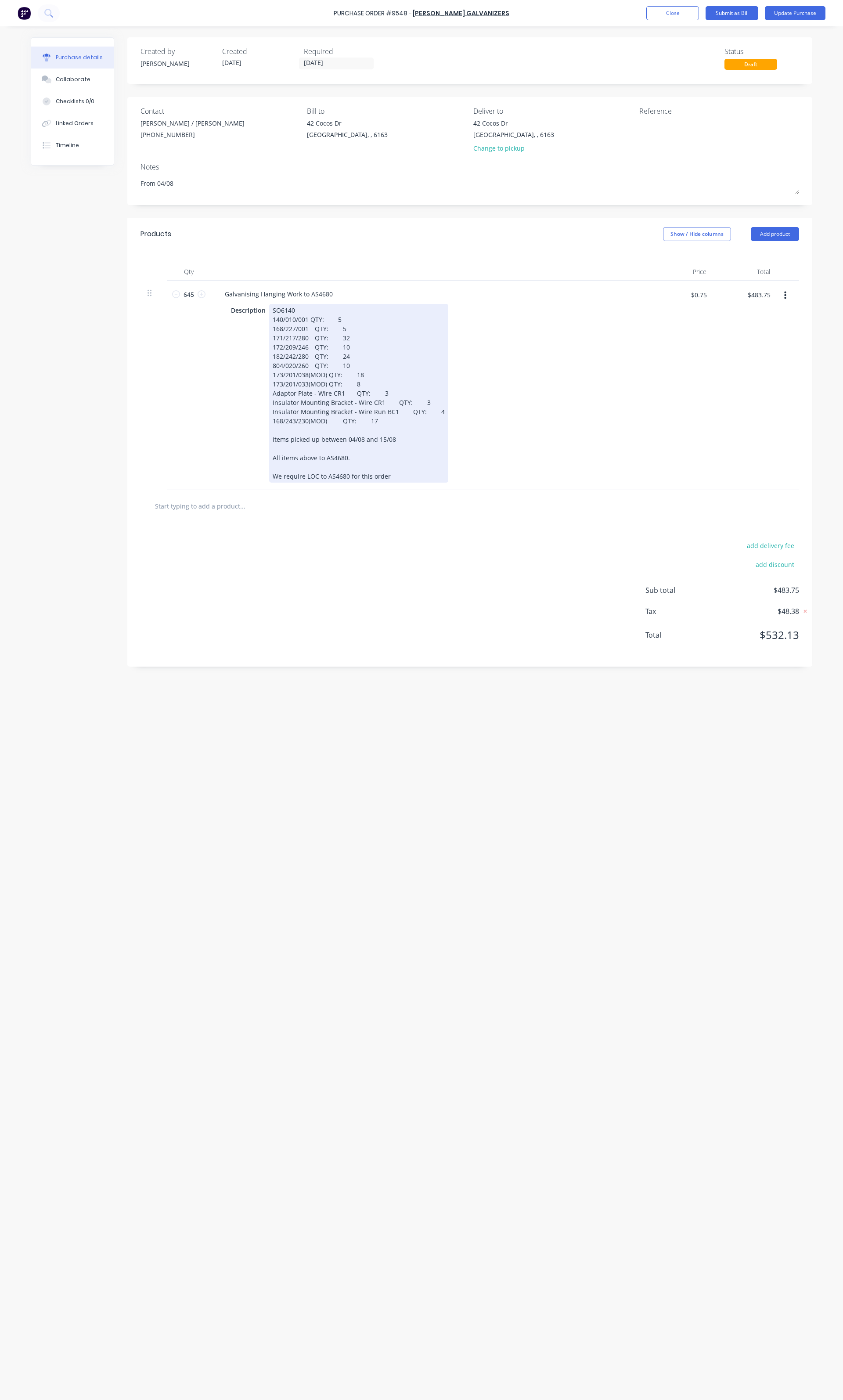
type textarea "x"
drag, startPoint x: 381, startPoint y: 425, endPoint x: 255, endPoint y: 308, distance: 171.9
click at [255, 308] on div "Description SO6140 140/010/001 QTY: 5 168/227/001 QTY: 5 171/217/280 QTY: 32 17…" at bounding box center [429, 393] width 402 height 179
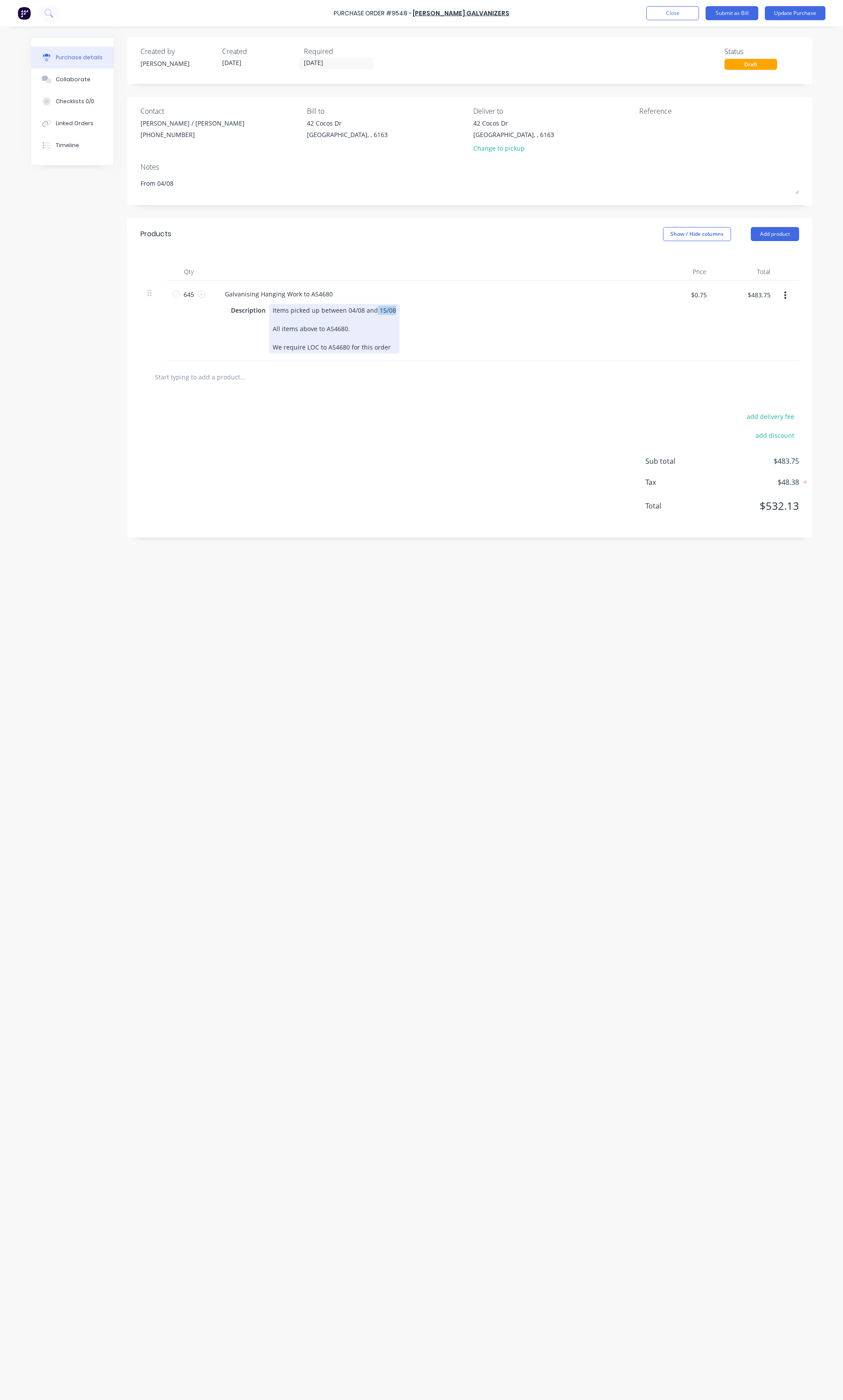
drag, startPoint x: 392, startPoint y: 311, endPoint x: 374, endPoint y: 310, distance: 18.0
click at [374, 310] on div "Items picked up between 04/08 and 15/08 All items above to AS4680. We require L…" at bounding box center [334, 328] width 130 height 49
click at [354, 312] on div "Items picked up between 04/08 and All items above to AS4680. We require LOC to …" at bounding box center [332, 328] width 125 height 49
type textarea "x"
click at [188, 291] on input "645" at bounding box center [189, 294] width 17 height 13
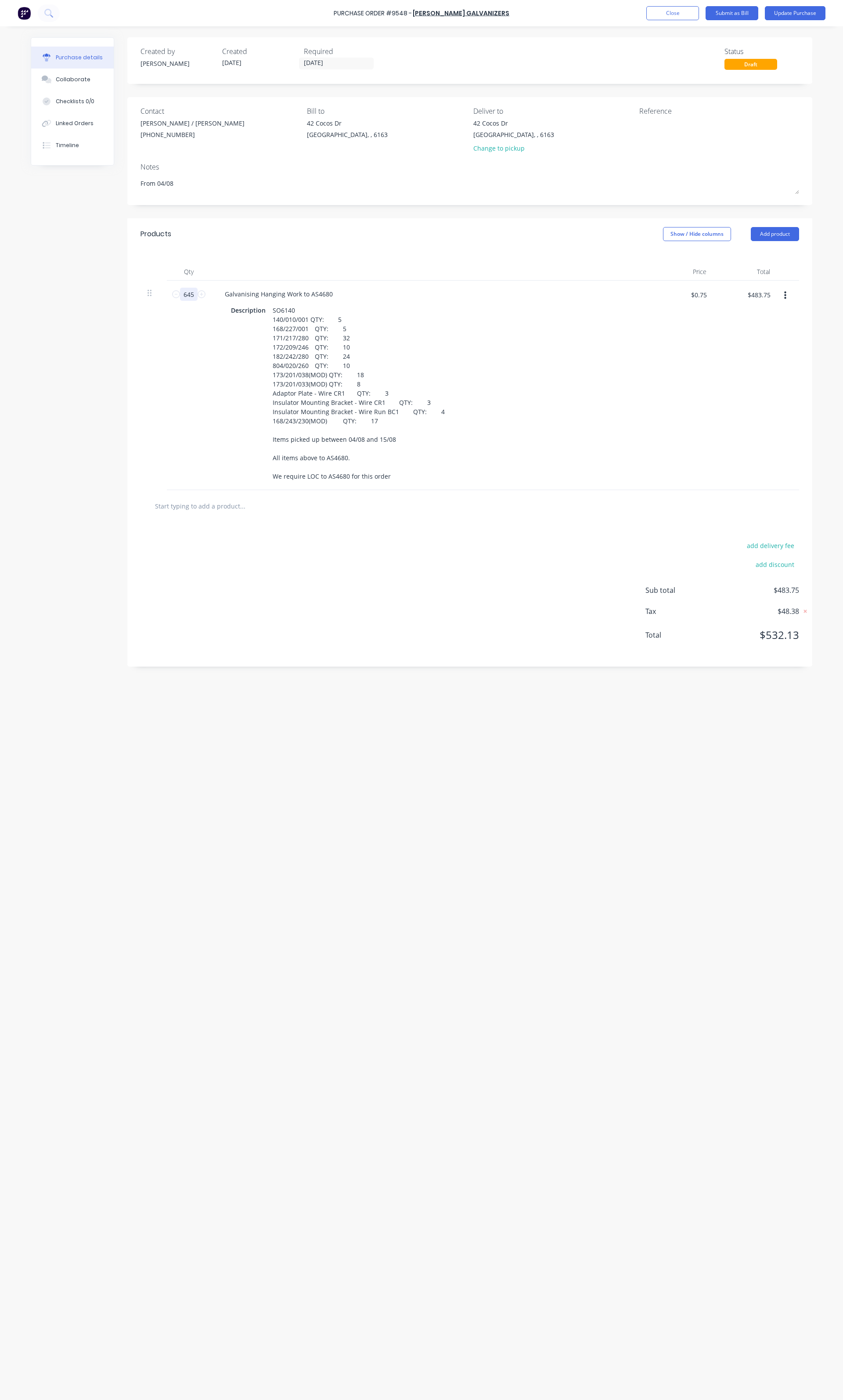
type input "1"
type input "$0.75"
type input "1"
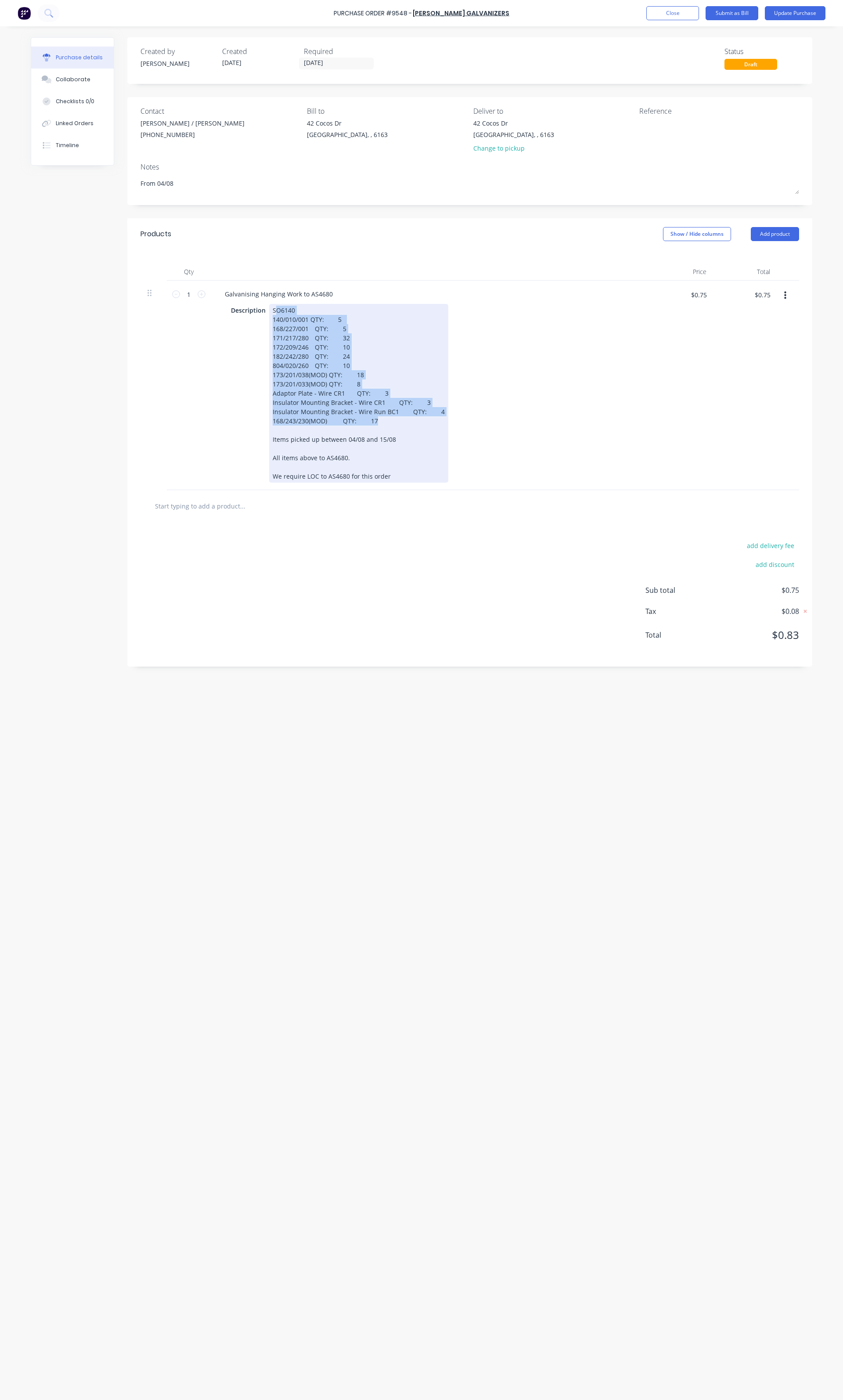
drag, startPoint x: 377, startPoint y: 421, endPoint x: 276, endPoint y: 314, distance: 147.1
click at [276, 314] on div "SO6140 140/010/001 QTY: 5 168/227/001 QTY: 5 171/217/280 QTY: 32 172/209/246 QT…" at bounding box center [359, 393] width 179 height 179
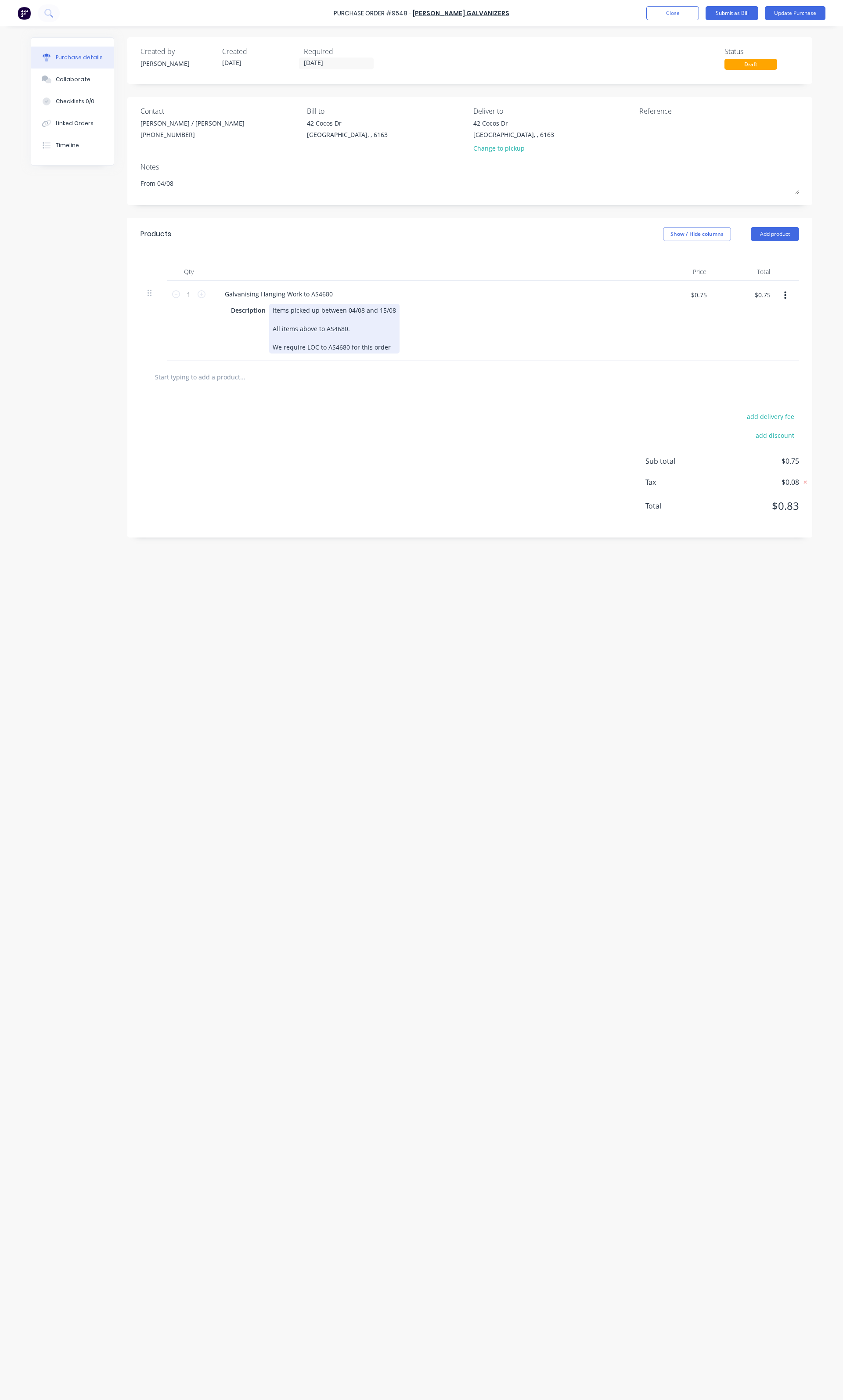
click at [355, 312] on div "Items picked up between 04/08 and 15/08 All items above to AS4680. We require L…" at bounding box center [334, 328] width 130 height 49
click at [779, 11] on button "Update Purchase" at bounding box center [796, 13] width 61 height 14
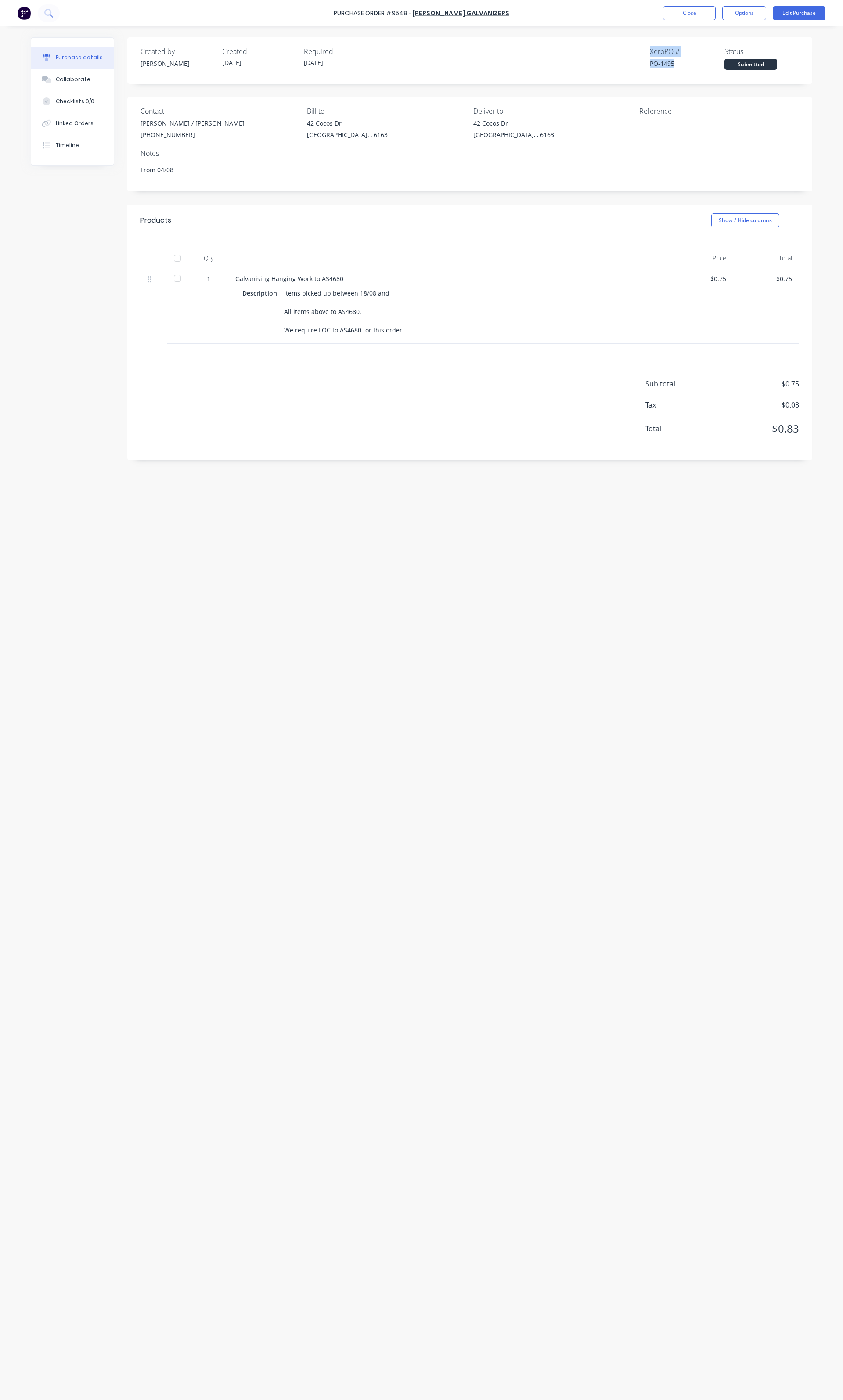
drag, startPoint x: 677, startPoint y: 63, endPoint x: 644, endPoint y: 49, distance: 35.8
click at [644, 49] on div "Created by Daniel Created 15/08/25 Required 30/09/25 Xero PO # PO-1495 Status S…" at bounding box center [470, 58] width 659 height 24
copy div "Xero PO # PO-1495"
click at [774, 16] on button "Edit Purchase" at bounding box center [799, 13] width 53 height 14
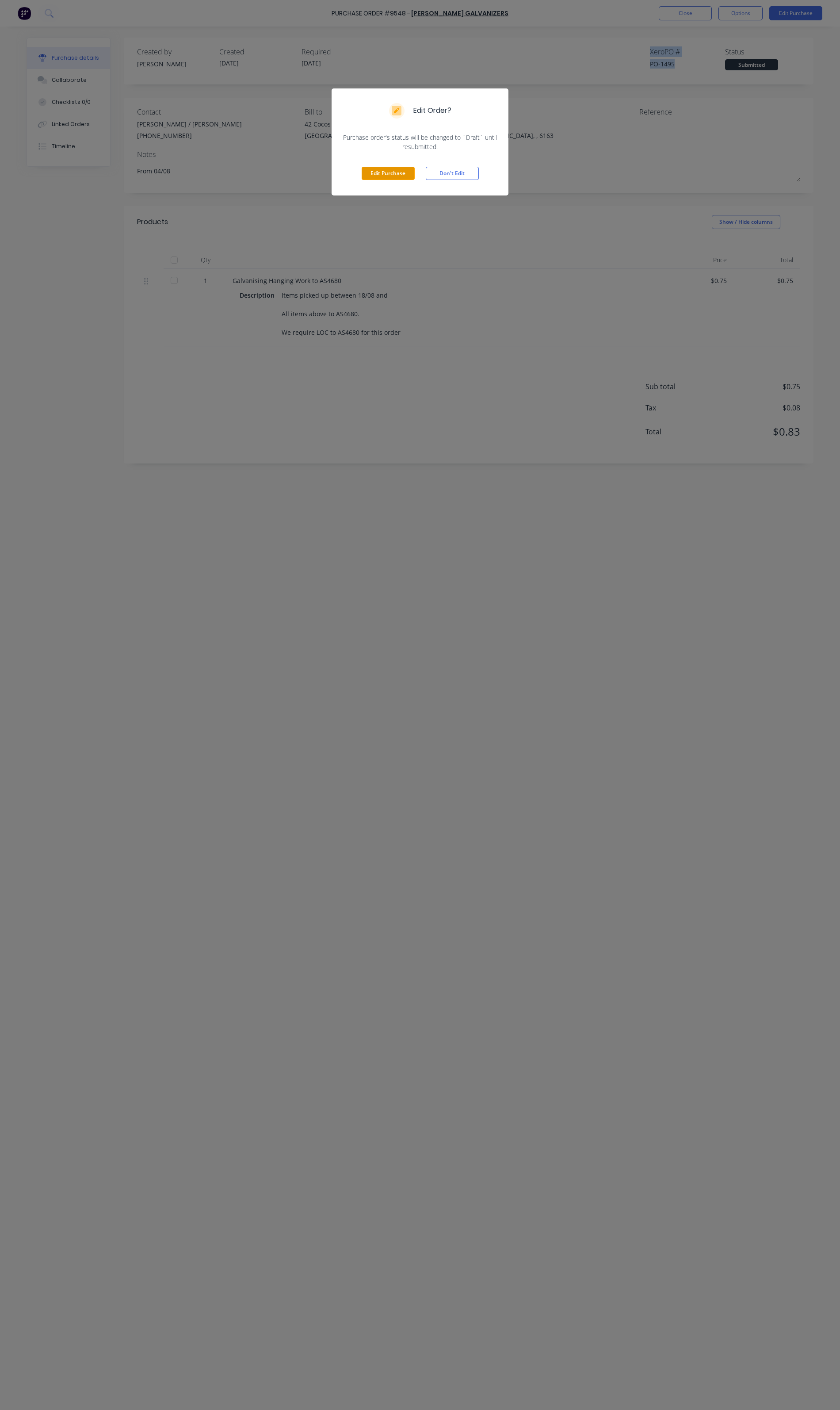
click at [390, 177] on button "Edit Purchase" at bounding box center [388, 174] width 53 height 13
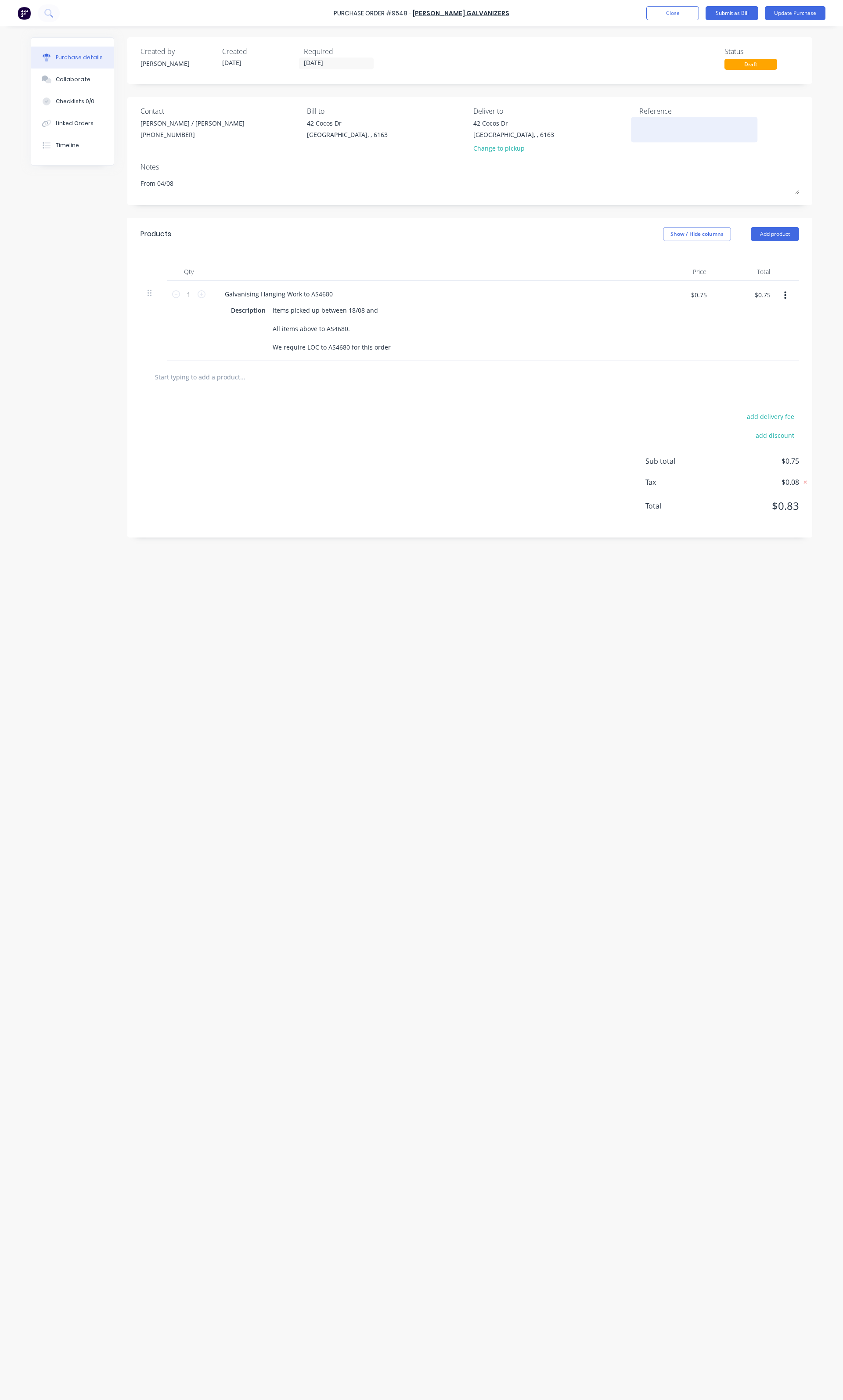
click at [642, 129] on textarea at bounding box center [694, 128] width 110 height 20
paste textarea "Xero PO # PO-1495"
click at [639, 141] on textarea "From 04/08 Xero PO # PO-1495" at bounding box center [694, 132] width 110 height 28
type textarea "From 04/08 Xero PO #PO-1495"
click at [791, 16] on button "Update Purchase" at bounding box center [796, 13] width 61 height 14
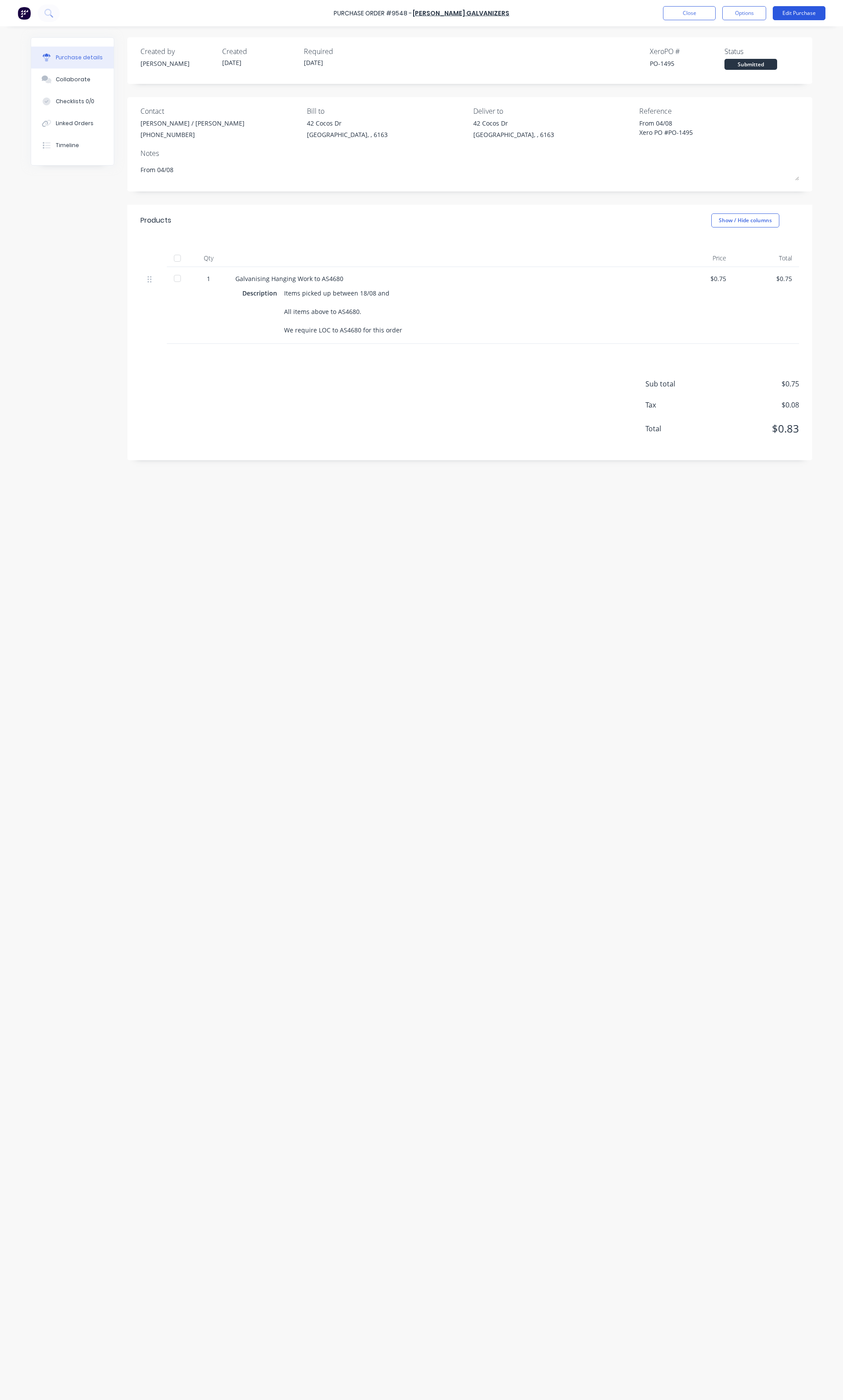
click at [785, 16] on button "Edit Purchase" at bounding box center [799, 13] width 53 height 14
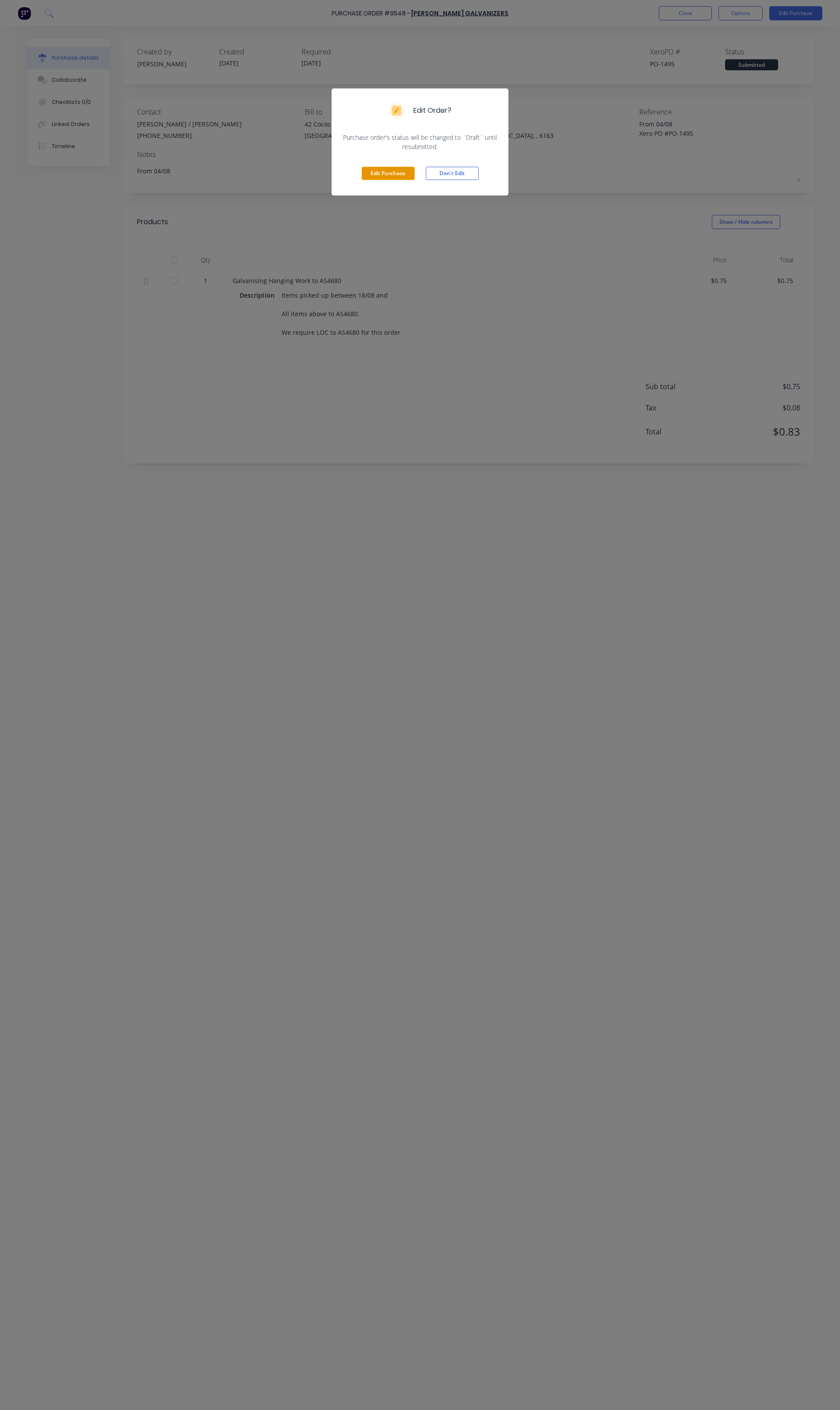
click at [365, 169] on button "Edit Purchase" at bounding box center [388, 174] width 53 height 13
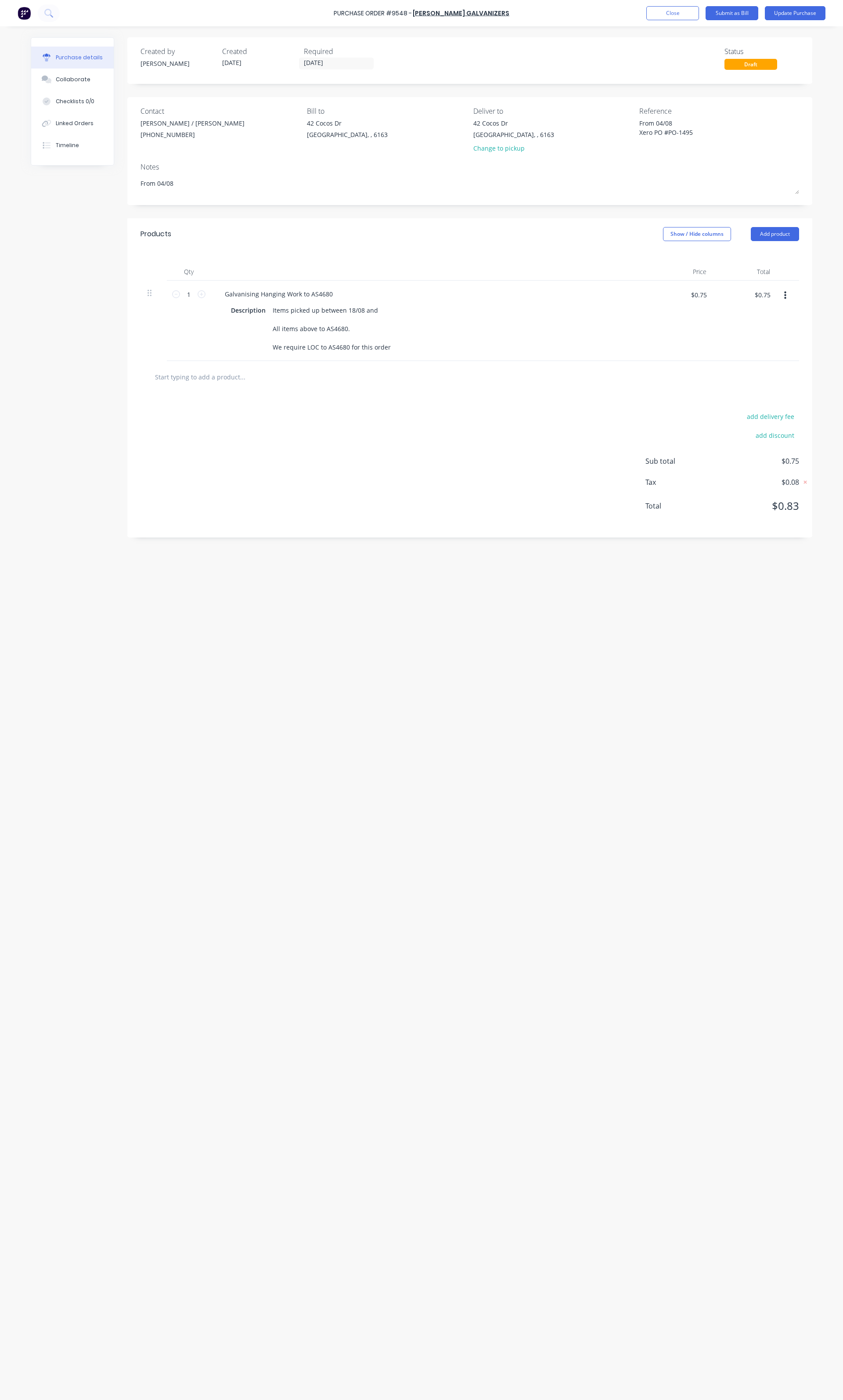
click at [645, 17] on div "Purchase Order #9548 - Hartway Galvanizers Add product Close Submit as Bill Upd…" at bounding box center [421, 13] width 843 height 26
click at [653, 17] on button "Close" at bounding box center [672, 13] width 53 height 14
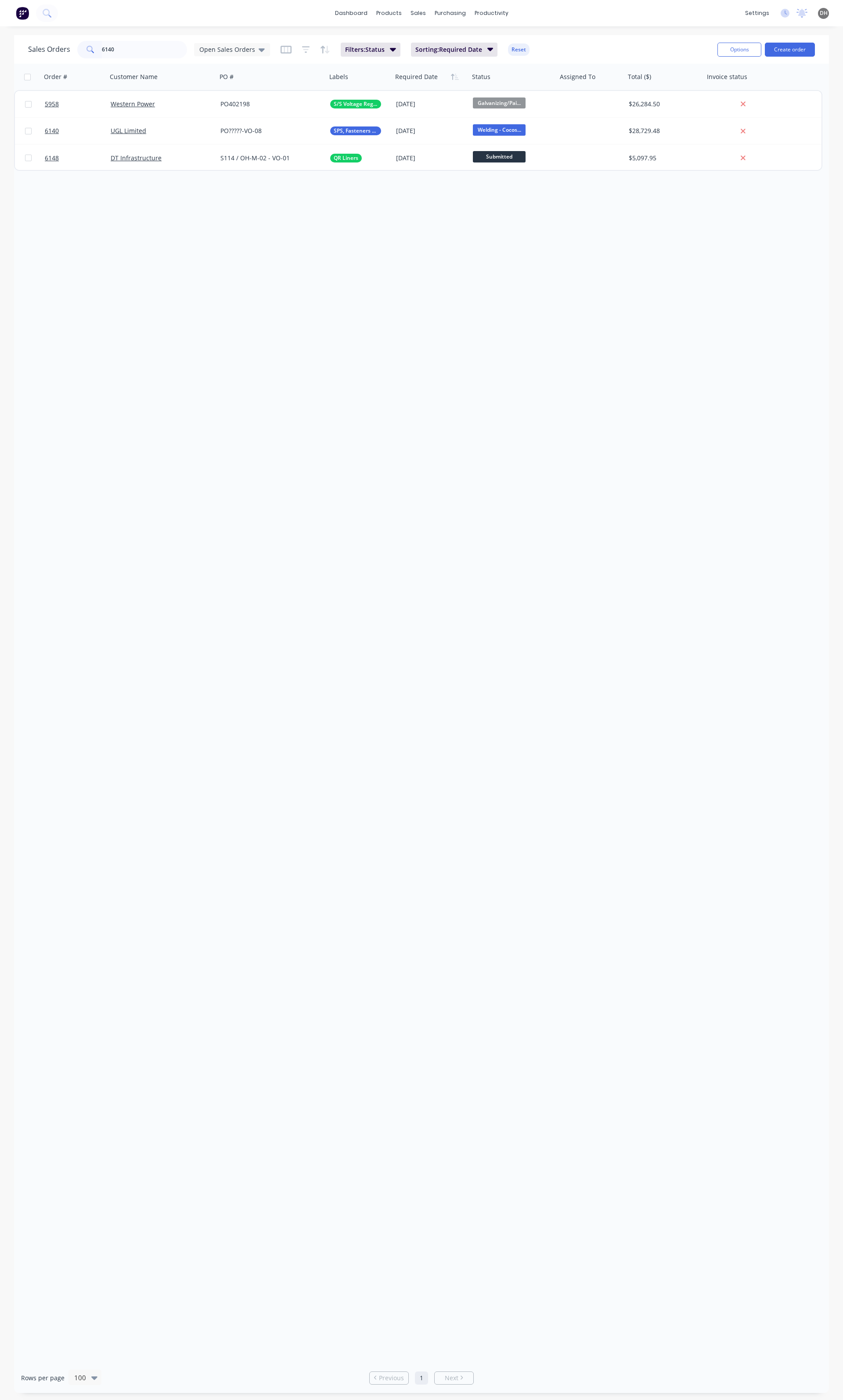
click at [134, 47] on input "6140" at bounding box center [145, 49] width 86 height 17
click at [130, 61] on div "Sales Orders 0789 Open Sales Orders Filters: Status Sorting: Required Date Rese…" at bounding box center [422, 49] width 815 height 29
click at [131, 53] on input "0789" at bounding box center [145, 49] width 86 height 17
type input "0"
click at [213, 52] on span "Open Sales Orders" at bounding box center [227, 49] width 56 height 9
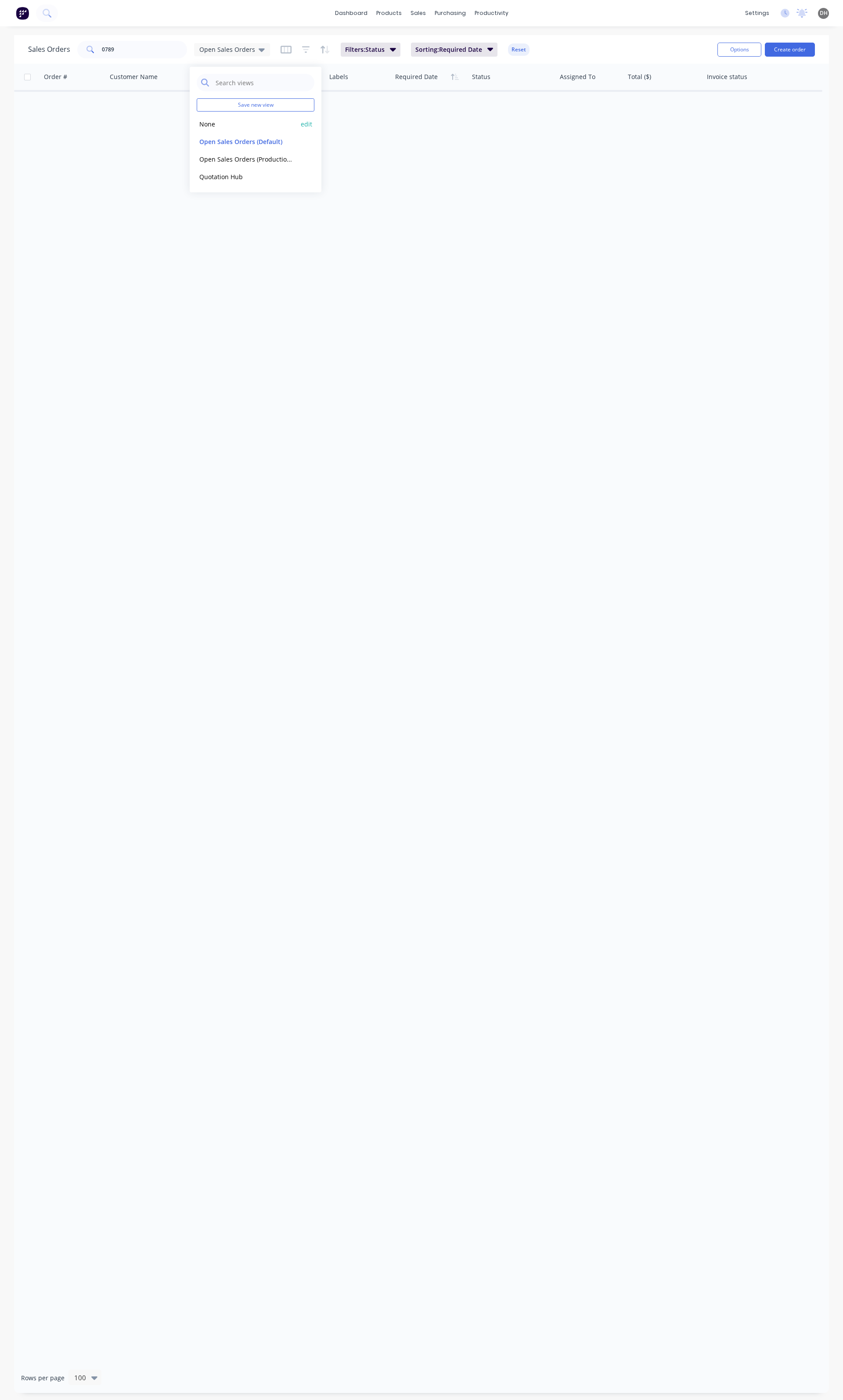
click at [224, 118] on div "None edit" at bounding box center [255, 124] width 118 height 17
click at [201, 124] on button "None" at bounding box center [247, 124] width 100 height 10
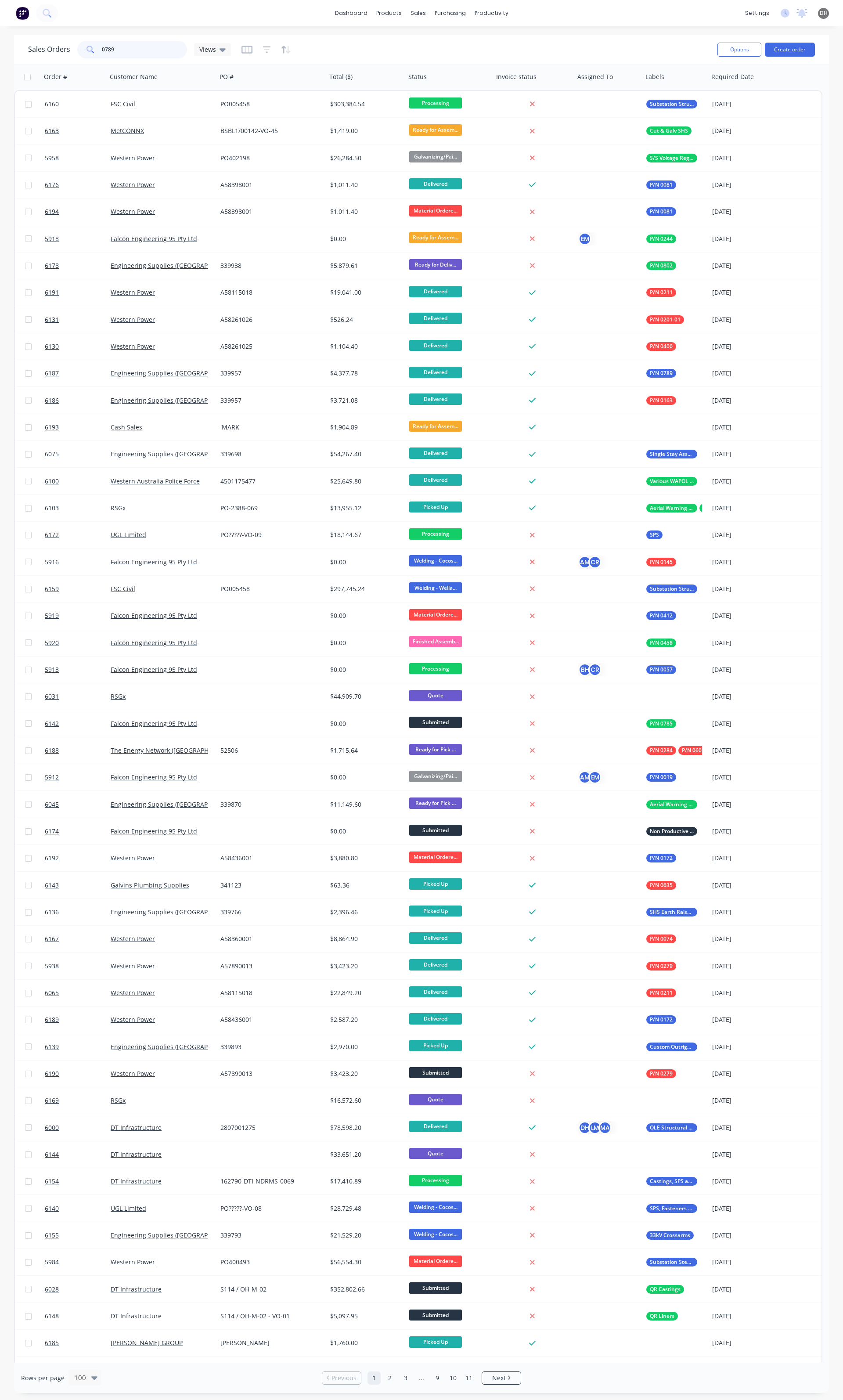
click at [130, 52] on input "0789" at bounding box center [145, 49] width 86 height 17
type input "0789"
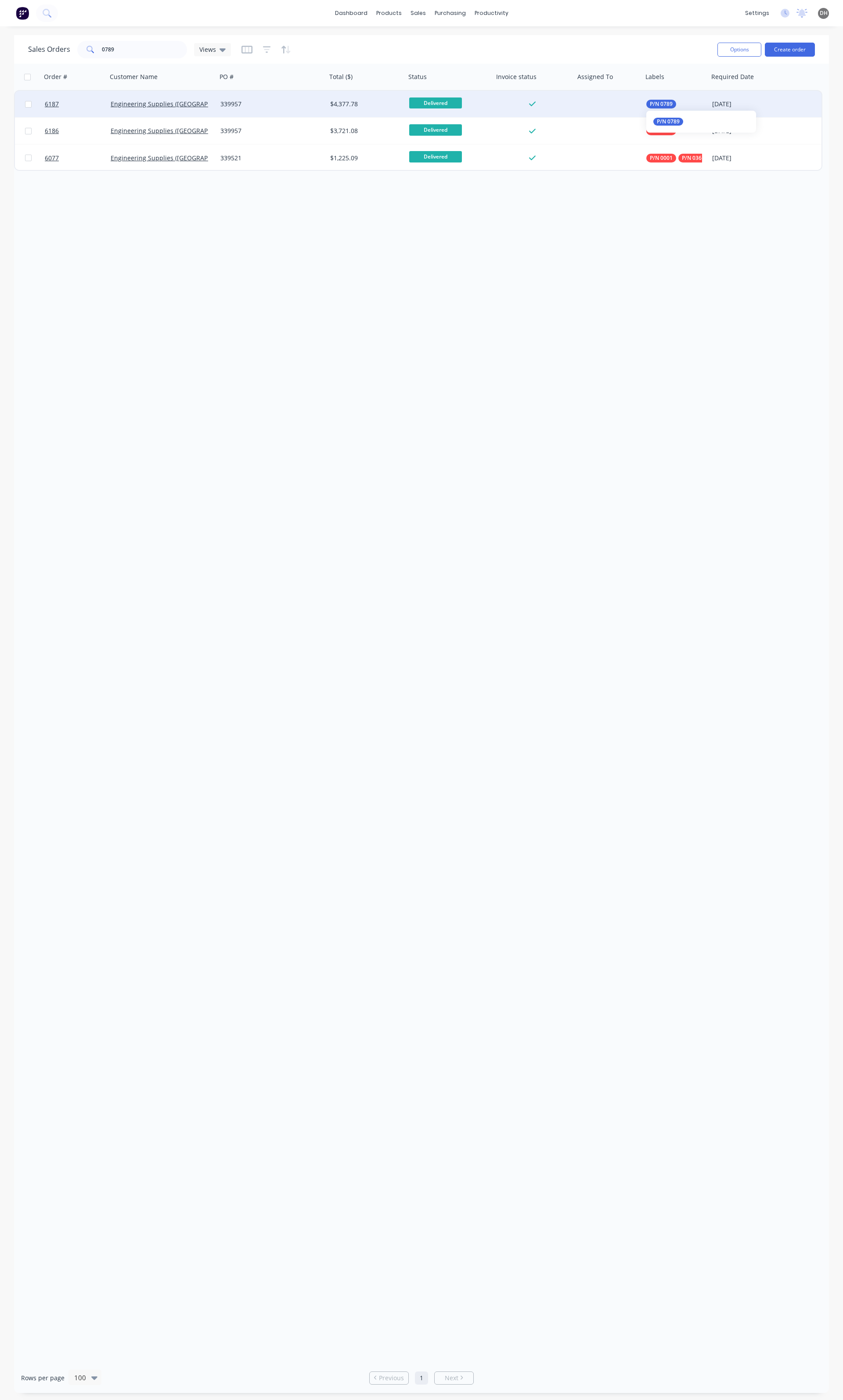
click at [655, 103] on span "P/N 0789" at bounding box center [661, 104] width 23 height 9
click at [777, 189] on button "edit" at bounding box center [782, 189] width 11 height 9
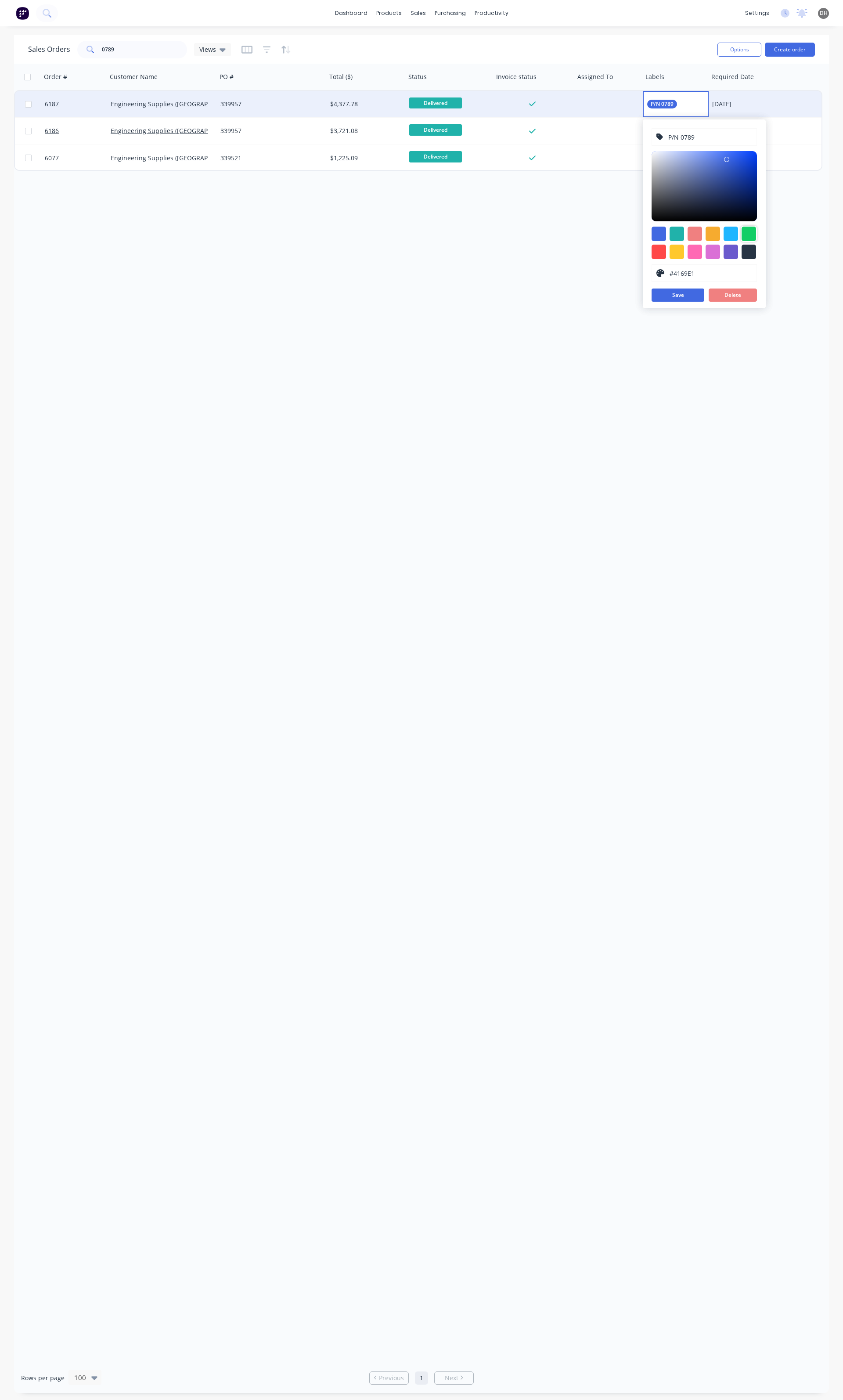
click at [743, 234] on div at bounding box center [749, 234] width 15 height 15
type input "#13CE66"
click at [673, 298] on button "Save" at bounding box center [678, 295] width 53 height 13
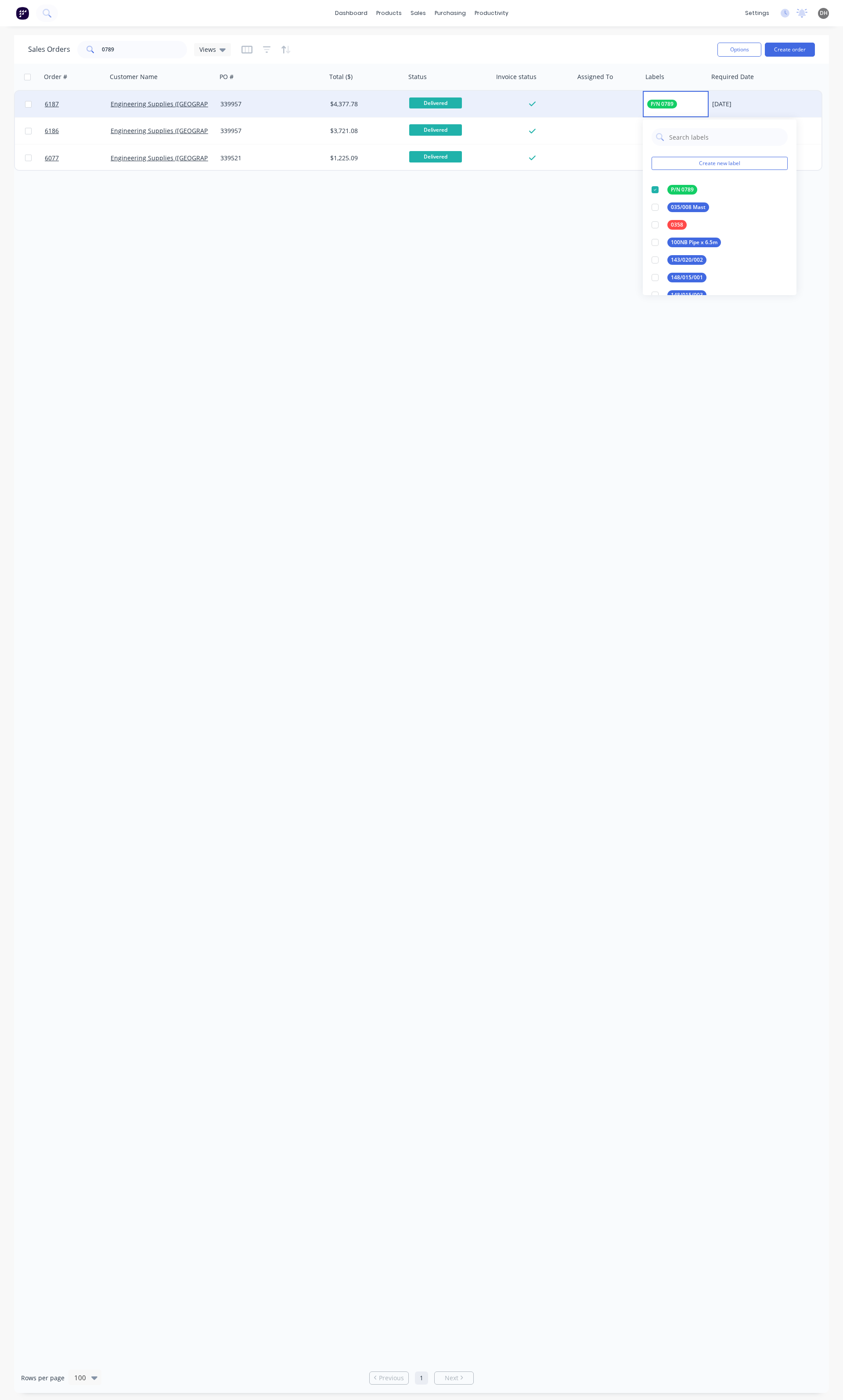
click at [640, 324] on div "Order # Customer Name PO # Total ($) Status Invoice status Assigned To Labels R…" at bounding box center [422, 713] width 815 height 1299
click at [157, 49] on input "0789" at bounding box center [145, 49] width 86 height 17
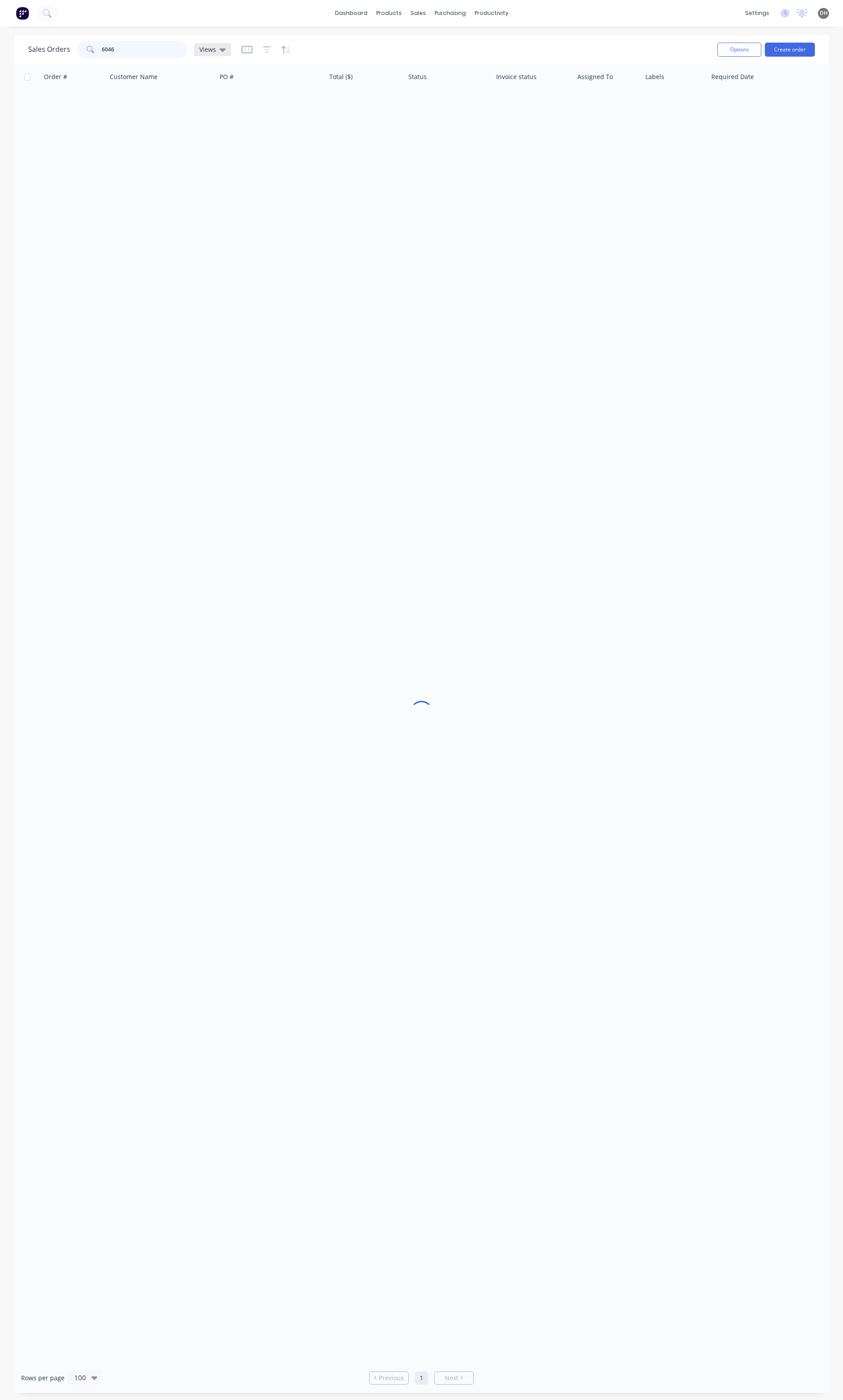
type input "6046"
click at [221, 52] on icon at bounding box center [222, 49] width 6 height 10
click at [271, 351] on div "Order # Customer Name PO # Total ($) Status Invoice status Assigned To Labels R…" at bounding box center [422, 713] width 815 height 1299
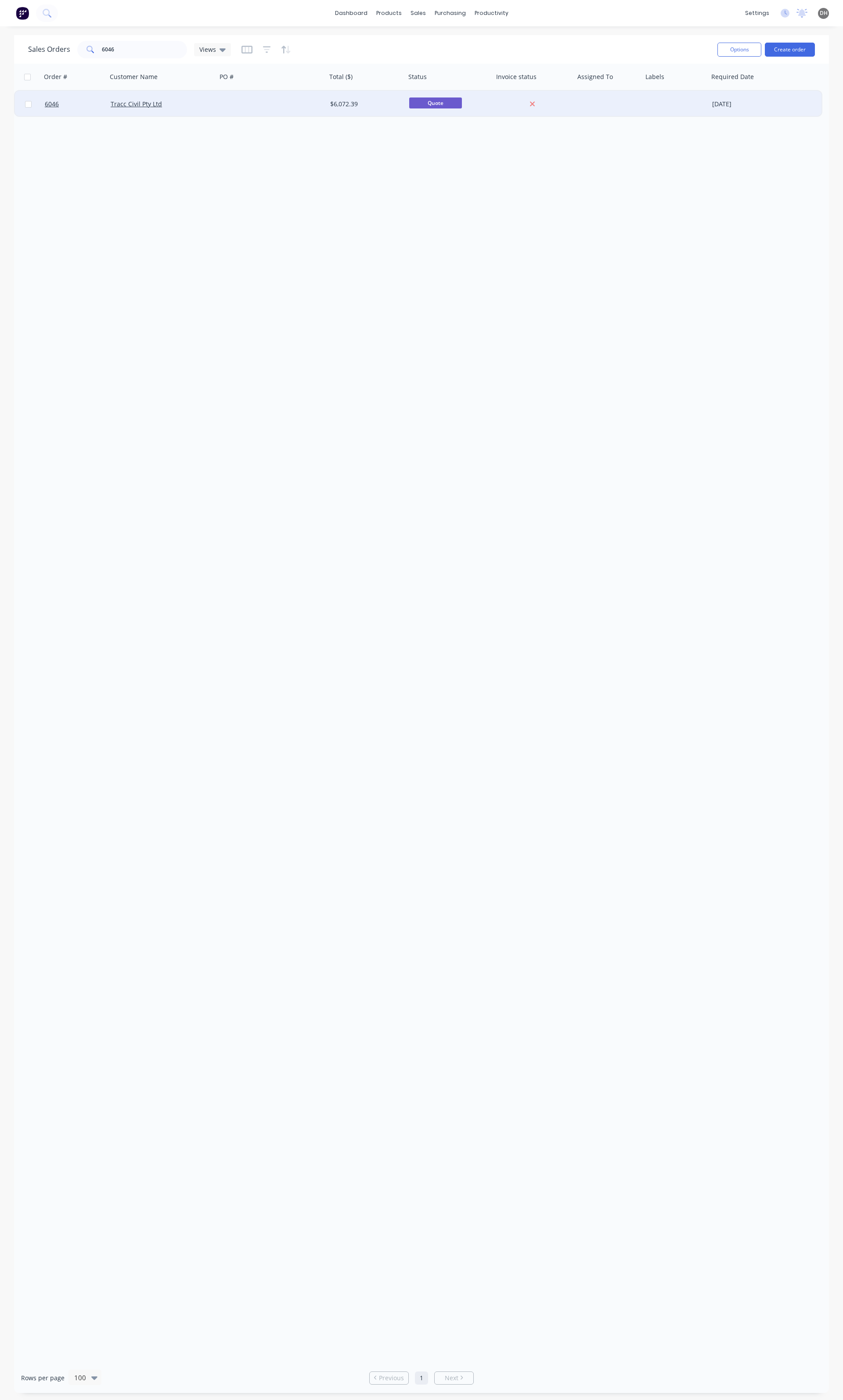
click at [270, 100] on div at bounding box center [272, 104] width 110 height 26
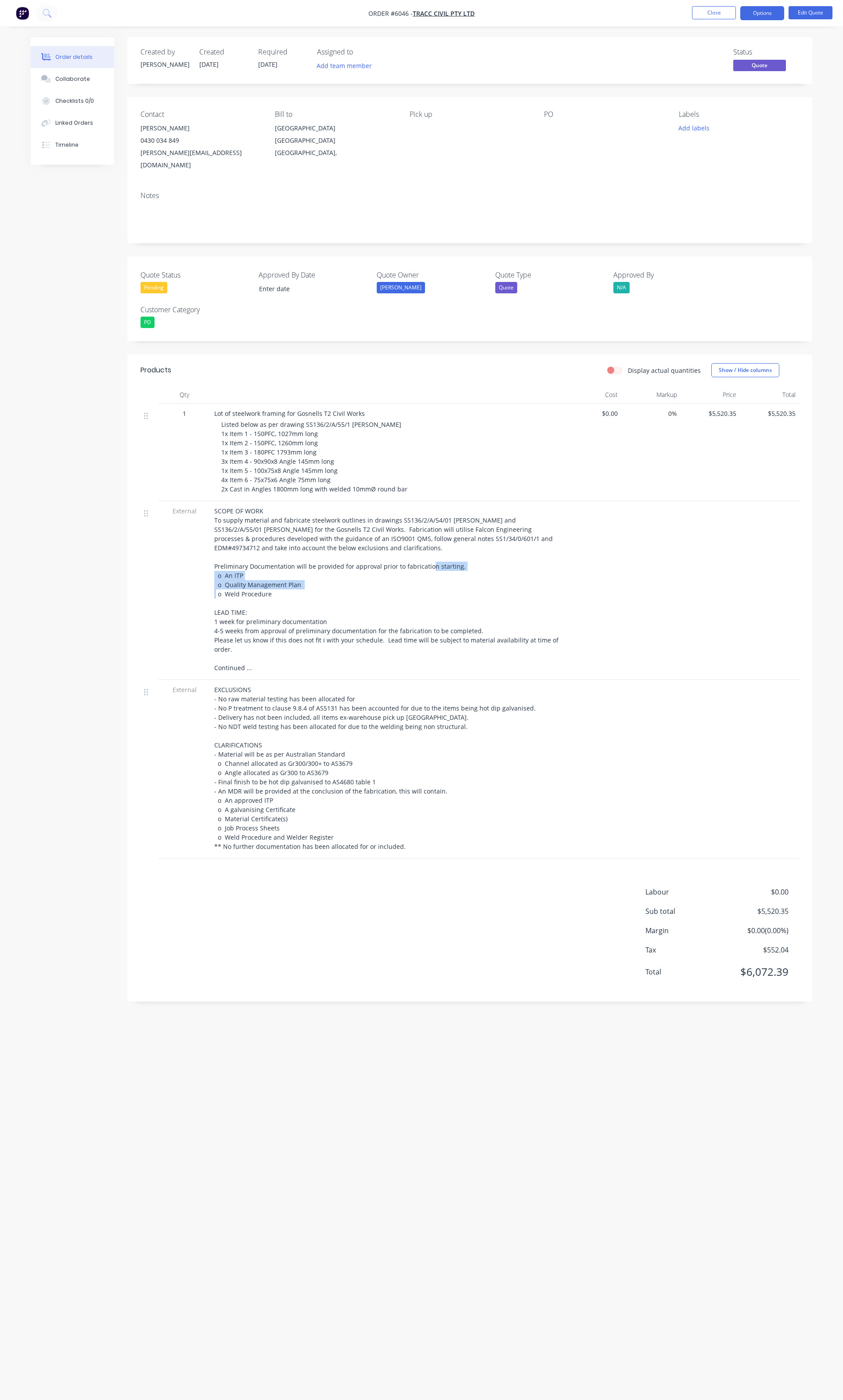
drag, startPoint x: 228, startPoint y: 564, endPoint x: 280, endPoint y: 583, distance: 55.4
click at [280, 583] on div "SCOPE OF WORK To supply material and fabricate steelwork outlines in drawings S…" at bounding box center [386, 589] width 344 height 166
drag, startPoint x: 236, startPoint y: 563, endPoint x: 214, endPoint y: 556, distance: 23.1
click at [214, 556] on div "SCOPE OF WORK To supply material and fabricate steelwork outlines in drawings S…" at bounding box center [386, 589] width 344 height 166
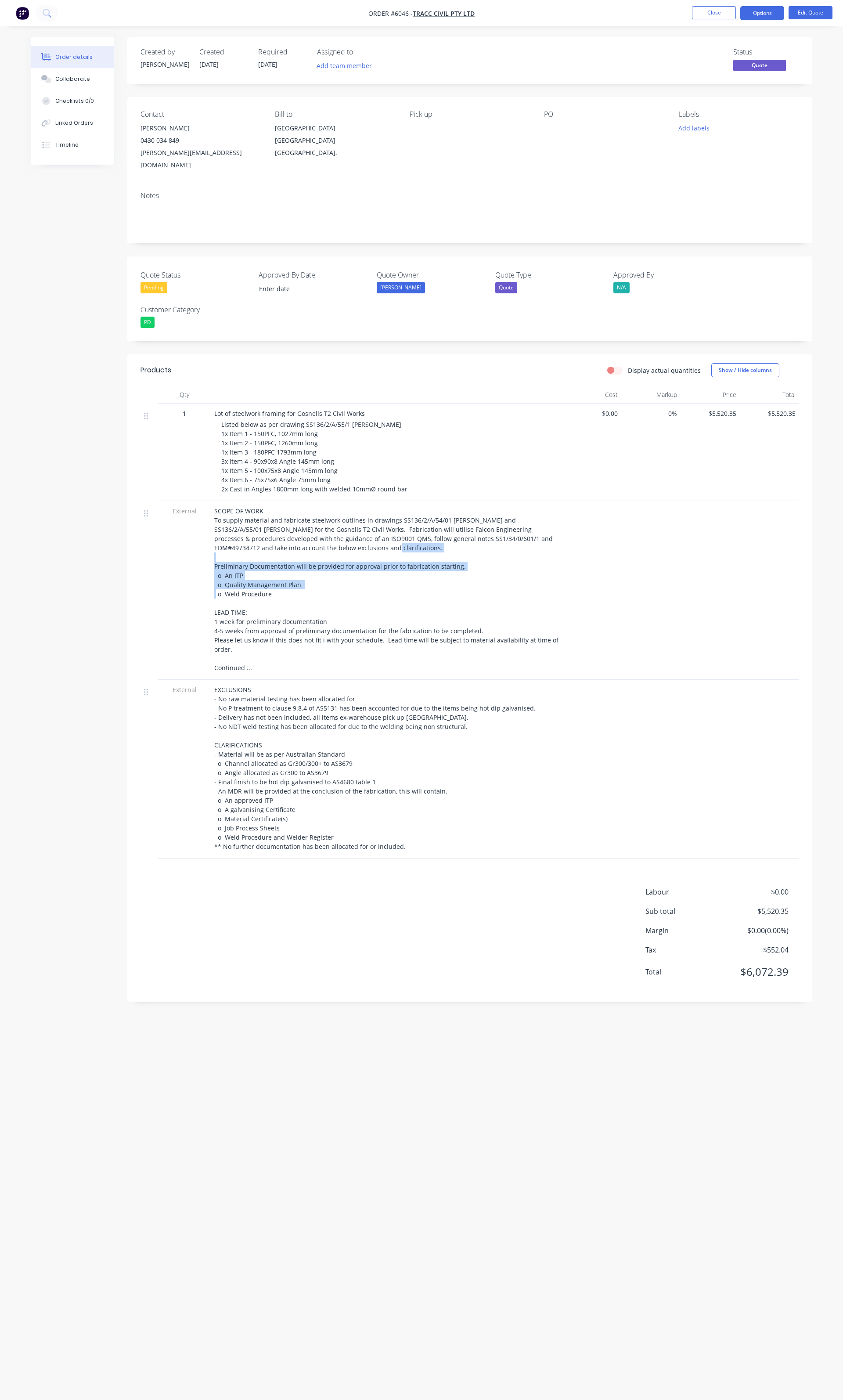
click at [303, 579] on div "SCOPE OF WORK To supply material and fabricate steelwork outlines in drawings S…" at bounding box center [386, 589] width 344 height 166
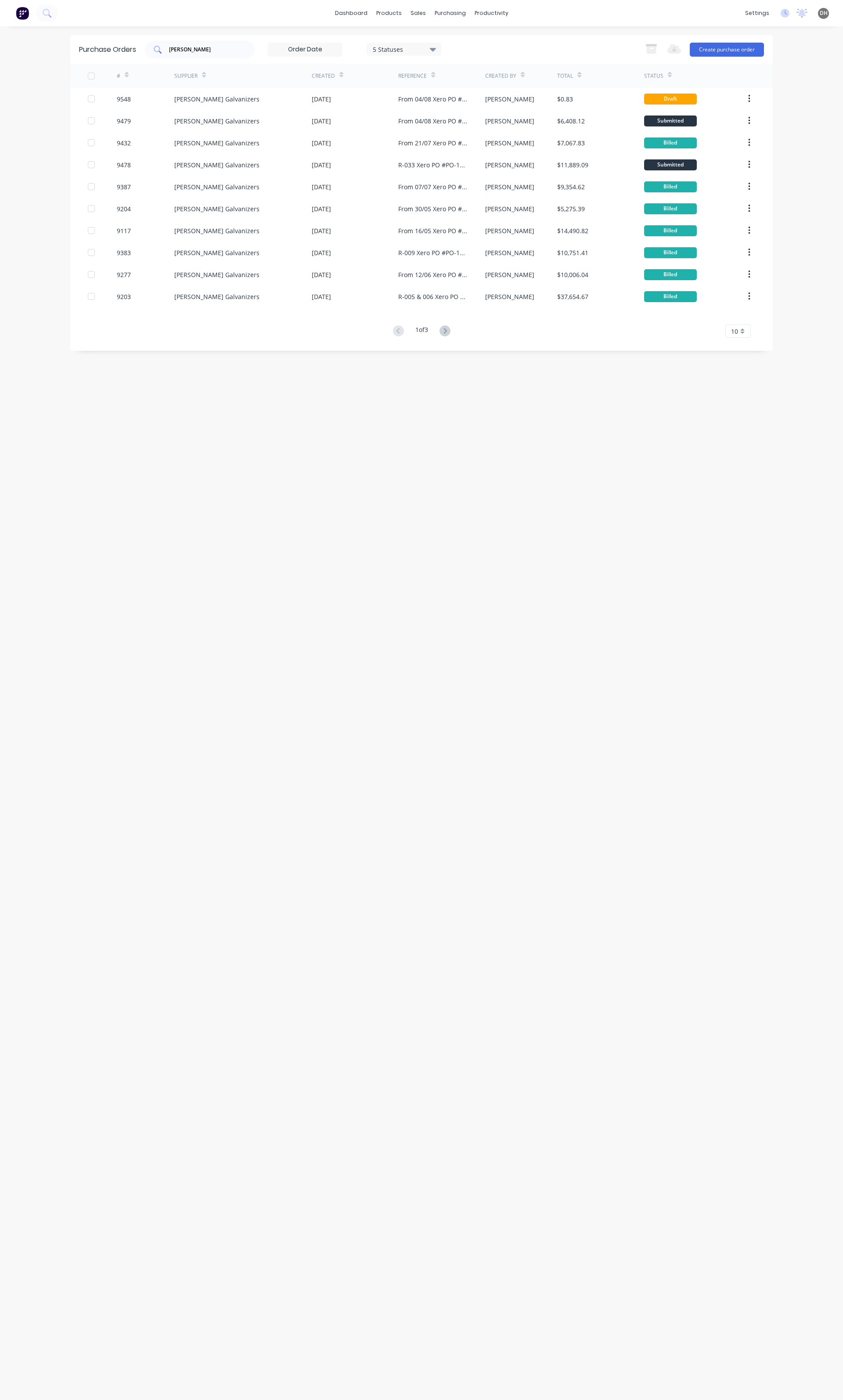
drag, startPoint x: 237, startPoint y: 39, endPoint x: 218, endPoint y: 53, distance: 23.6
click at [237, 39] on div "Purchase Orders [PERSON_NAME] 5 Statuses 5 Statuses Export to Excel (XLSX) Crea…" at bounding box center [421, 49] width 703 height 29
click at [218, 53] on input "[PERSON_NAME]" at bounding box center [204, 49] width 73 height 9
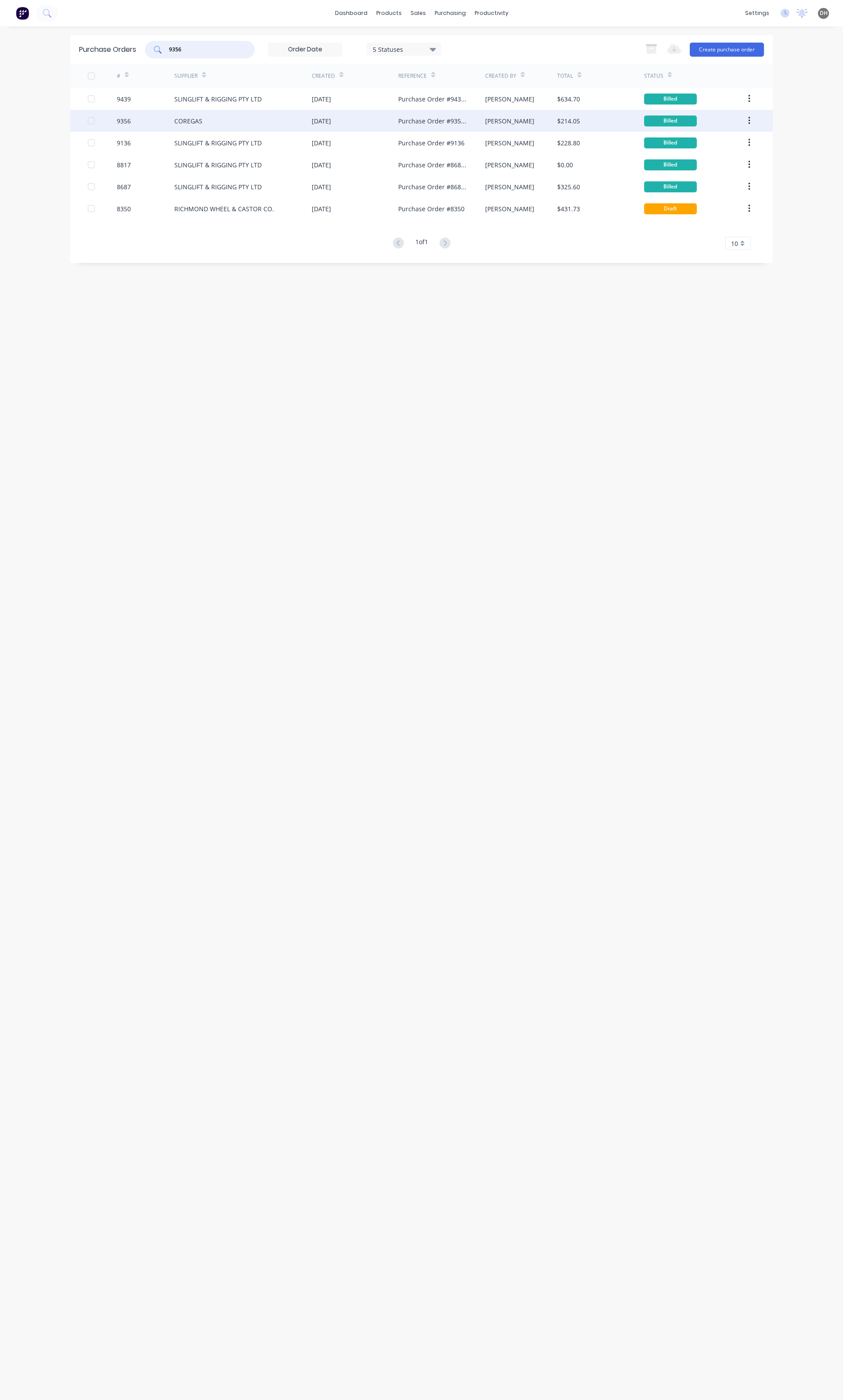
type input "9356"
click at [220, 118] on div "COREGAS" at bounding box center [243, 121] width 138 height 22
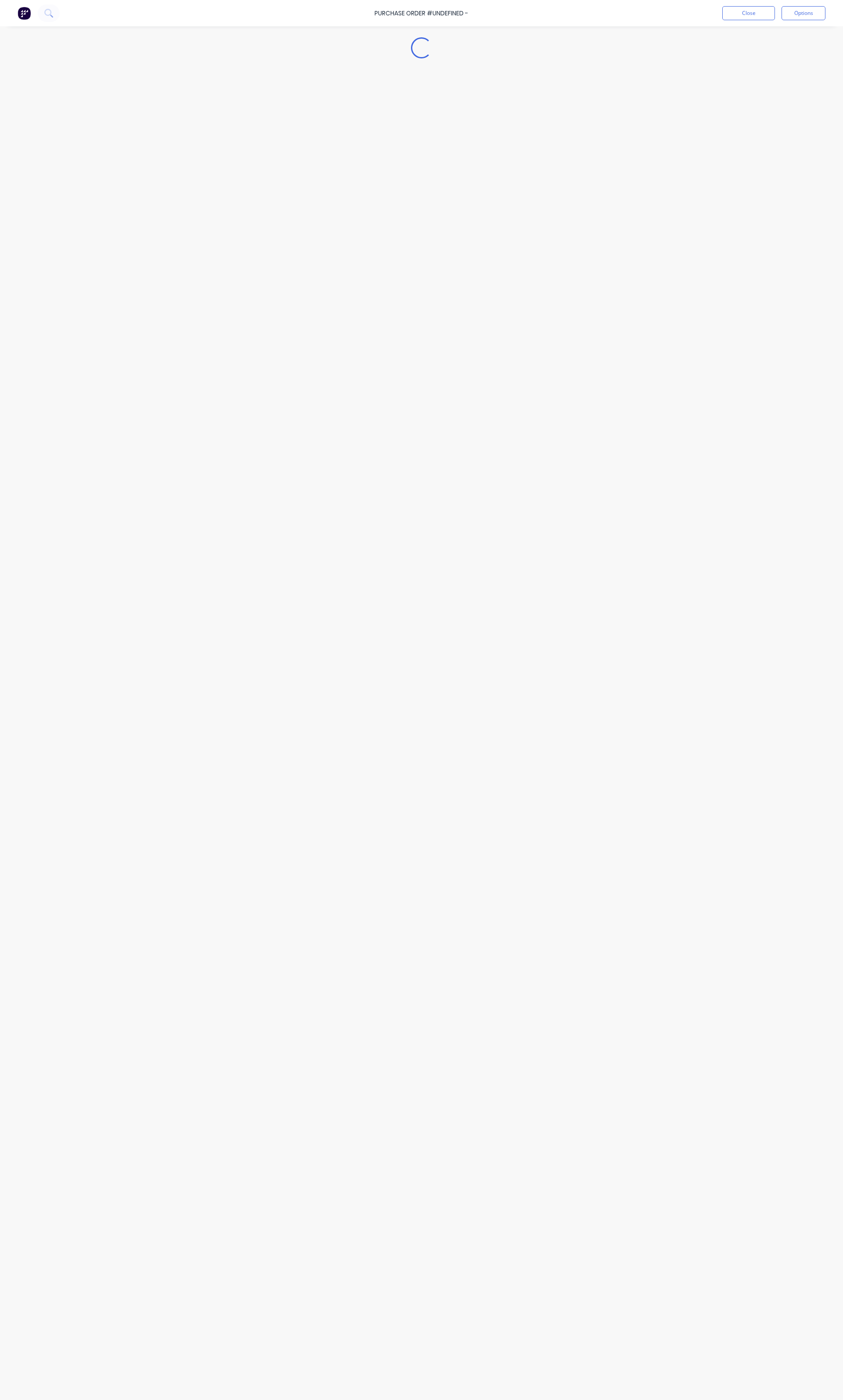
type textarea "x"
click at [680, 20] on div "Purchase Order #9356 - COREGAS Close Options Edit Bill" at bounding box center [421, 13] width 843 height 26
click at [680, 16] on button "Close" at bounding box center [689, 13] width 53 height 14
click at [211, 43] on div "9356" at bounding box center [200, 49] width 110 height 17
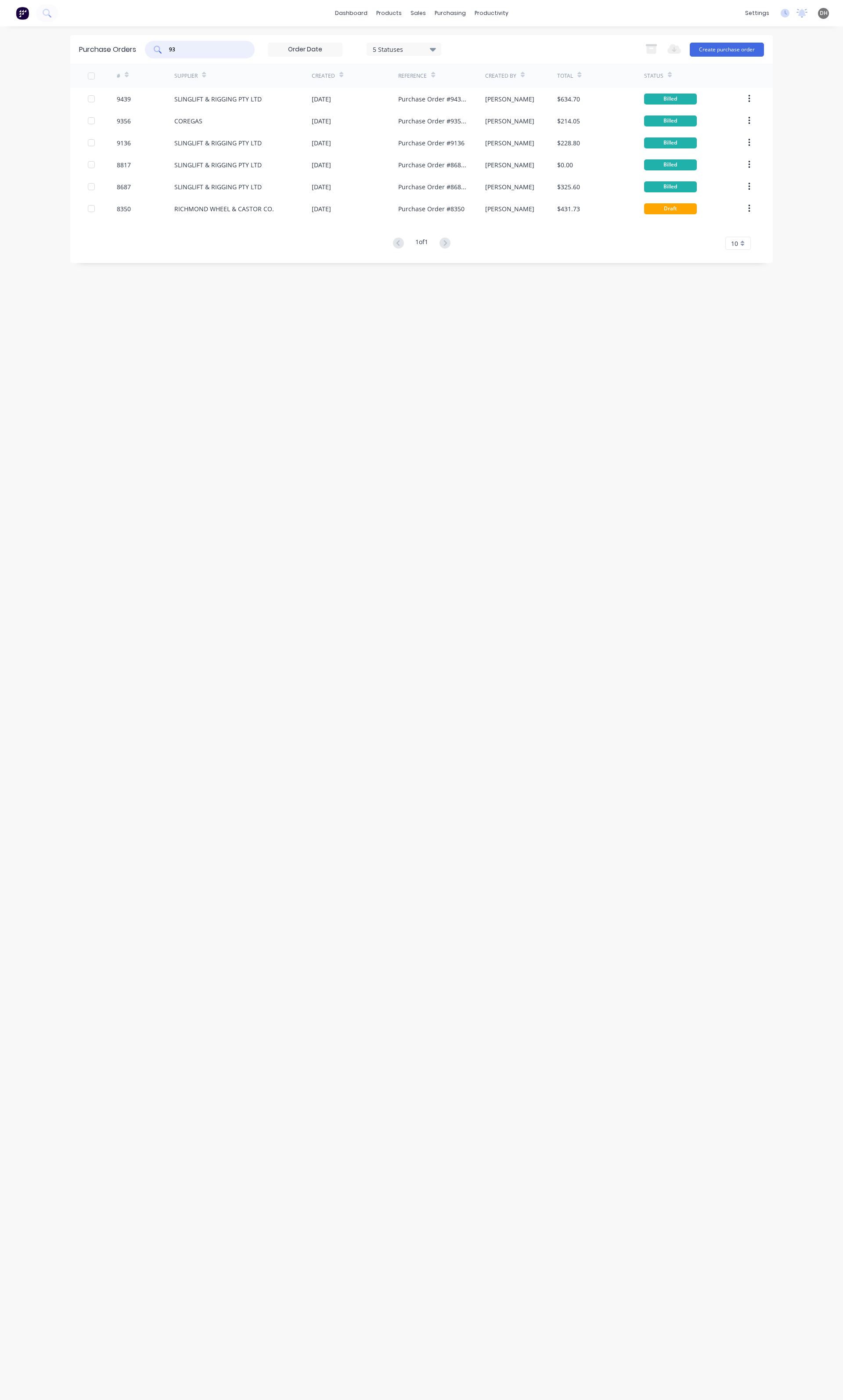
type input "9"
type input "9248"
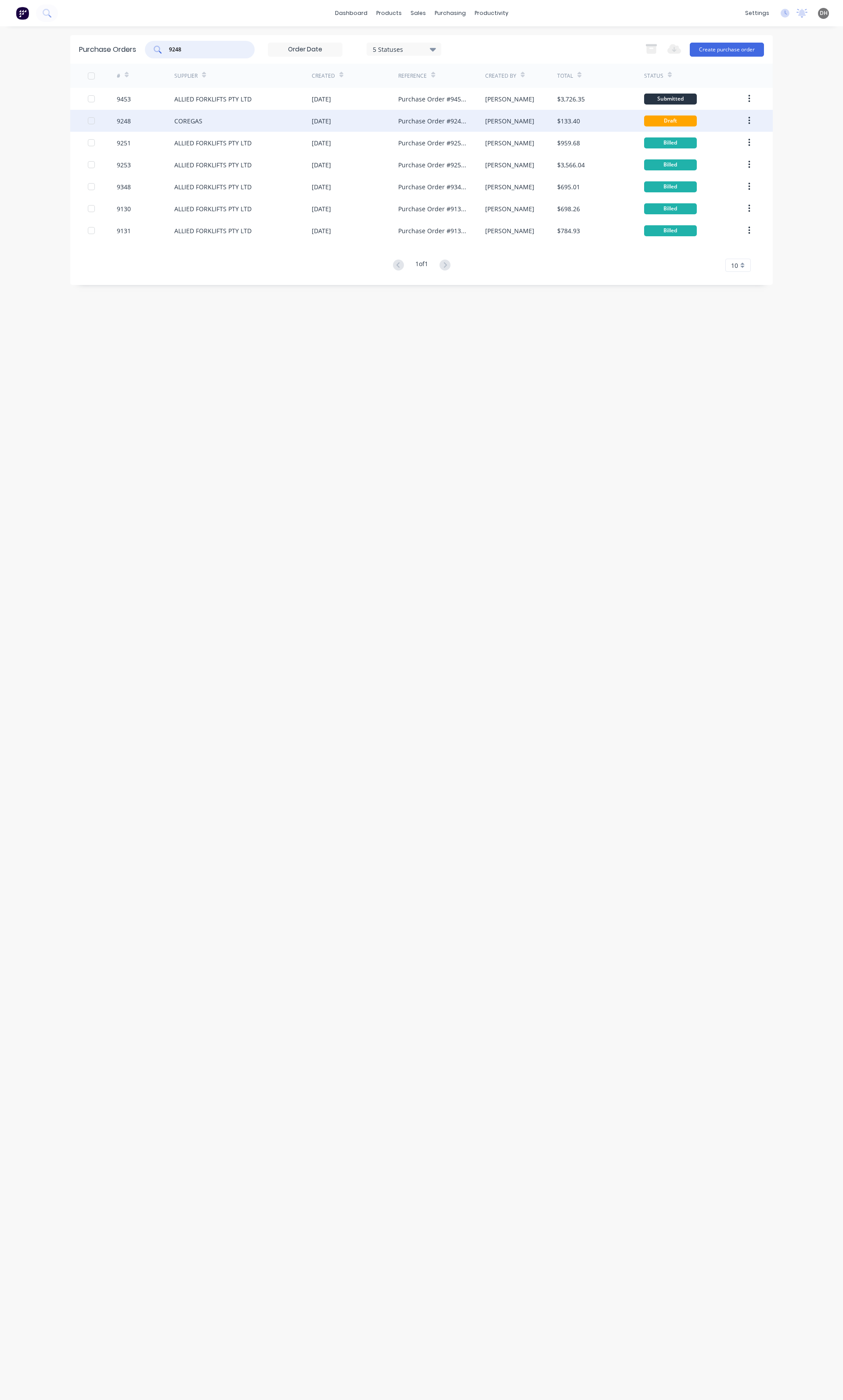
click at [225, 121] on div "COREGAS" at bounding box center [243, 121] width 138 height 22
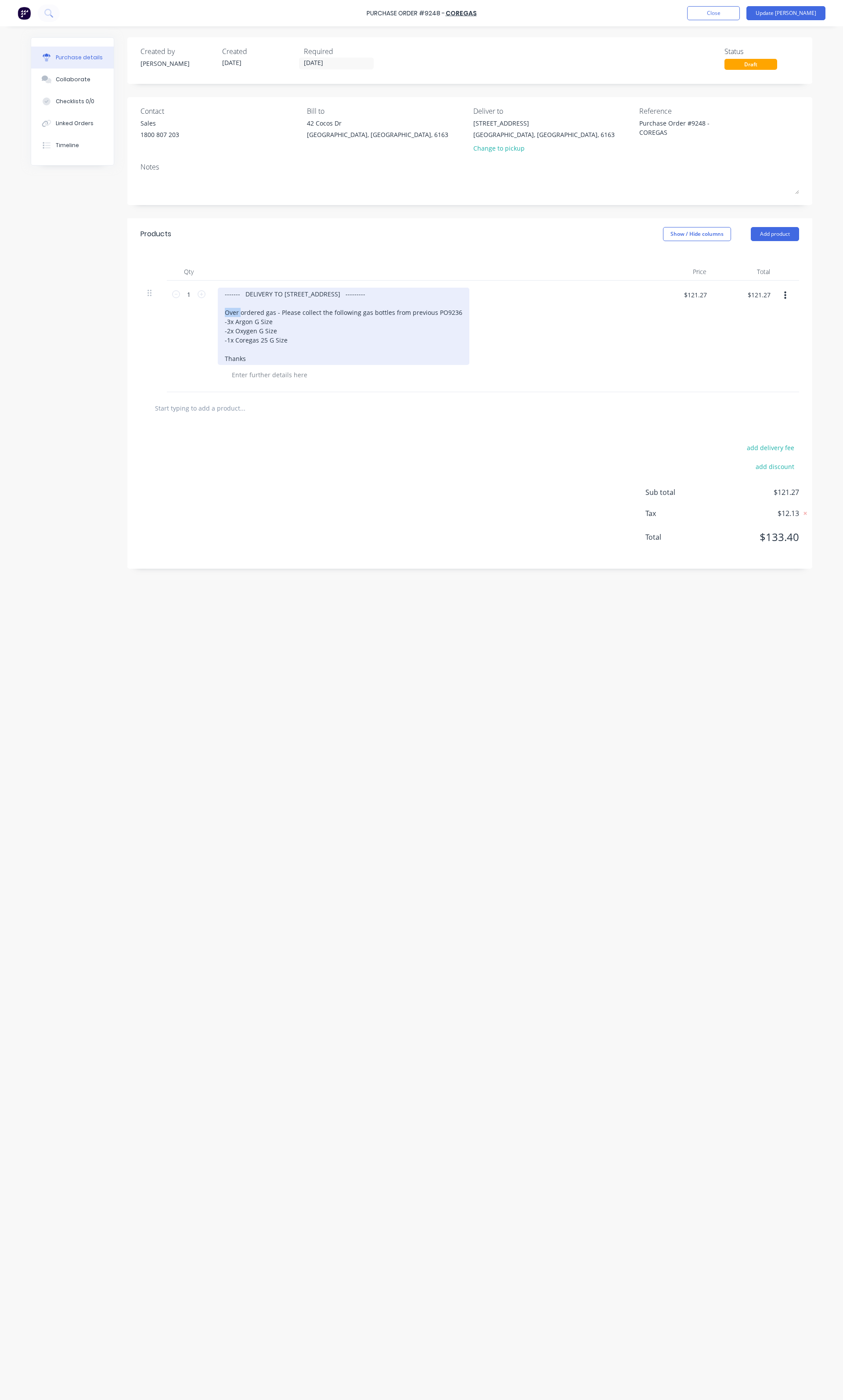
drag, startPoint x: 457, startPoint y: 308, endPoint x: 239, endPoint y: 312, distance: 218.0
click at [239, 312] on div "------- DELIVERY TO [STREET_ADDRESS] --------- Over ordered gas - Please collec…" at bounding box center [344, 326] width 252 height 77
click at [442, 315] on div "------- DELIVERY TO [STREET_ADDRESS] --------- Over ordered gas - Please collec…" at bounding box center [344, 326] width 252 height 77
drag, startPoint x: 455, startPoint y: 315, endPoint x: 227, endPoint y: 312, distance: 228.0
click at [227, 312] on div "------- DELIVERY TO [STREET_ADDRESS] --------- Over ordered gas - Please collec…" at bounding box center [344, 326] width 252 height 77
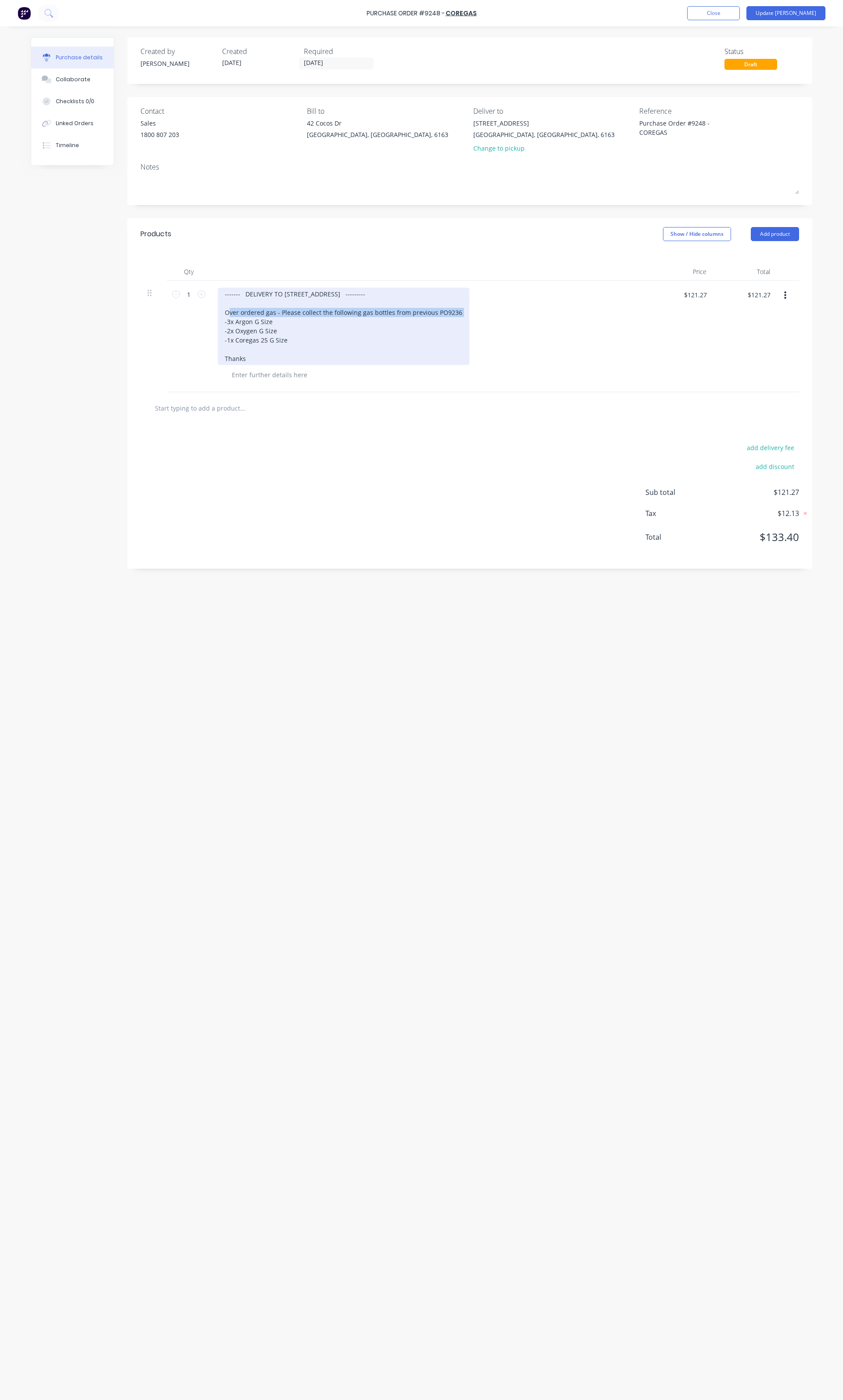
copy div "Over ordered gas - Please collect the following gas bottles from previous PO9236"
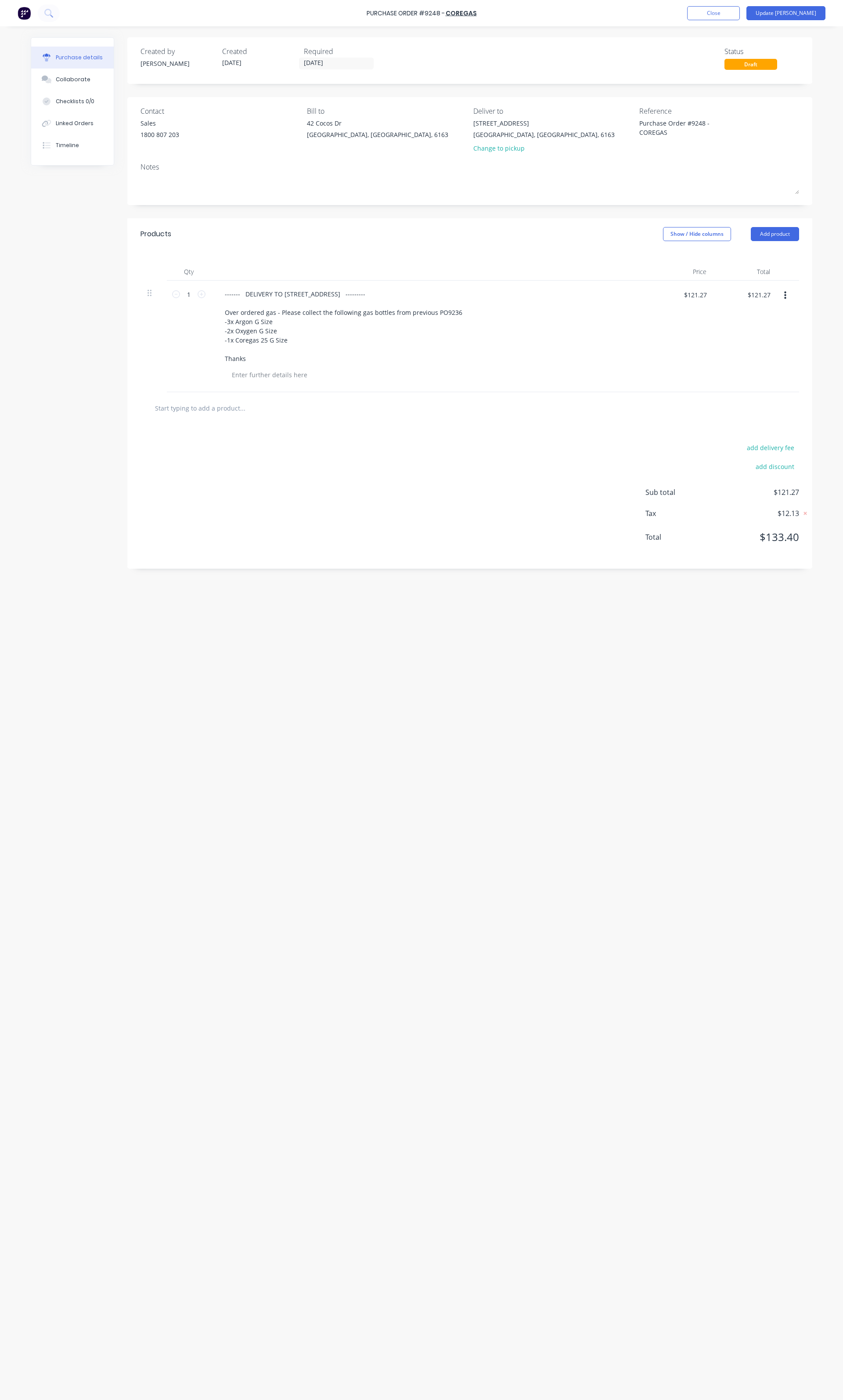
click at [751, 23] on div "Purchase Order #9248 - COREGAS Add product Close Update Bill" at bounding box center [421, 13] width 843 height 26
type textarea "x"
click at [740, 17] on button "Close" at bounding box center [714, 13] width 53 height 14
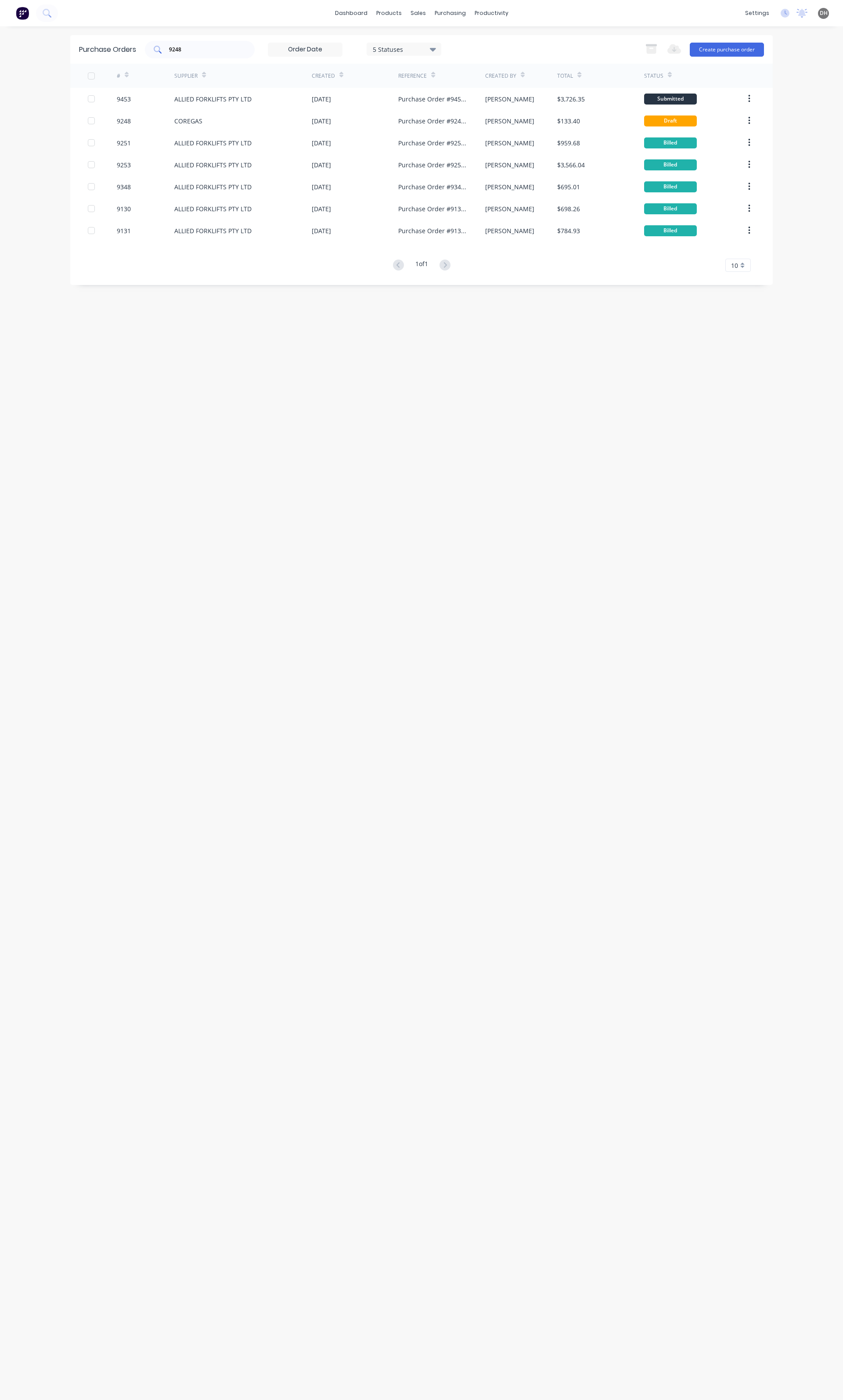
click at [246, 52] on div "9248" at bounding box center [200, 49] width 110 height 17
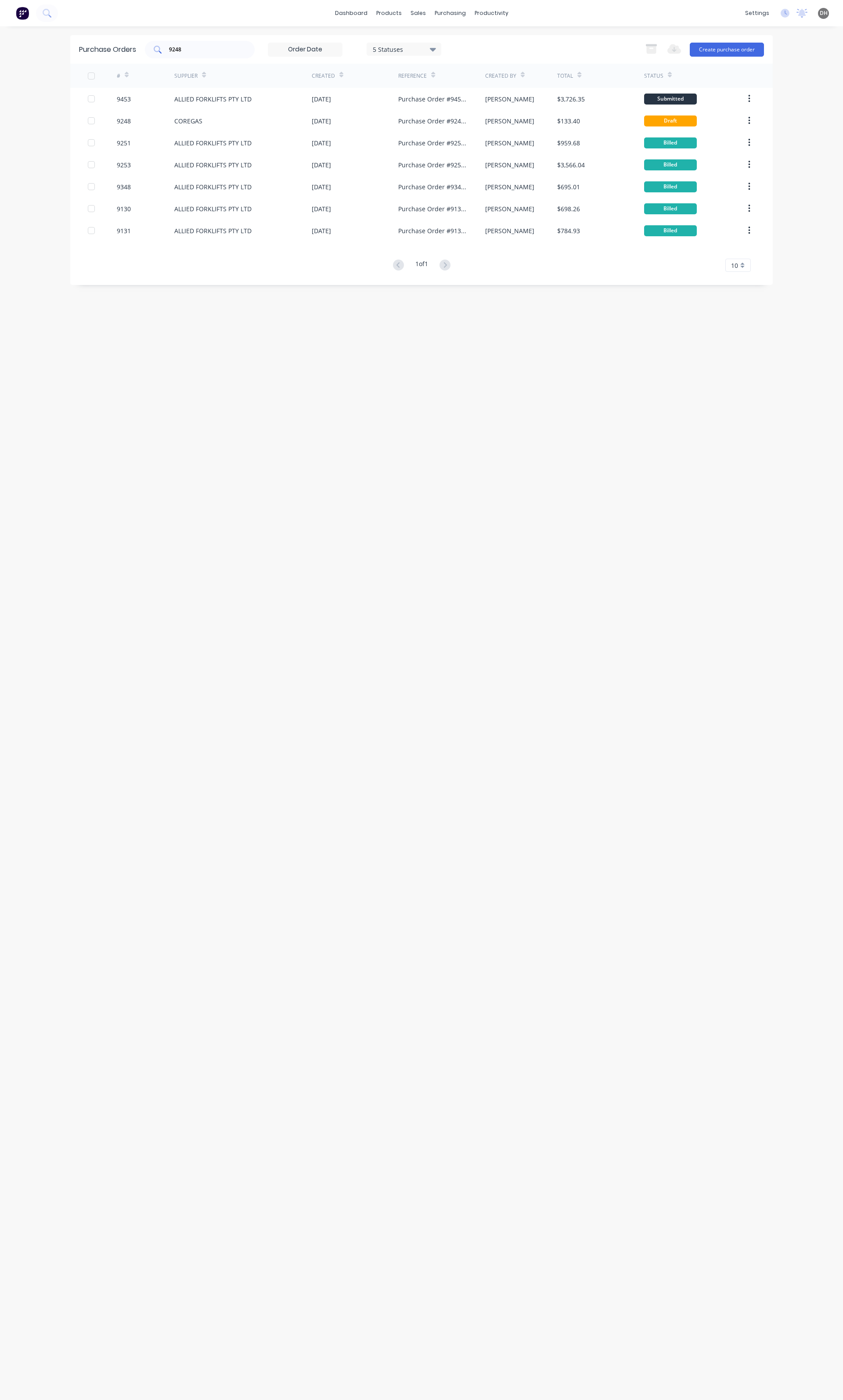
click at [245, 52] on div "9248" at bounding box center [200, 49] width 110 height 17
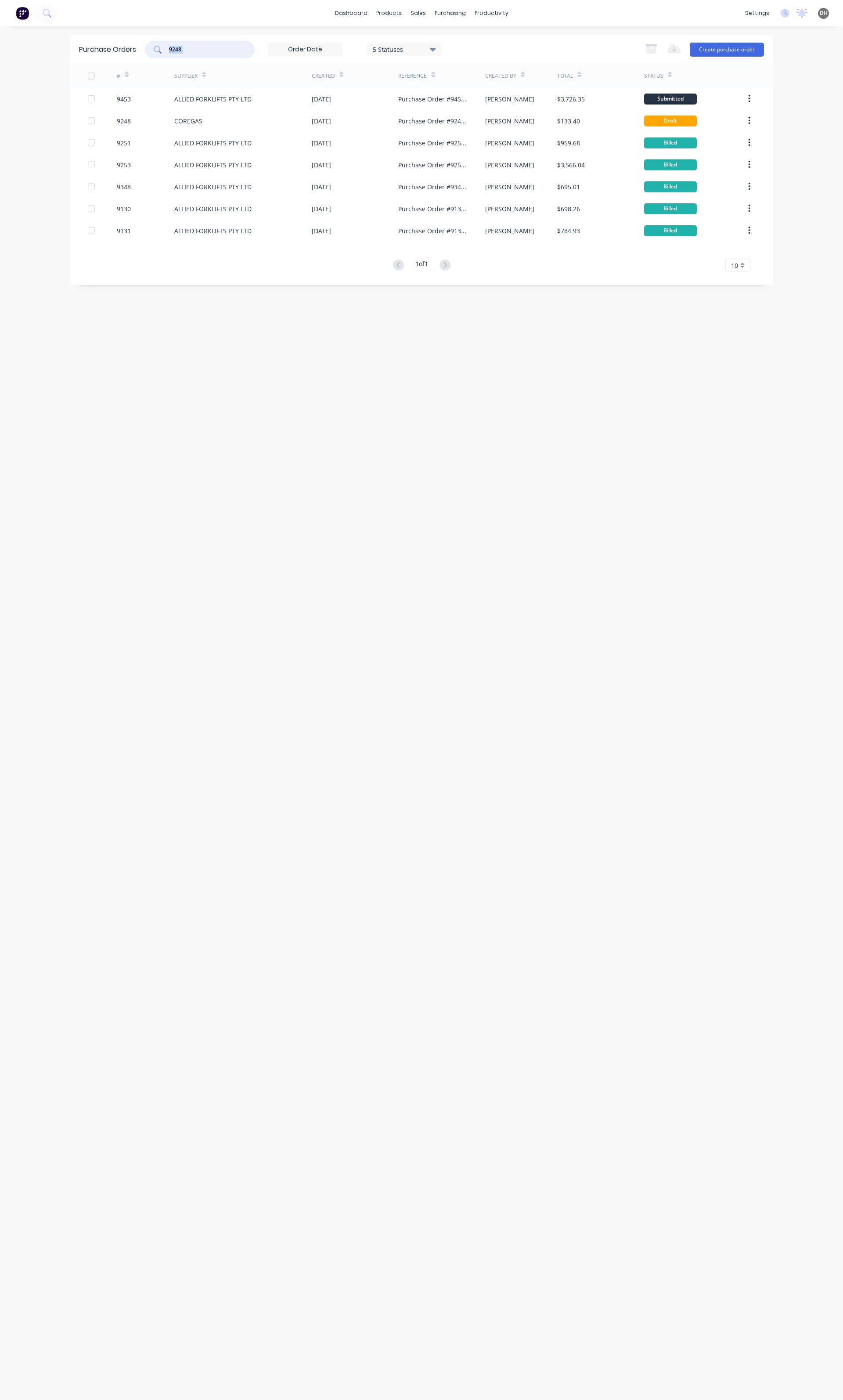
click at [245, 52] on div "9248" at bounding box center [200, 49] width 110 height 17
type input "9"
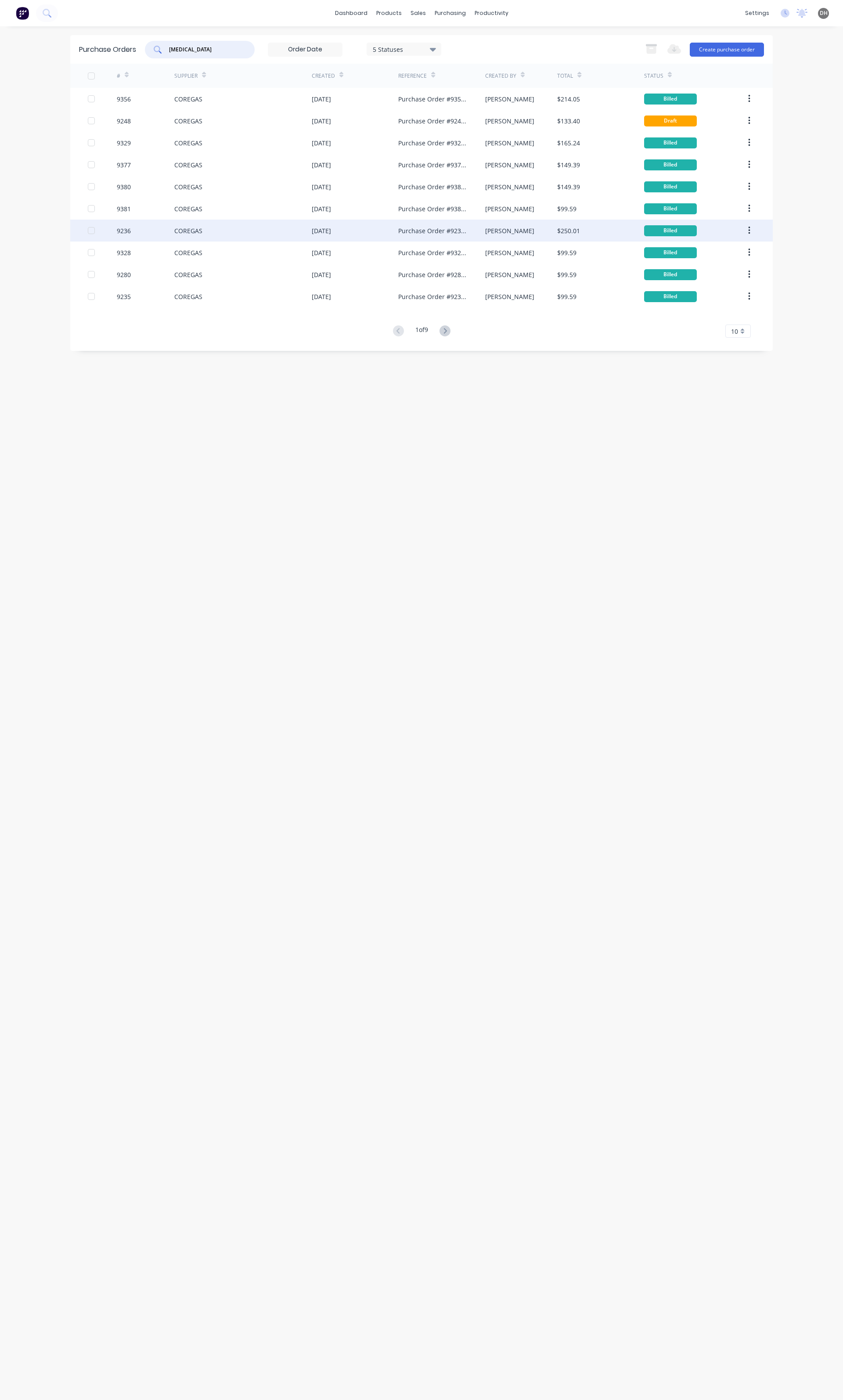
type input "[MEDICAL_DATA]"
click at [223, 239] on div "COREGAS" at bounding box center [243, 230] width 138 height 22
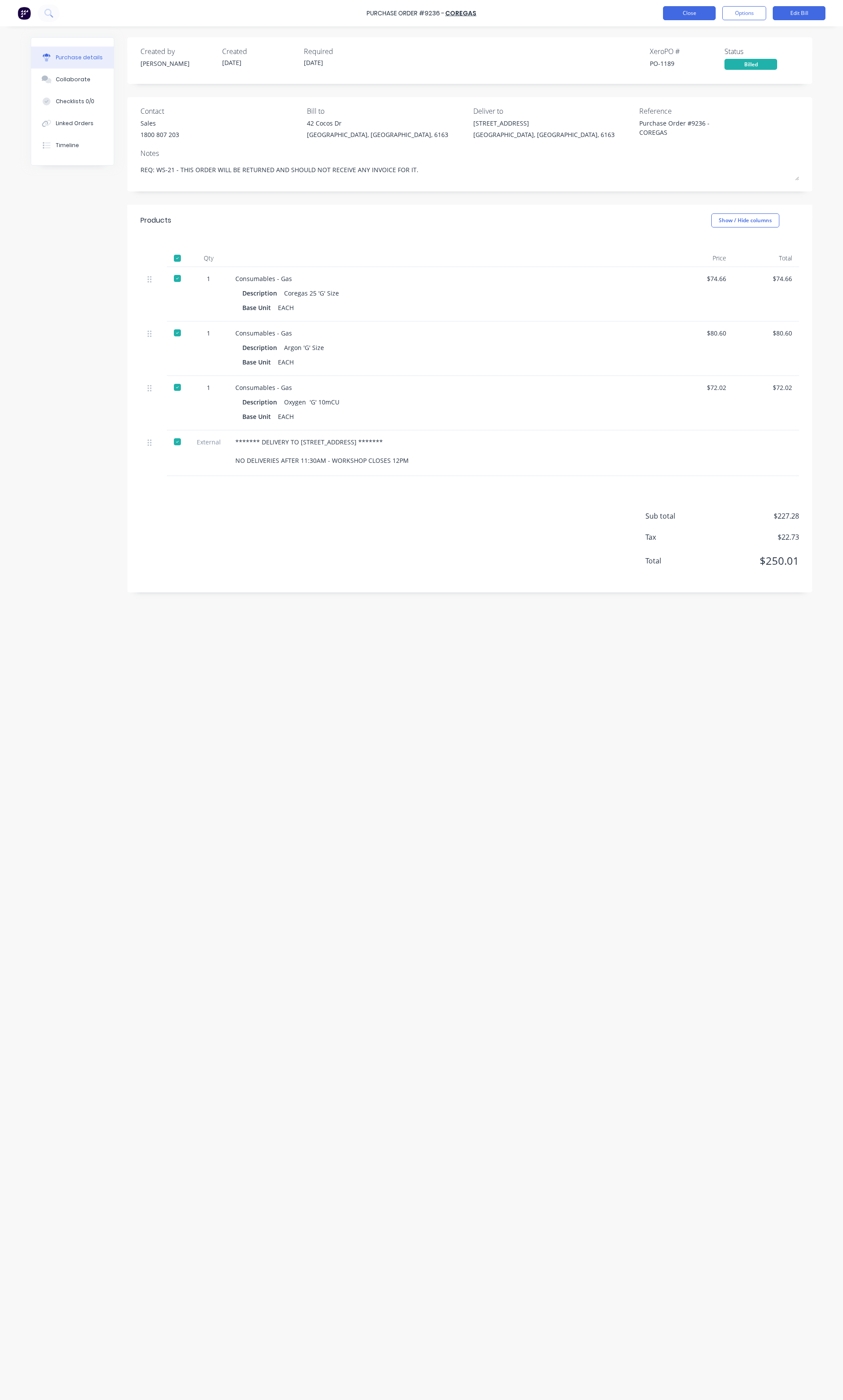
click at [669, 14] on button "Close" at bounding box center [689, 13] width 53 height 14
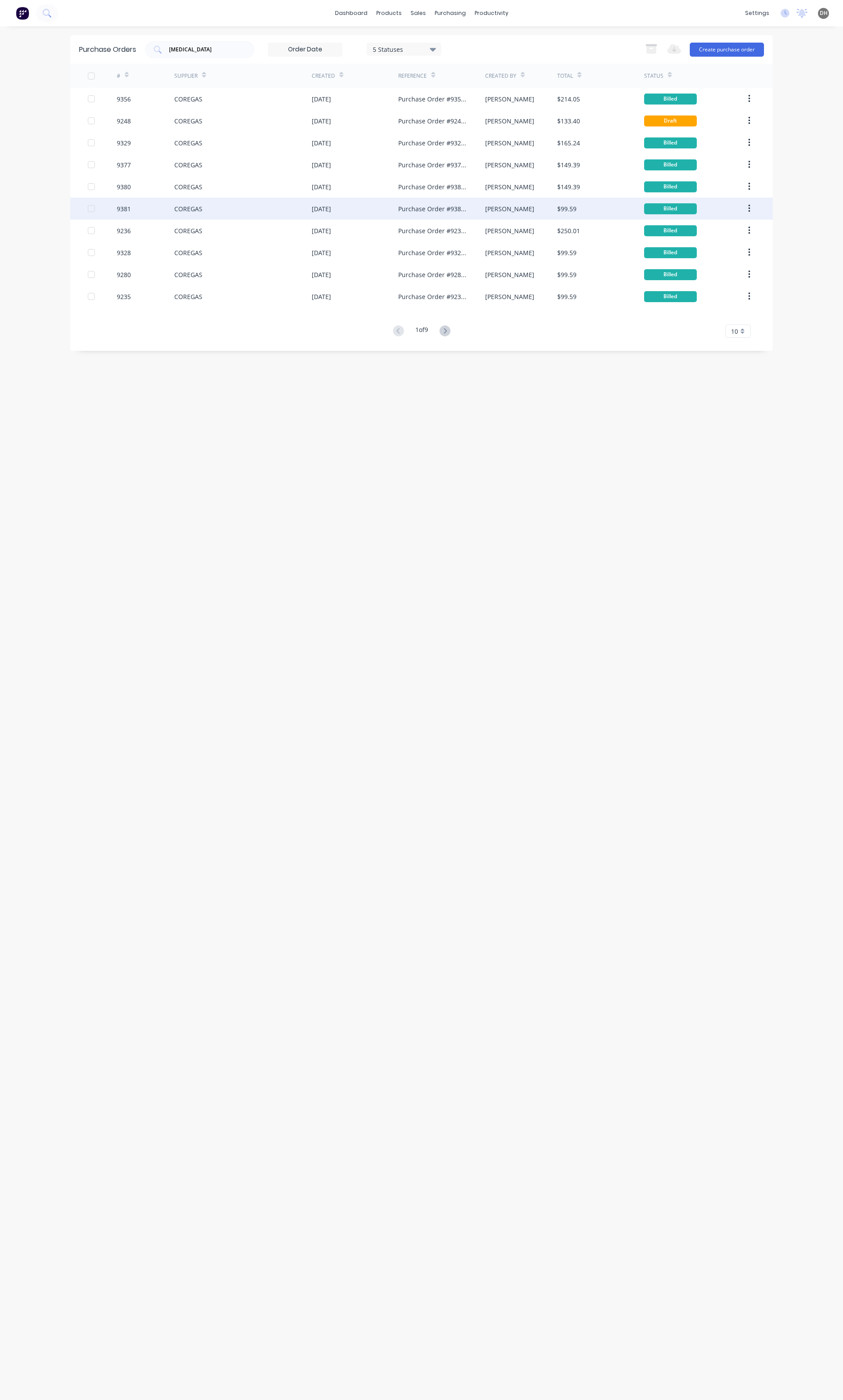
click at [159, 215] on div "9381" at bounding box center [146, 209] width 58 height 22
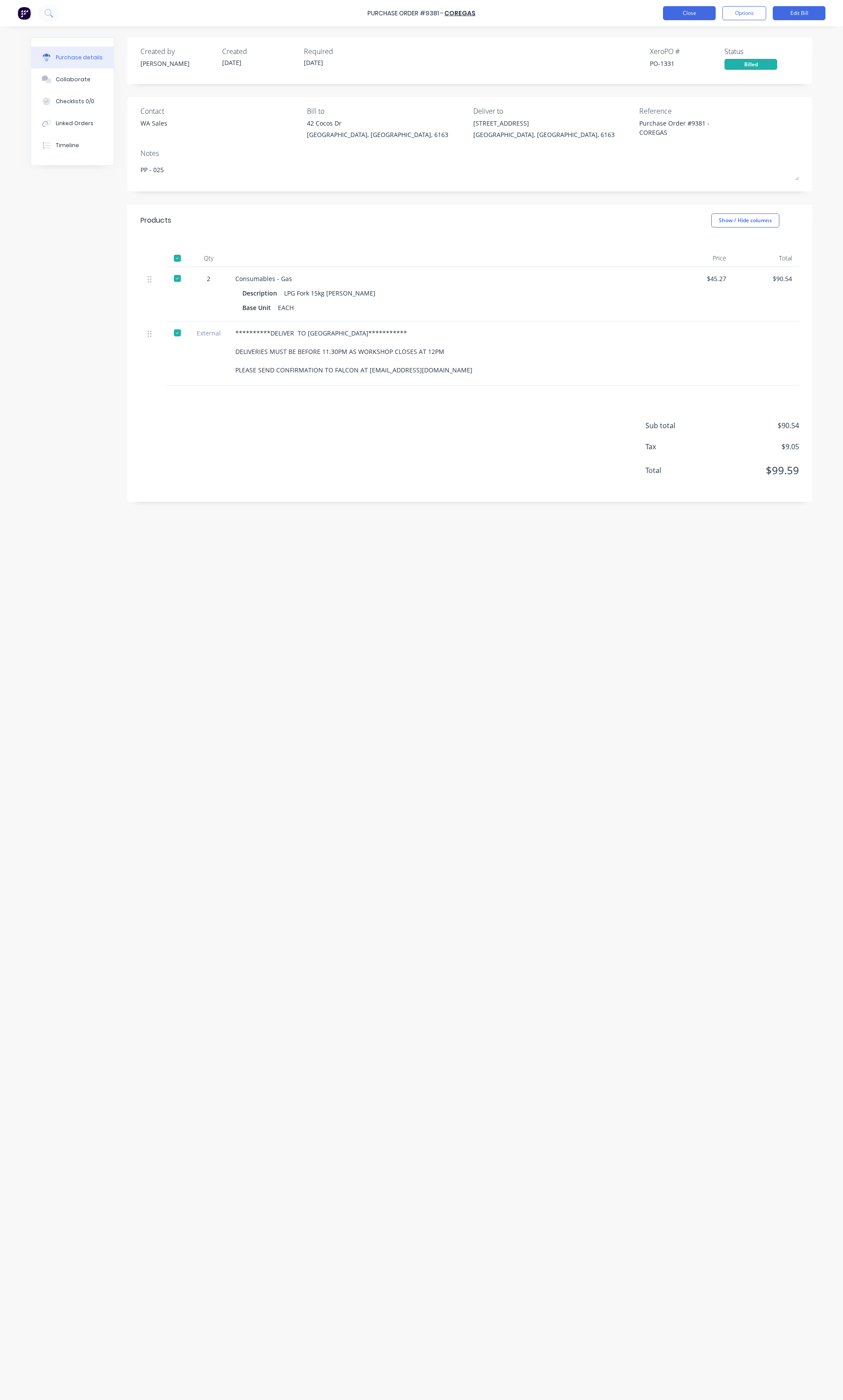
click at [691, 16] on button "Close" at bounding box center [689, 13] width 53 height 14
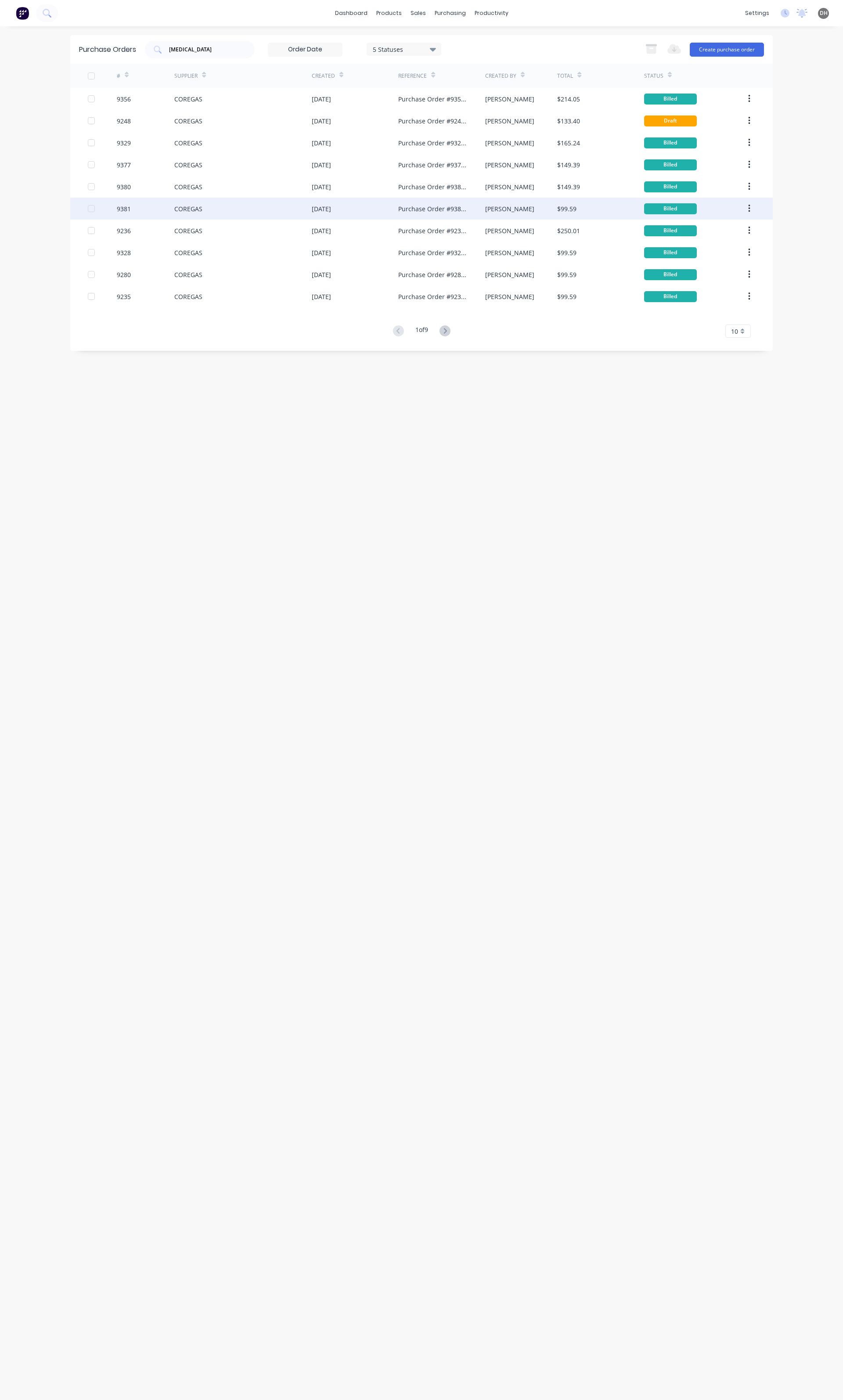
click at [192, 218] on div "COREGAS" at bounding box center [243, 209] width 138 height 22
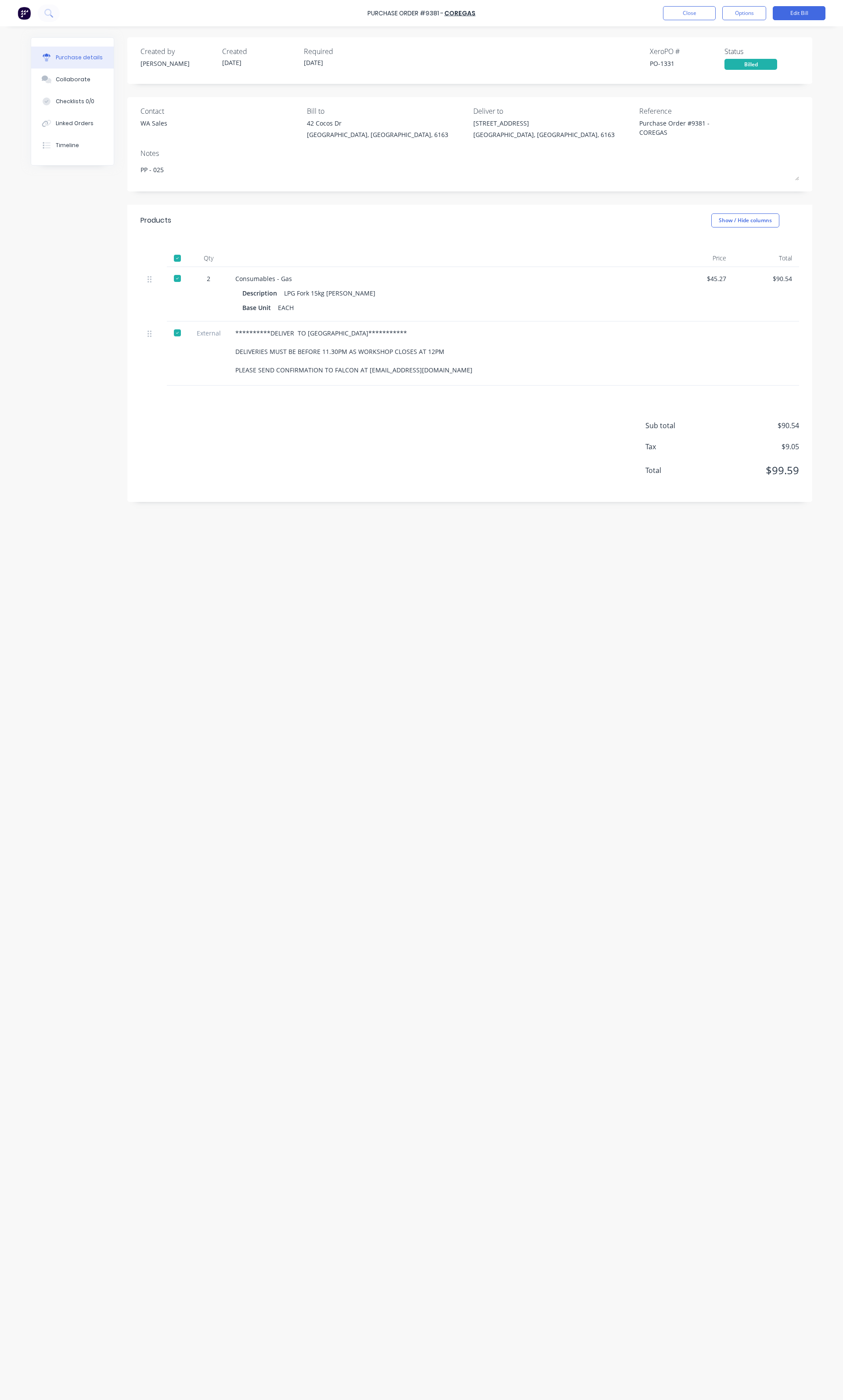
click at [690, 21] on div "Purchase Order #9381 - COREGAS Close Options Edit Bill" at bounding box center [421, 13] width 843 height 26
click at [684, 6] on button "Close" at bounding box center [689, 13] width 53 height 14
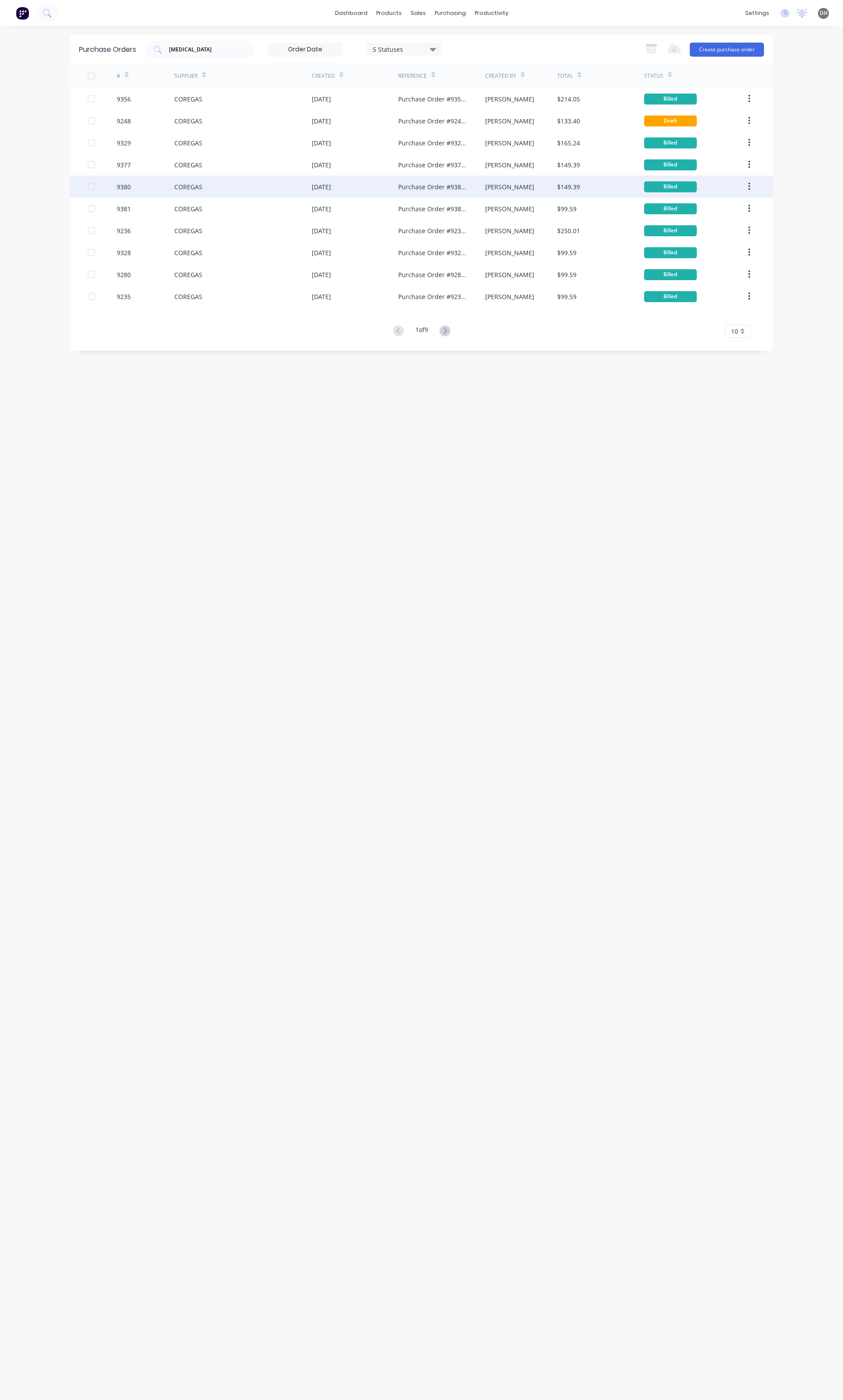
click at [177, 179] on div "COREGAS" at bounding box center [243, 186] width 138 height 22
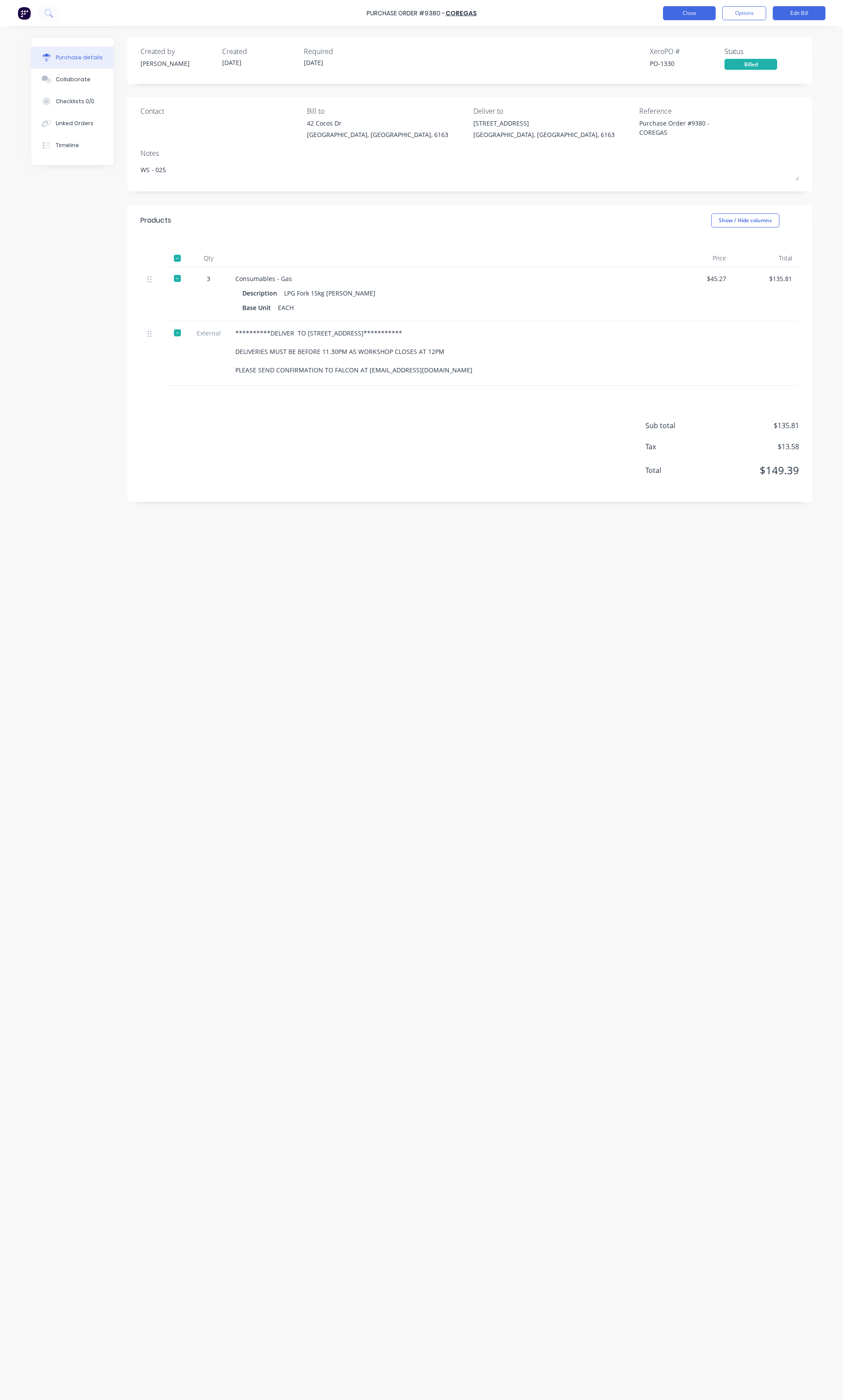
click at [678, 10] on button "Close" at bounding box center [689, 13] width 53 height 14
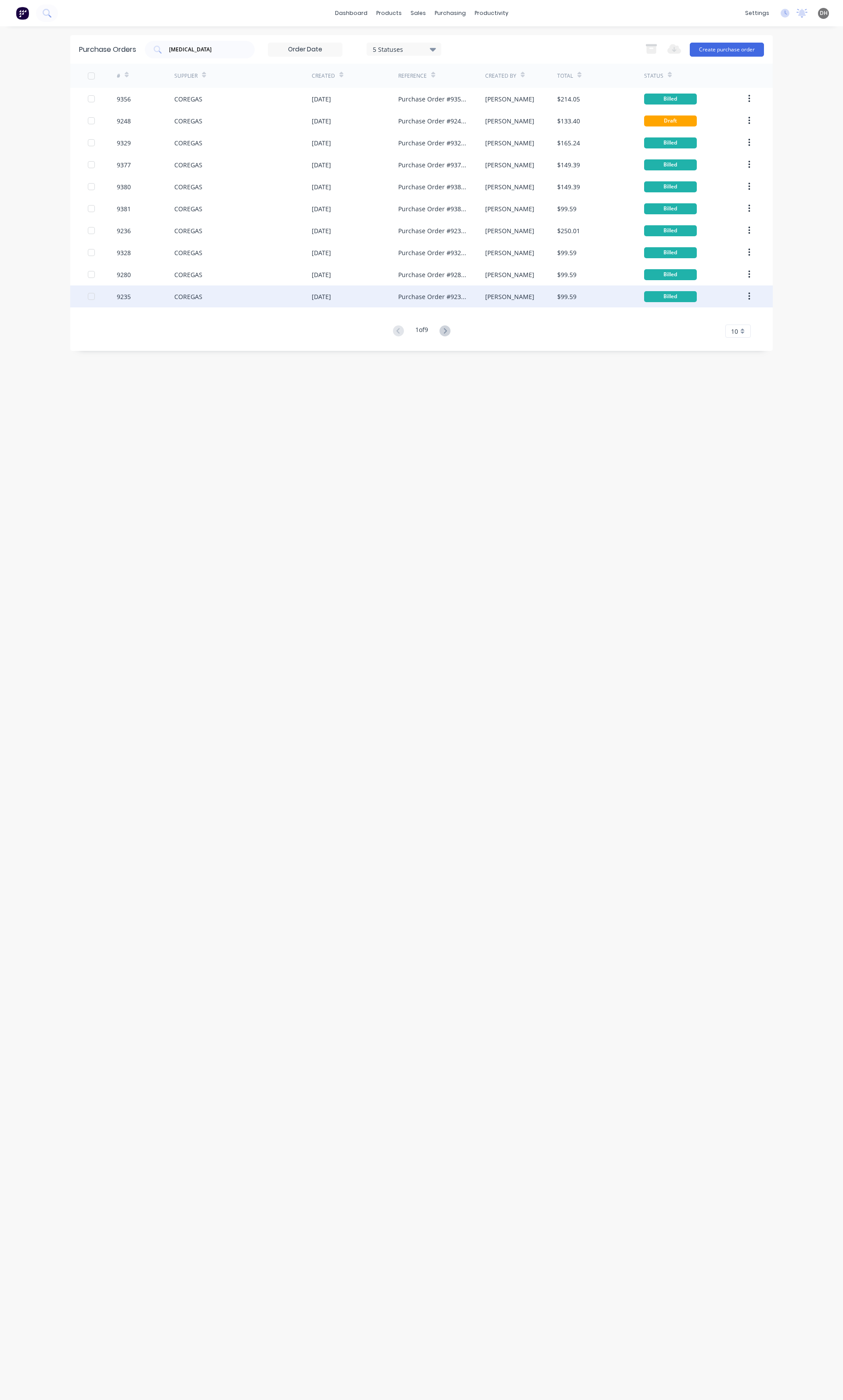
click at [160, 290] on div "9235" at bounding box center [146, 296] width 58 height 22
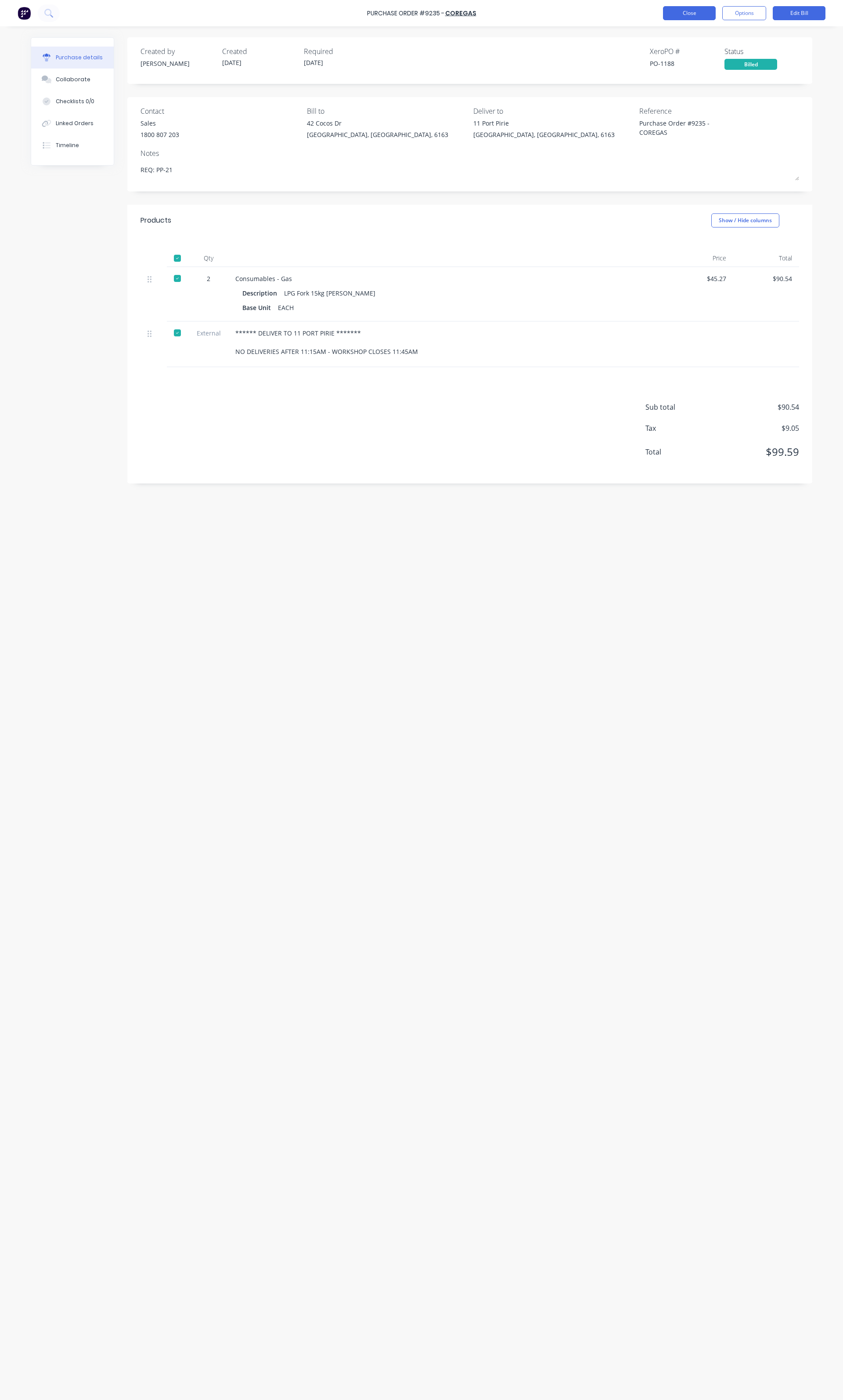
click at [700, 17] on button "Close" at bounding box center [689, 13] width 53 height 14
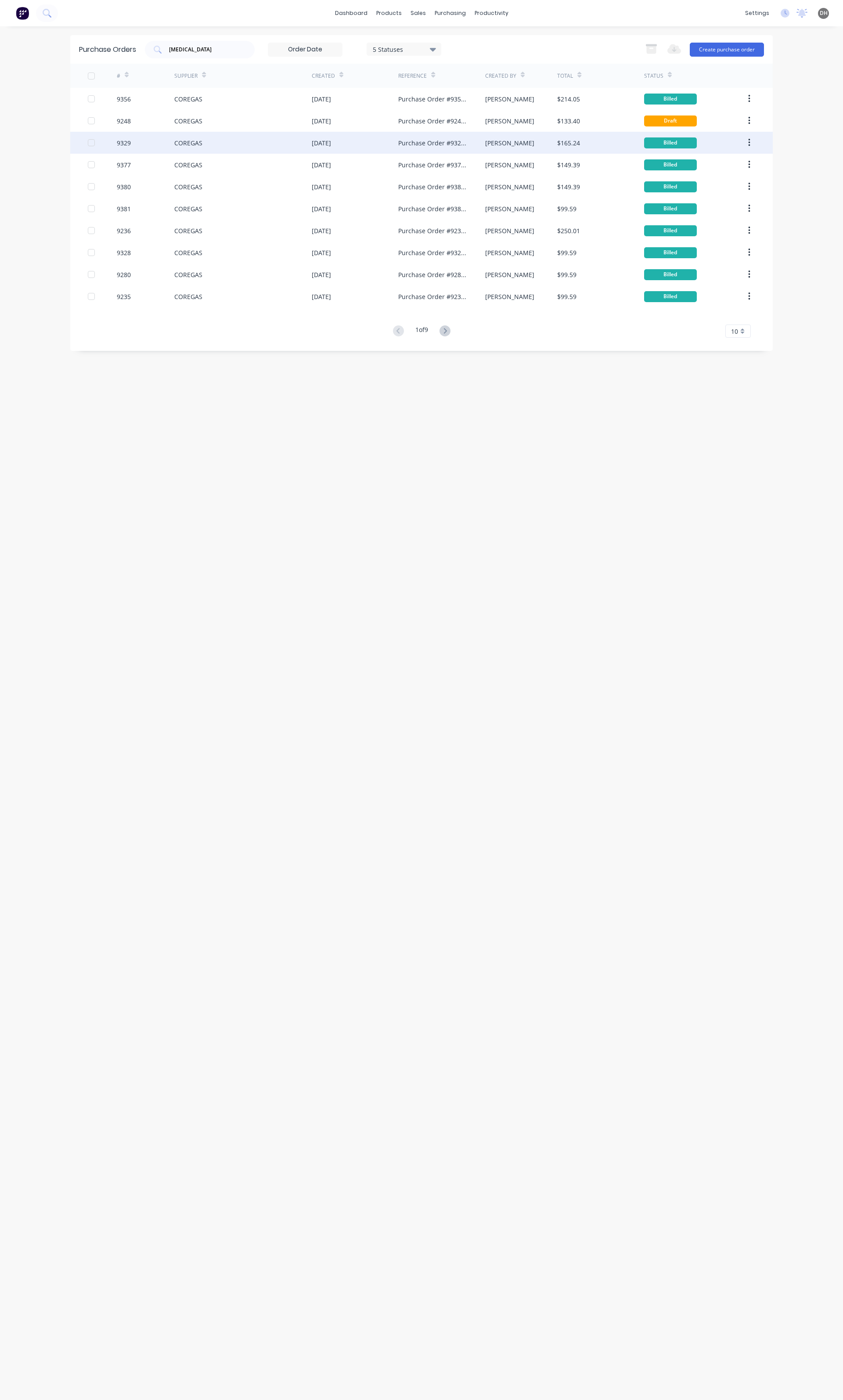
click at [177, 139] on div "COREGAS" at bounding box center [189, 143] width 28 height 9
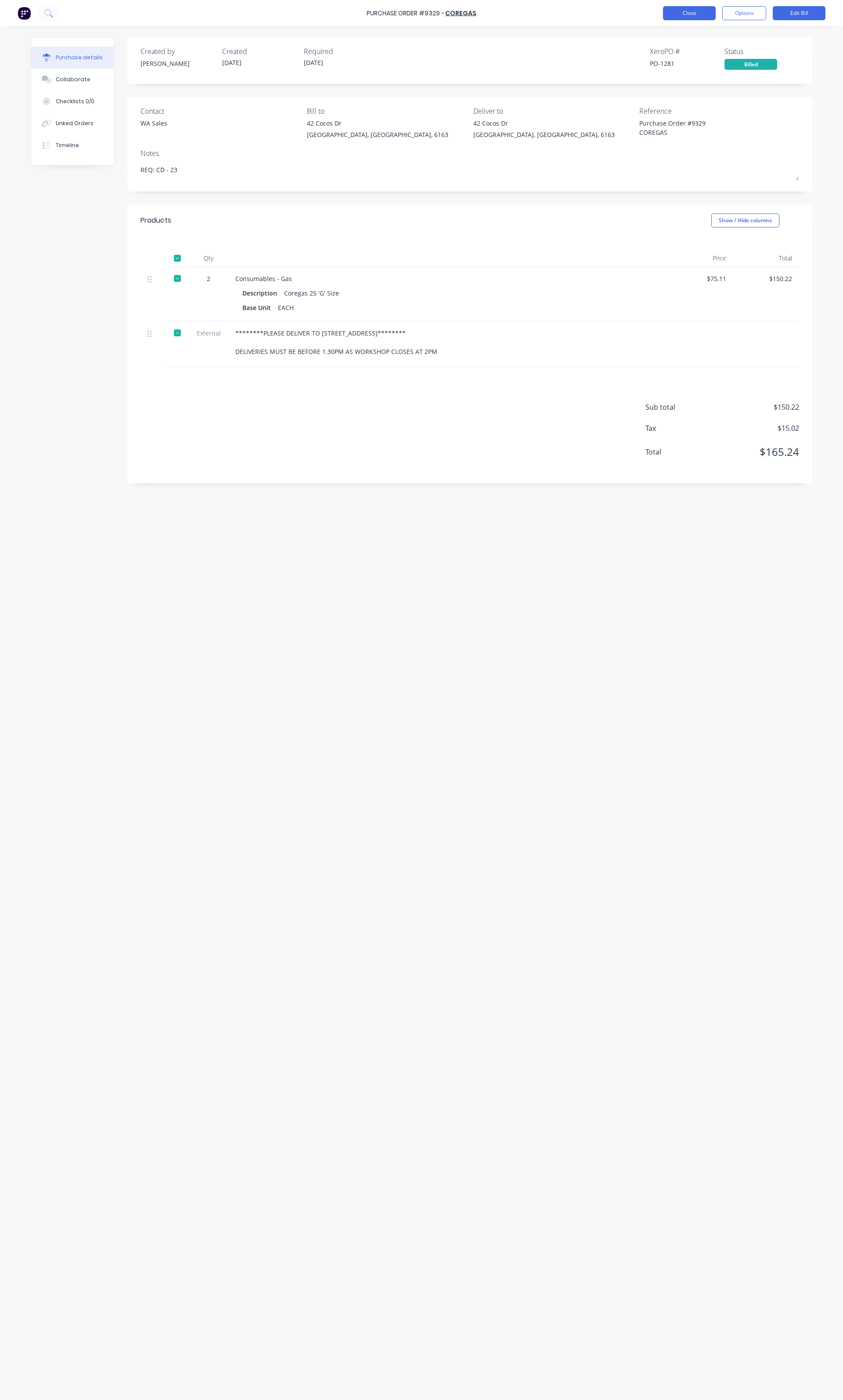
click at [707, 10] on button "Close" at bounding box center [689, 13] width 53 height 14
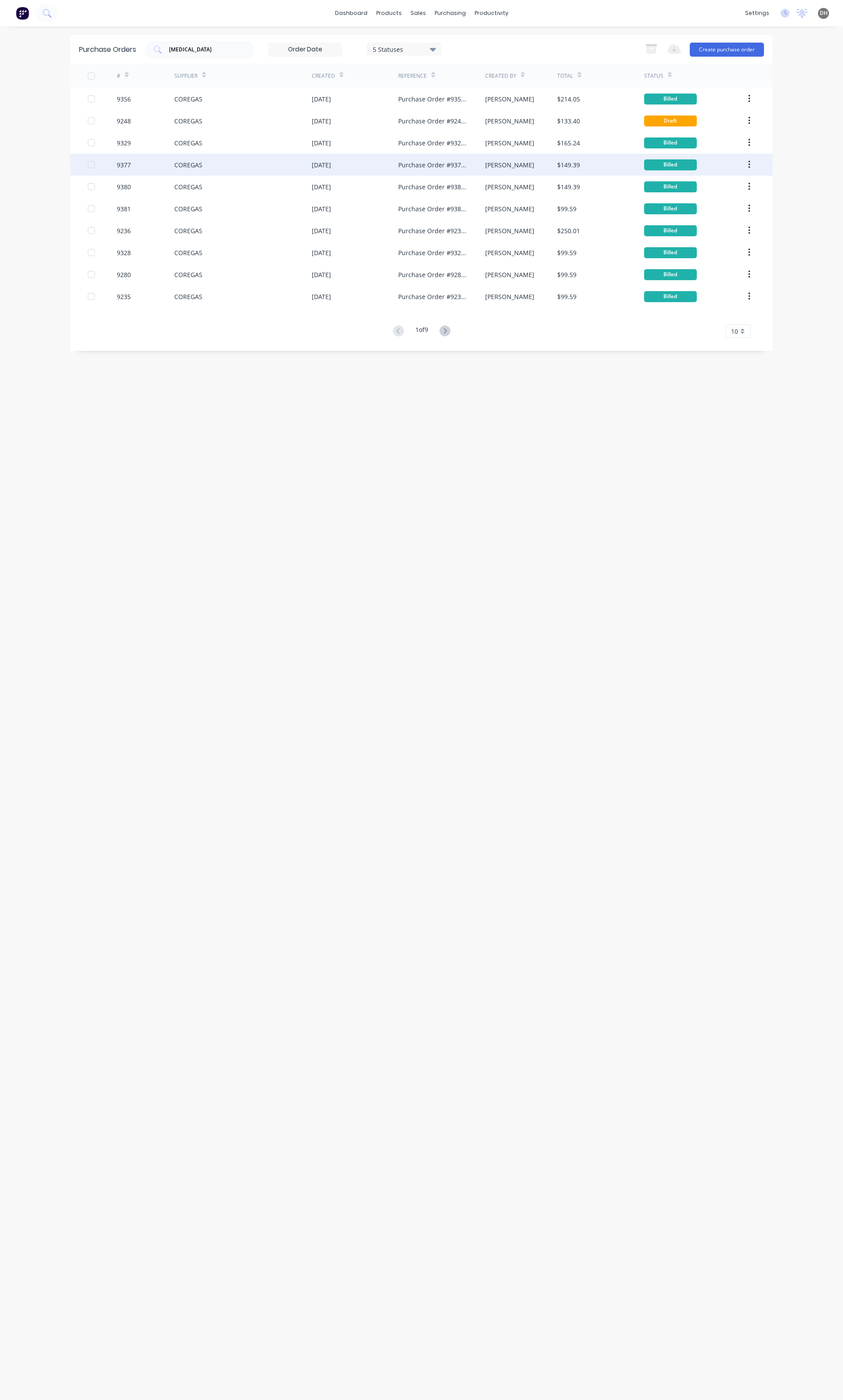
click at [185, 170] on div "COREGAS" at bounding box center [243, 165] width 138 height 22
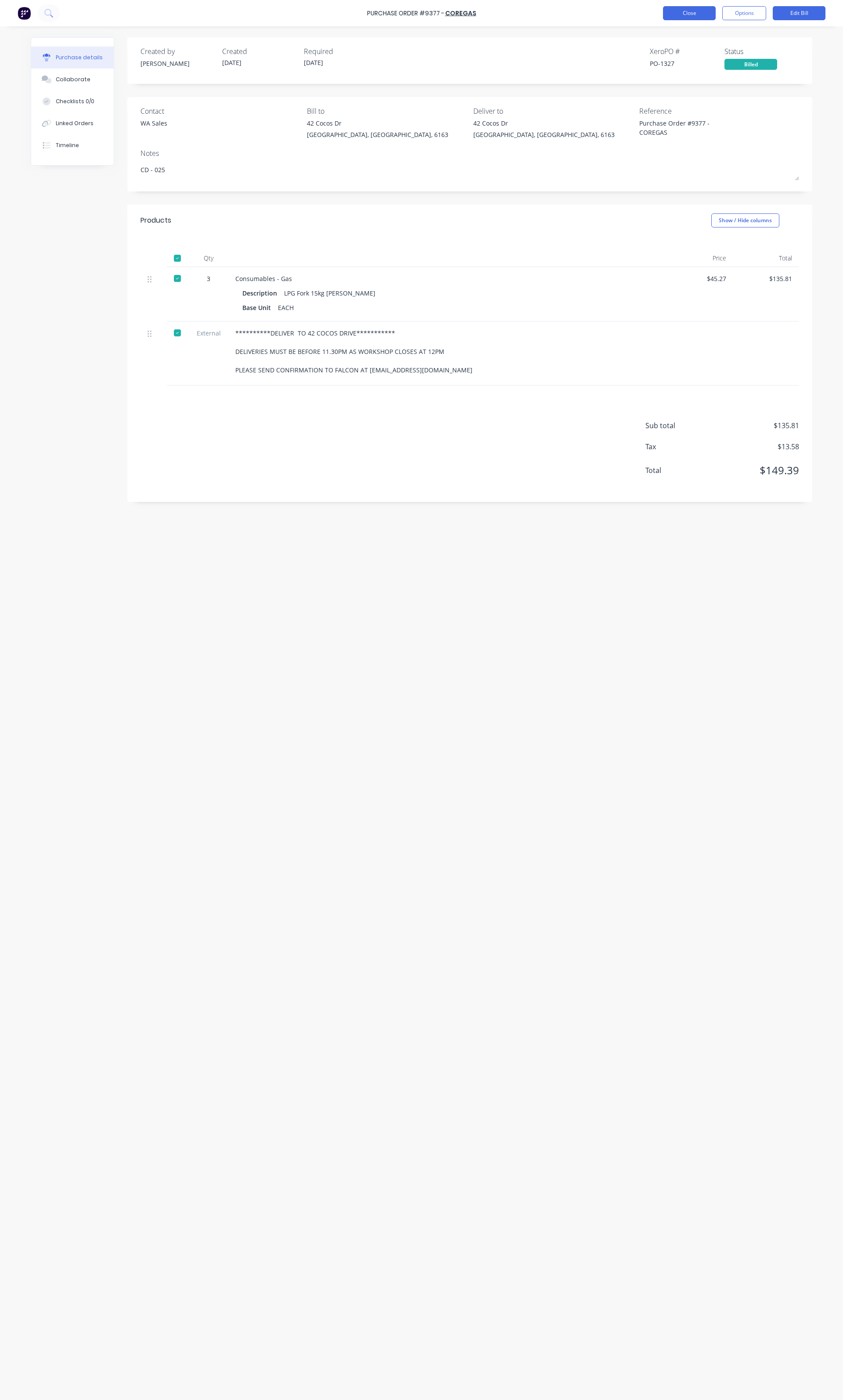
click at [686, 18] on button "Close" at bounding box center [689, 13] width 53 height 14
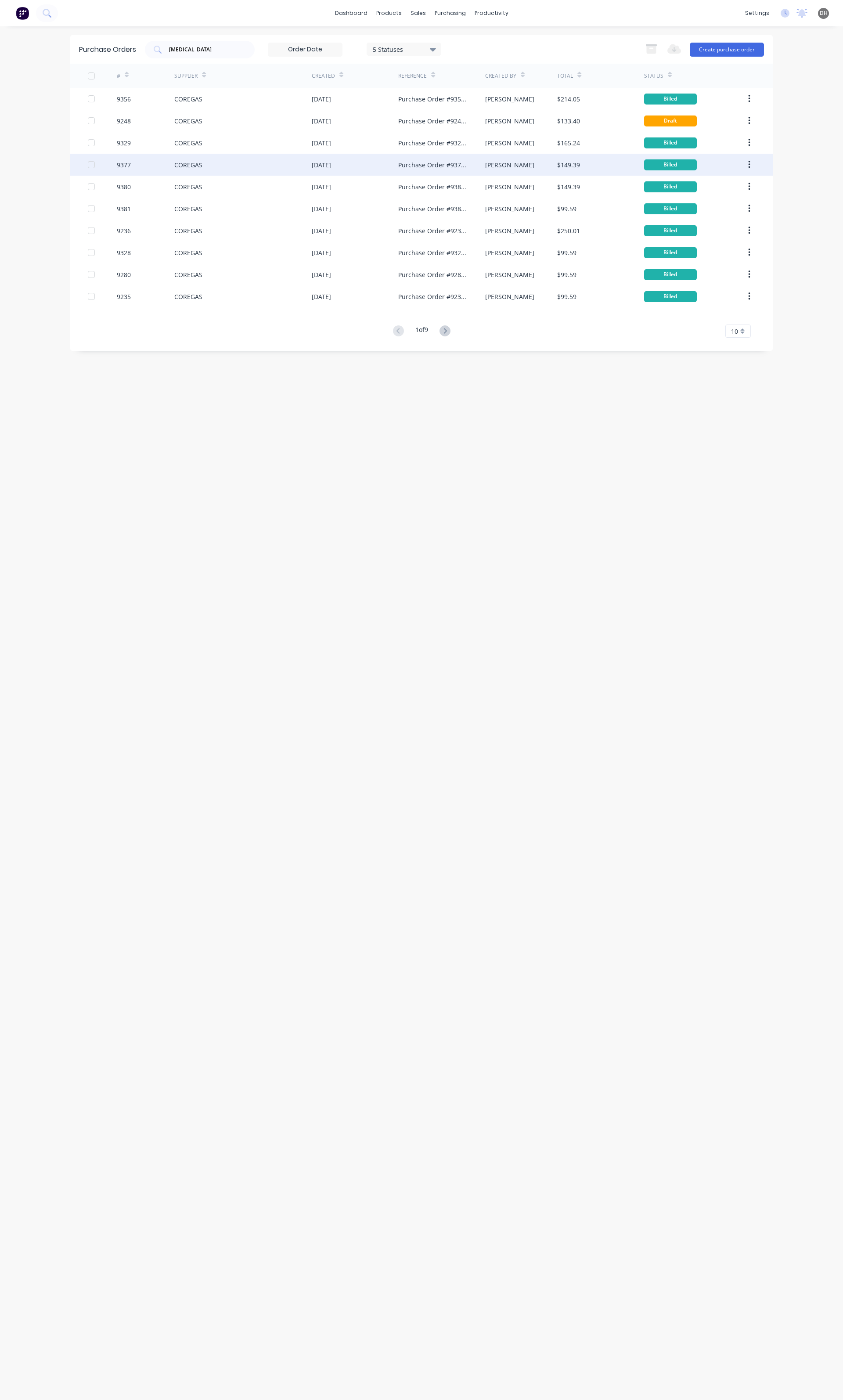
click at [207, 158] on div "COREGAS" at bounding box center [243, 165] width 138 height 22
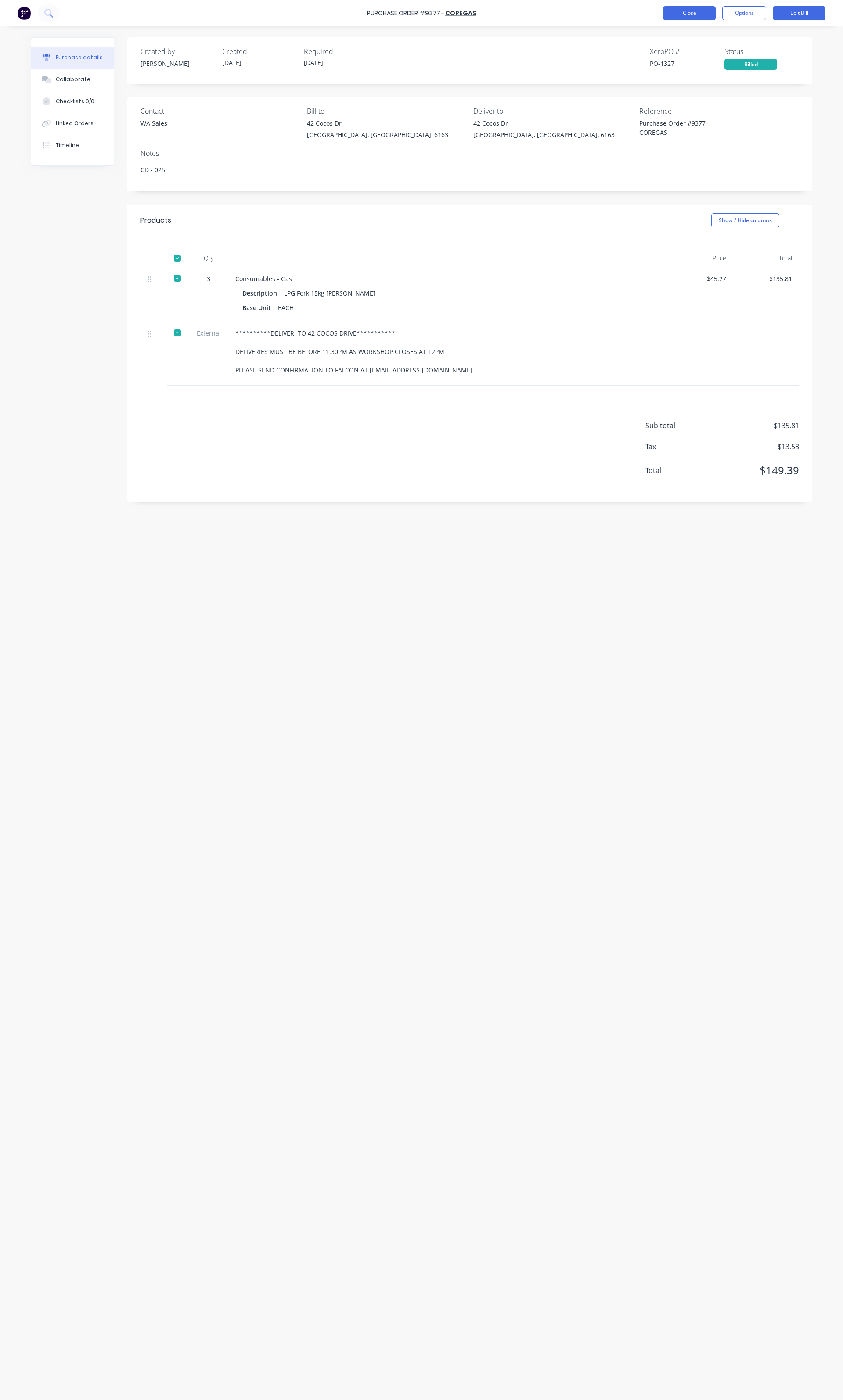
click at [688, 15] on button "Close" at bounding box center [689, 13] width 53 height 14
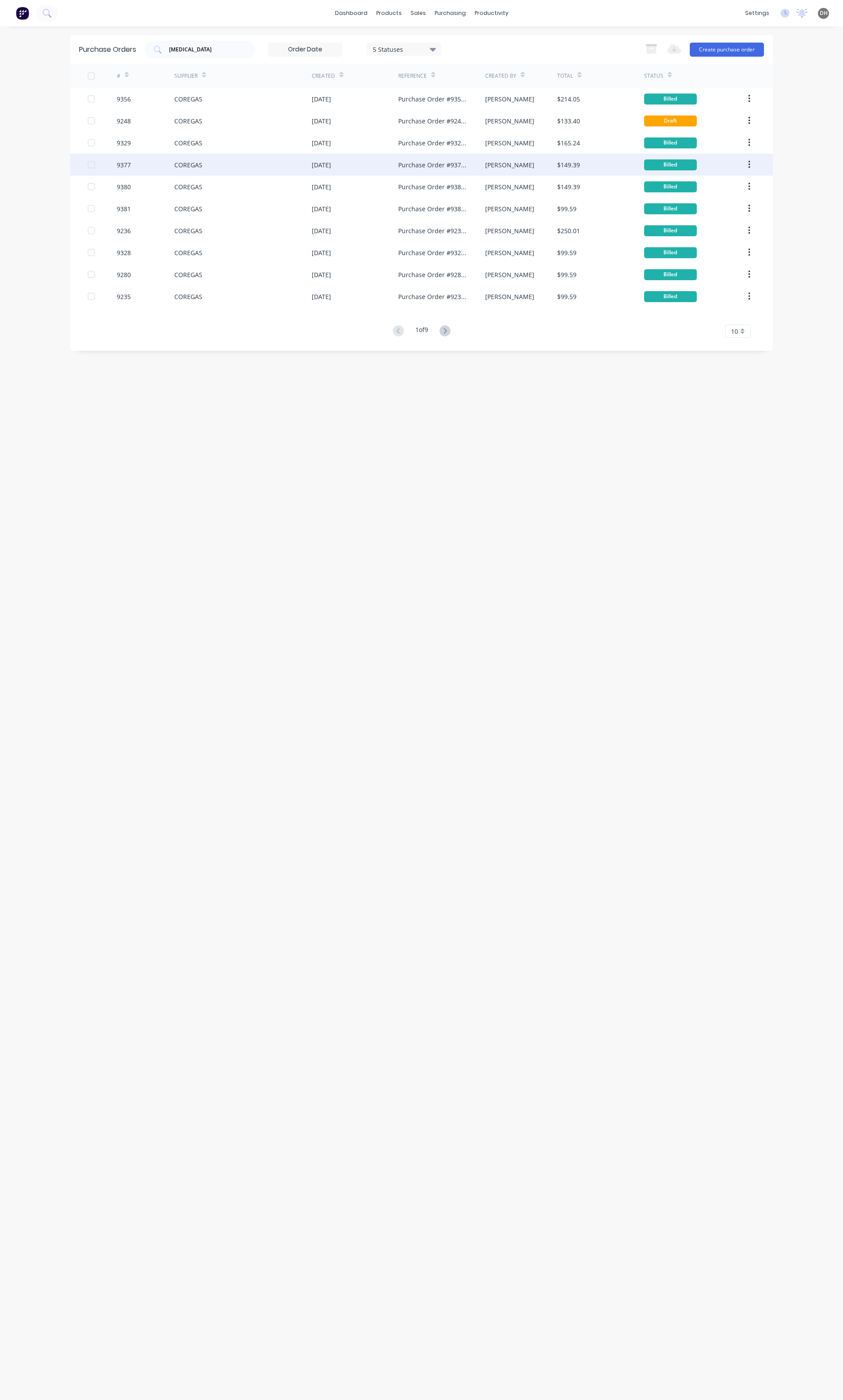
click at [181, 171] on div "COREGAS" at bounding box center [243, 165] width 138 height 22
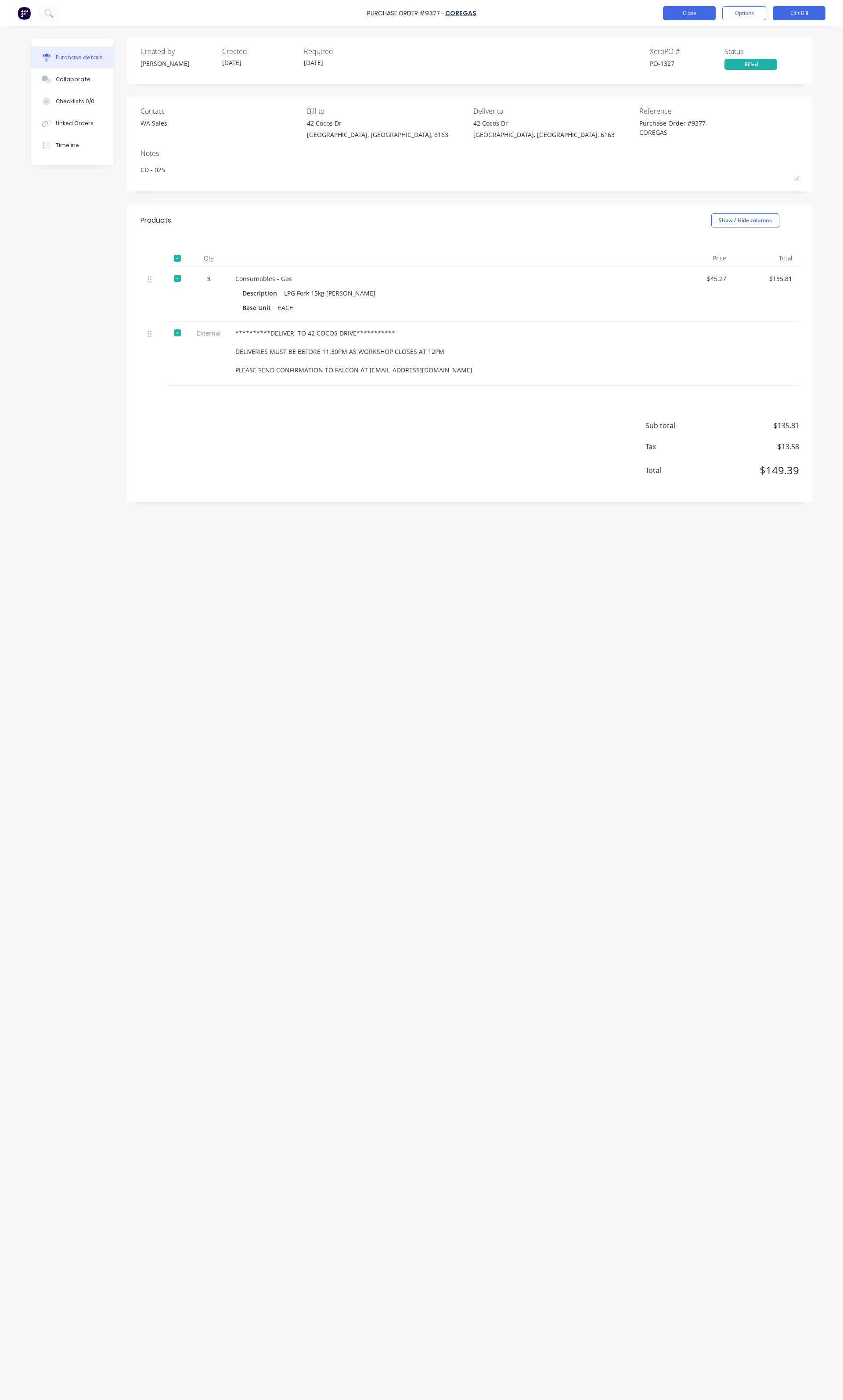
click at [691, 10] on button "Close" at bounding box center [689, 13] width 53 height 14
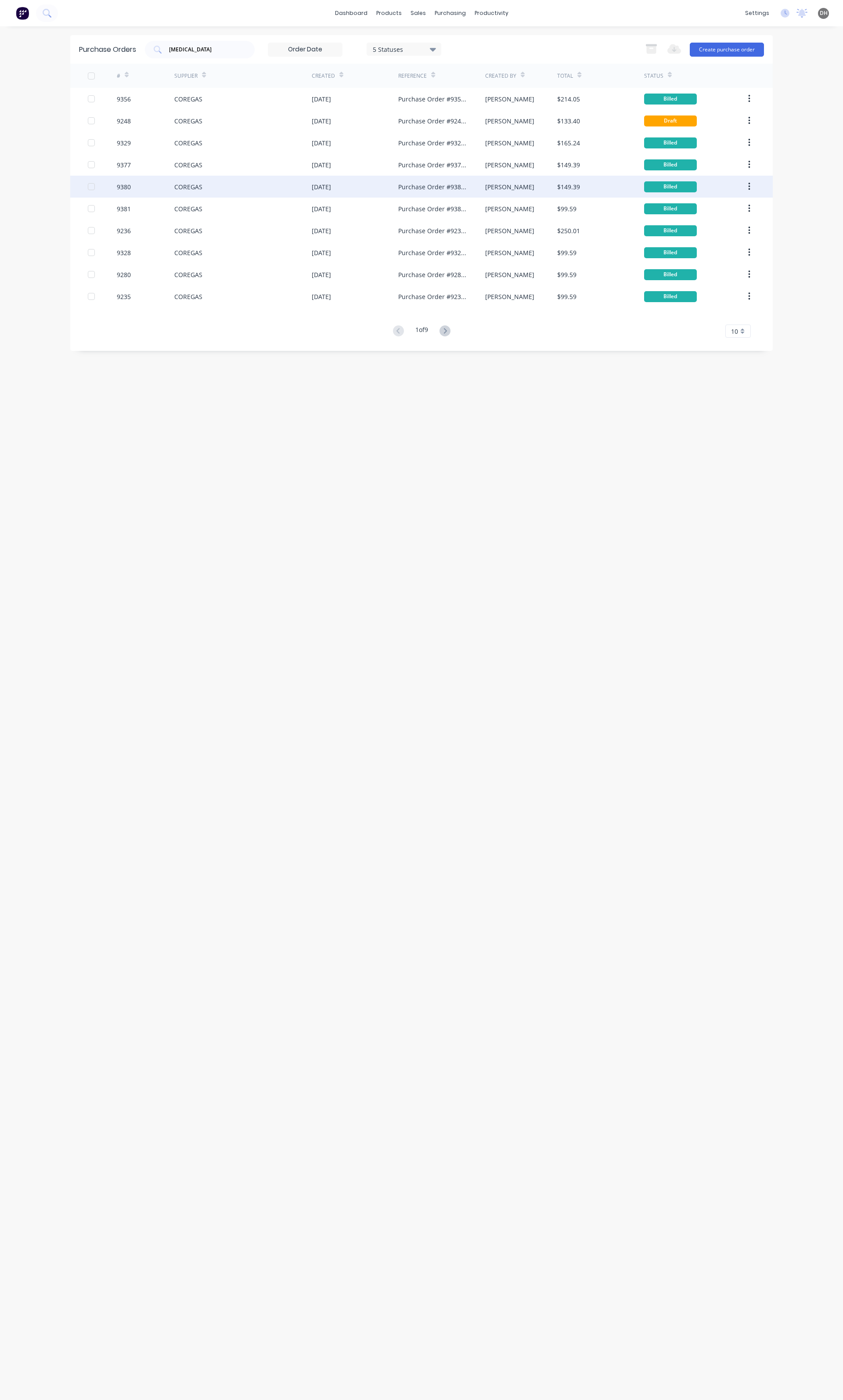
click at [143, 185] on div "9380" at bounding box center [146, 186] width 58 height 22
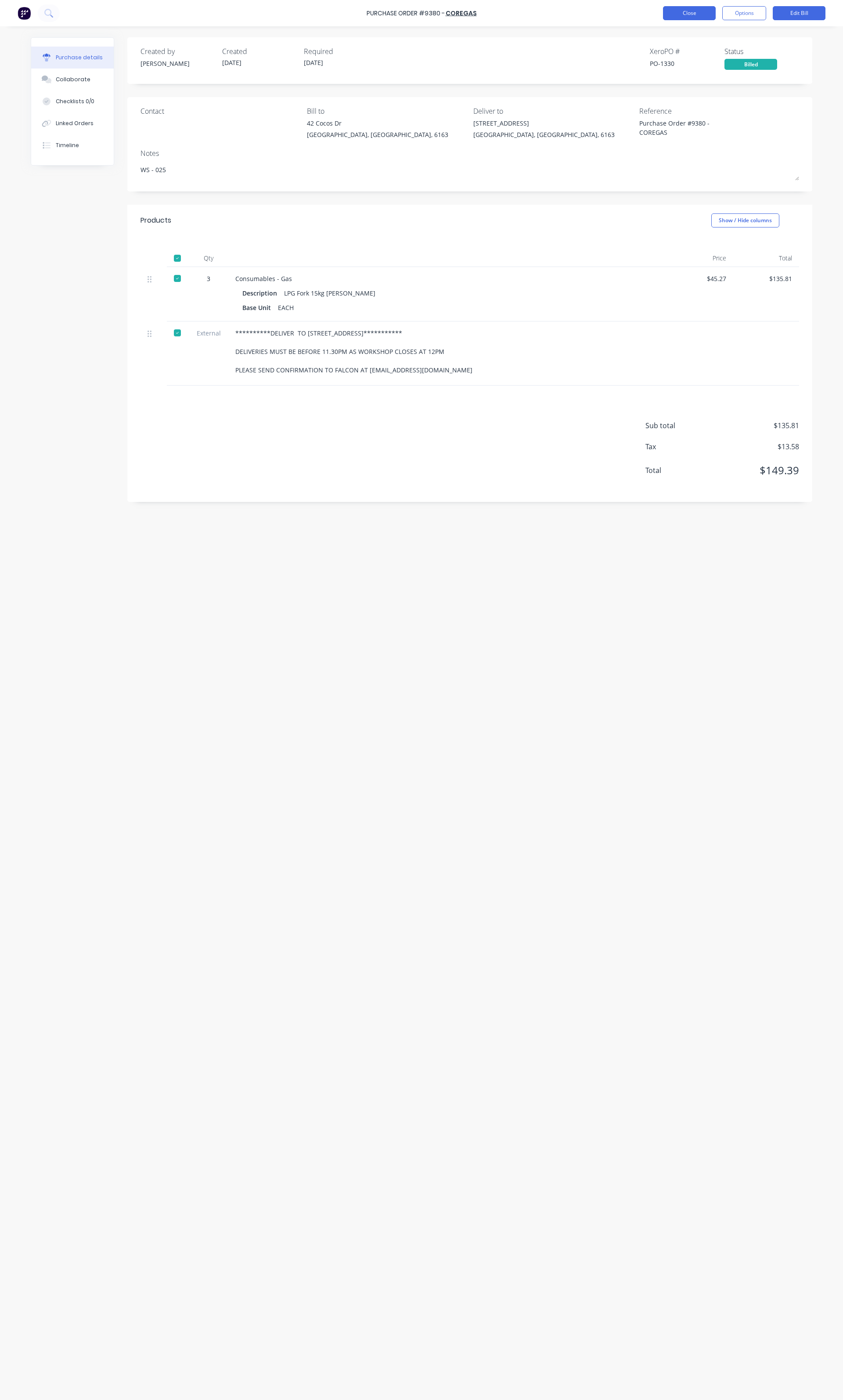
click at [692, 11] on button "Close" at bounding box center [689, 13] width 53 height 14
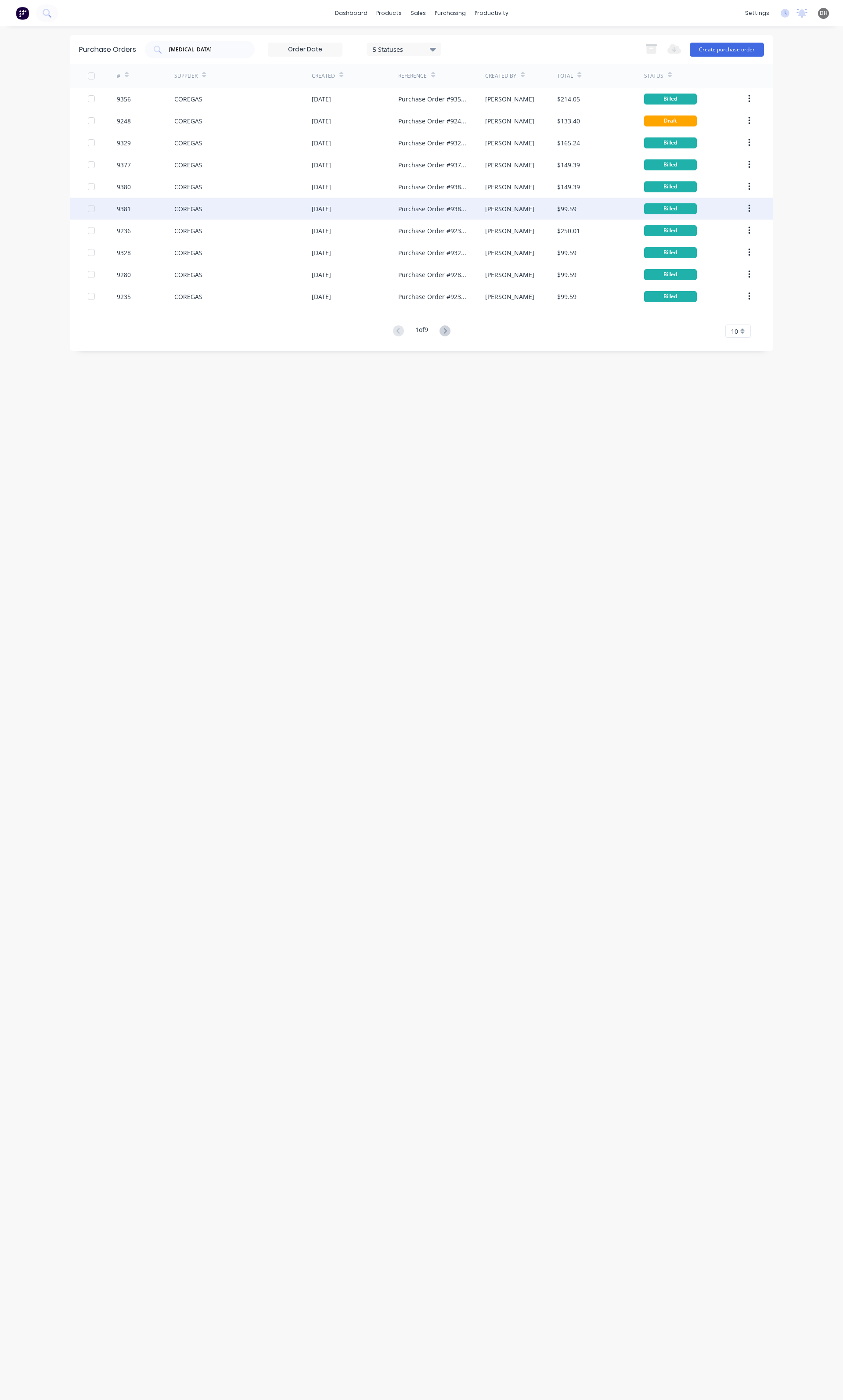
click at [199, 211] on div "COREGAS" at bounding box center [189, 209] width 28 height 9
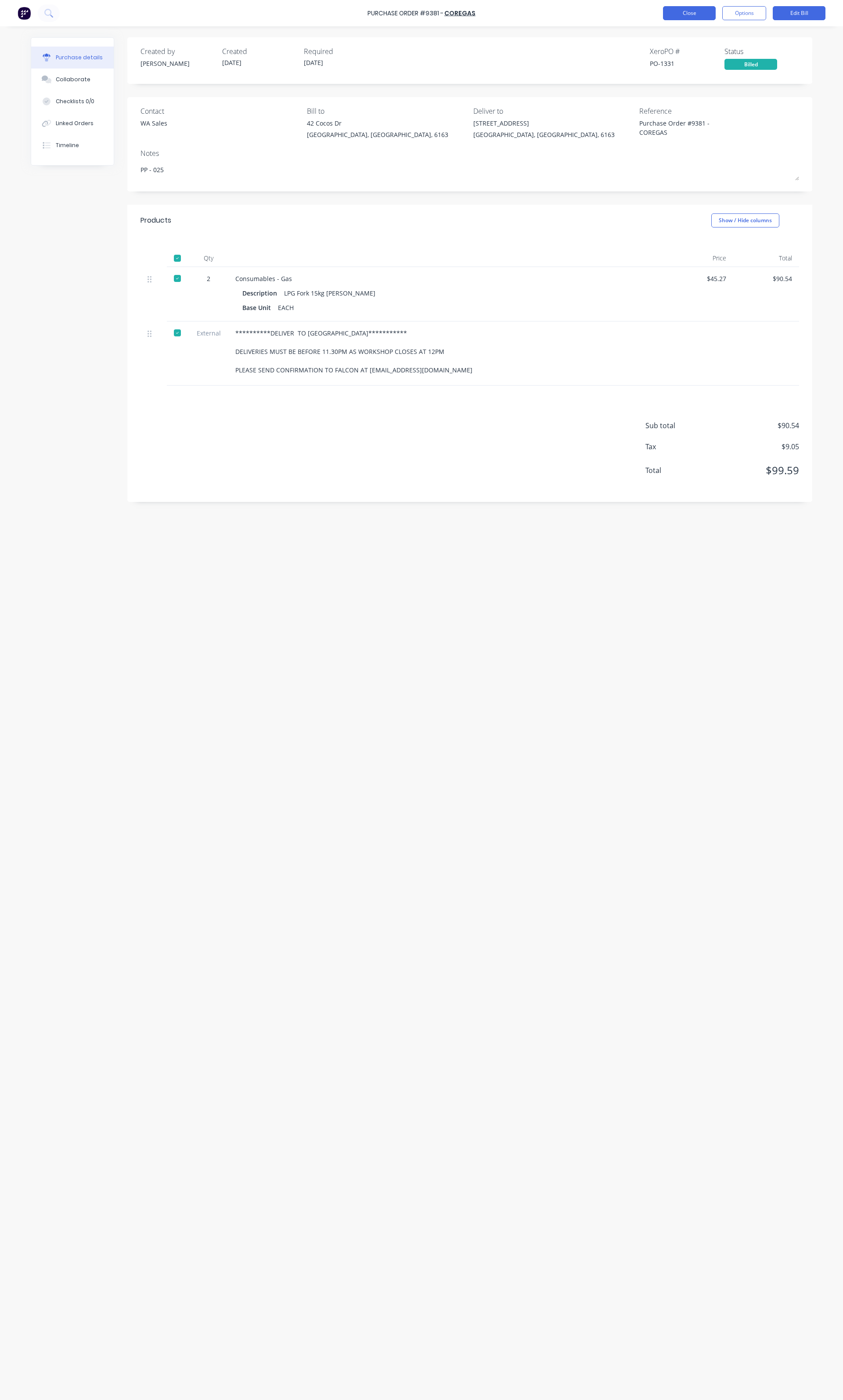
click at [700, 7] on button "Close" at bounding box center [689, 13] width 53 height 14
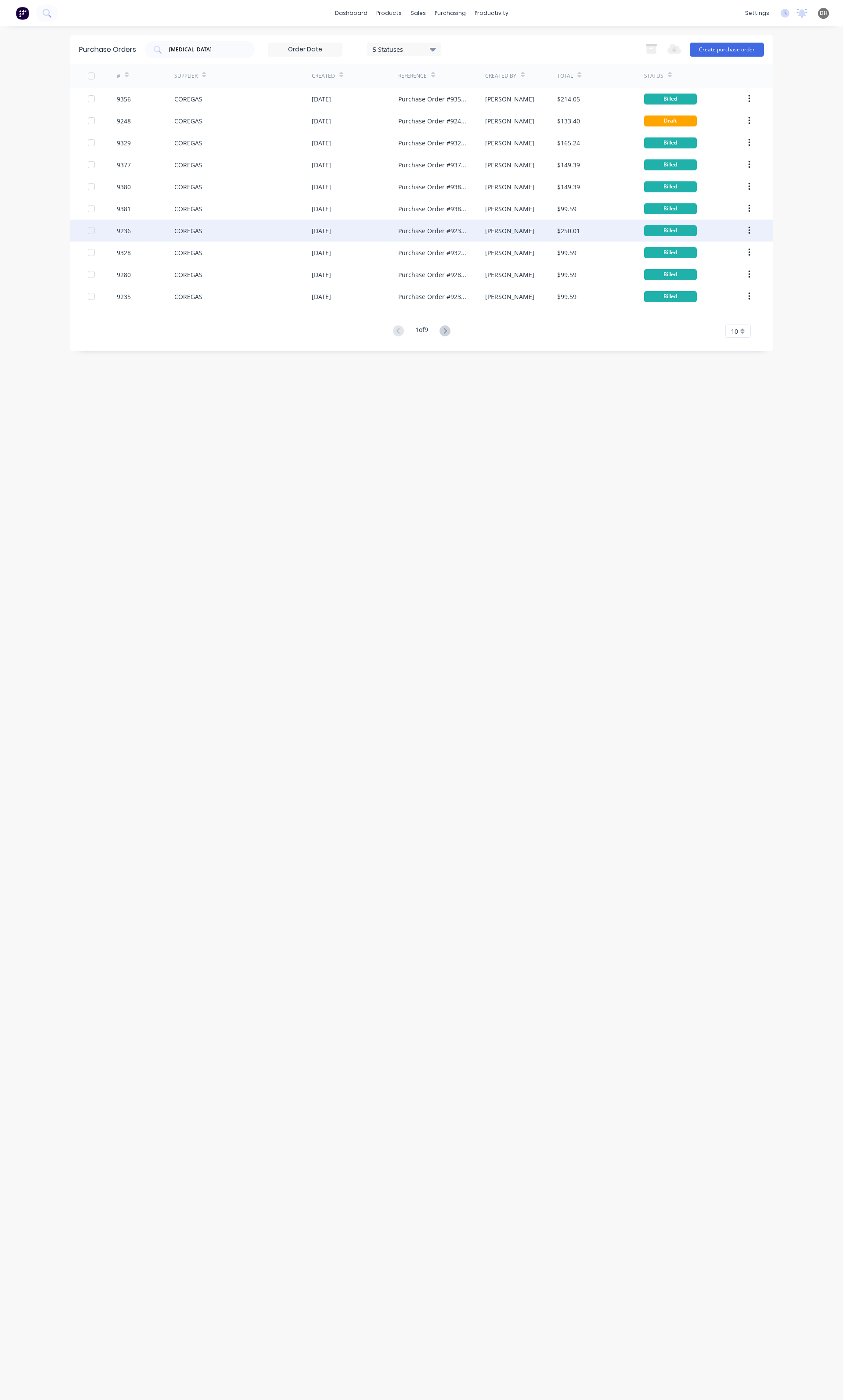
click at [159, 221] on div "9236" at bounding box center [146, 230] width 58 height 22
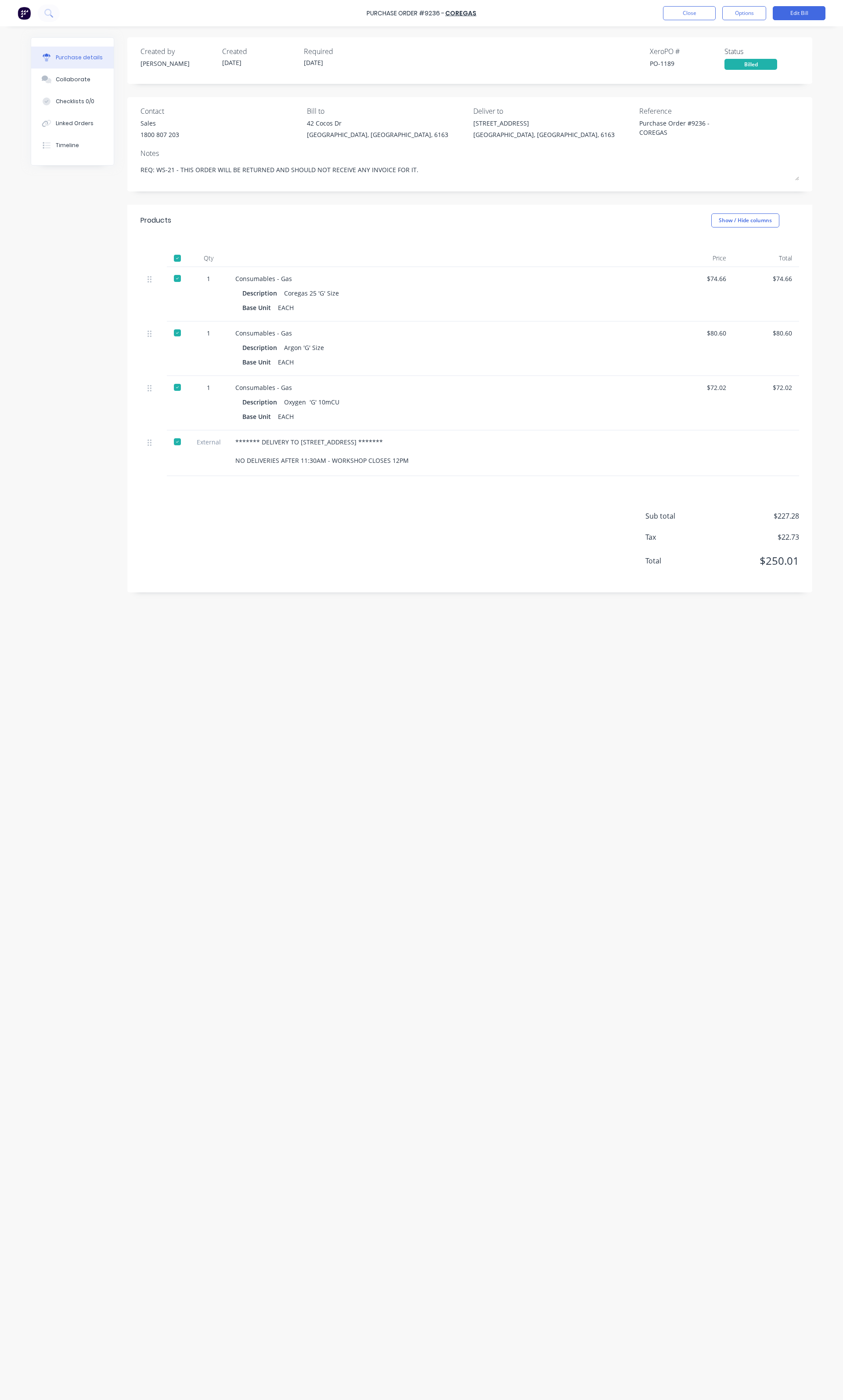
click at [707, 21] on div "Purchase Order #9236 - COREGAS Close Options Edit Bill" at bounding box center [421, 13] width 843 height 26
click at [703, 16] on button "Close" at bounding box center [689, 13] width 53 height 14
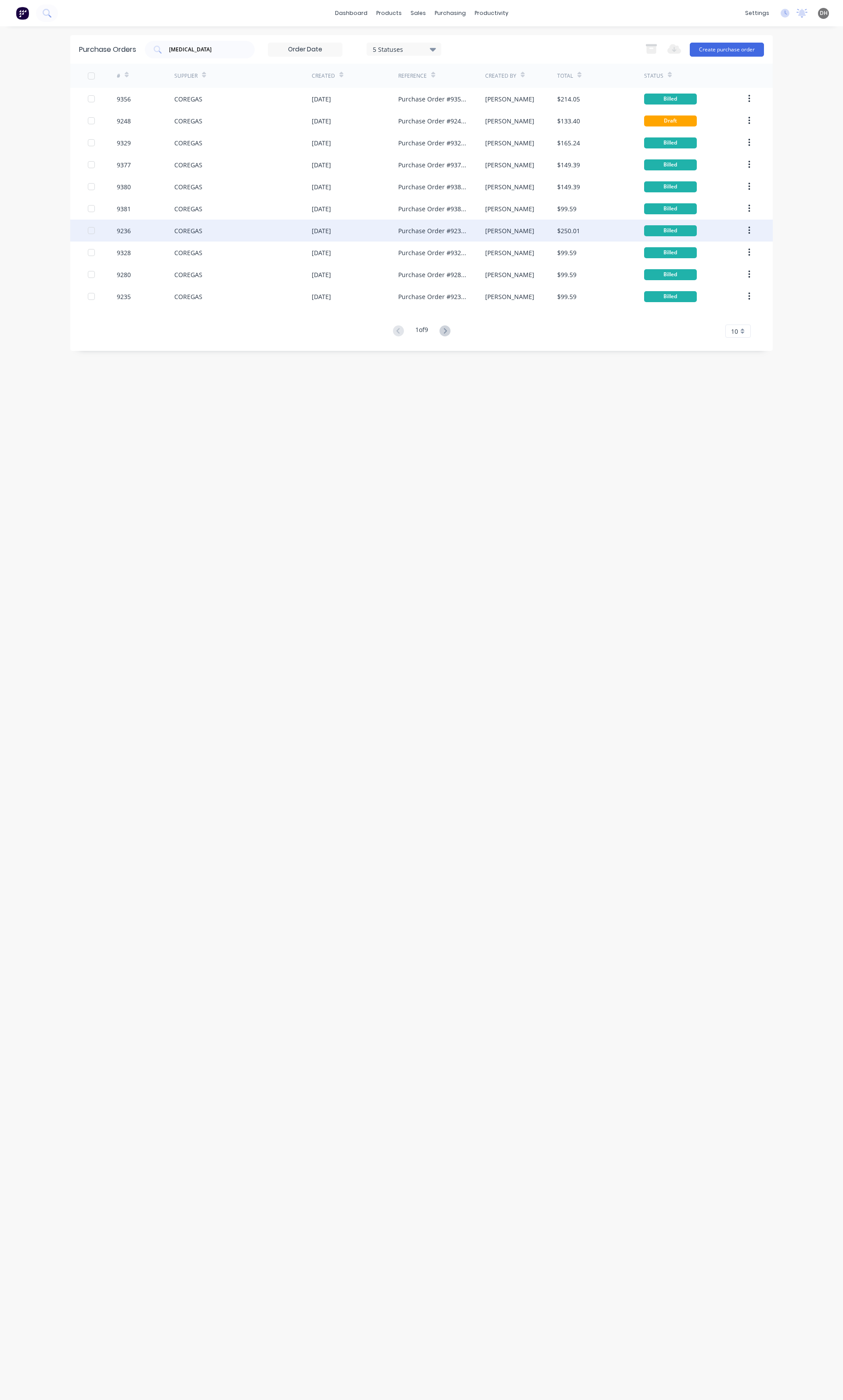
click at [177, 236] on div "COREGAS" at bounding box center [243, 230] width 138 height 22
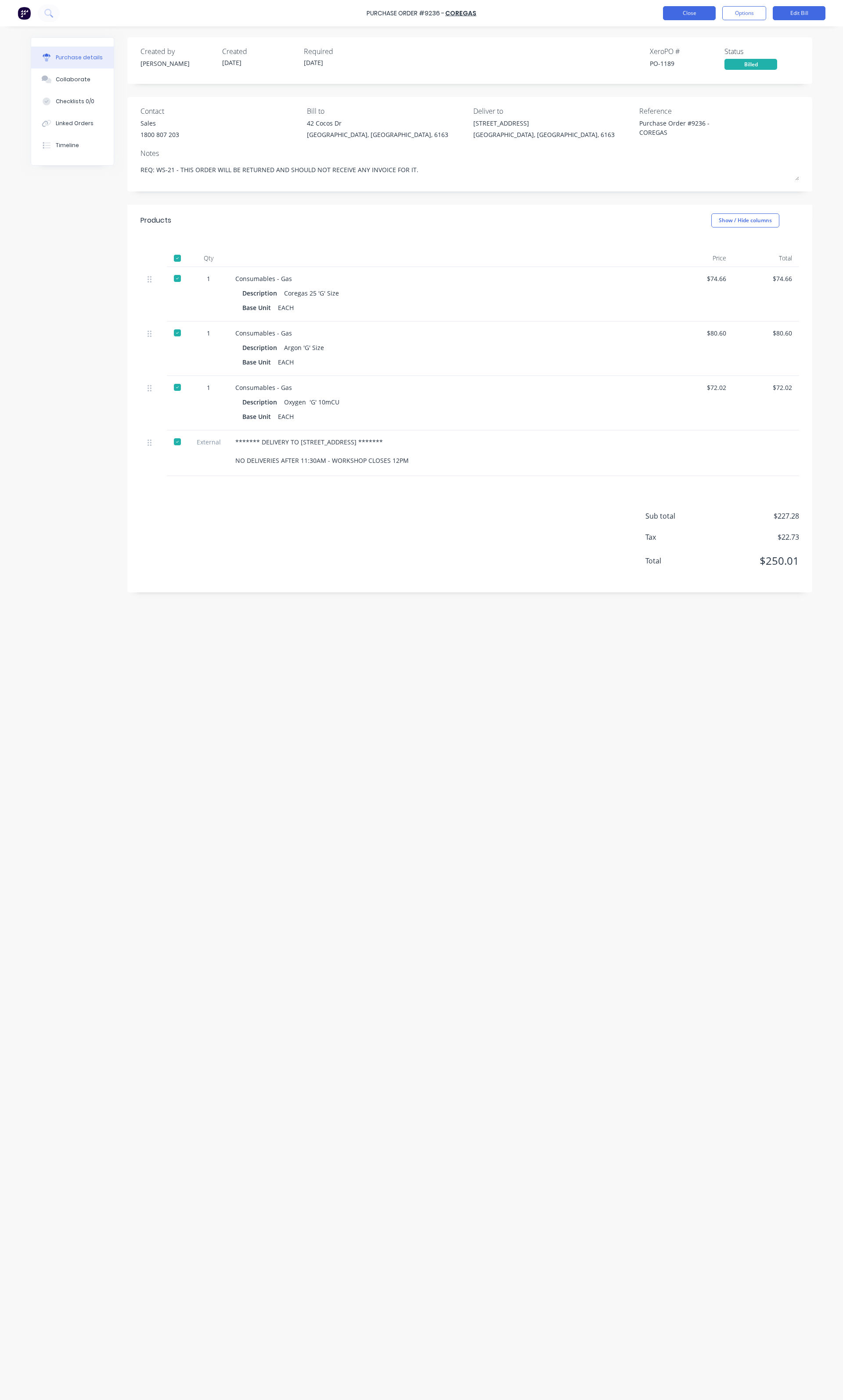
click at [683, 17] on button "Close" at bounding box center [689, 13] width 53 height 14
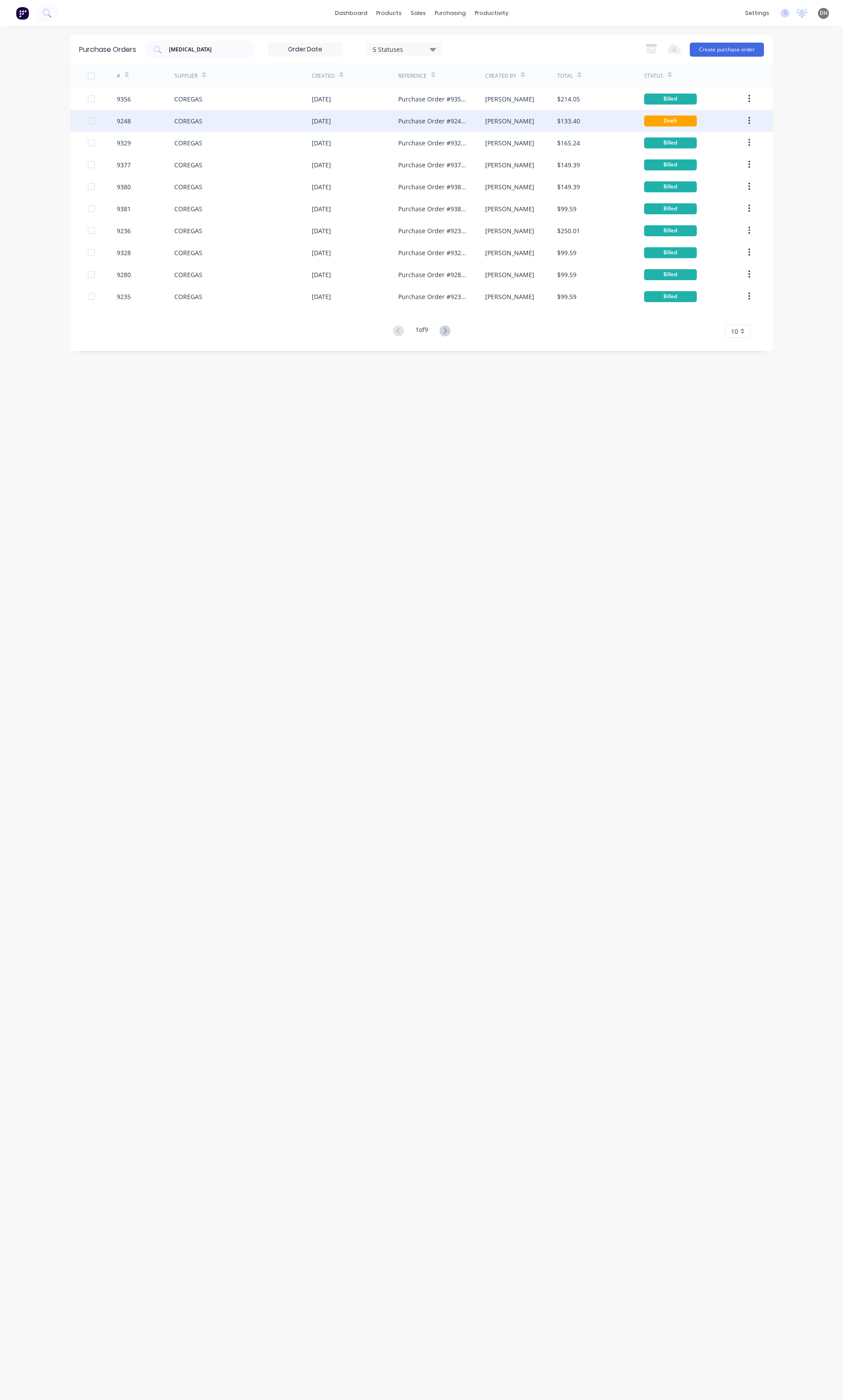
click at [179, 122] on div "COREGAS" at bounding box center [189, 121] width 28 height 9
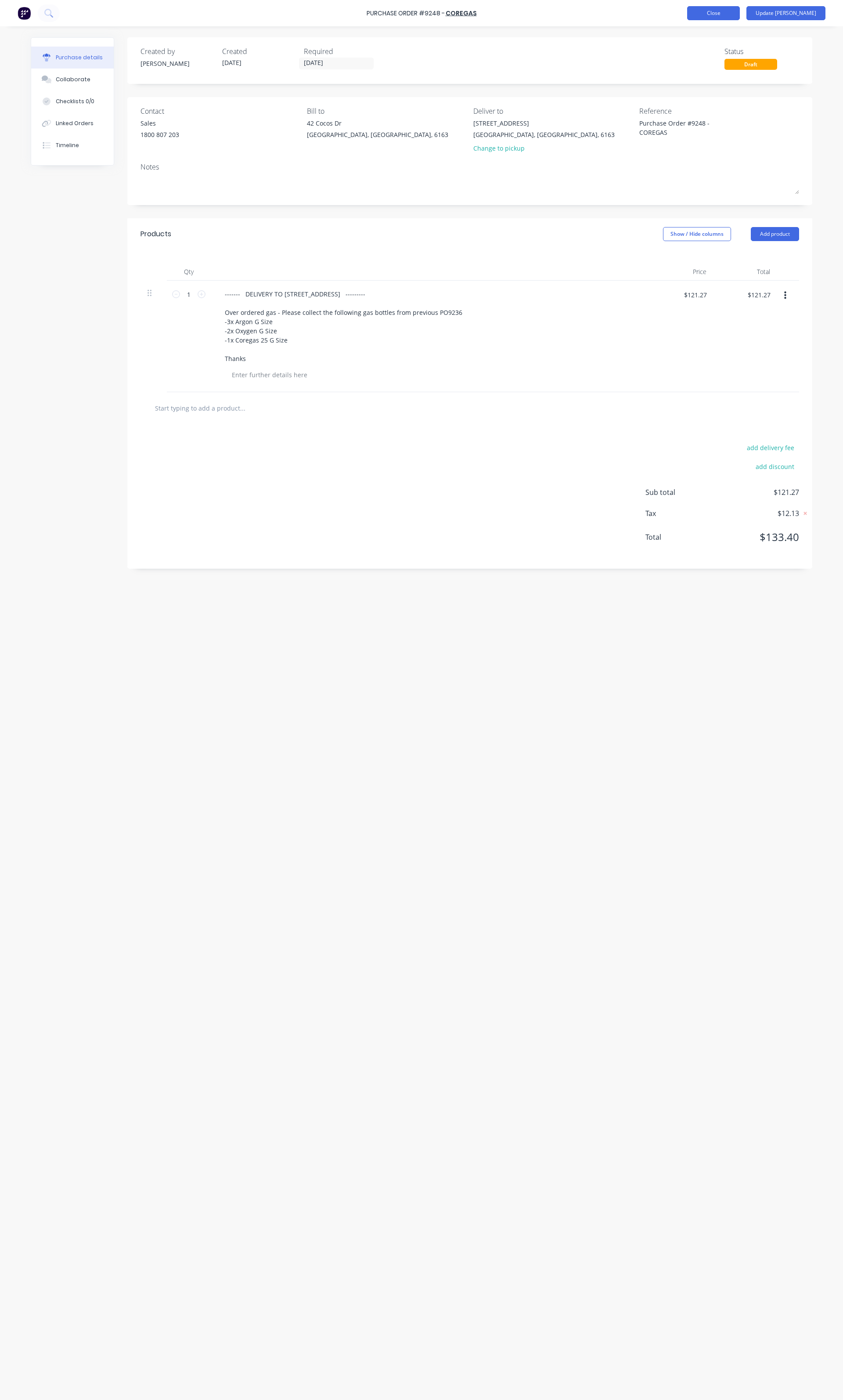
click at [740, 17] on button "Close" at bounding box center [714, 13] width 53 height 14
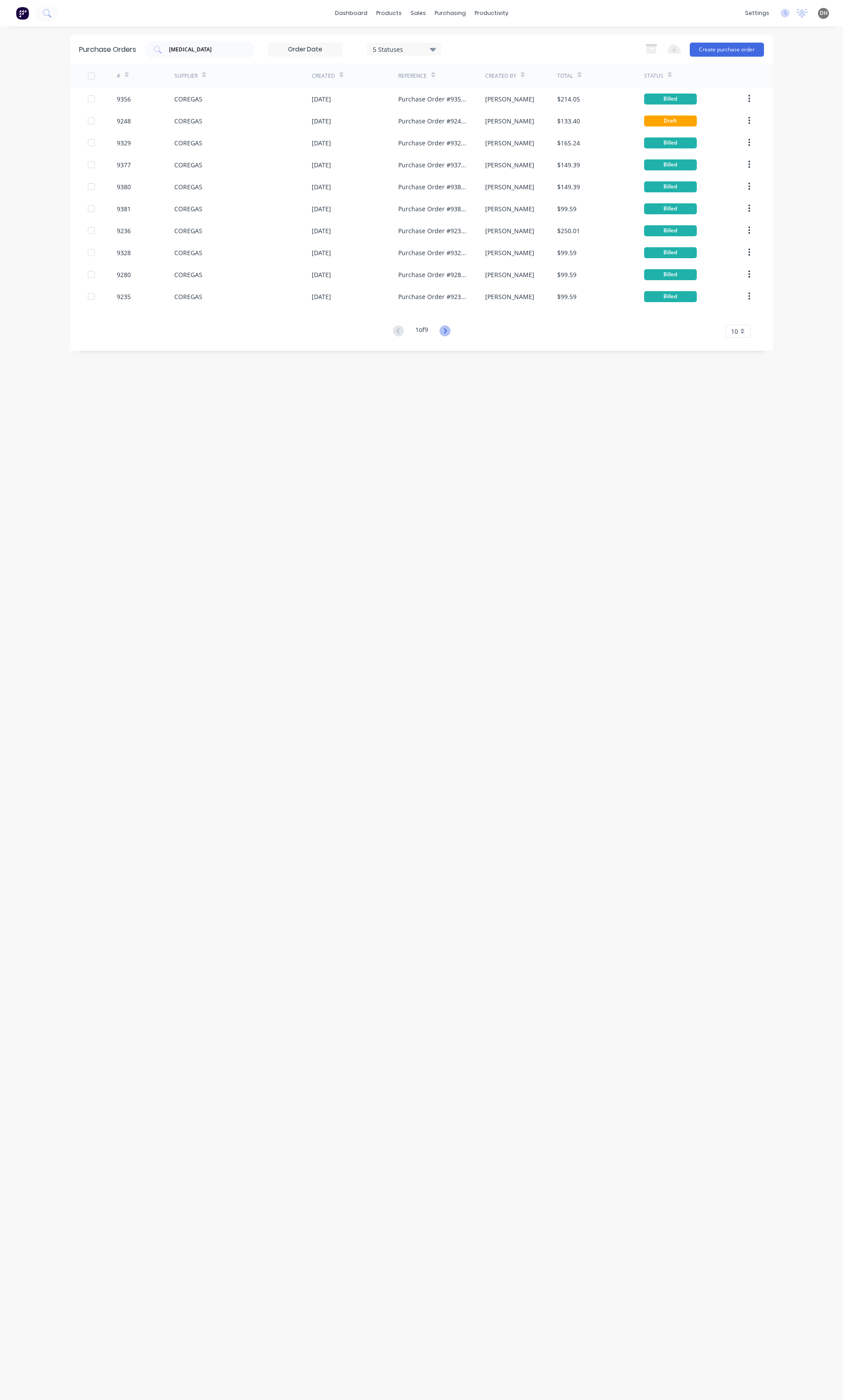
click at [445, 331] on icon at bounding box center [445, 331] width 11 height 11
click at [396, 334] on icon at bounding box center [398, 331] width 11 height 11
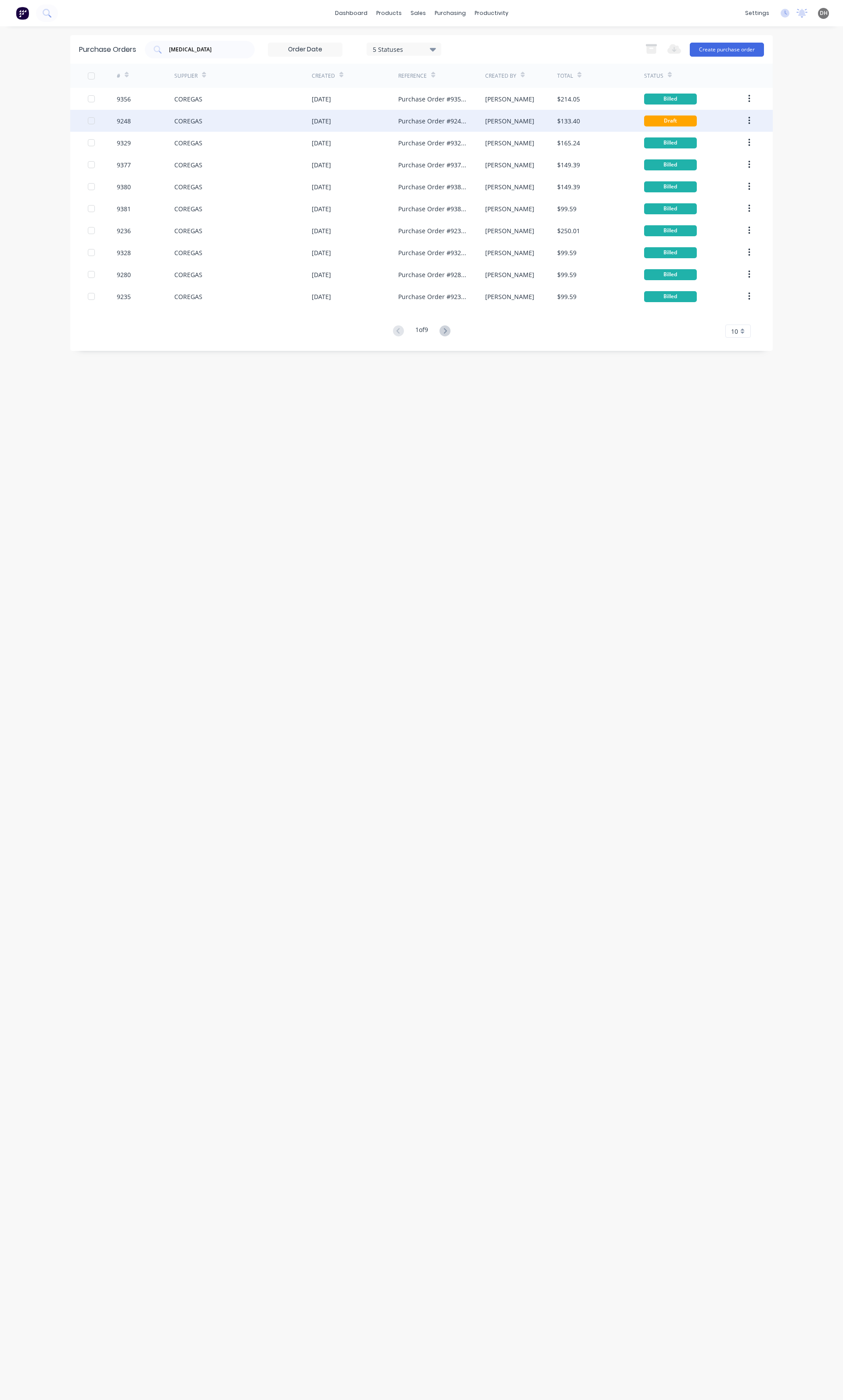
click at [196, 117] on div "COREGAS" at bounding box center [189, 121] width 28 height 9
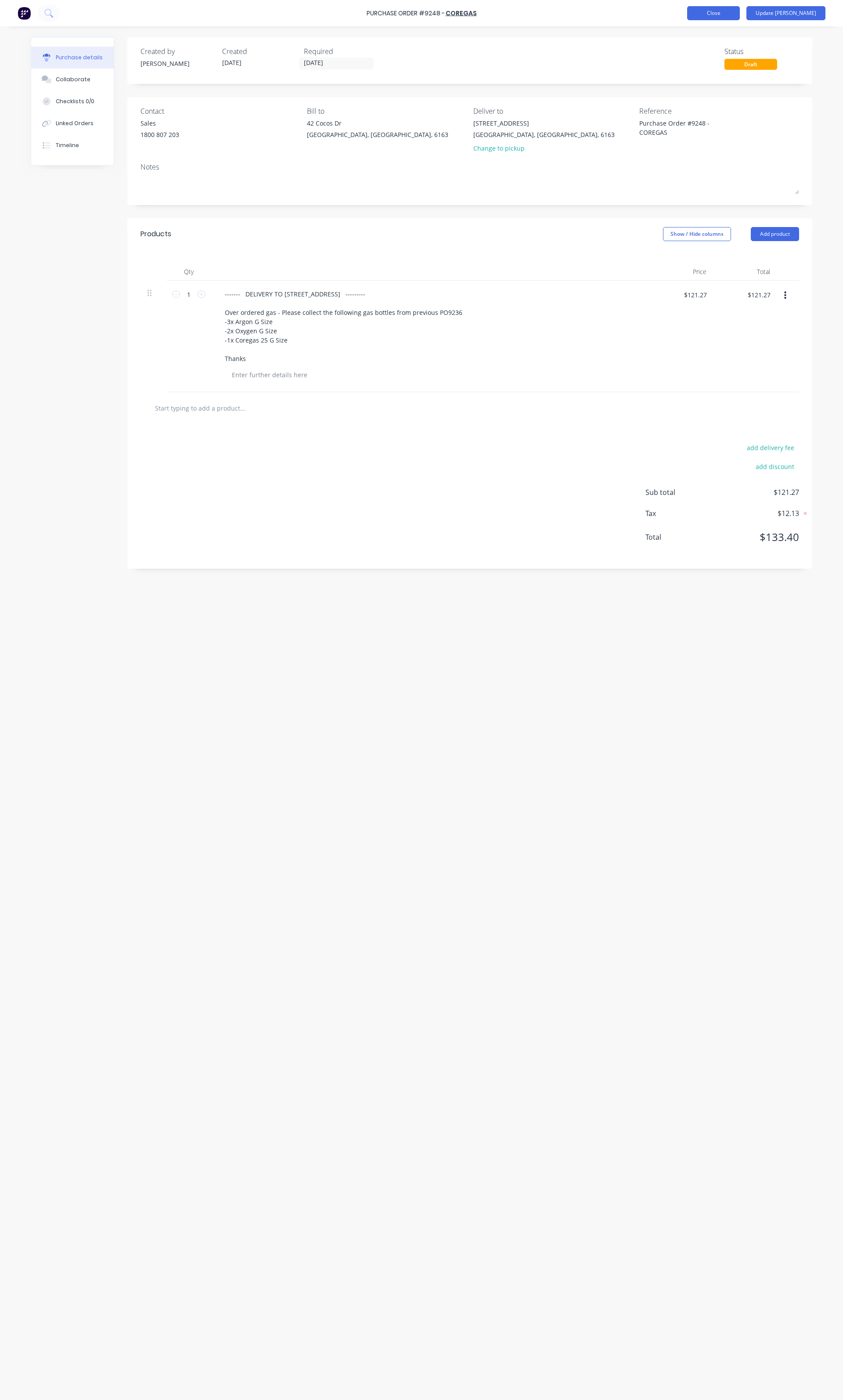
click at [733, 16] on button "Close" at bounding box center [714, 13] width 53 height 14
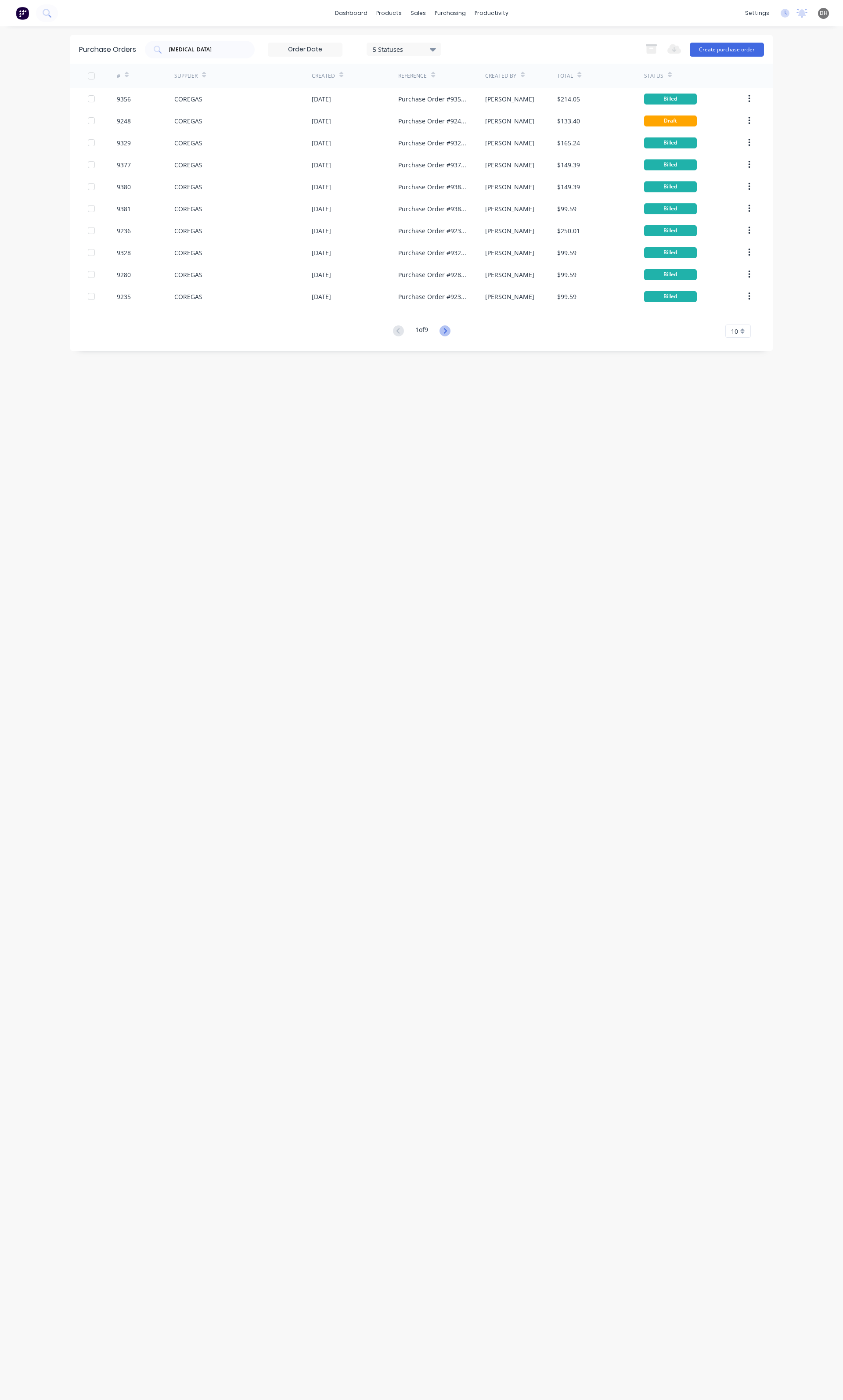
click at [445, 331] on icon at bounding box center [445, 331] width 11 height 11
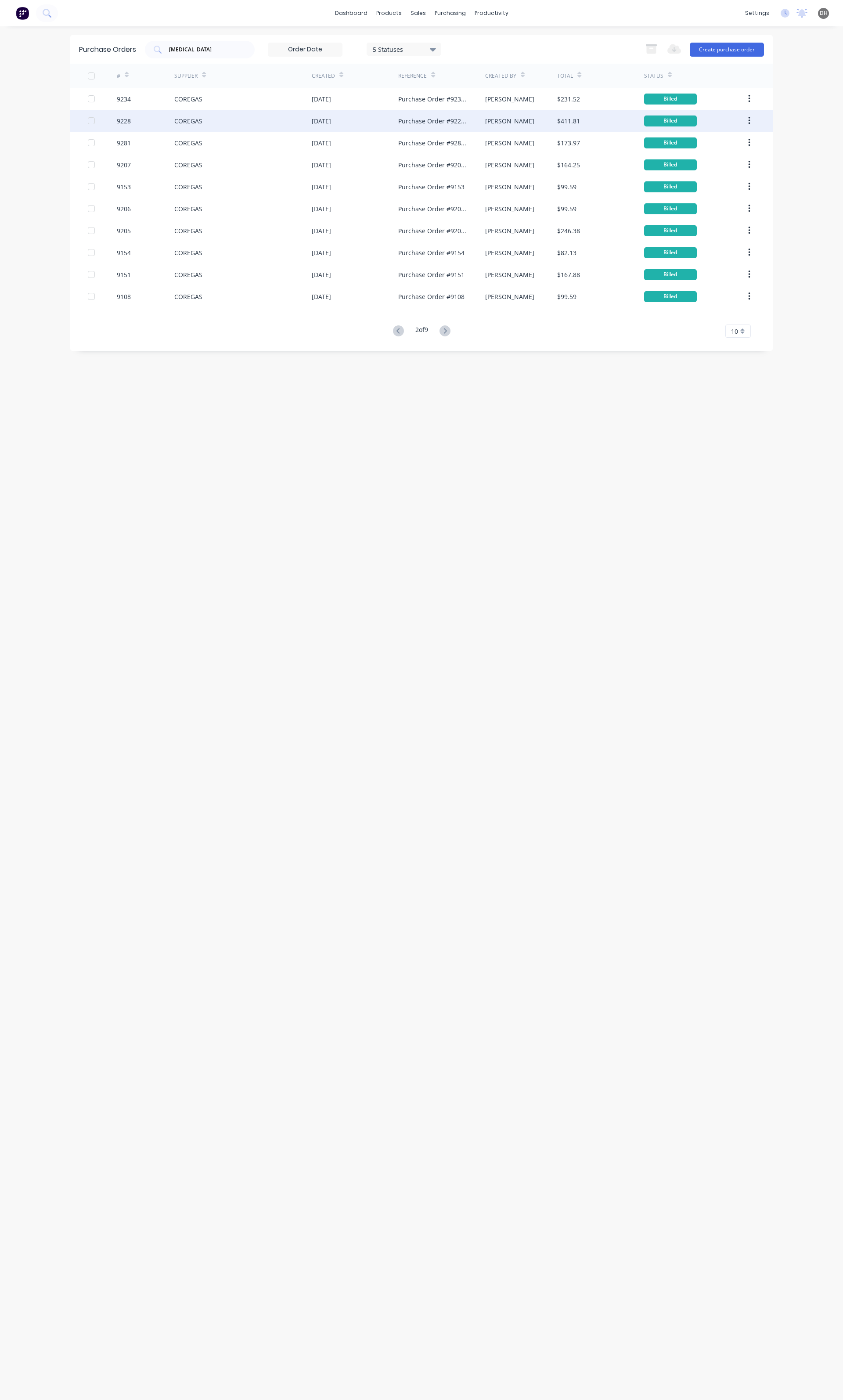
click at [271, 130] on div "COREGAS" at bounding box center [243, 121] width 138 height 22
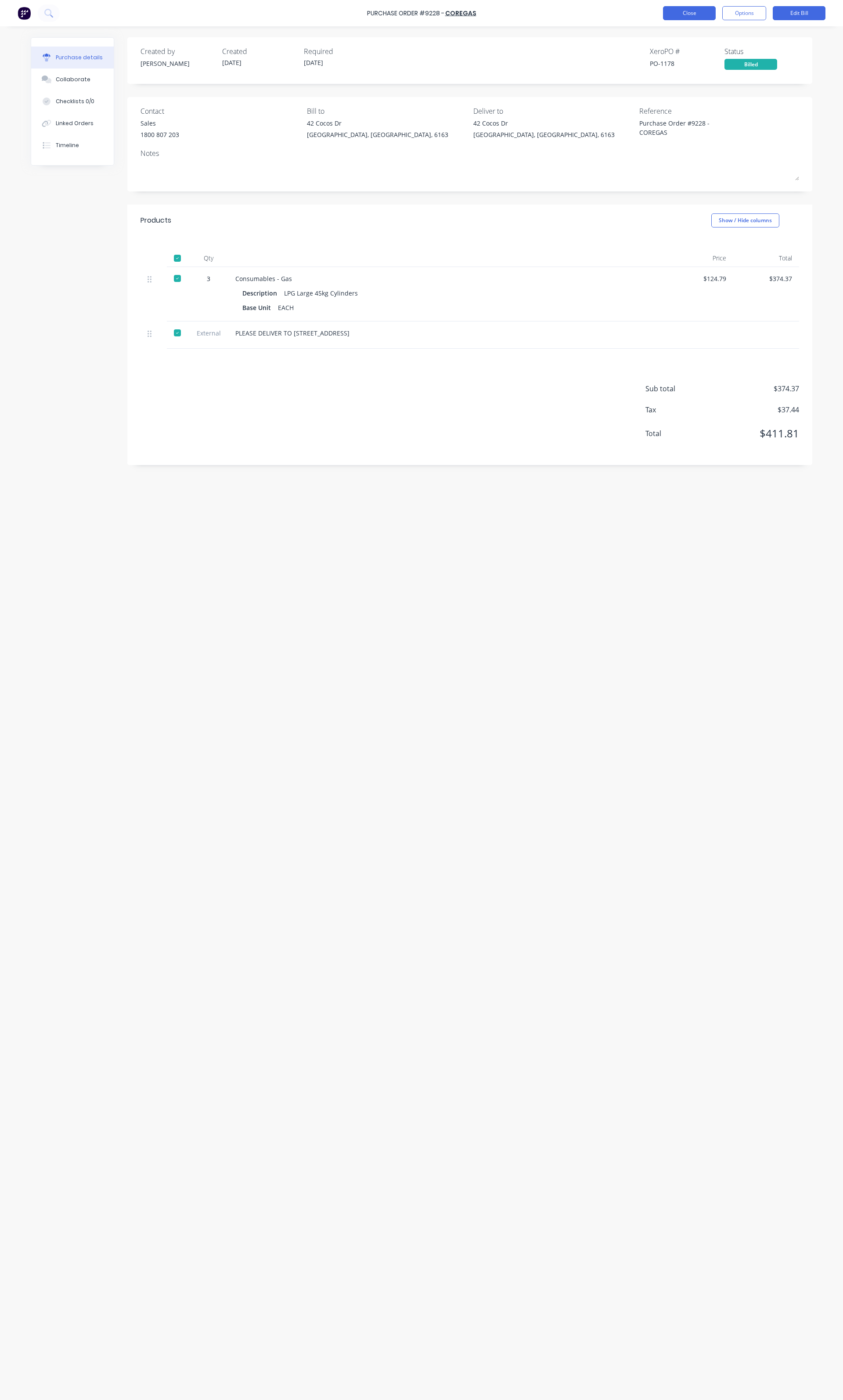
click at [679, 15] on button "Close" at bounding box center [689, 13] width 53 height 14
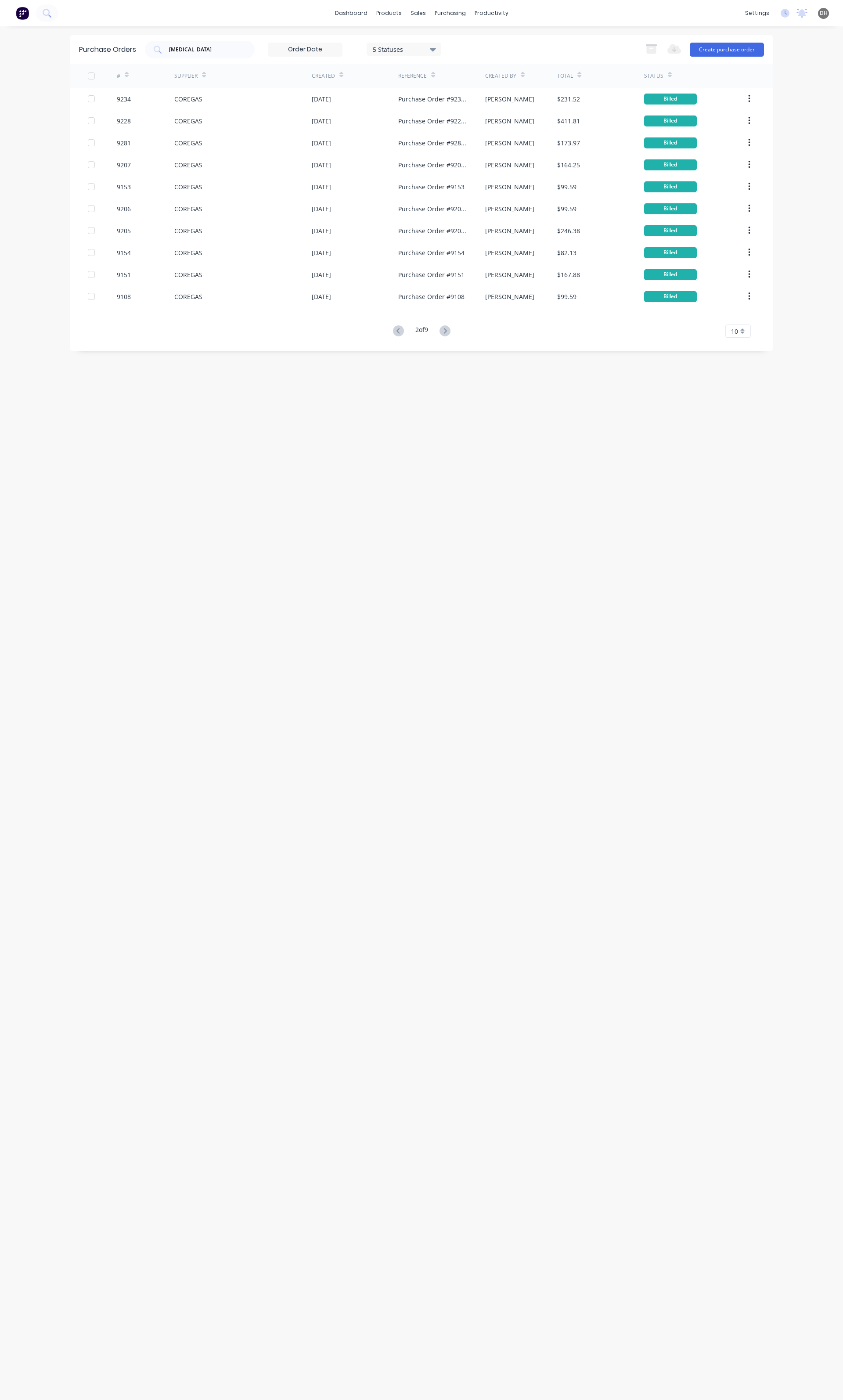
click at [744, 328] on div "10" at bounding box center [738, 331] width 26 height 13
click at [735, 439] on div "35" at bounding box center [738, 440] width 24 height 15
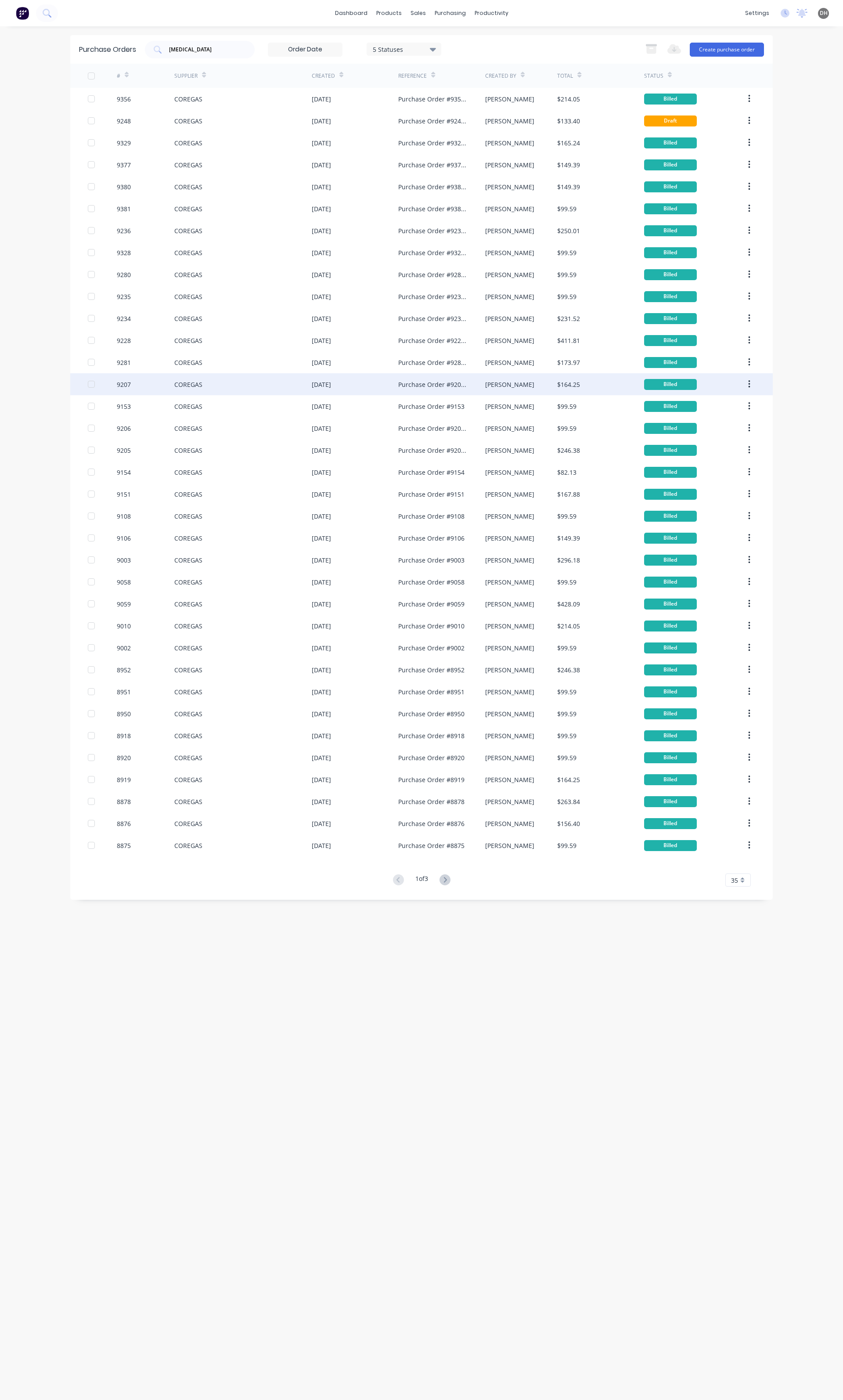
click at [218, 379] on div "COREGAS" at bounding box center [243, 384] width 138 height 22
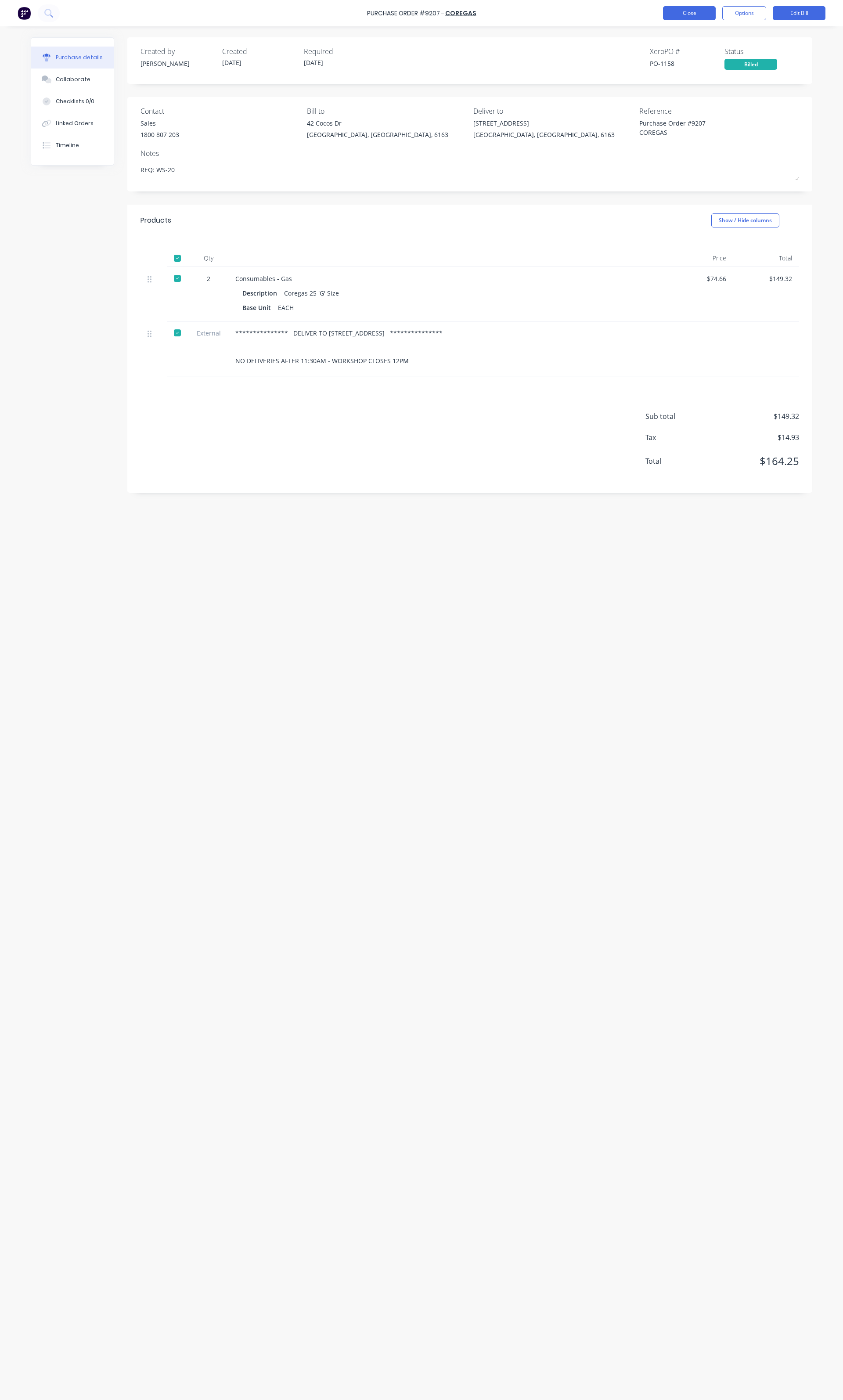
click at [679, 18] on button "Close" at bounding box center [689, 13] width 53 height 14
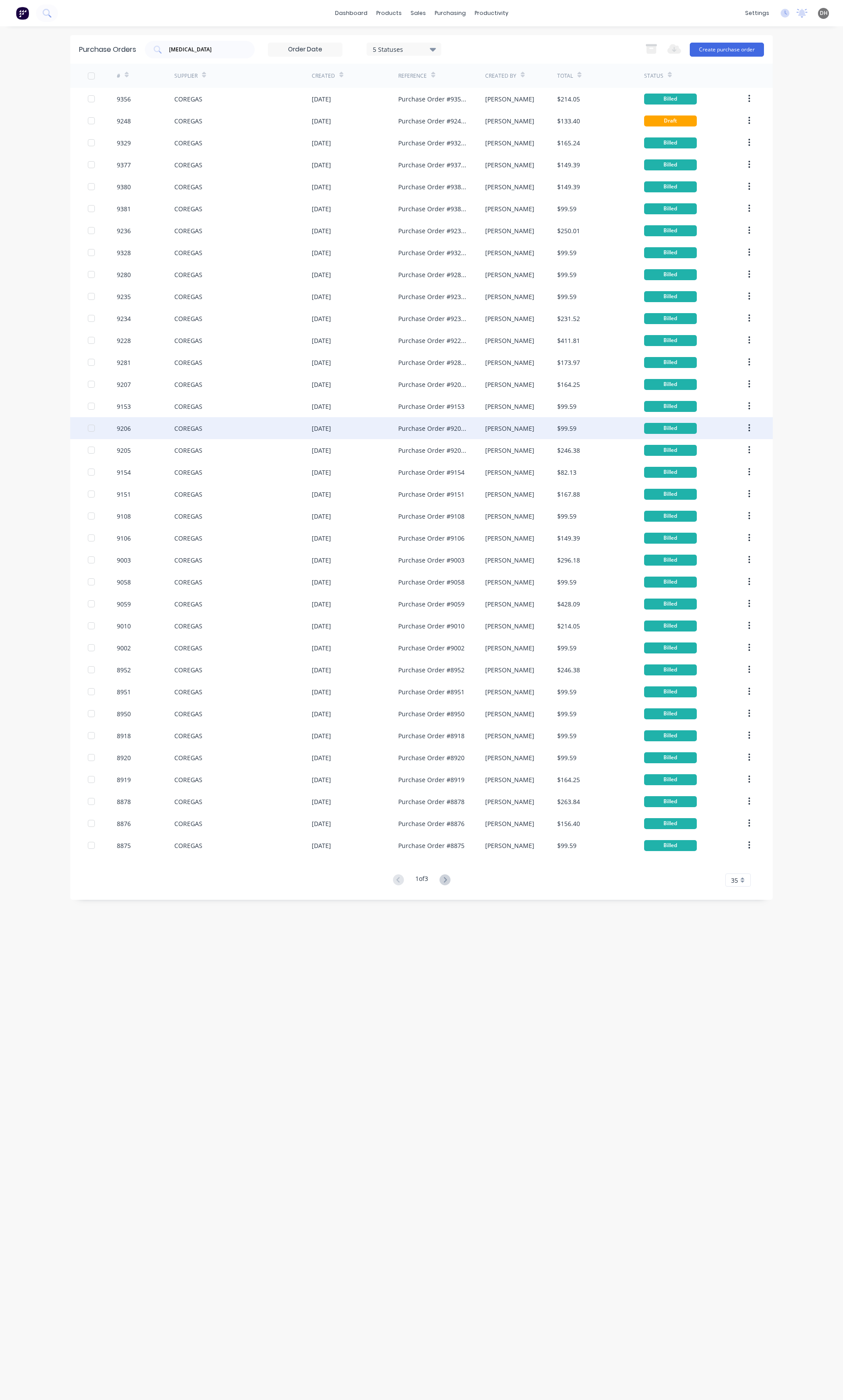
click at [193, 419] on div "COREGAS" at bounding box center [243, 428] width 138 height 22
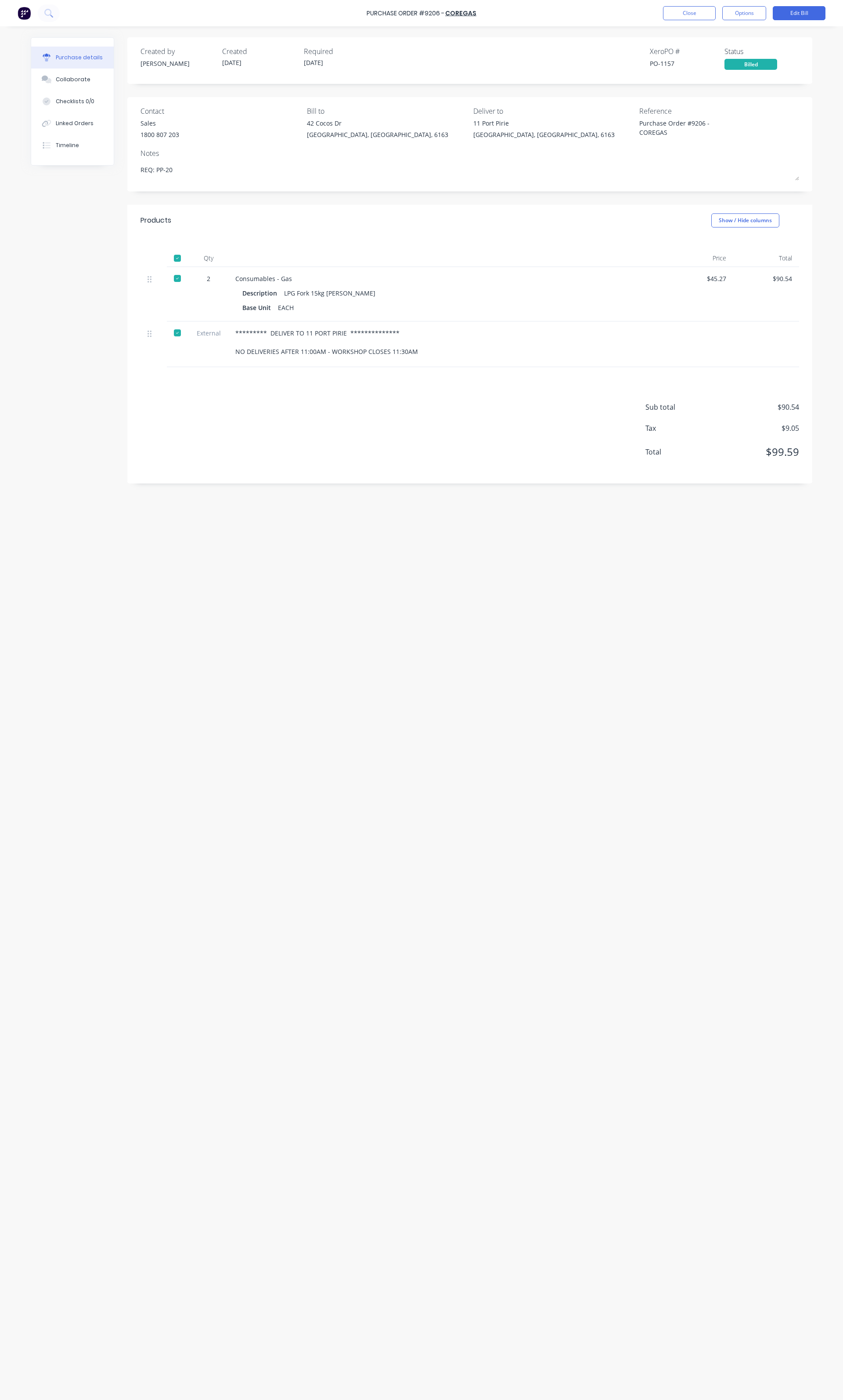
click at [680, 27] on div "**********" at bounding box center [421, 686] width 800 height 1356
click at [683, 21] on div "Purchase Order #9206 - COREGAS Close Options Edit Bill" at bounding box center [421, 13] width 843 height 26
click at [684, 15] on button "Close" at bounding box center [689, 13] width 53 height 14
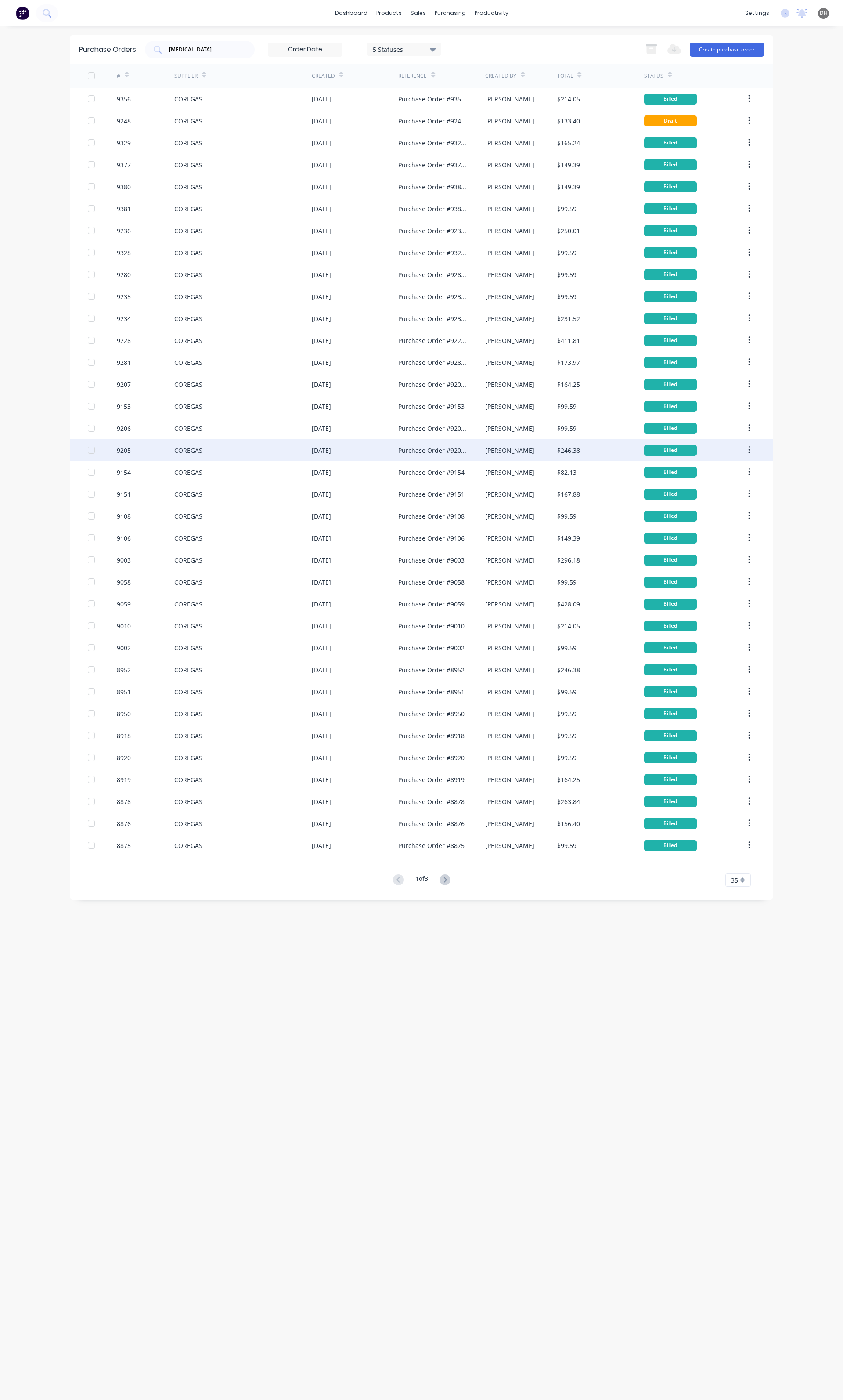
click at [220, 447] on div "COREGAS" at bounding box center [243, 450] width 138 height 22
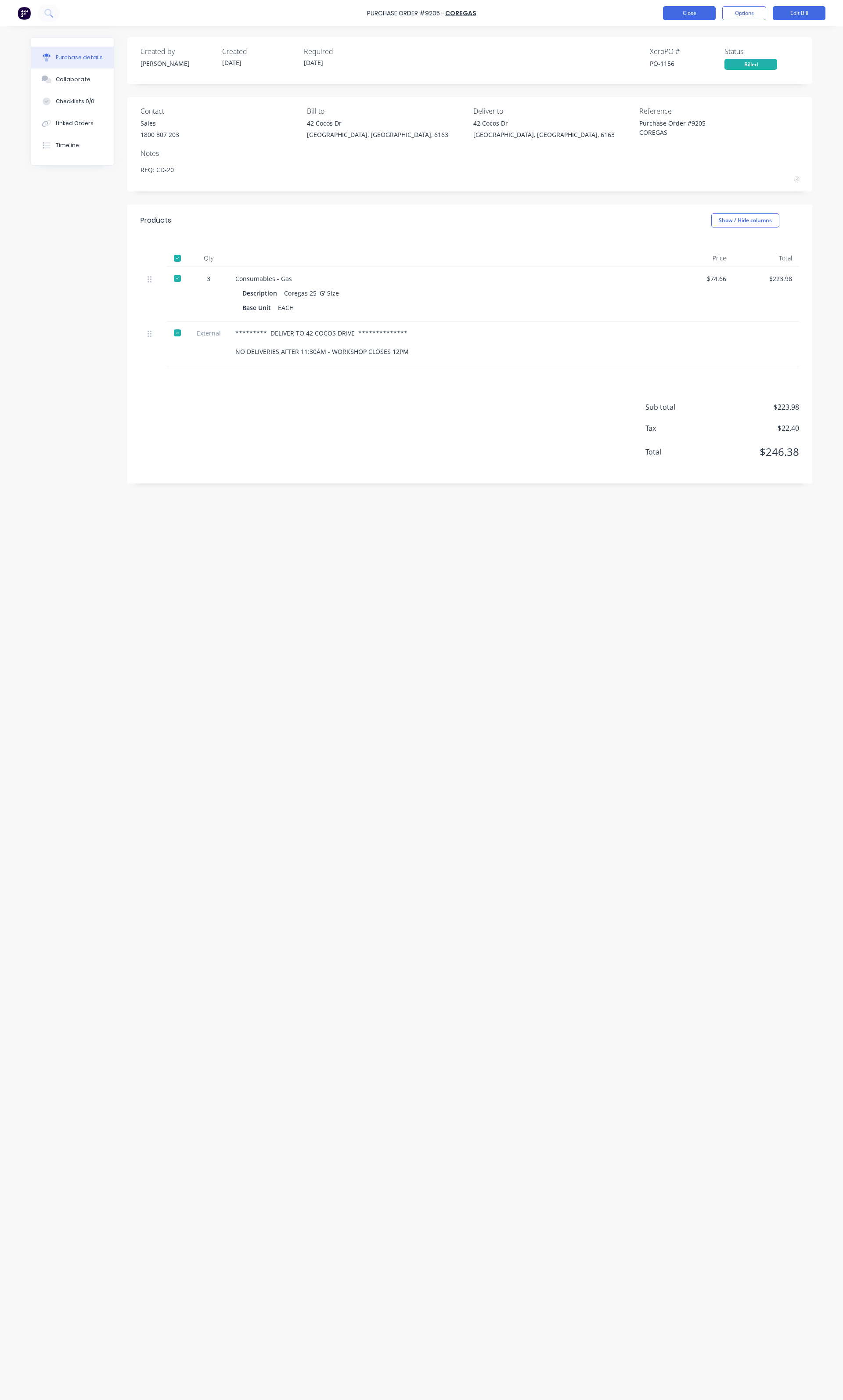
click at [678, 17] on button "Close" at bounding box center [689, 13] width 53 height 14
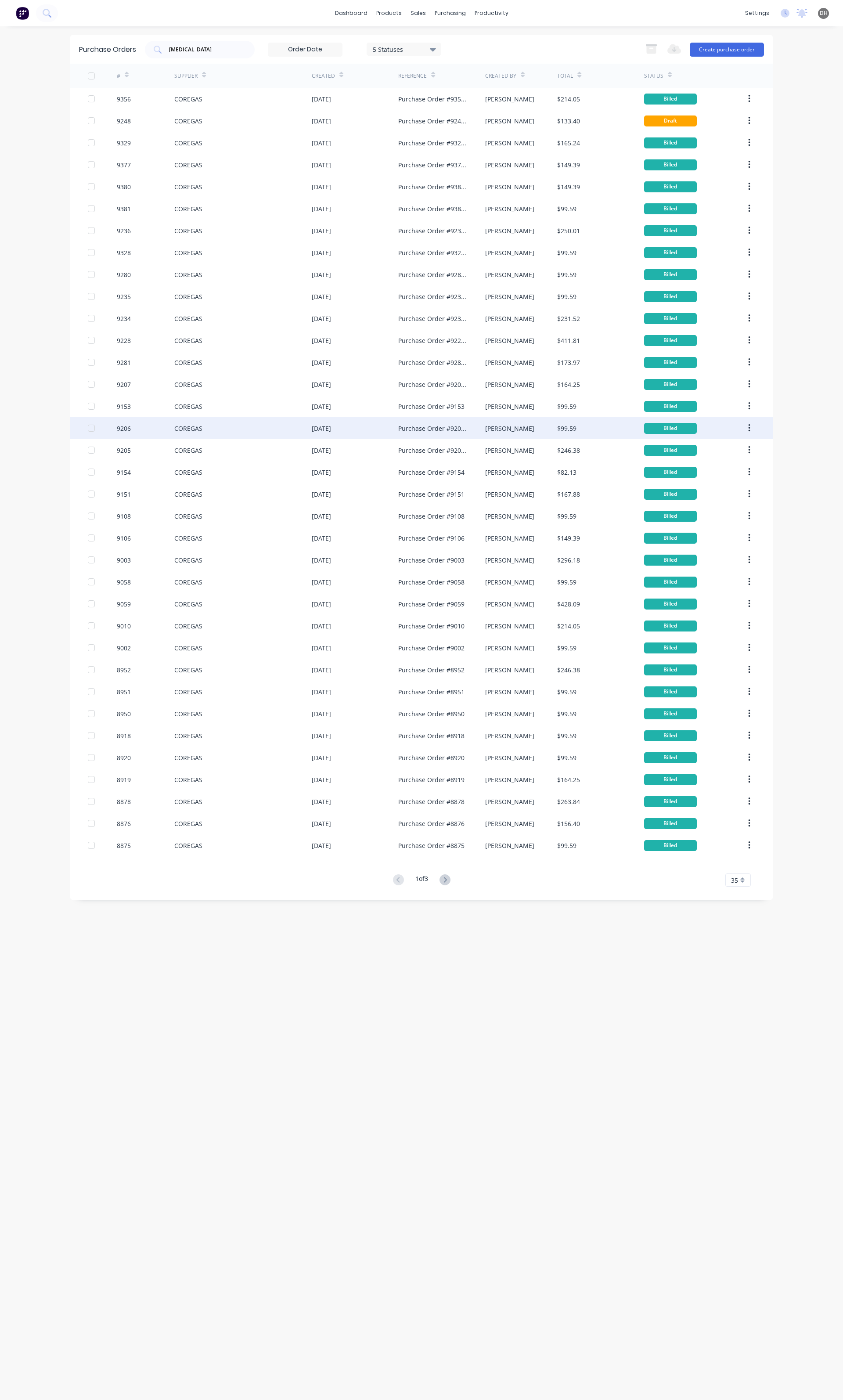
click at [198, 429] on div "COREGAS" at bounding box center [189, 428] width 28 height 9
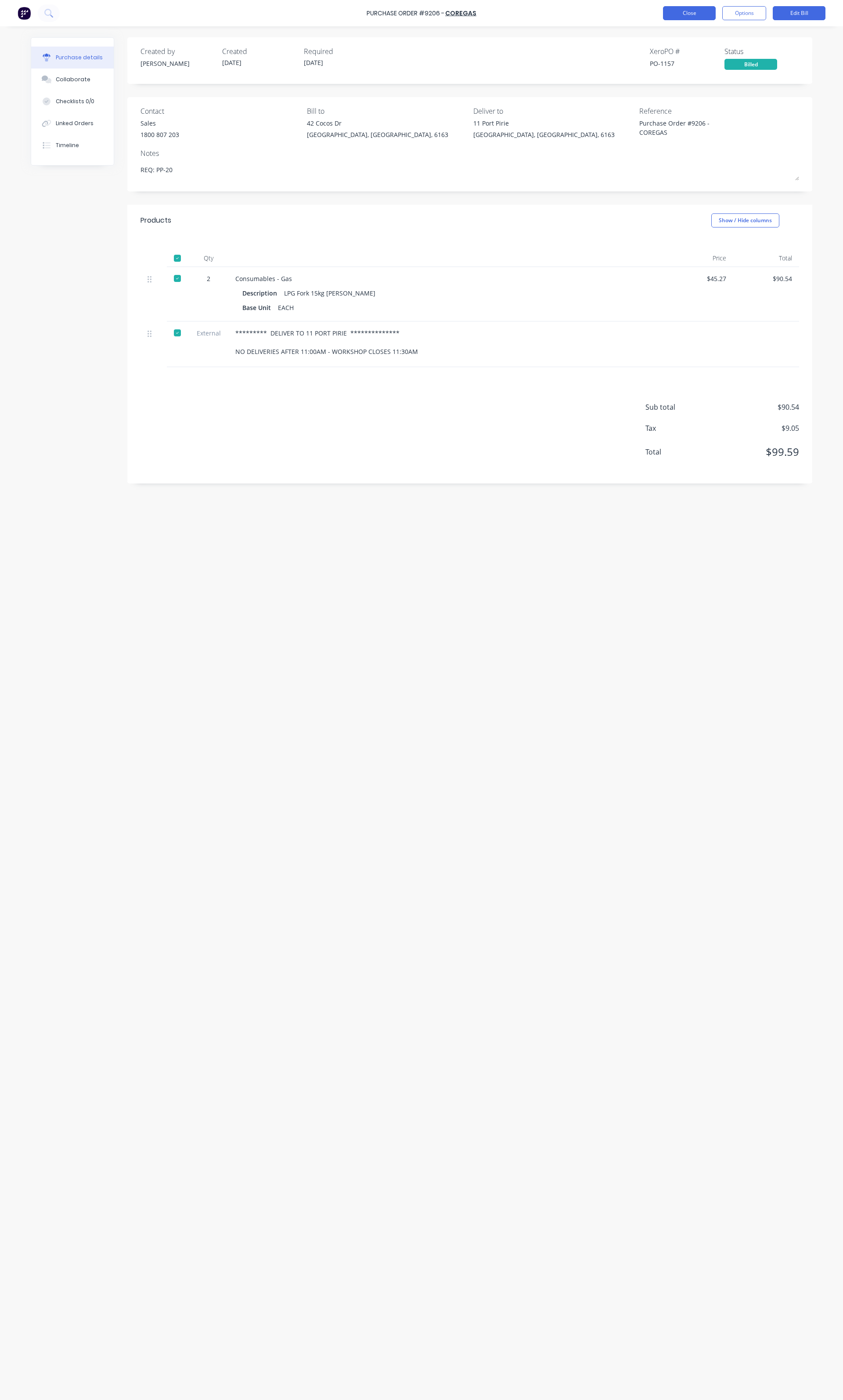
click at [669, 18] on button "Close" at bounding box center [689, 13] width 53 height 14
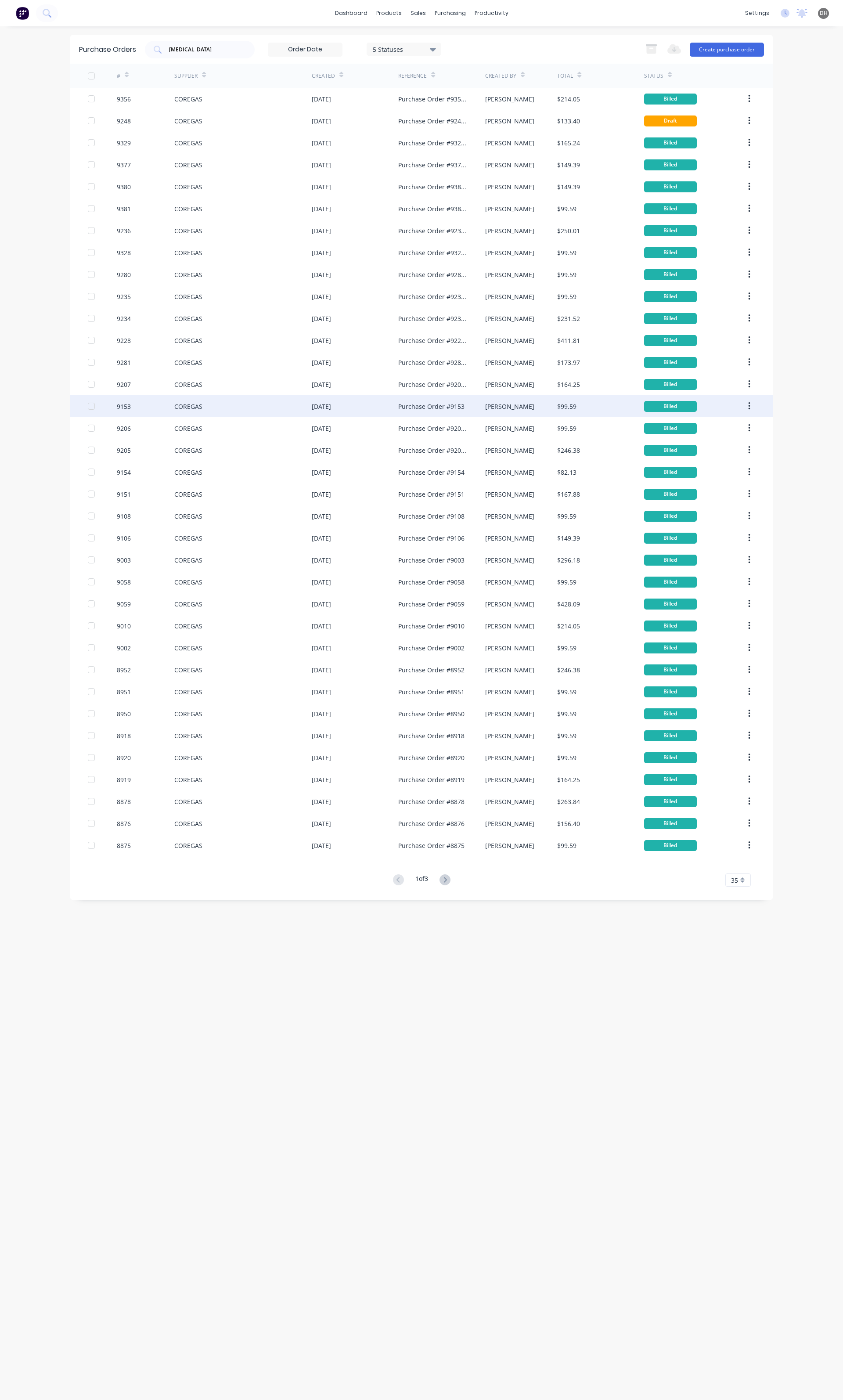
click at [206, 409] on div "COREGAS" at bounding box center [243, 406] width 138 height 22
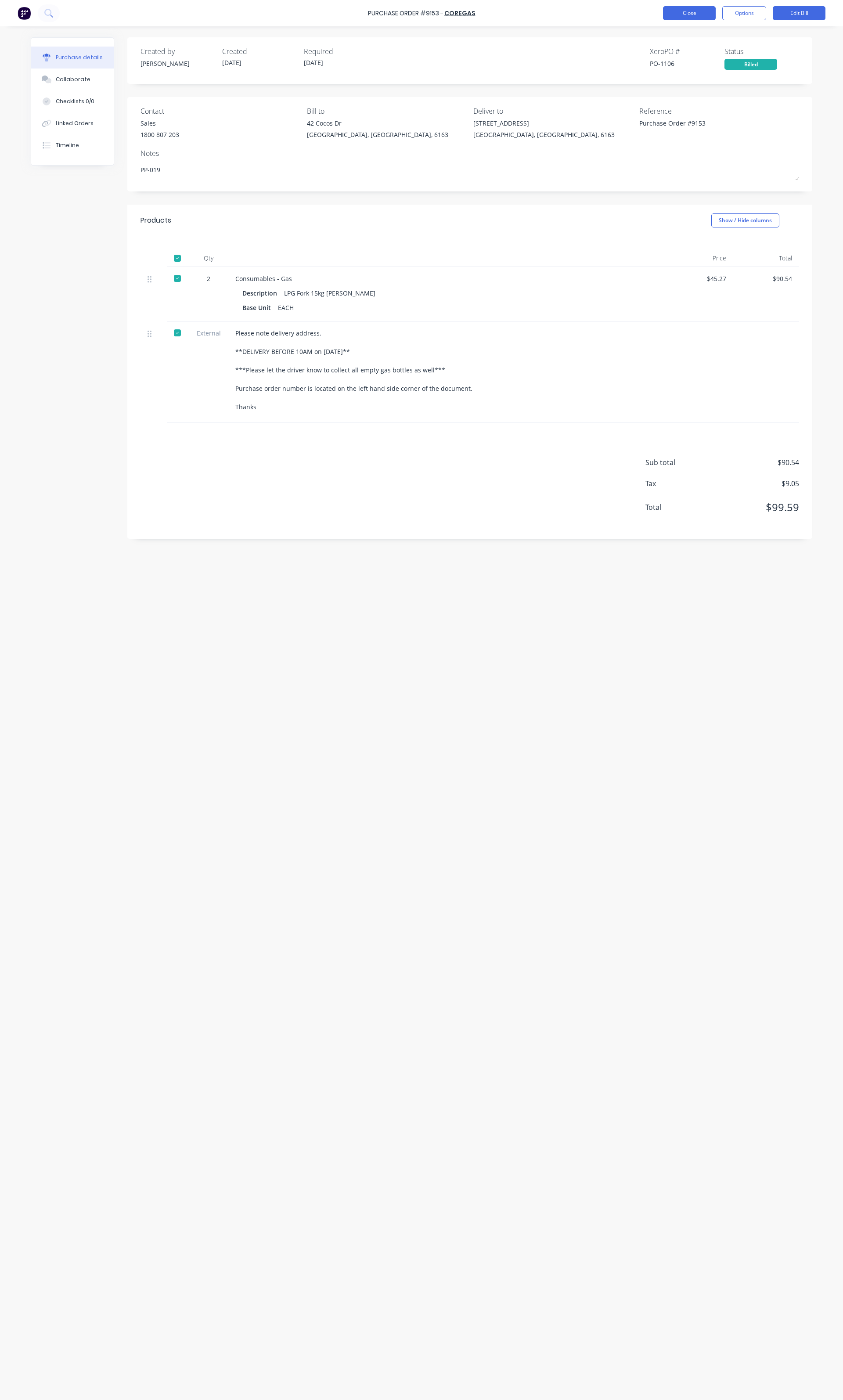
click at [685, 15] on button "Close" at bounding box center [689, 13] width 53 height 14
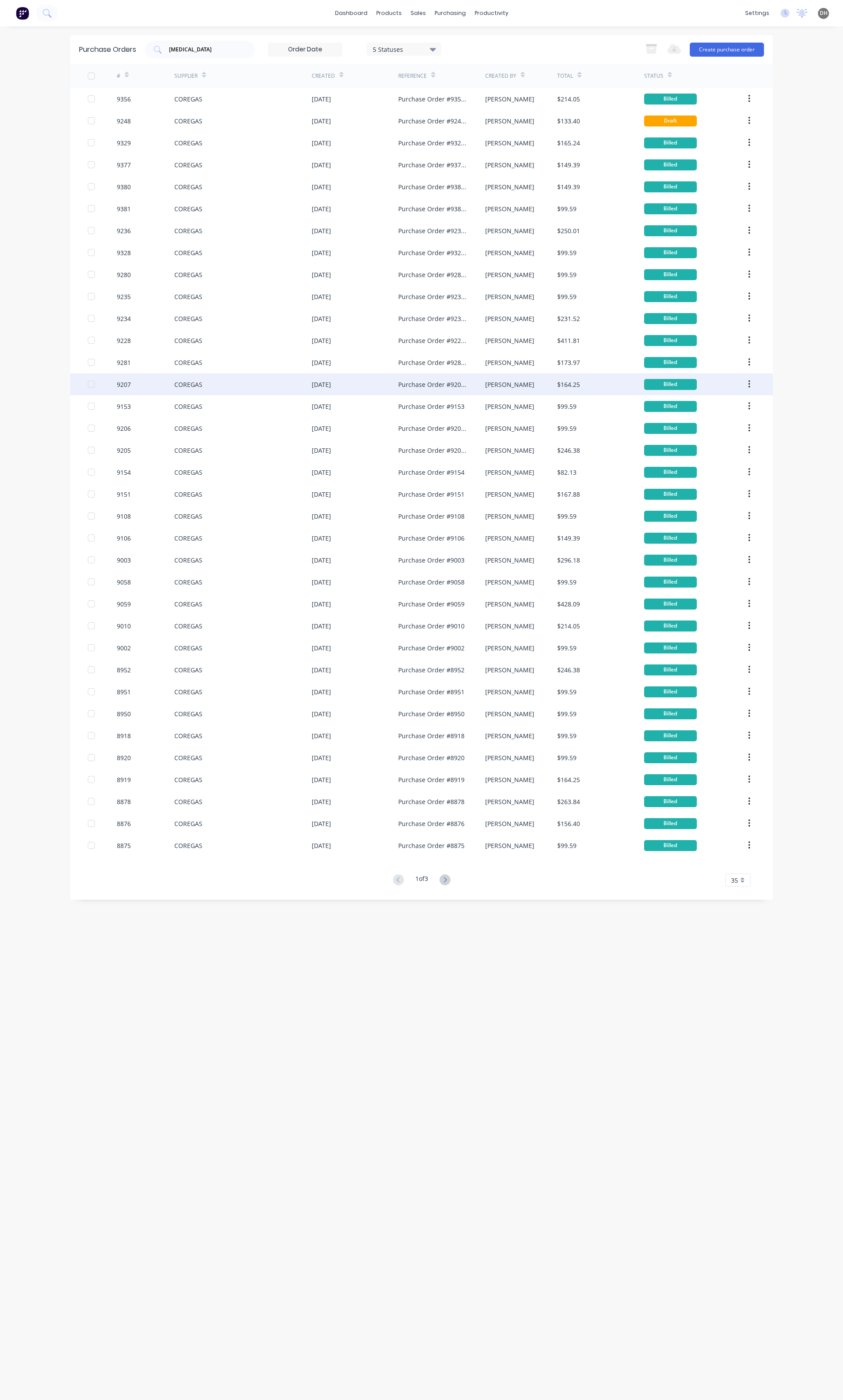
click at [189, 383] on div "COREGAS" at bounding box center [189, 384] width 28 height 9
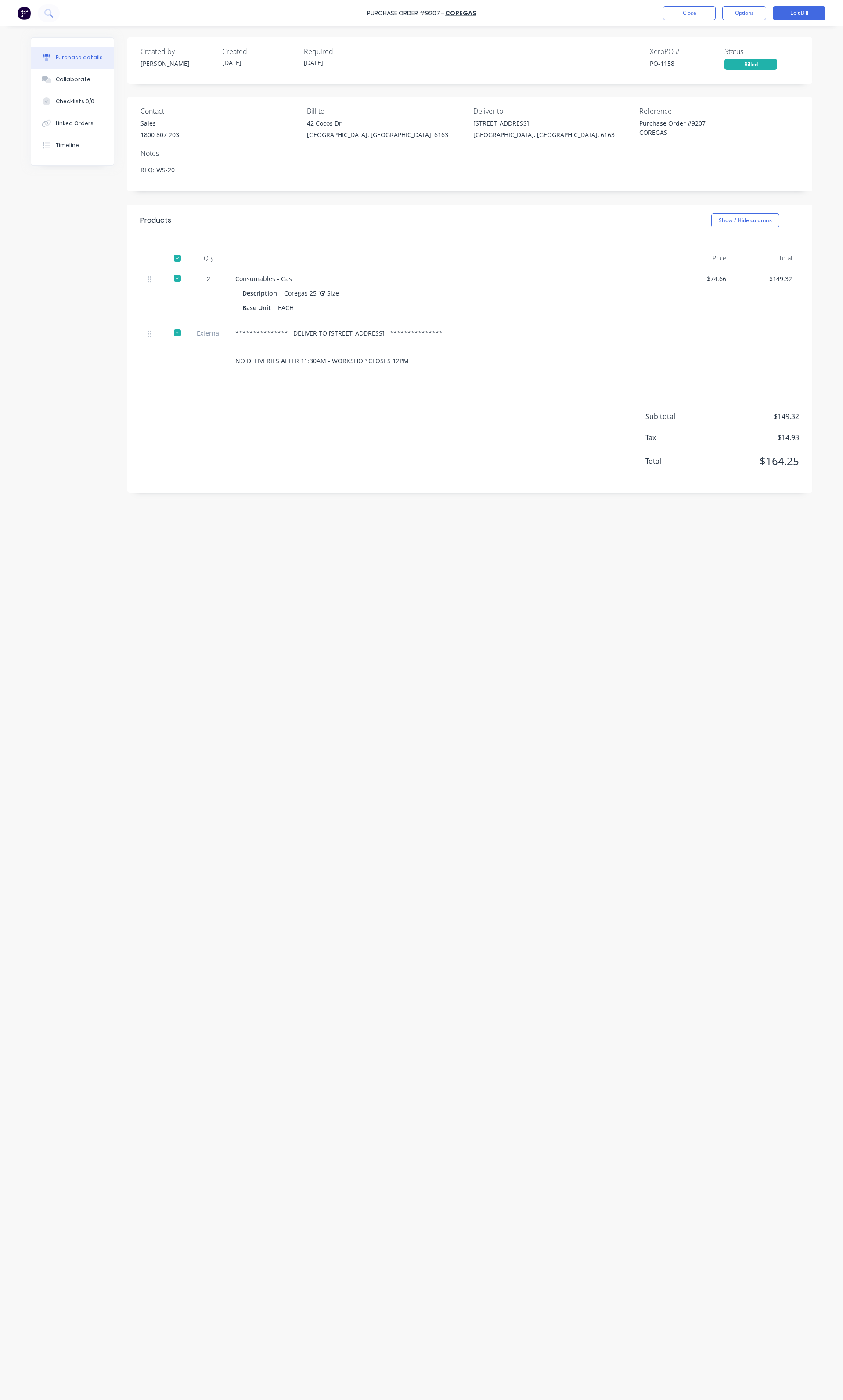
click at [689, 21] on div "Purchase Order #9207 - COREGAS Close Options Edit Bill" at bounding box center [421, 13] width 843 height 26
click at [688, 18] on button "Close" at bounding box center [689, 13] width 53 height 14
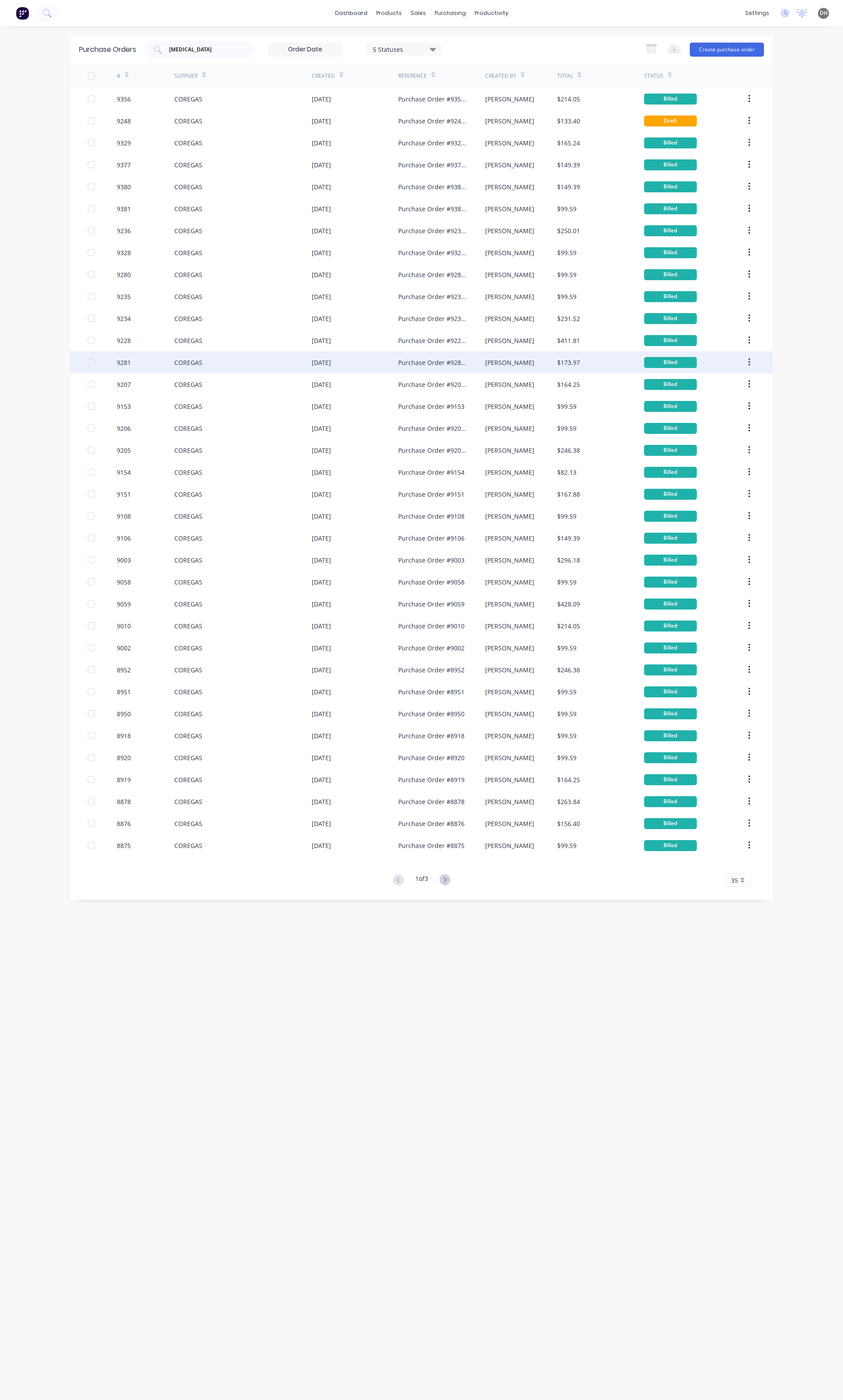
click at [151, 362] on div "9281" at bounding box center [146, 362] width 58 height 22
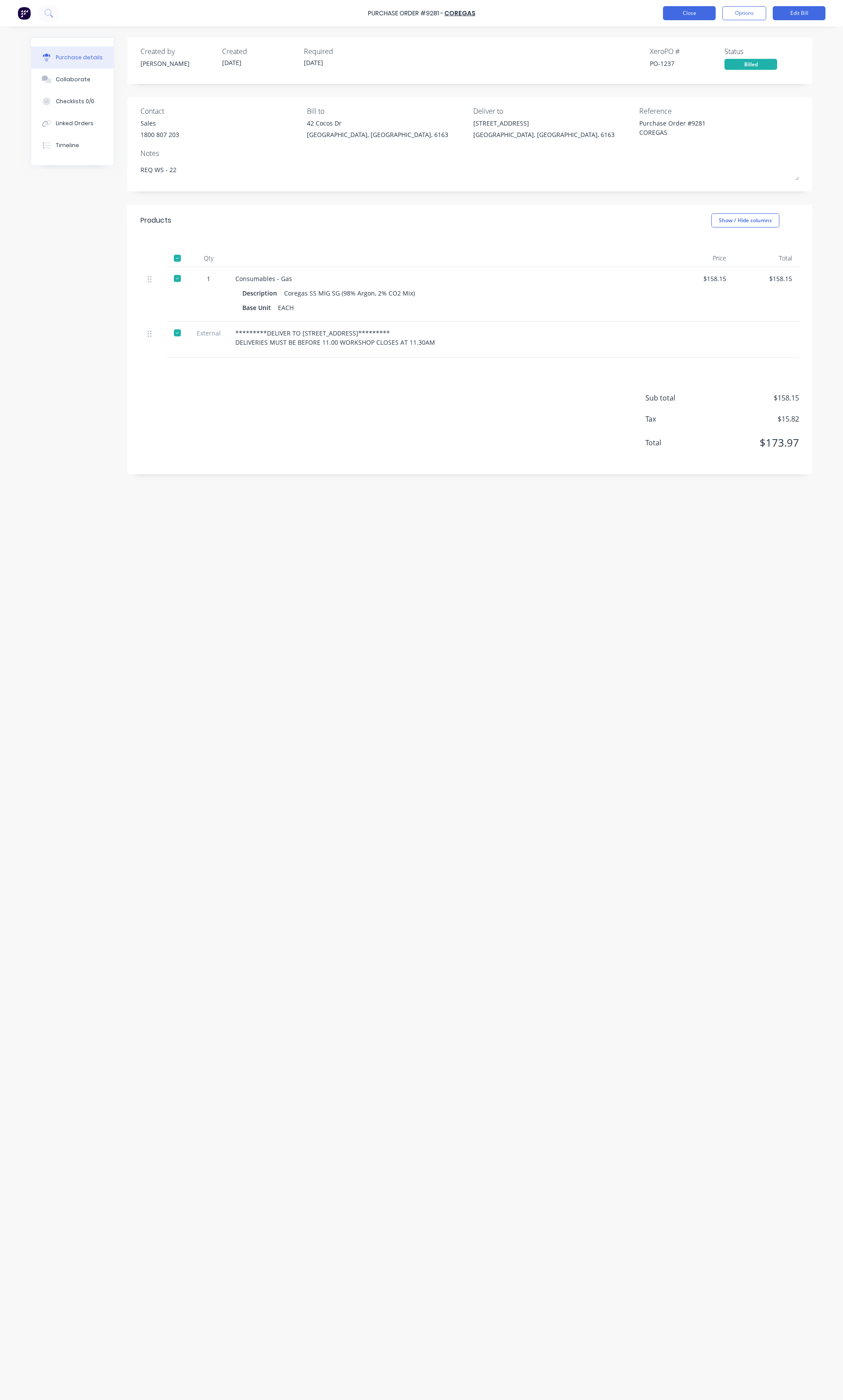
click at [683, 17] on button "Close" at bounding box center [689, 13] width 53 height 14
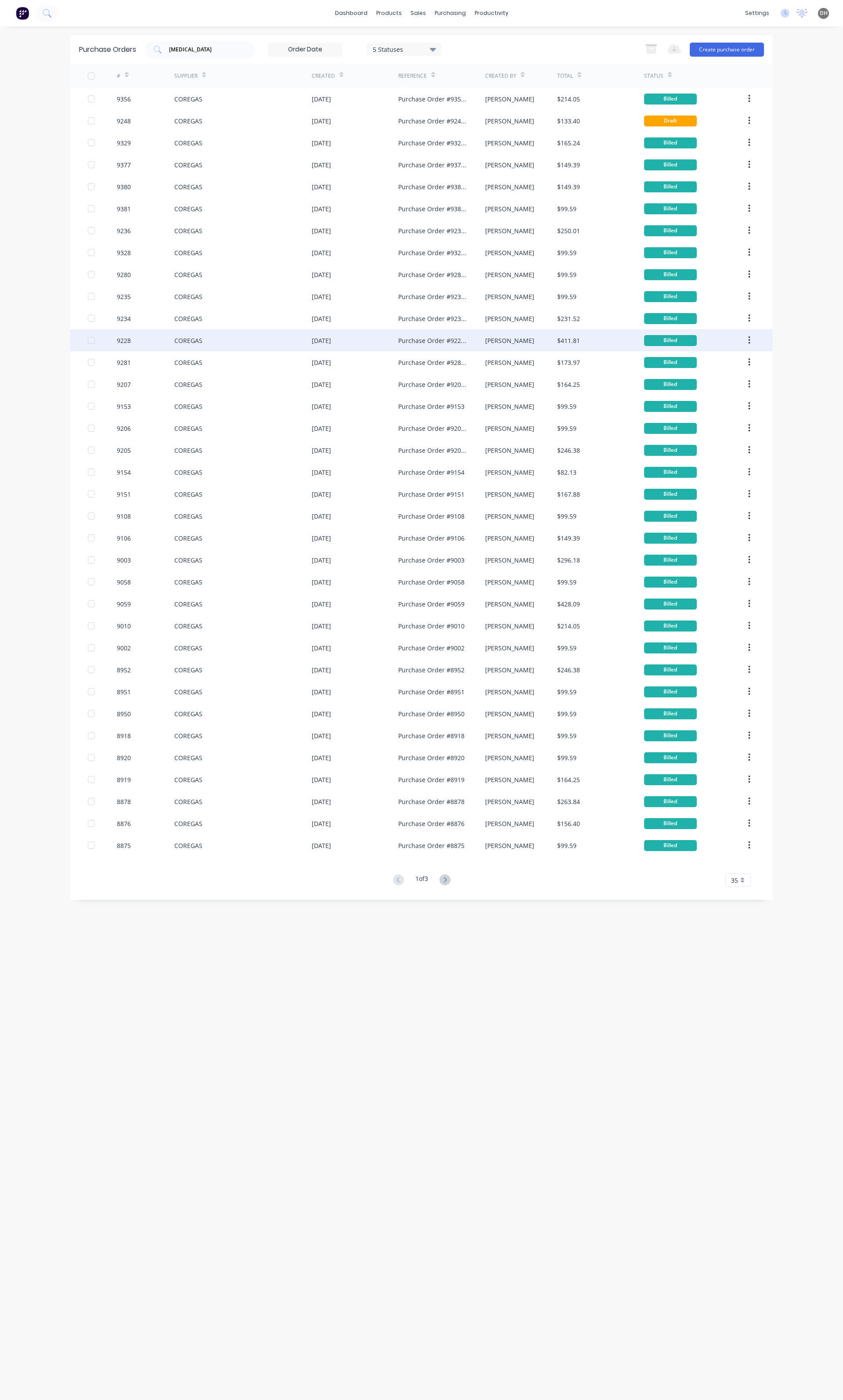
click at [186, 347] on div "COREGAS" at bounding box center [243, 340] width 138 height 22
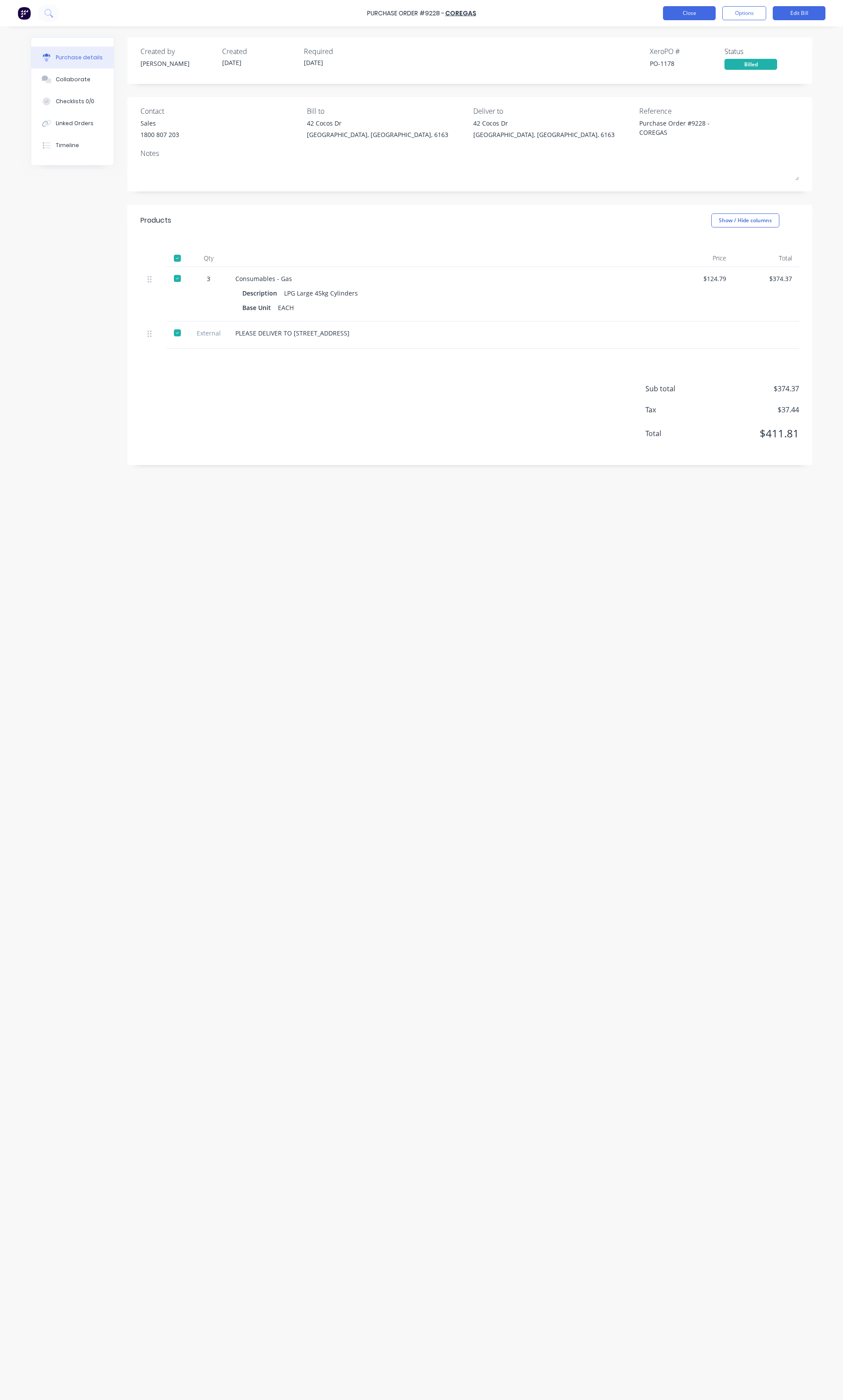
click at [680, 13] on button "Close" at bounding box center [689, 13] width 53 height 14
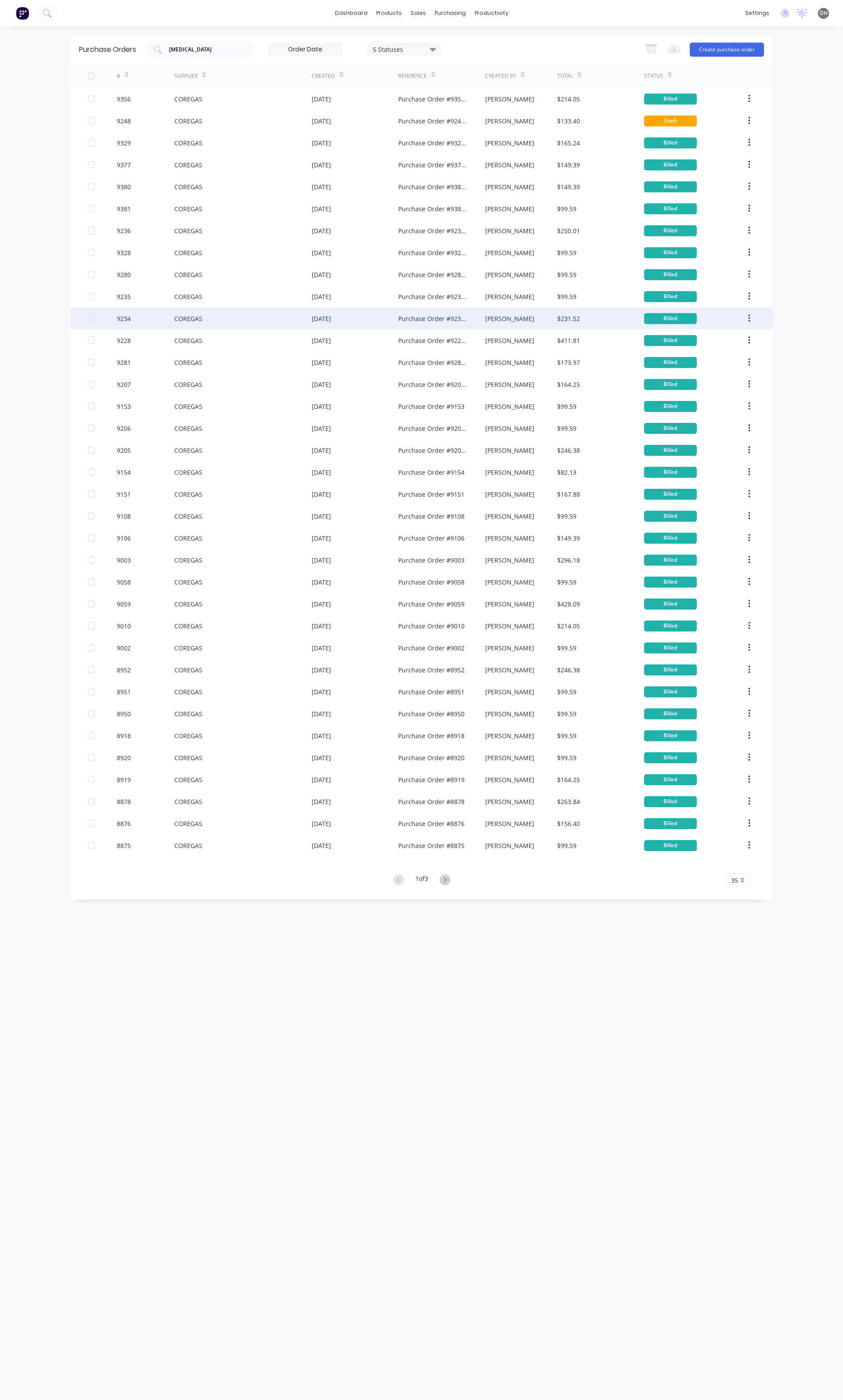
click at [178, 326] on div "COREGAS" at bounding box center [243, 318] width 138 height 22
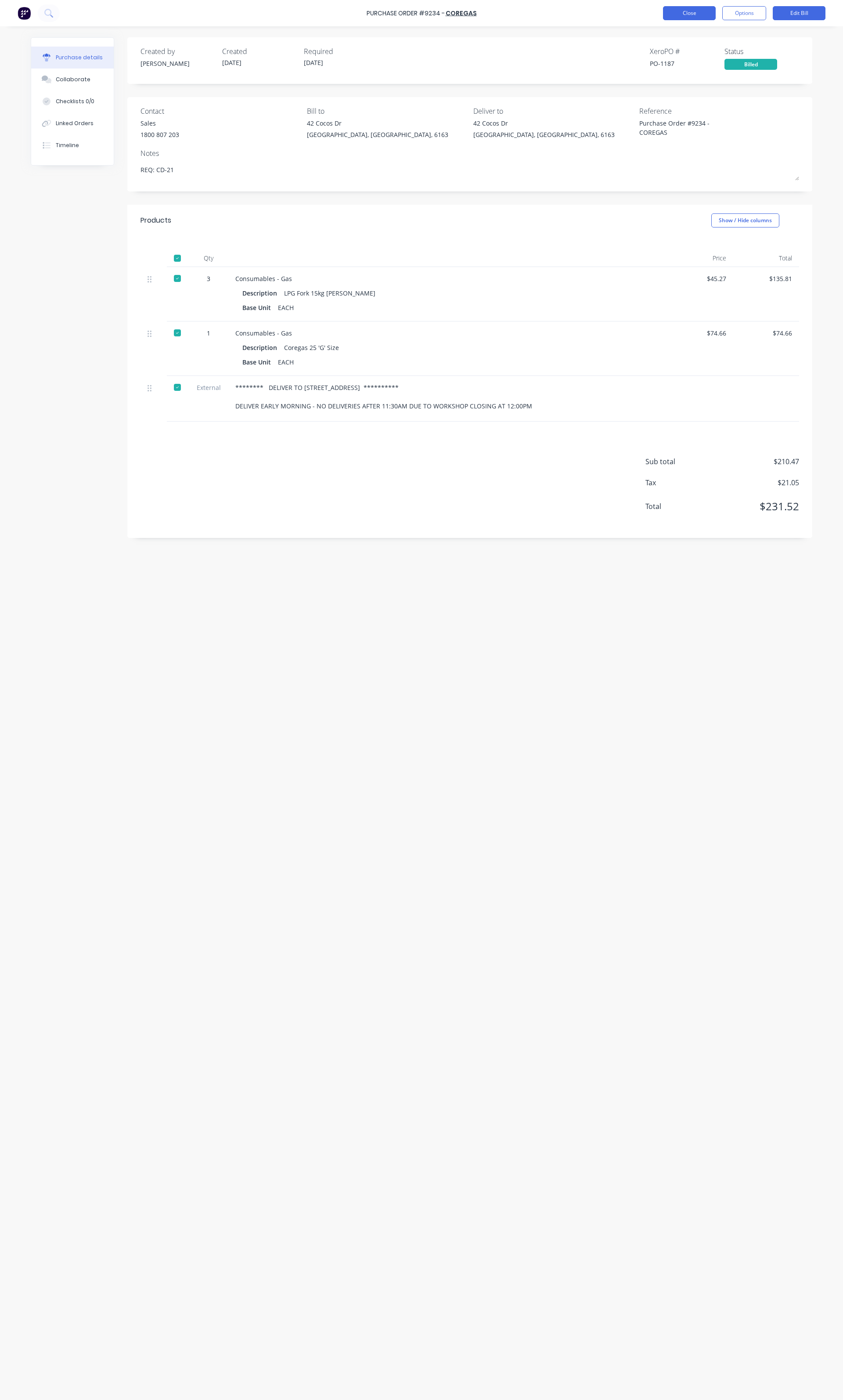
click at [699, 10] on button "Close" at bounding box center [689, 13] width 53 height 14
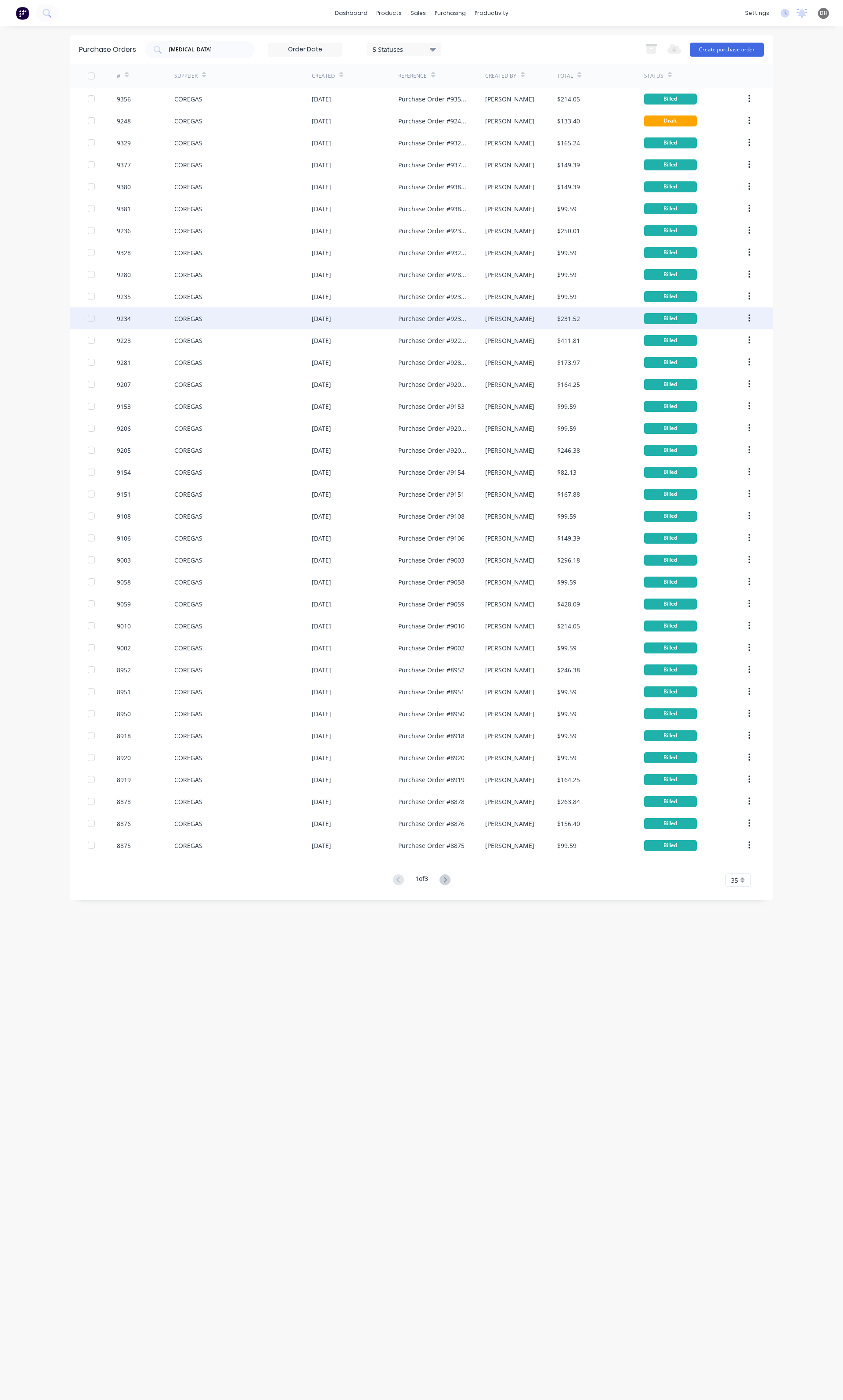
click at [179, 324] on div "COREGAS" at bounding box center [243, 318] width 138 height 22
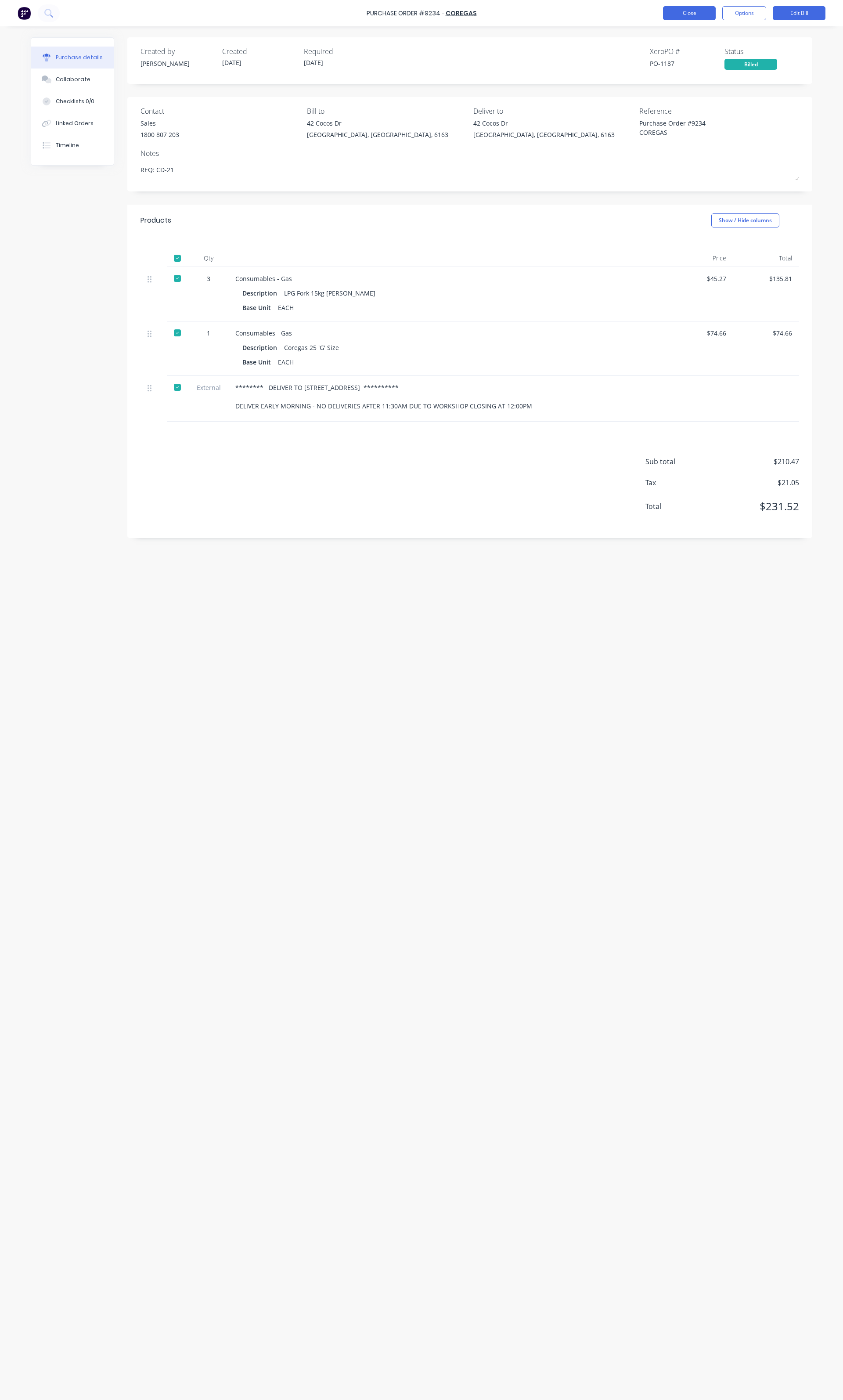
click at [696, 16] on button "Close" at bounding box center [689, 13] width 53 height 14
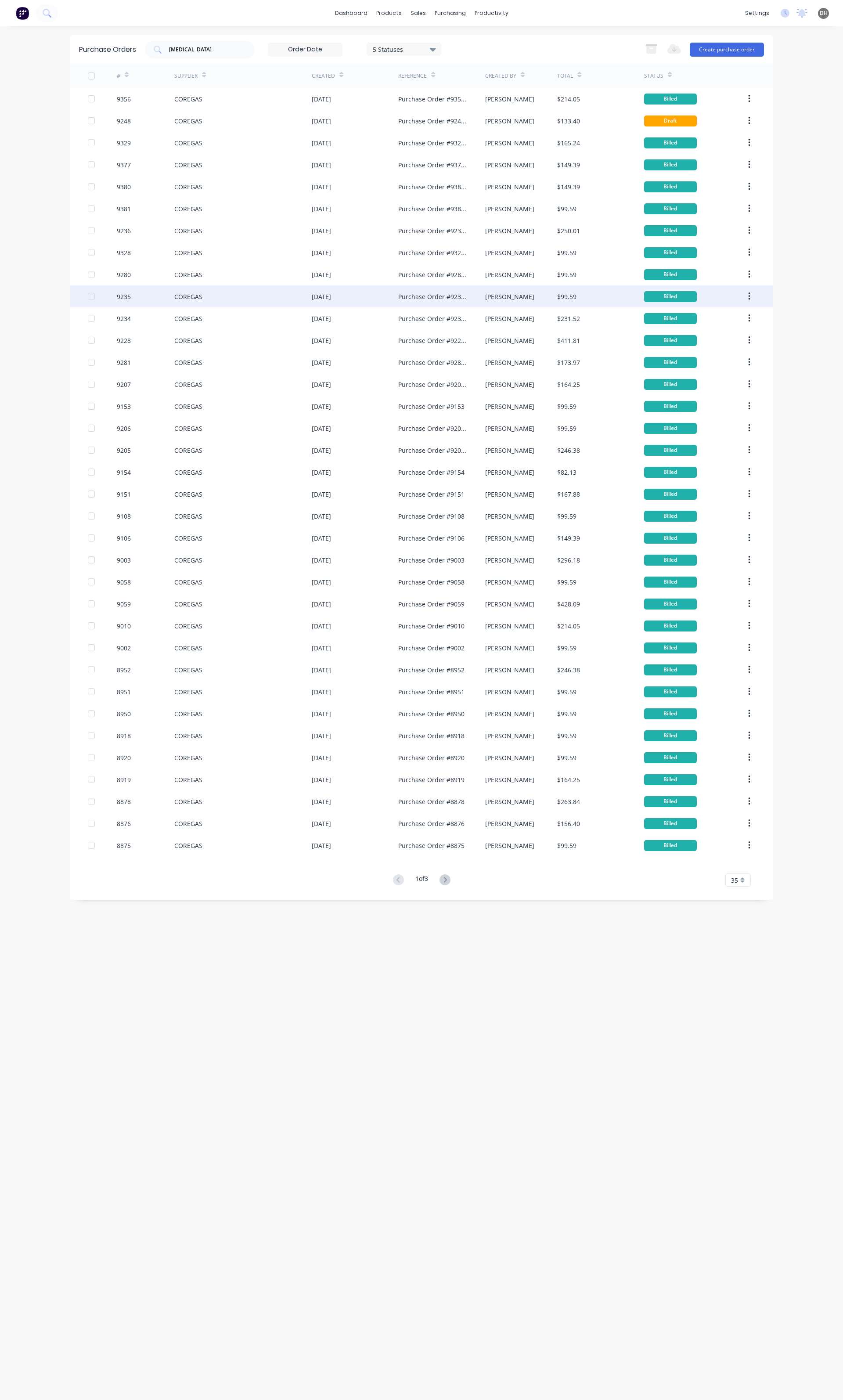
click at [160, 299] on div "9235" at bounding box center [146, 296] width 58 height 22
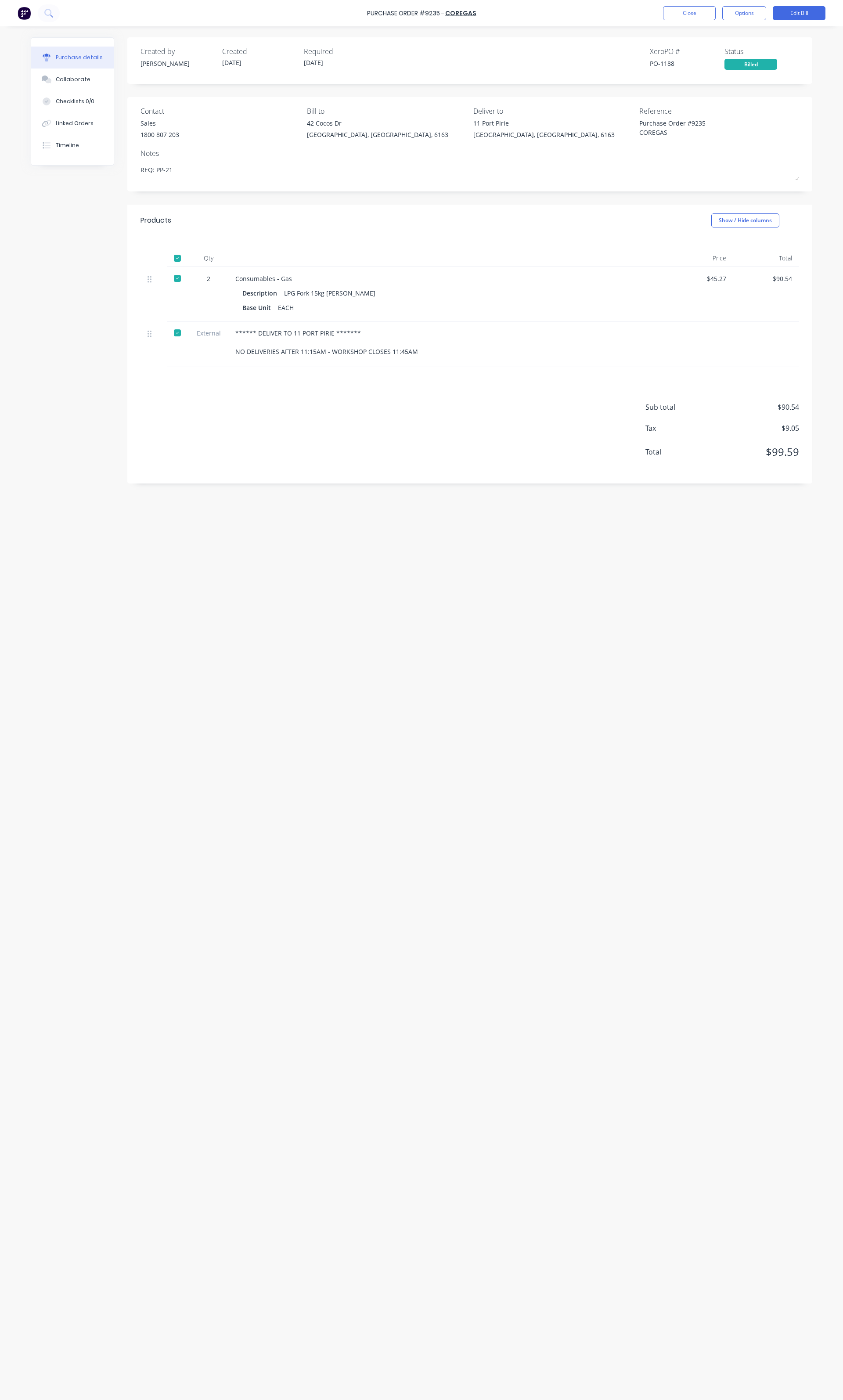
click at [683, 22] on div "Purchase Order #9235 - COREGAS Close Options Edit Bill" at bounding box center [421, 13] width 843 height 26
click at [683, 18] on button "Close" at bounding box center [689, 13] width 53 height 14
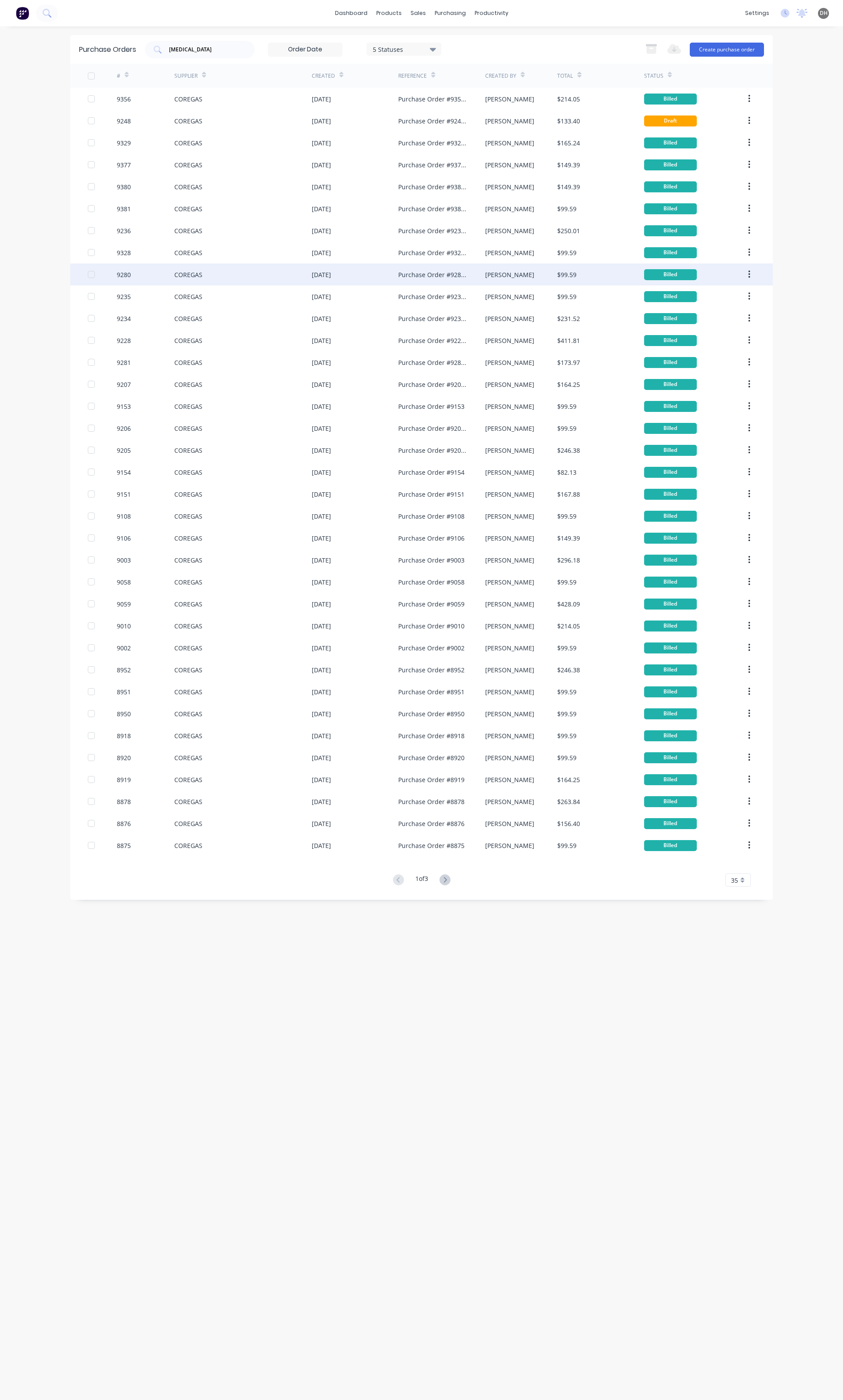
click at [151, 279] on div "9280" at bounding box center [146, 274] width 58 height 22
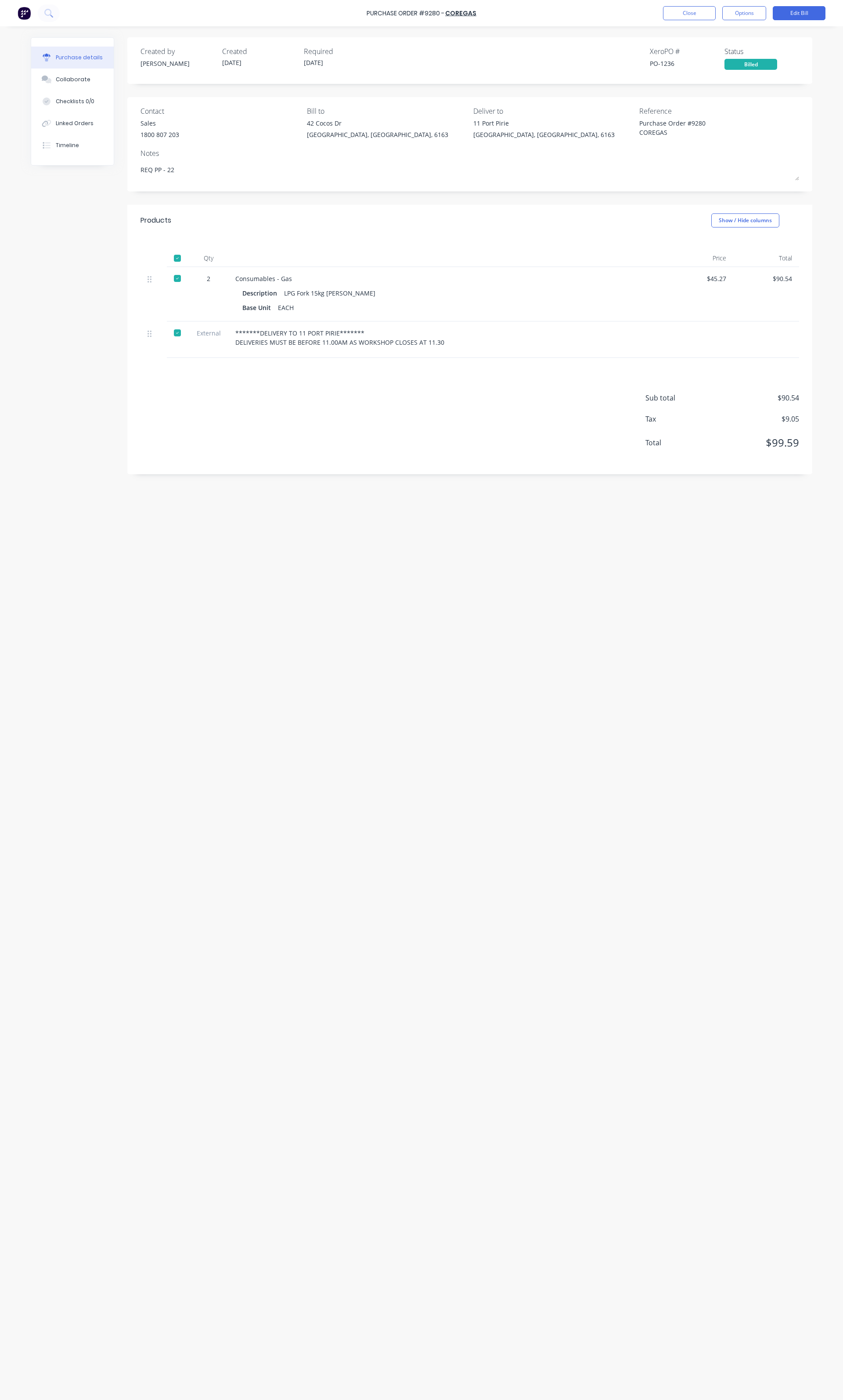
click at [706, 22] on div "Purchase Order #9280 - COREGAS Close Options Edit Bill" at bounding box center [421, 13] width 843 height 26
click at [704, 20] on button "Close" at bounding box center [689, 13] width 53 height 14
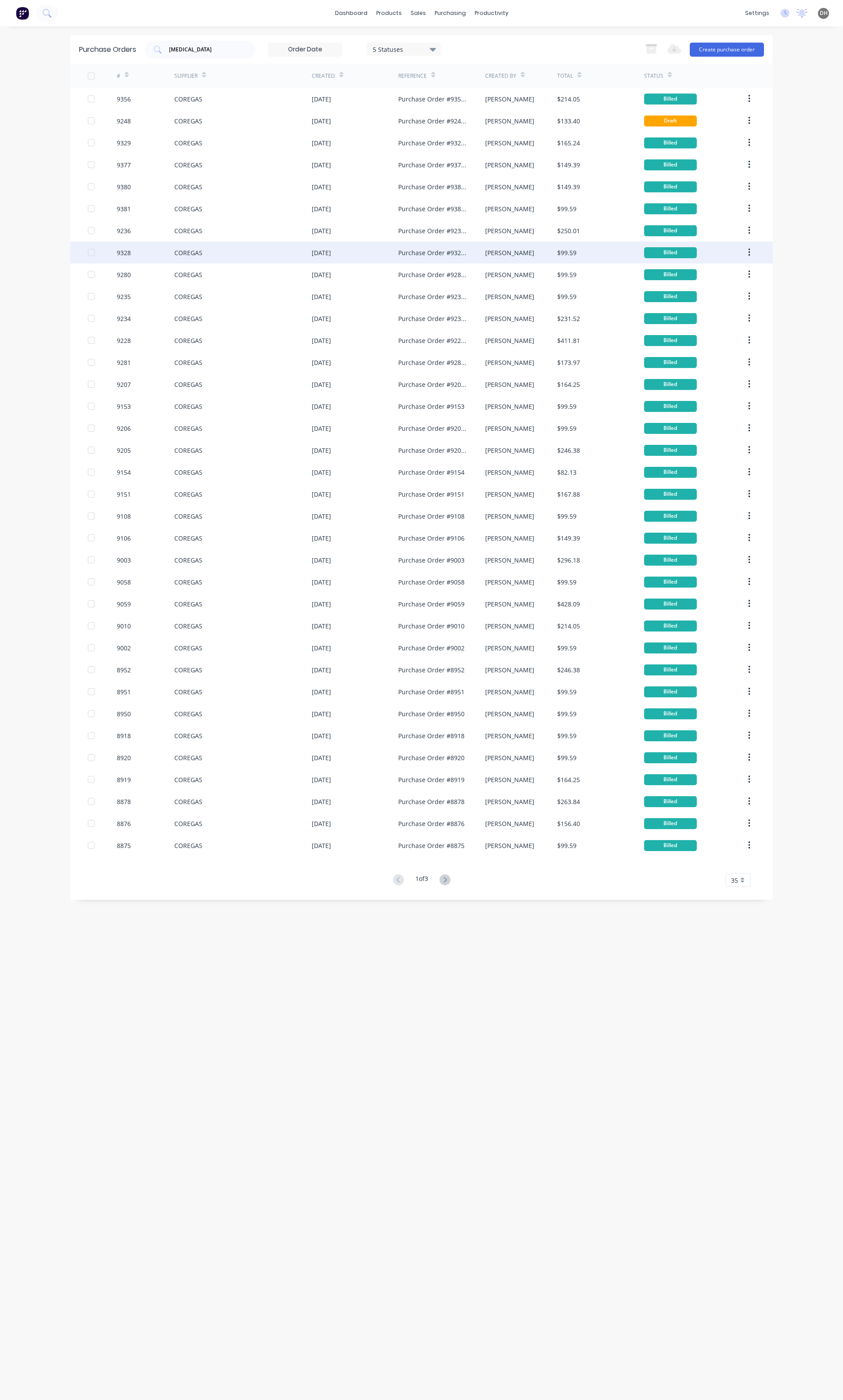
click at [195, 248] on div "COREGAS" at bounding box center [189, 253] width 28 height 9
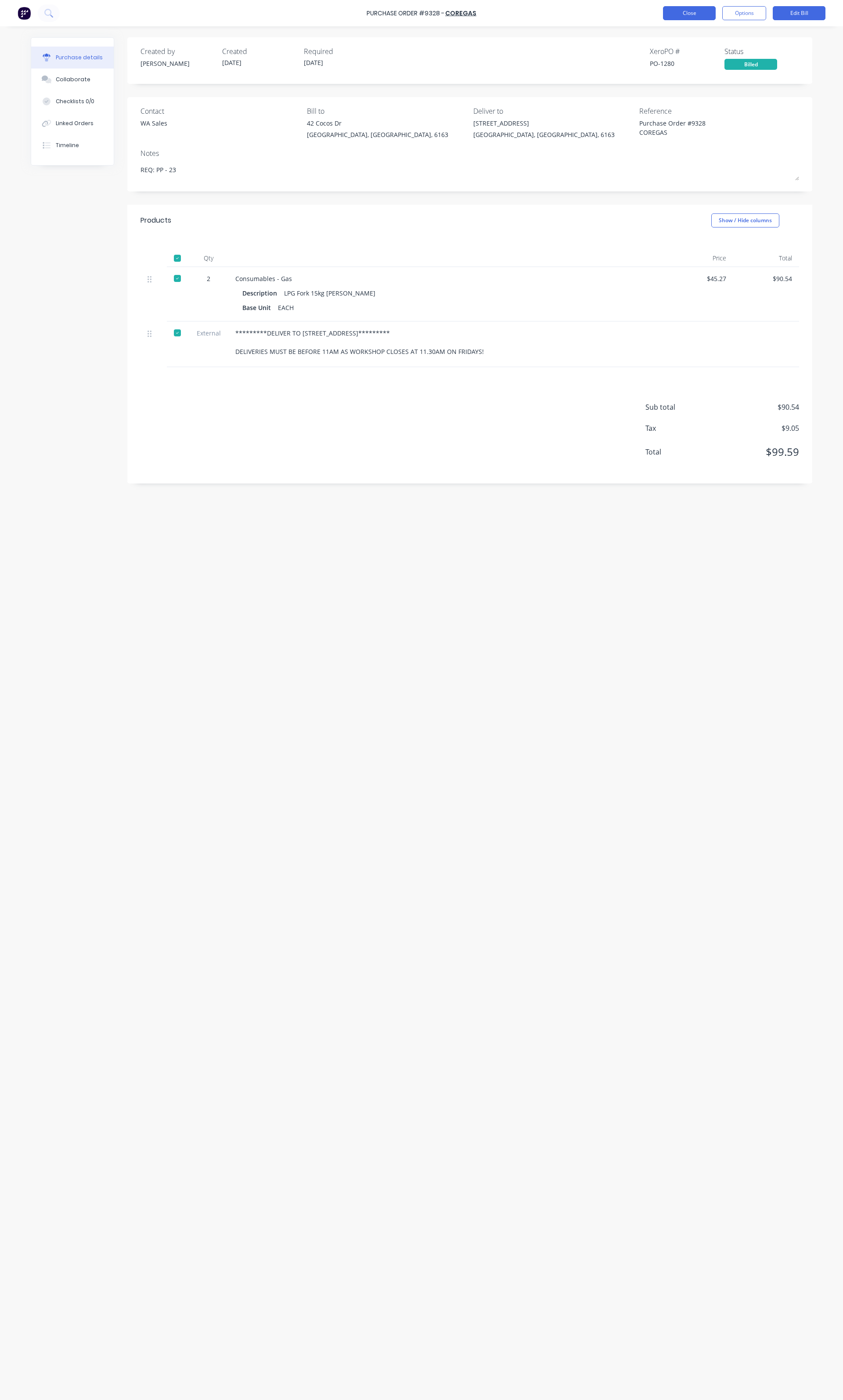
click at [694, 18] on button "Close" at bounding box center [689, 13] width 53 height 14
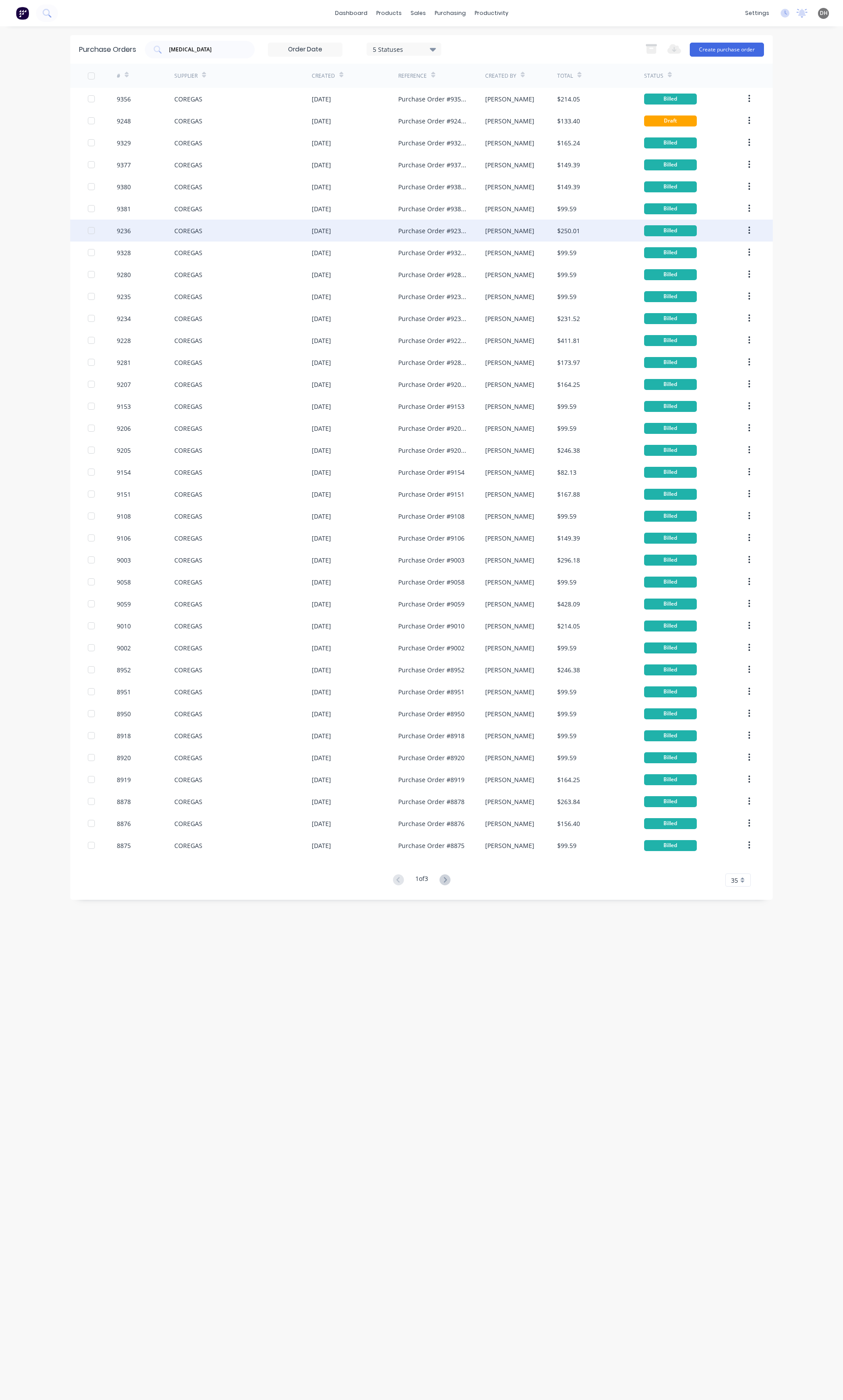
click at [145, 228] on div "9236" at bounding box center [146, 230] width 58 height 22
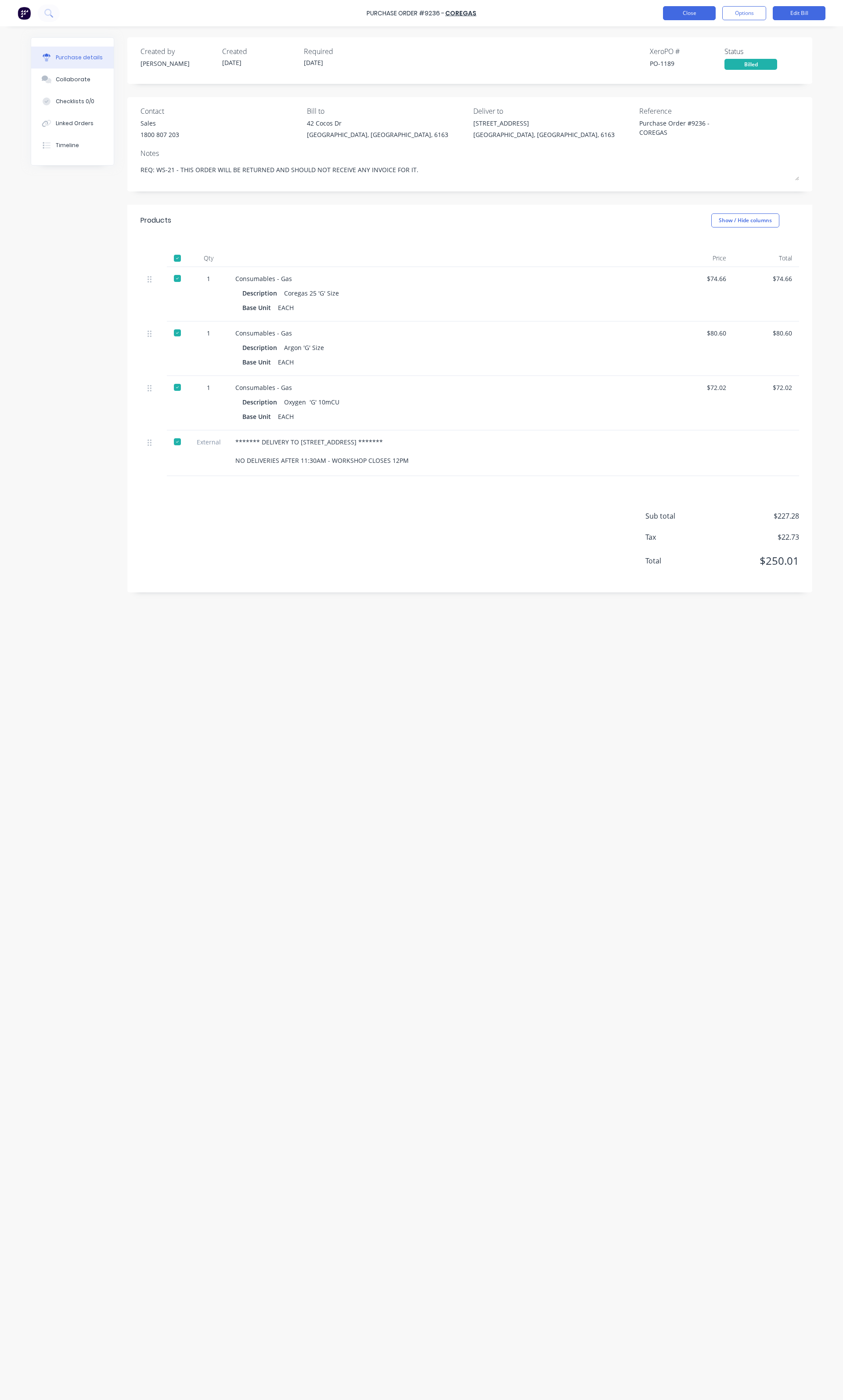
click at [678, 11] on button "Close" at bounding box center [689, 13] width 53 height 14
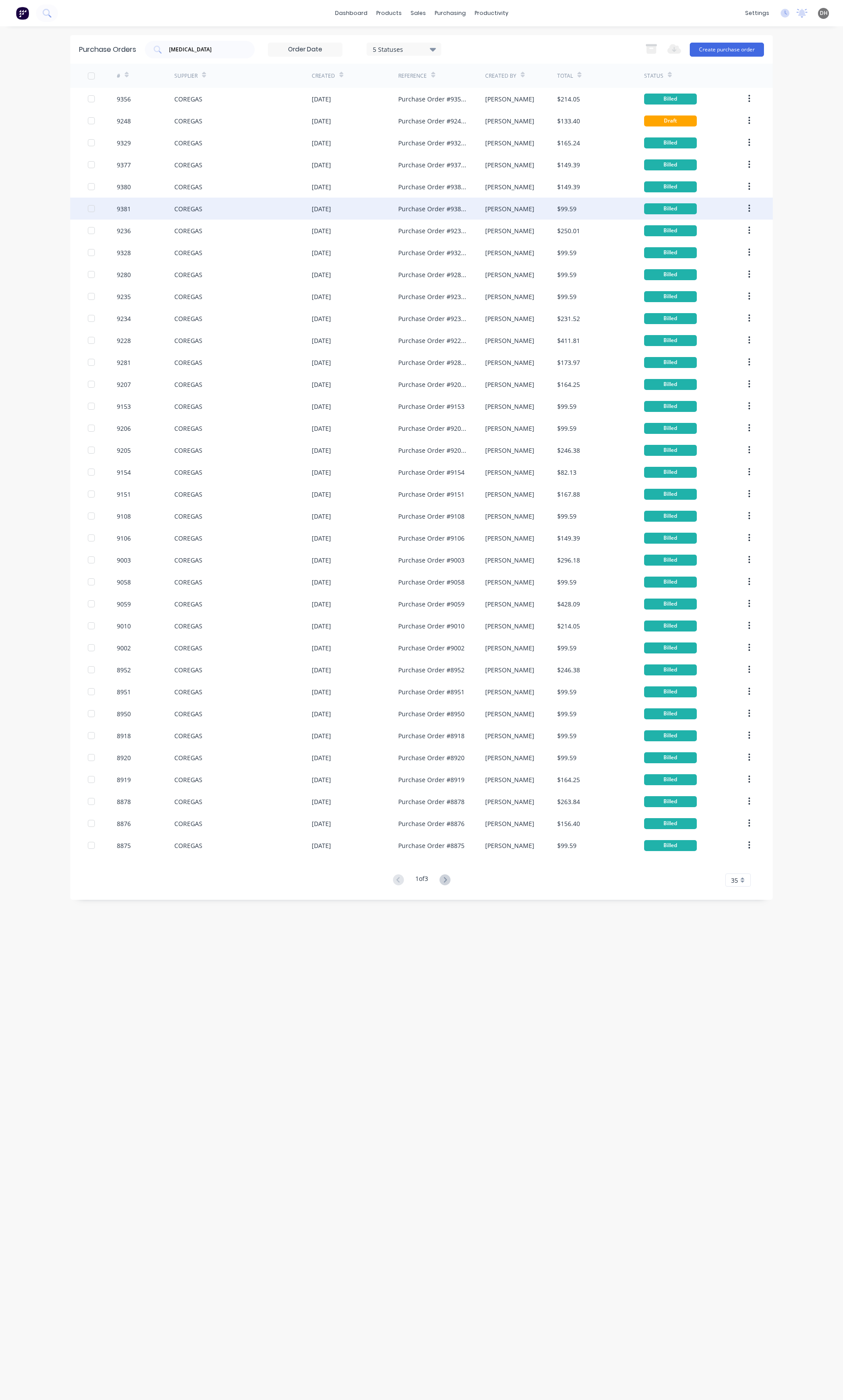
click at [139, 207] on div "9381" at bounding box center [146, 209] width 58 height 22
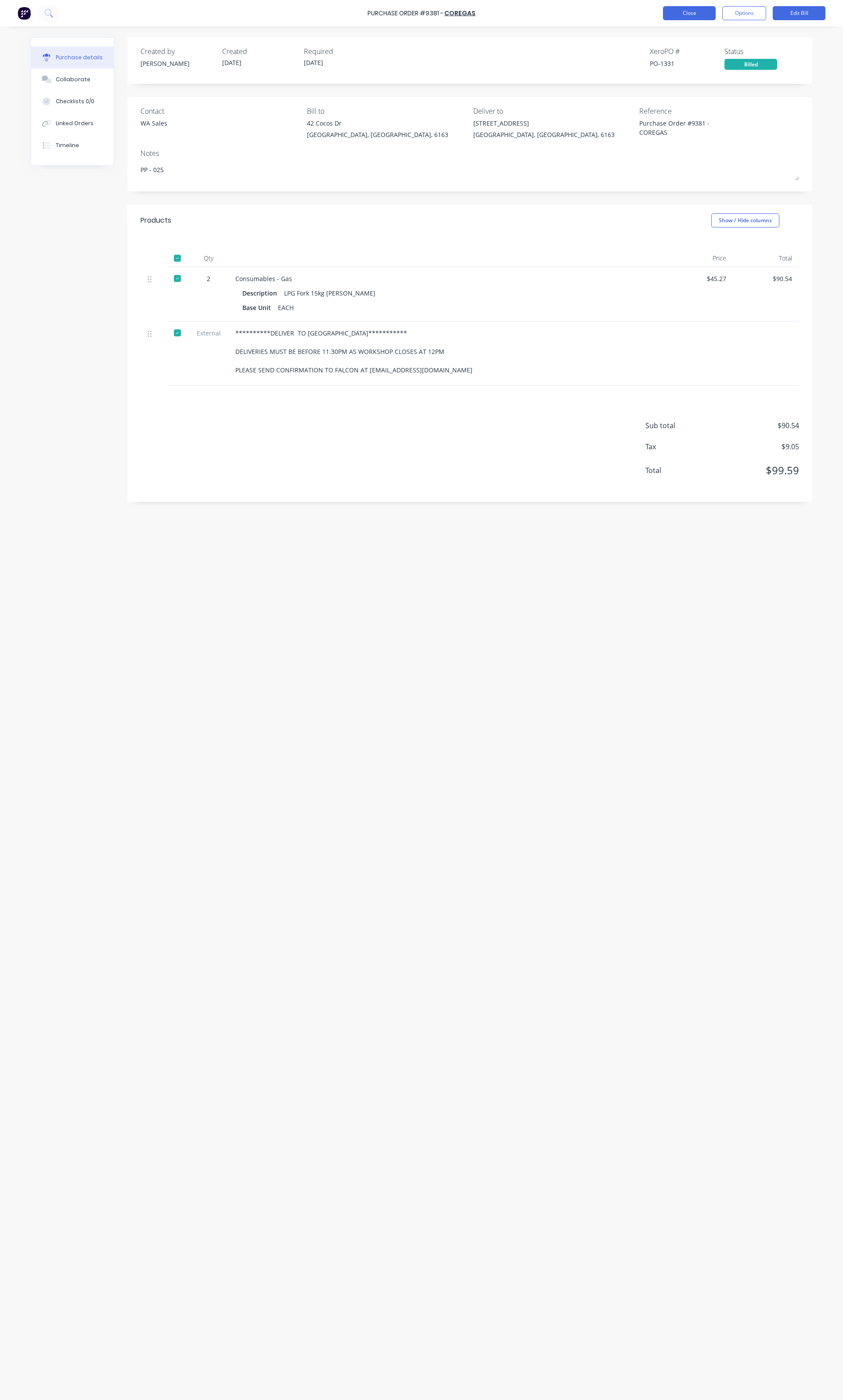
click at [696, 16] on button "Close" at bounding box center [689, 13] width 53 height 14
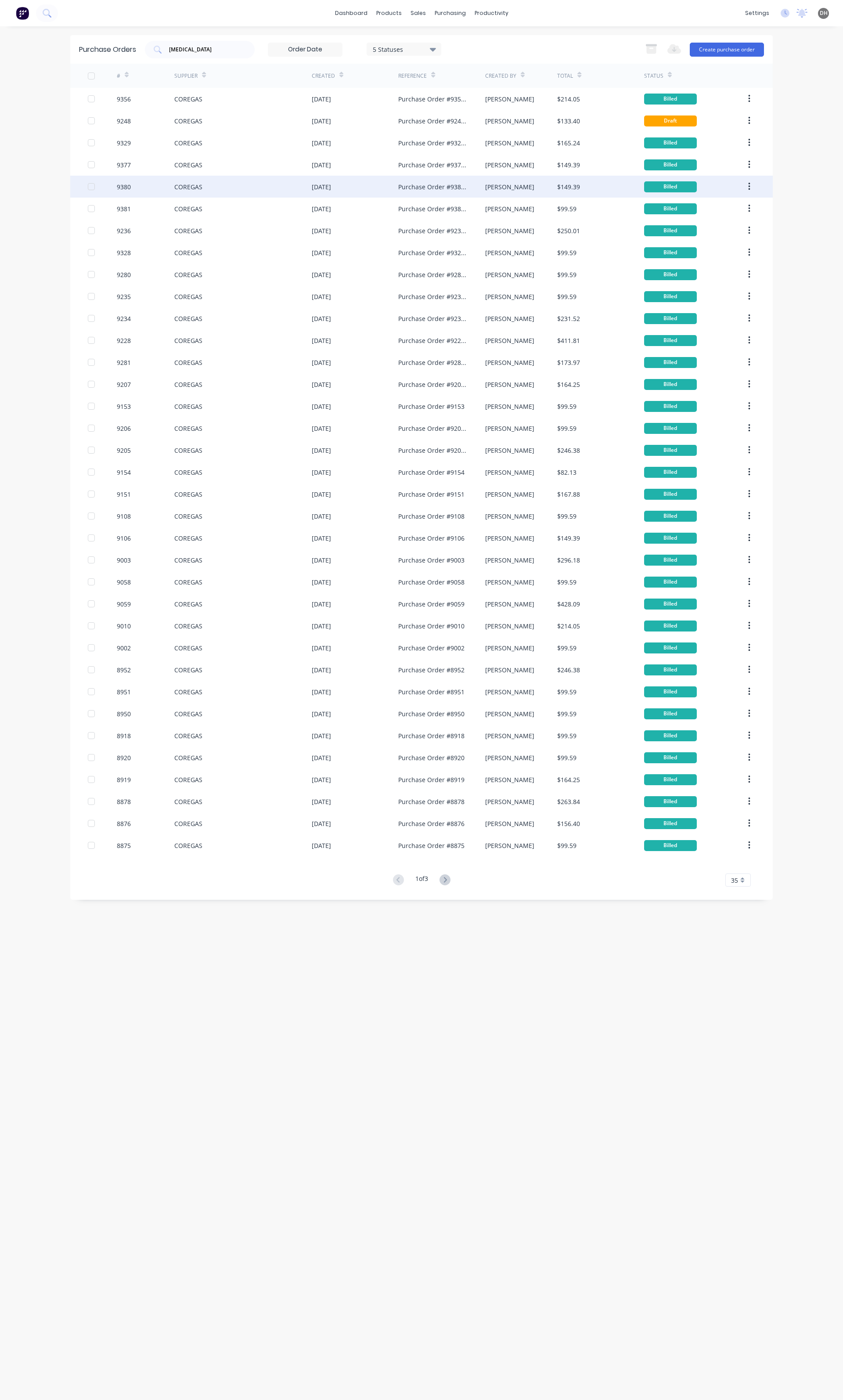
click at [168, 186] on div "9380" at bounding box center [146, 186] width 58 height 22
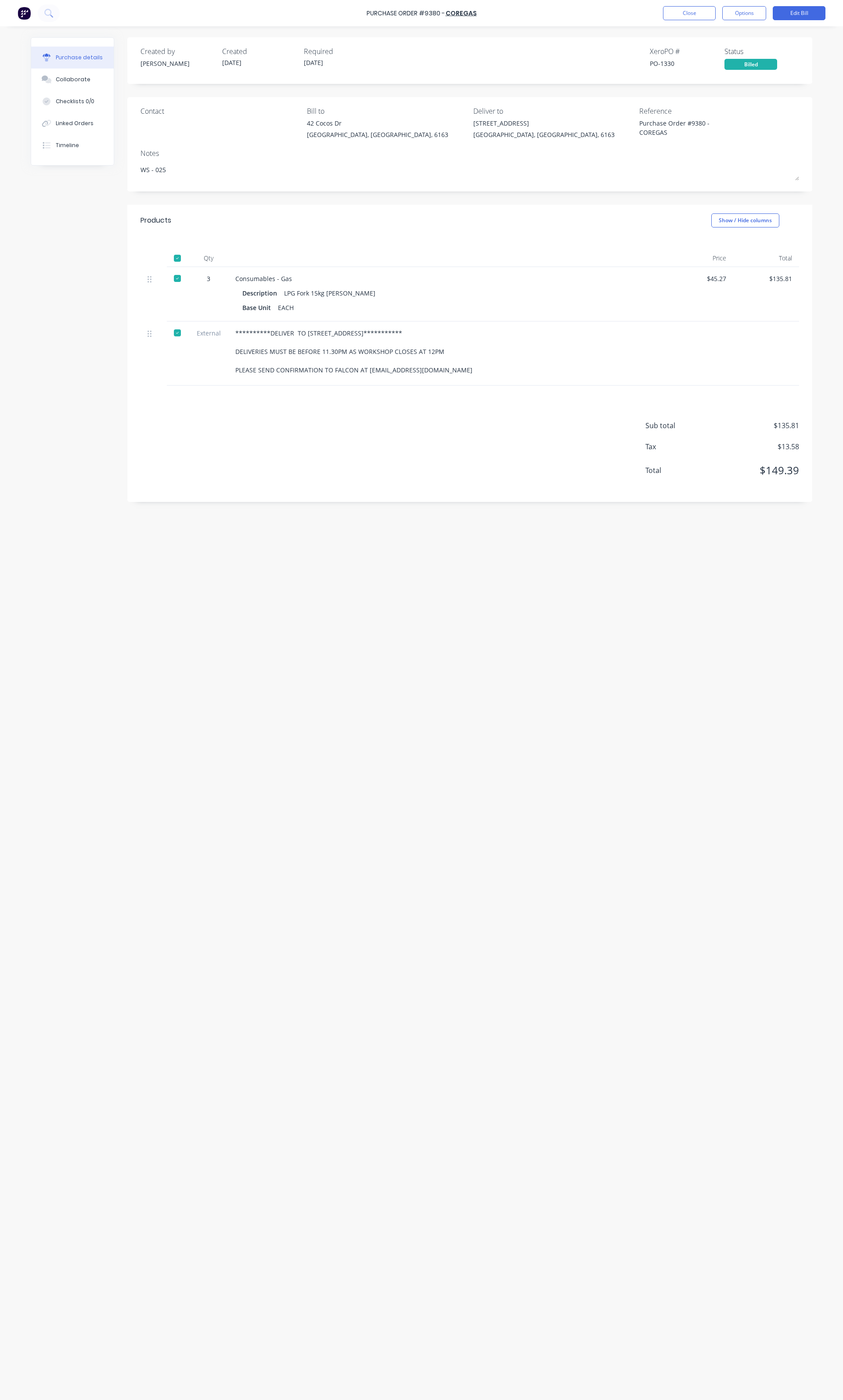
click at [672, 20] on div "Purchase Order #9380 - COREGAS Close Options Edit Bill" at bounding box center [421, 13] width 843 height 26
click at [675, 16] on button "Close" at bounding box center [689, 13] width 53 height 14
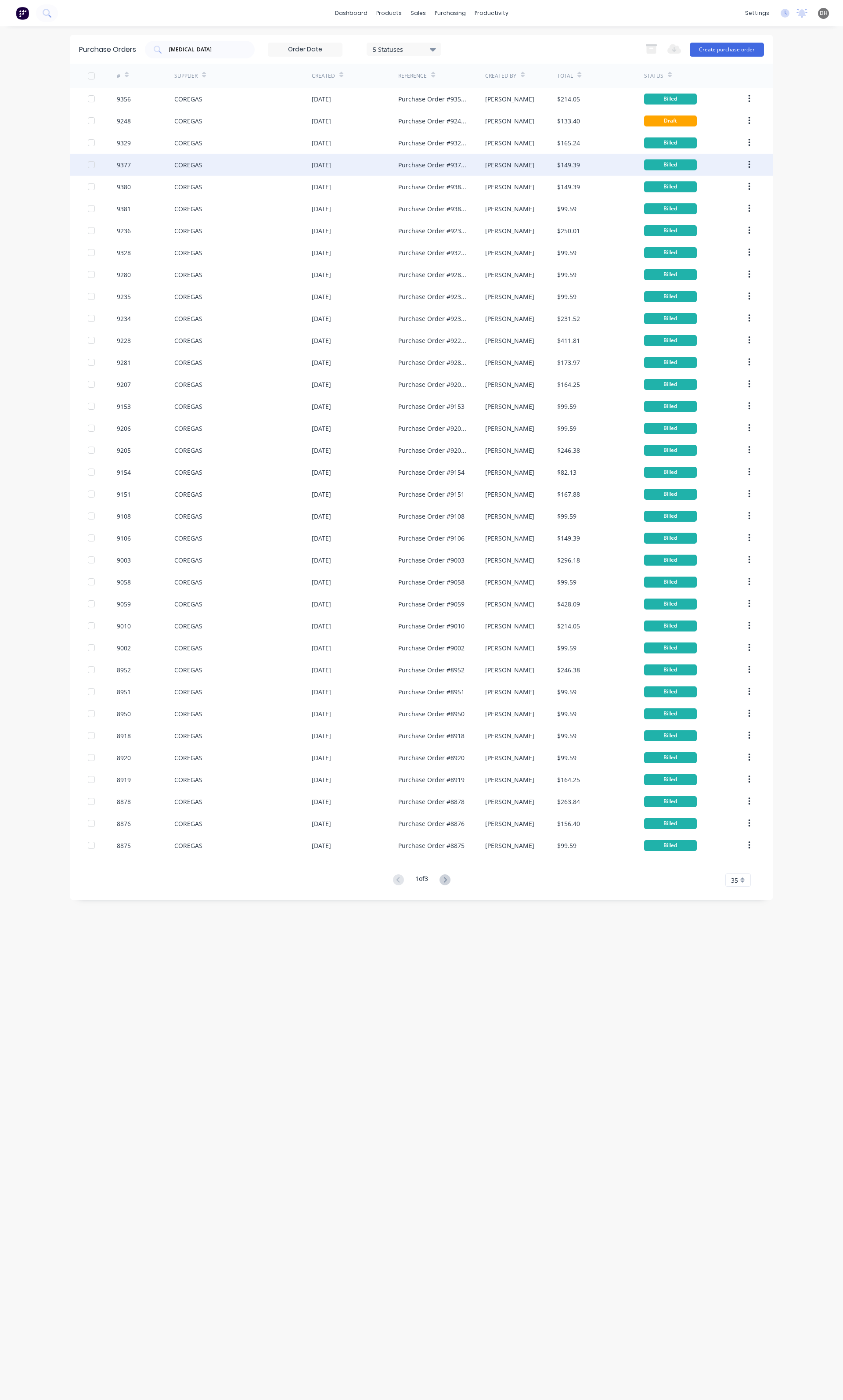
click at [144, 169] on div "9377" at bounding box center [146, 165] width 58 height 22
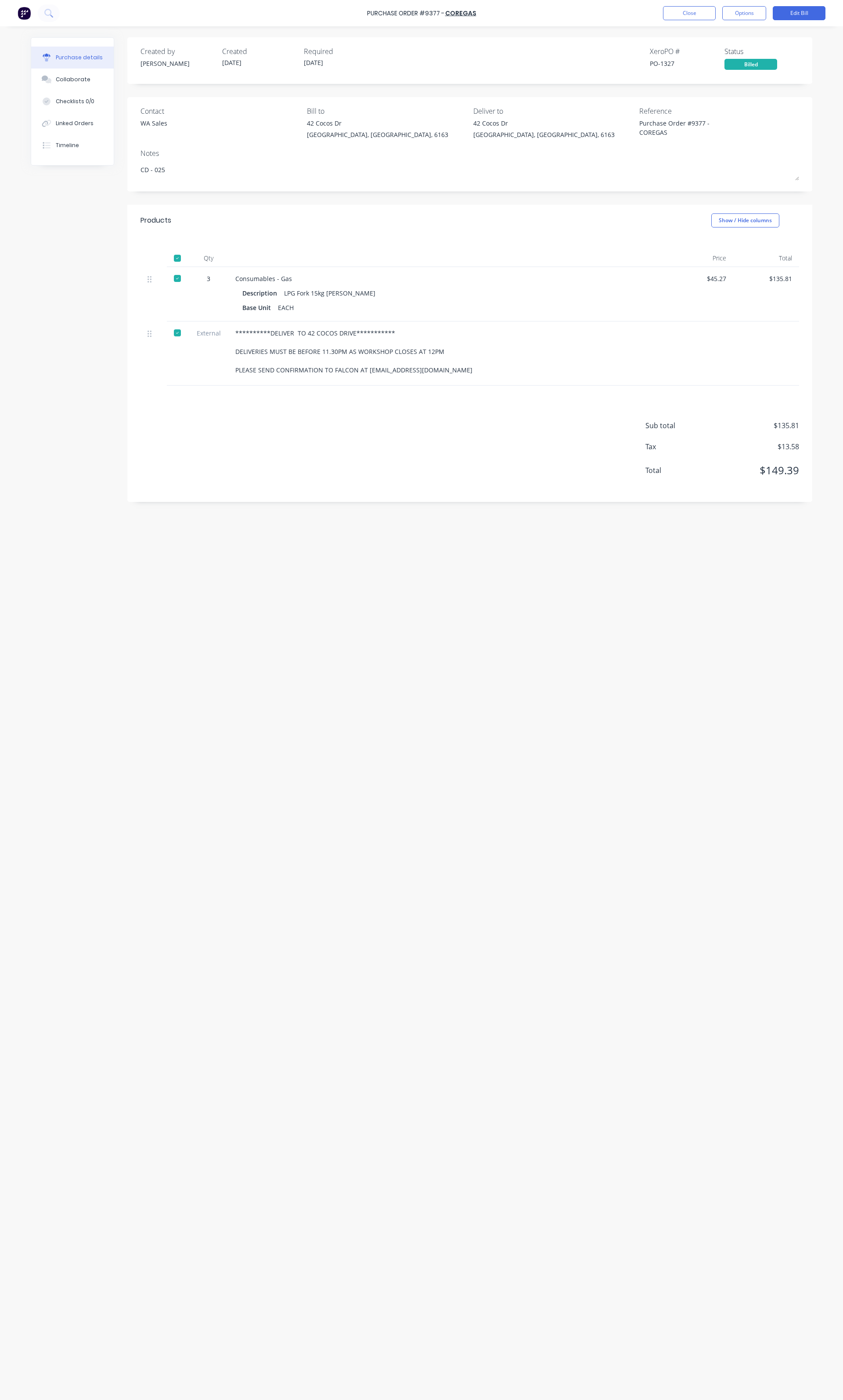
click at [691, 21] on div "Purchase Order #9377 - COREGAS Close Options Edit Bill" at bounding box center [421, 13] width 843 height 26
click at [691, 17] on button "Close" at bounding box center [689, 13] width 53 height 14
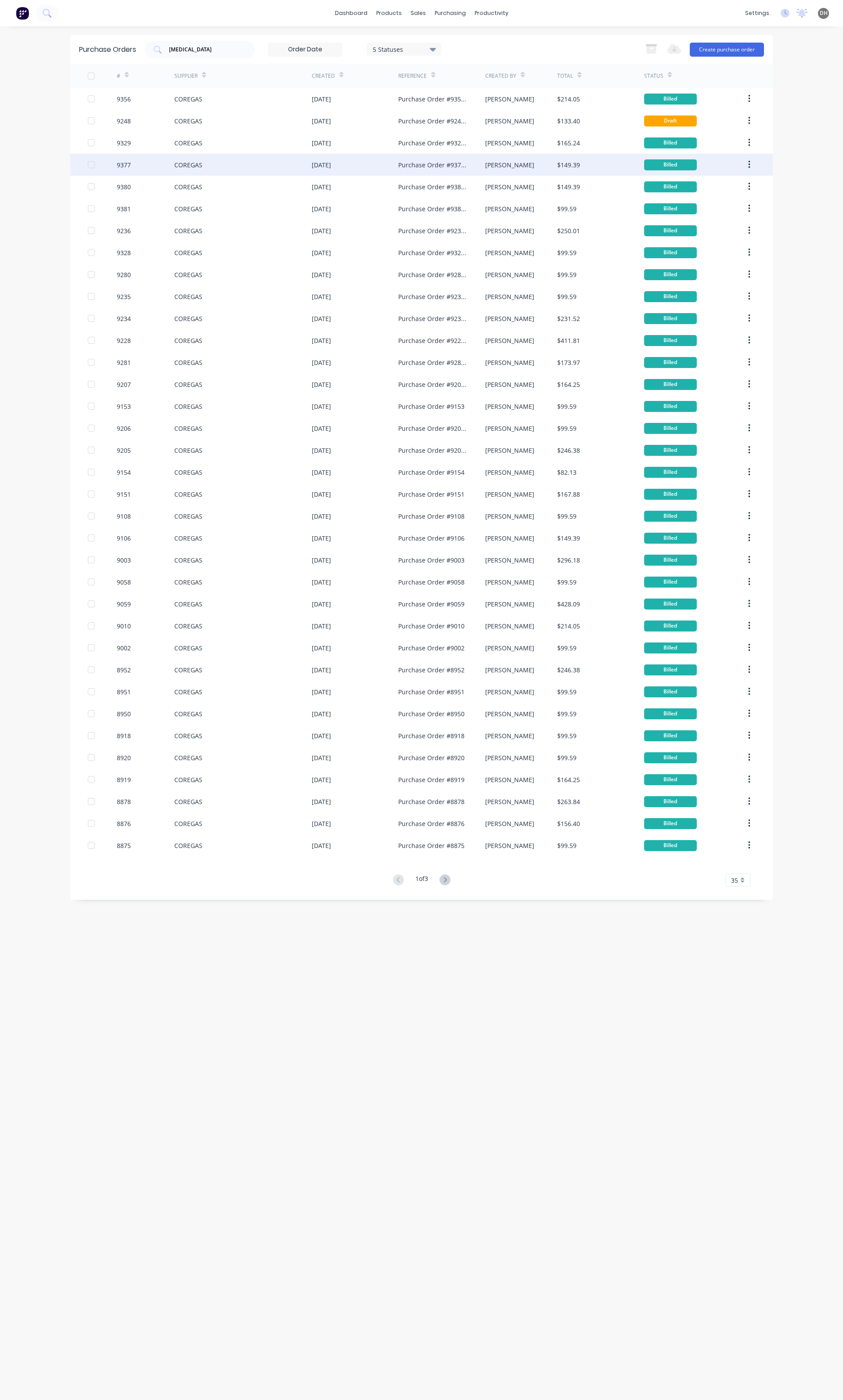
click at [197, 161] on div "COREGAS" at bounding box center [189, 165] width 28 height 9
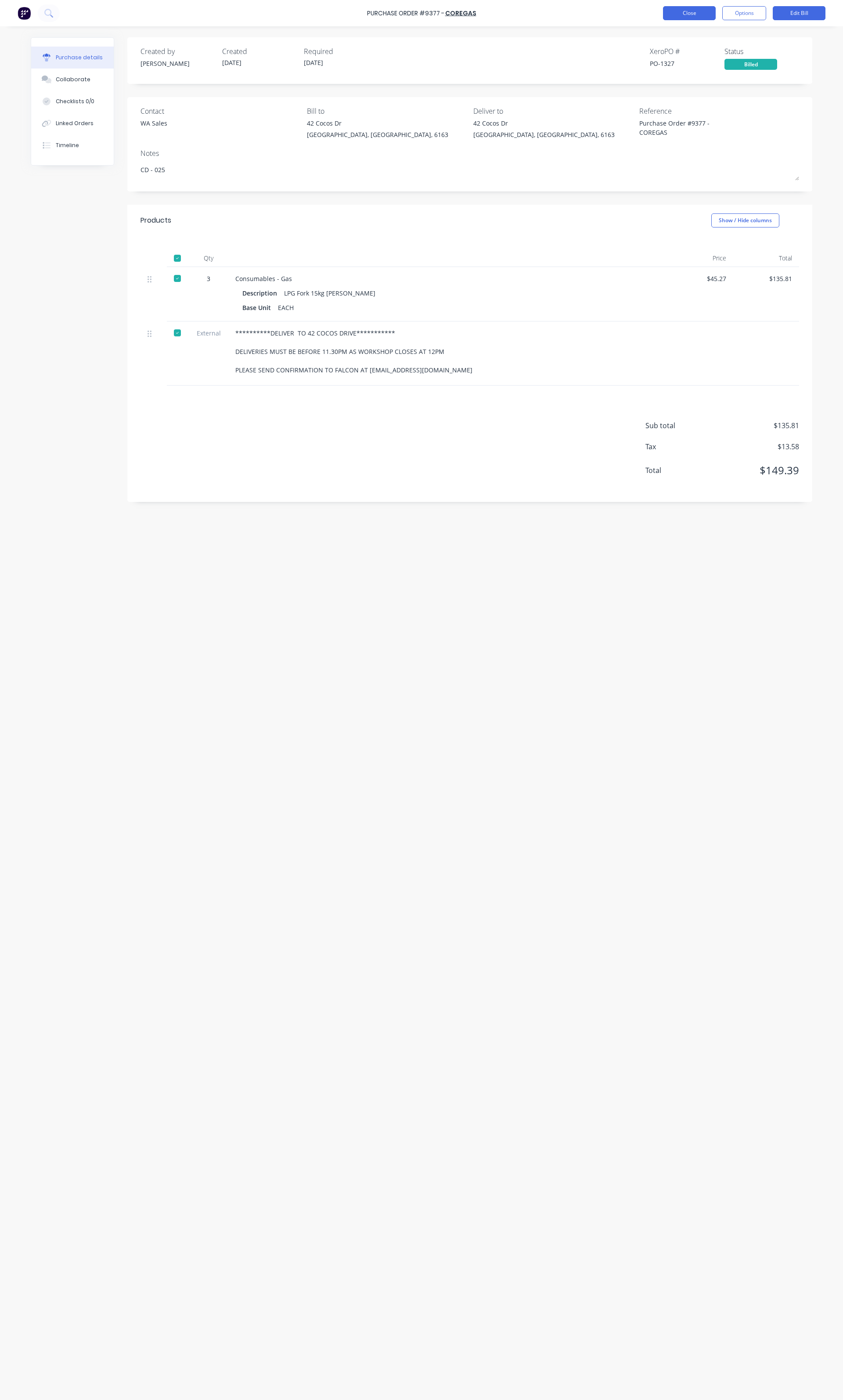
click at [672, 12] on button "Close" at bounding box center [689, 13] width 53 height 14
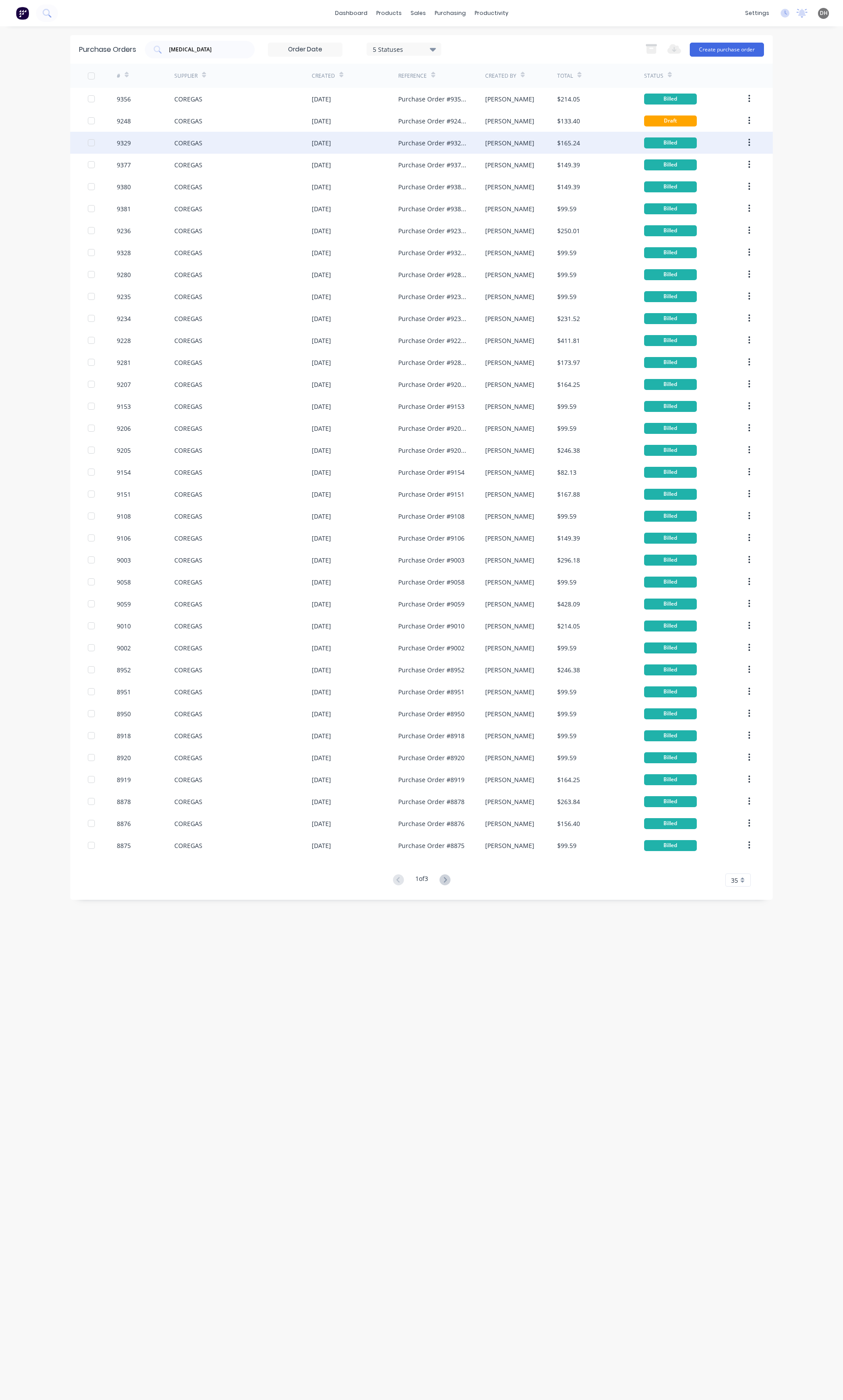
click at [194, 149] on div "COREGAS" at bounding box center [243, 142] width 138 height 22
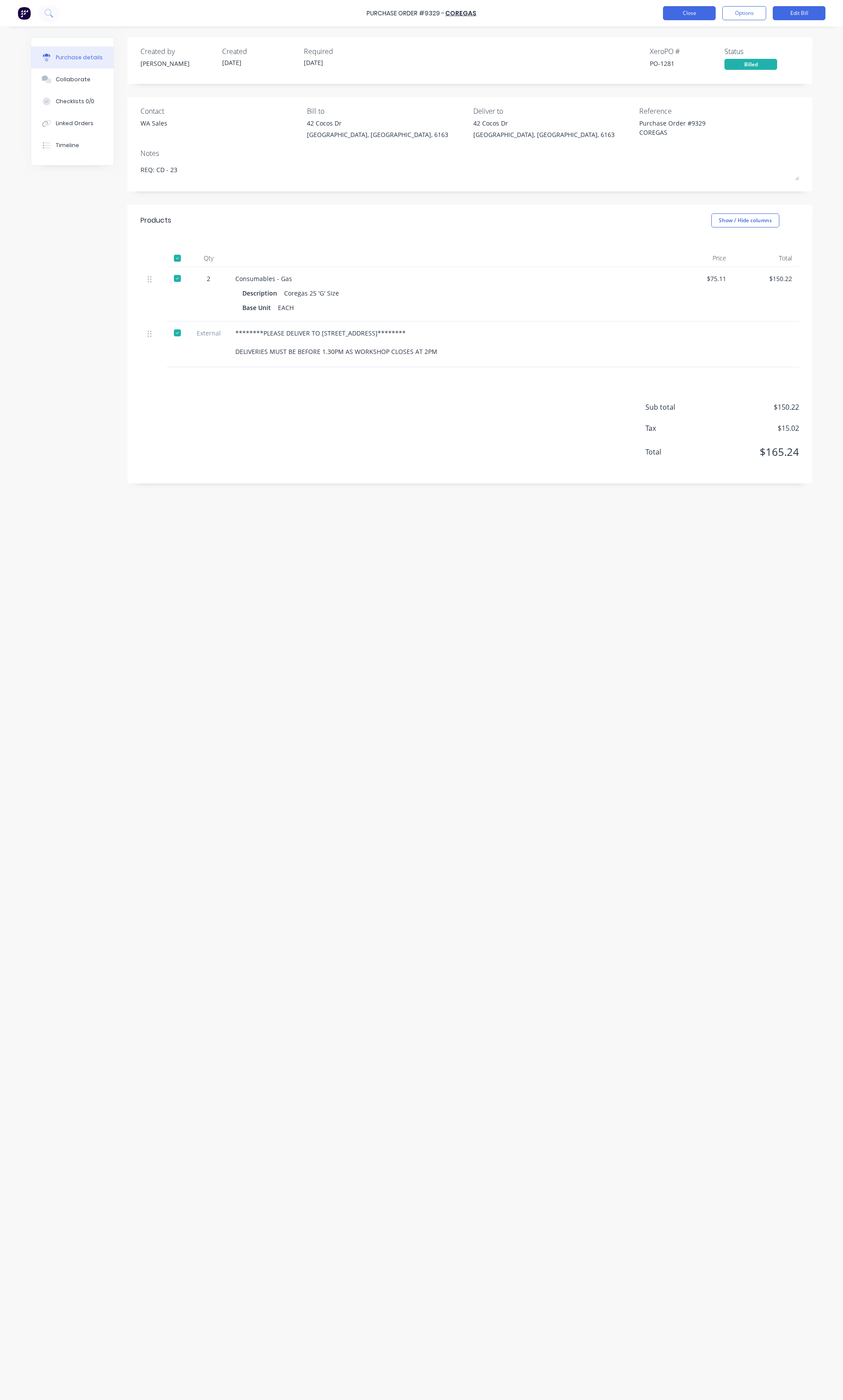
click at [689, 14] on button "Close" at bounding box center [689, 13] width 53 height 14
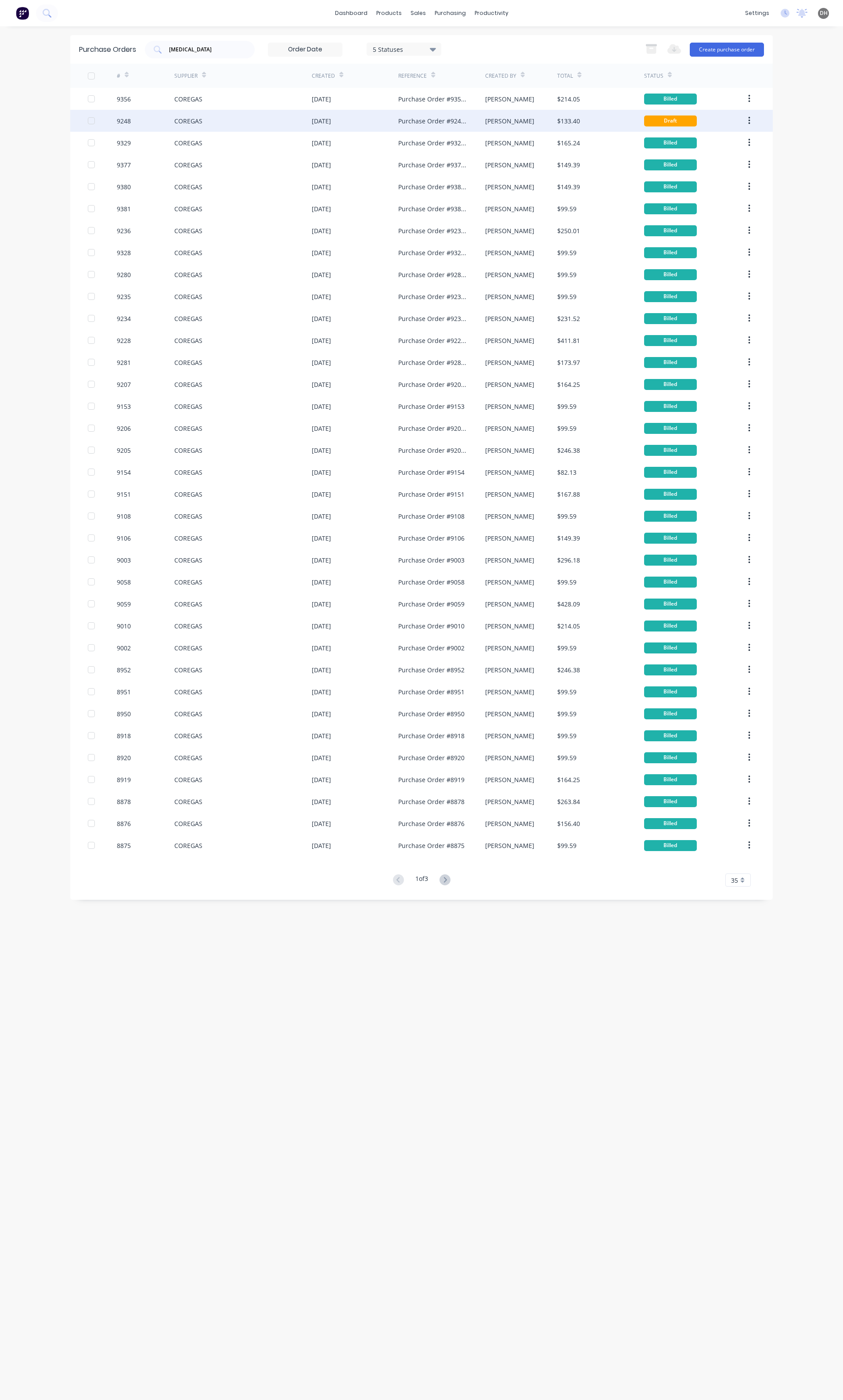
click at [174, 120] on div "9248" at bounding box center [146, 121] width 58 height 22
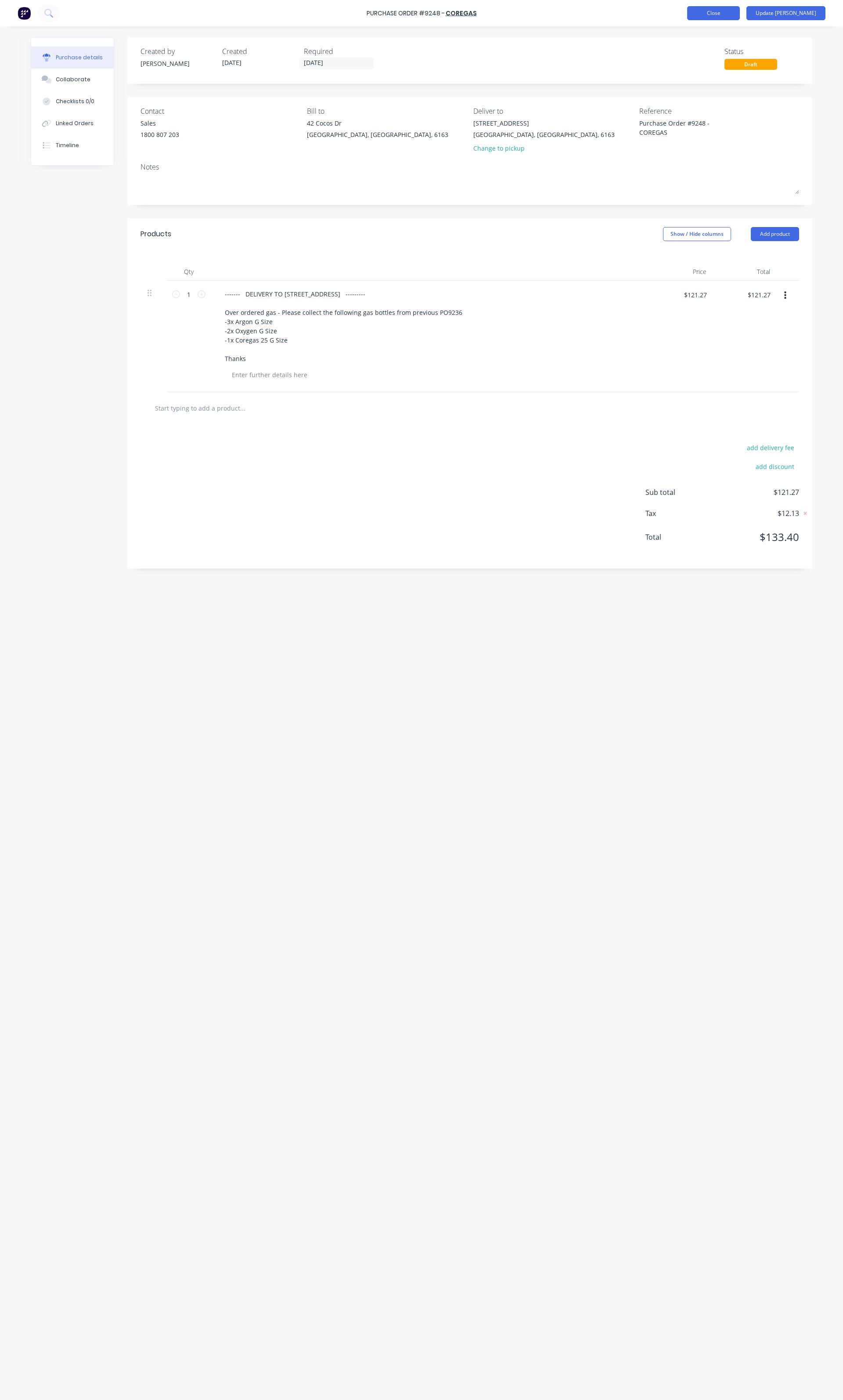
click at [729, 10] on button "Close" at bounding box center [714, 13] width 53 height 14
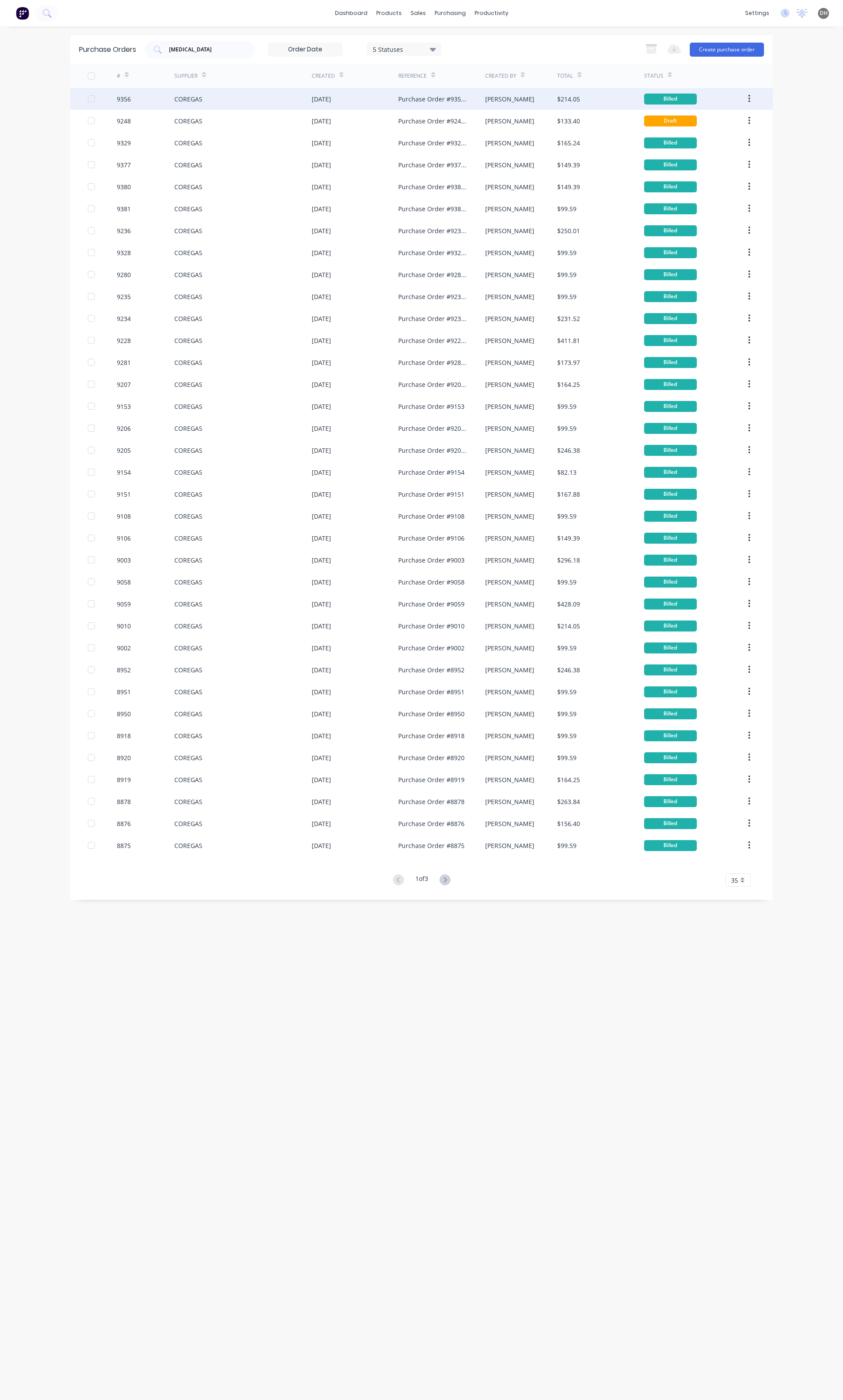
click at [174, 101] on div "9356" at bounding box center [146, 99] width 58 height 22
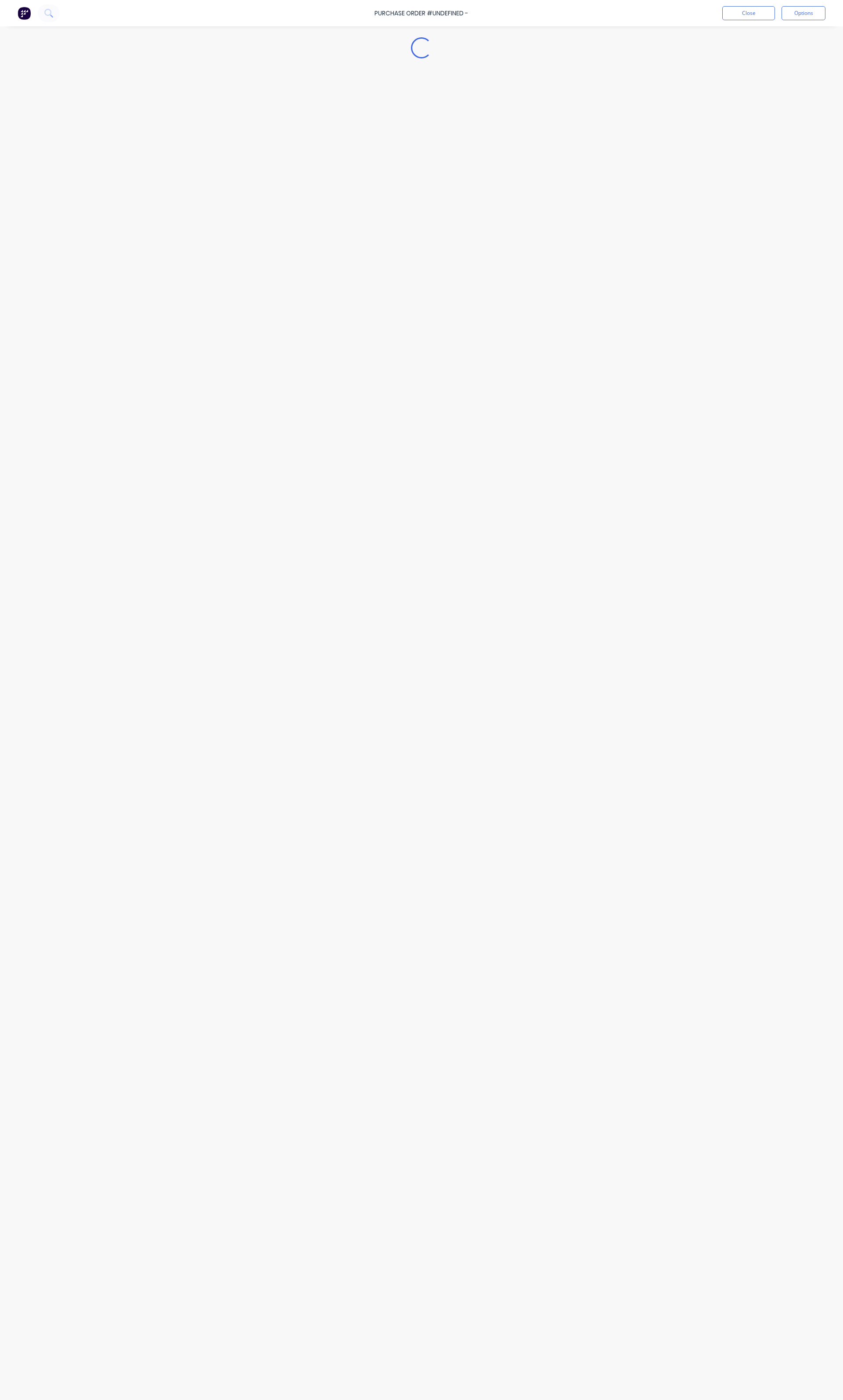
type textarea "x"
